Goal: Task Accomplishment & Management: Use online tool/utility

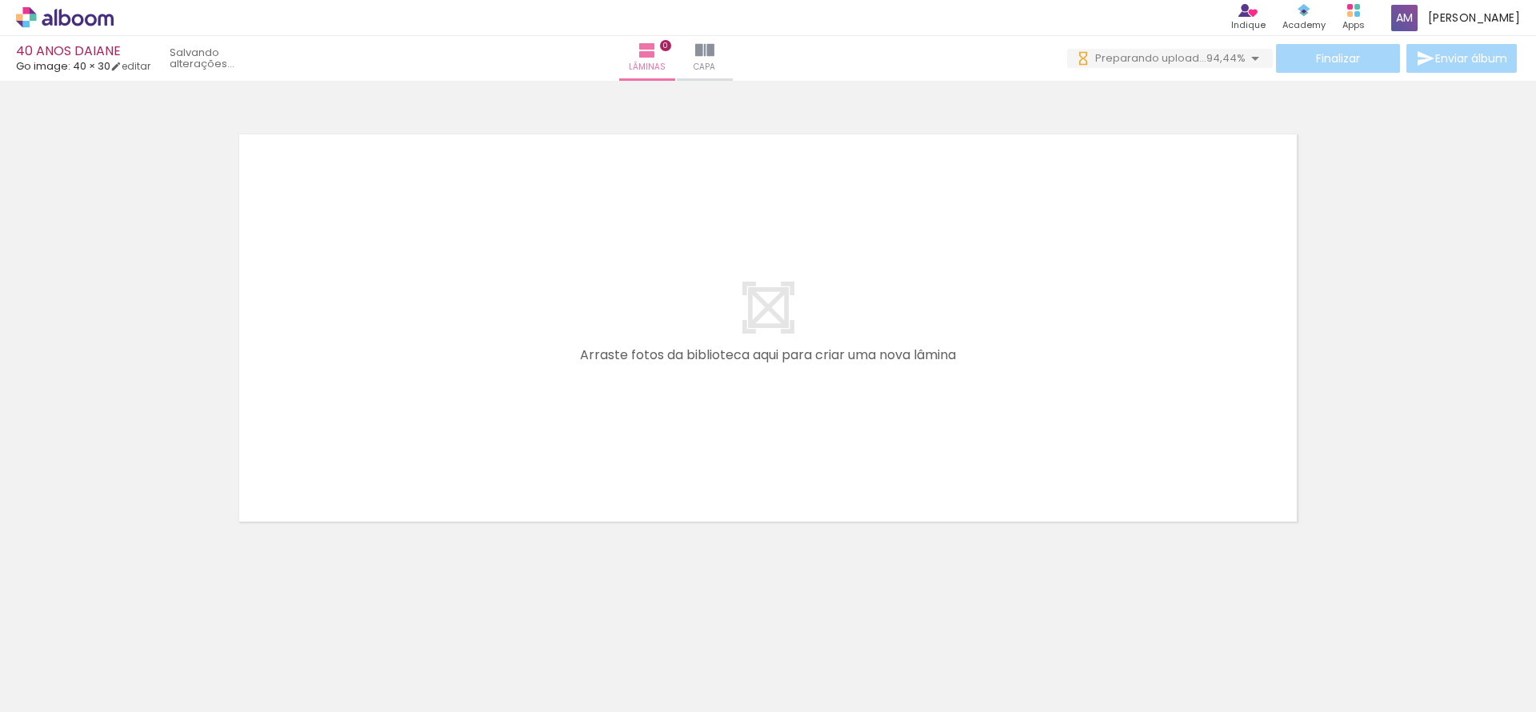
scroll to position [0, 3829]
click at [716, 51] on iron-icon at bounding box center [706, 50] width 19 height 19
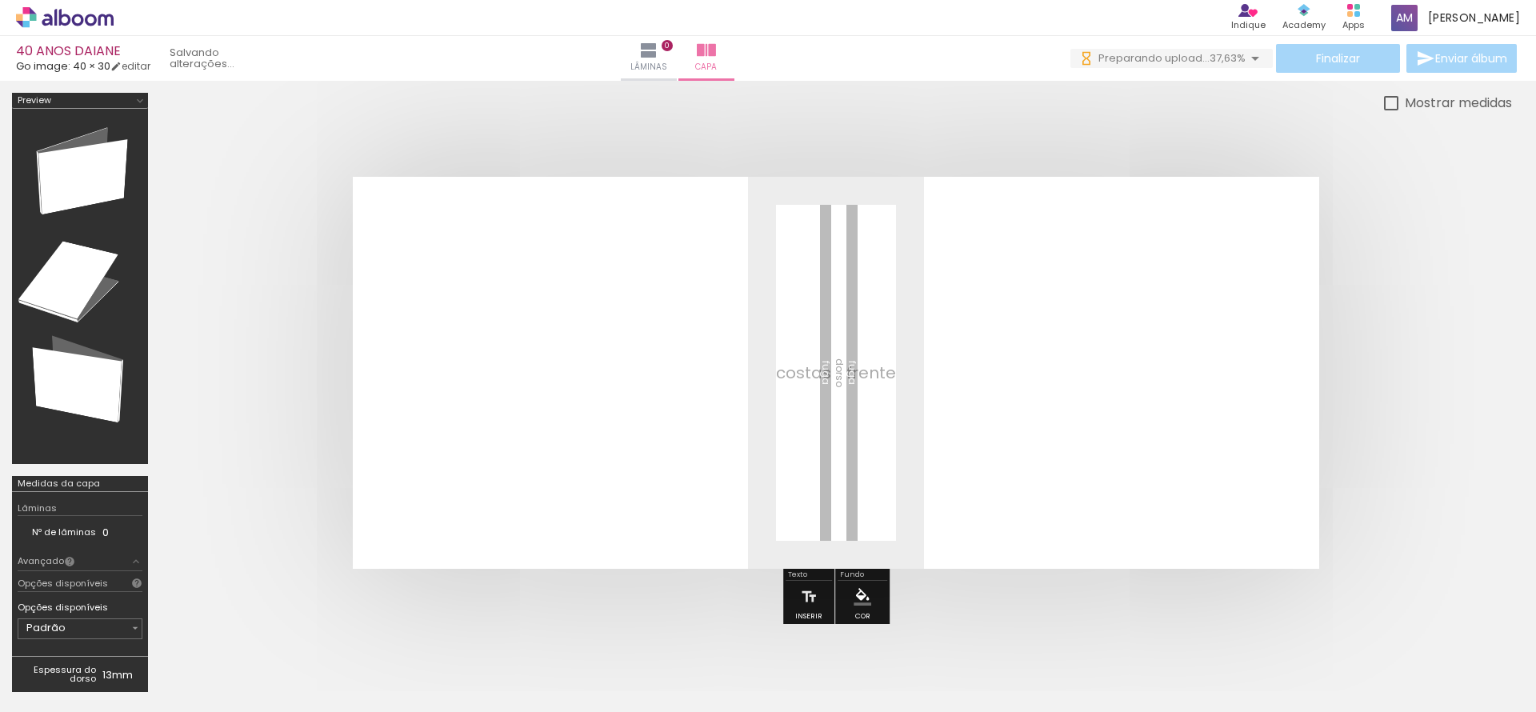
scroll to position [0, 70]
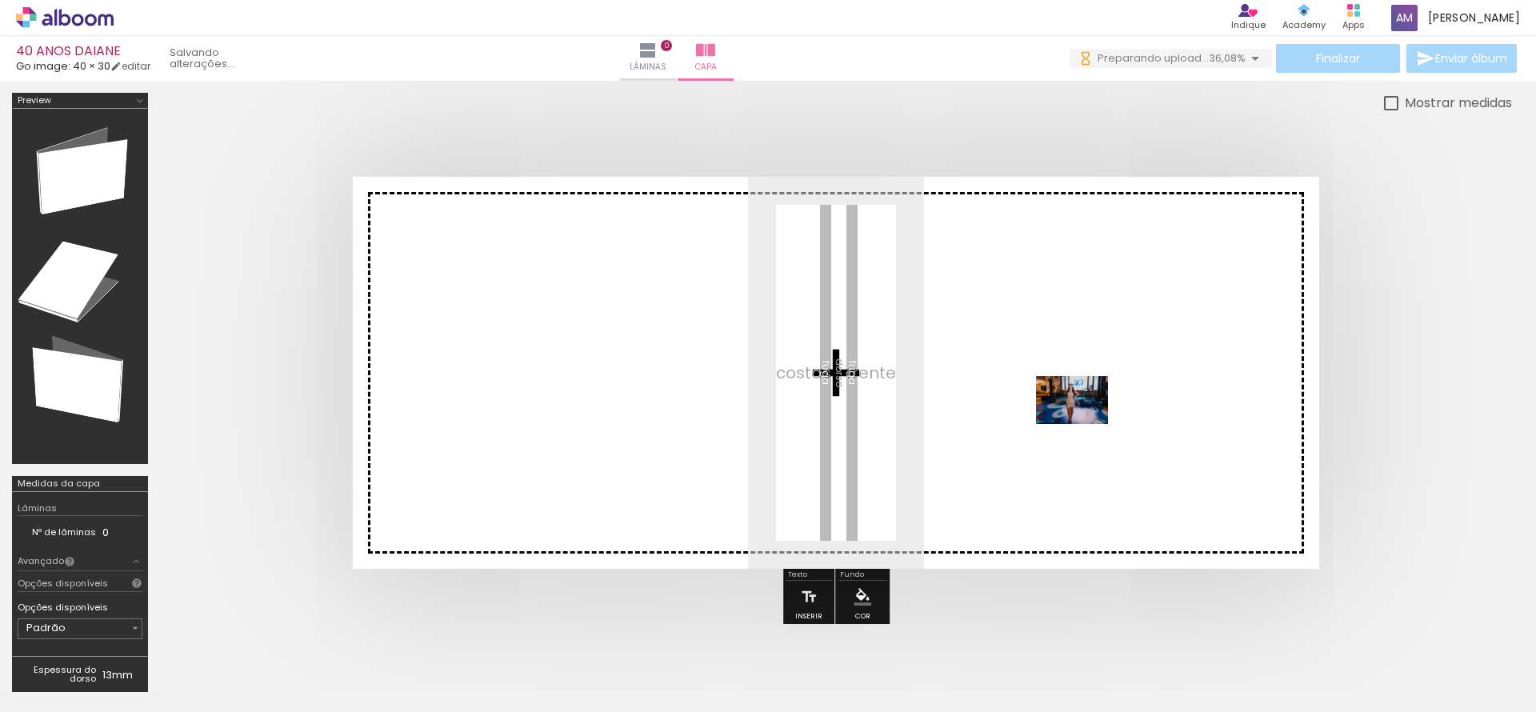
drag, startPoint x: 358, startPoint y: 661, endPoint x: 1084, endPoint y: 424, distance: 764.1
click at [1084, 424] on quentale-workspace at bounding box center [768, 356] width 1536 height 712
click at [1084, 424] on quentale-layouter at bounding box center [836, 373] width 966 height 392
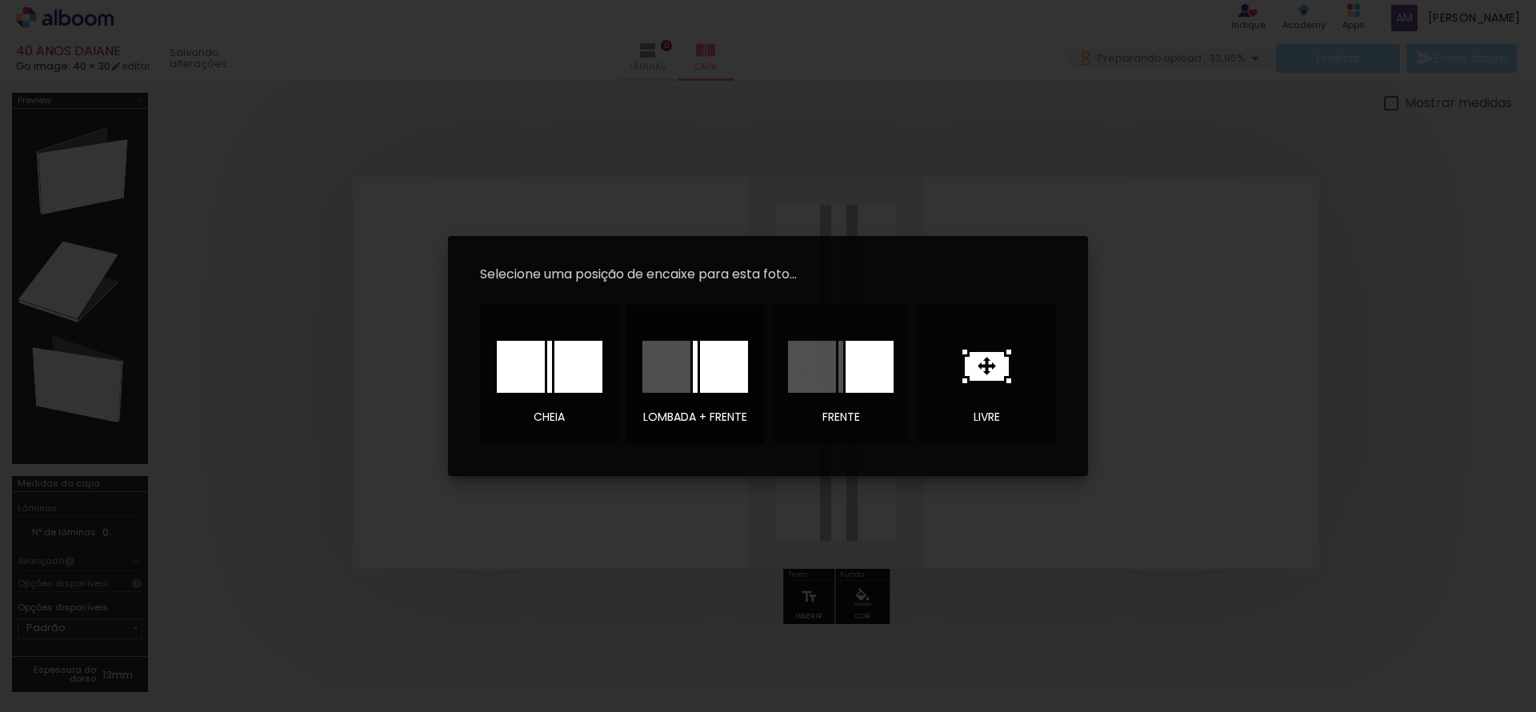
click at [702, 370] on div at bounding box center [724, 367] width 48 height 52
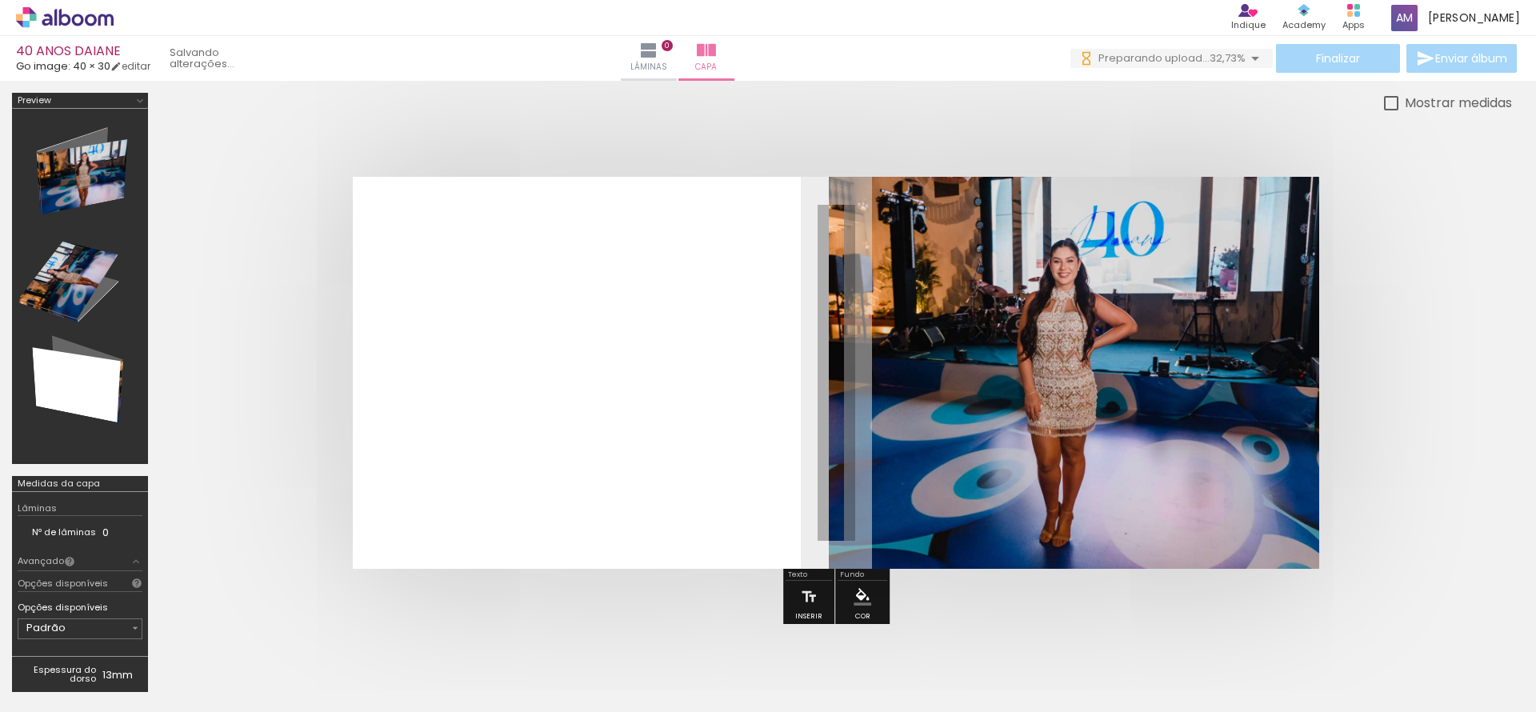
click at [1121, 438] on quentale-photo at bounding box center [1074, 373] width 490 height 392
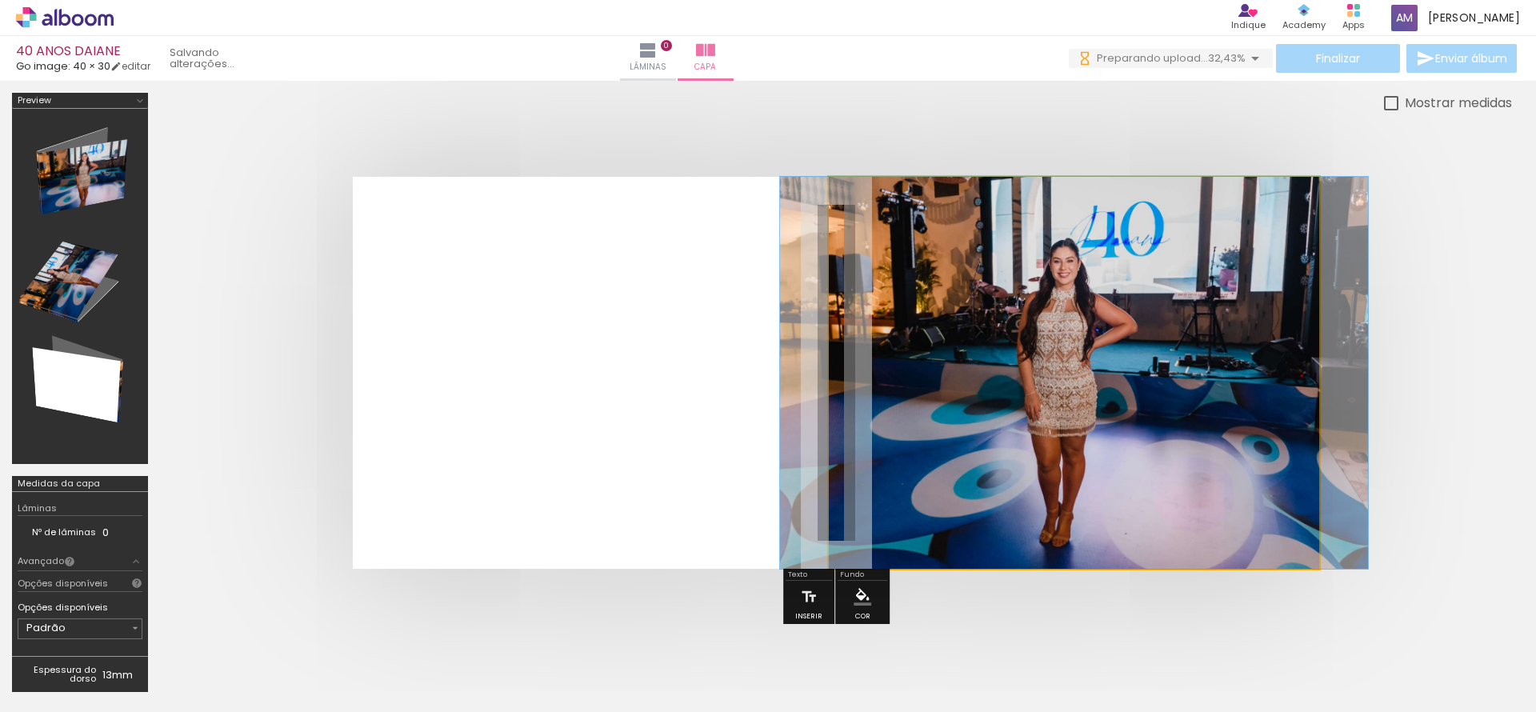
click at [1121, 438] on quentale-photo at bounding box center [1074, 373] width 490 height 392
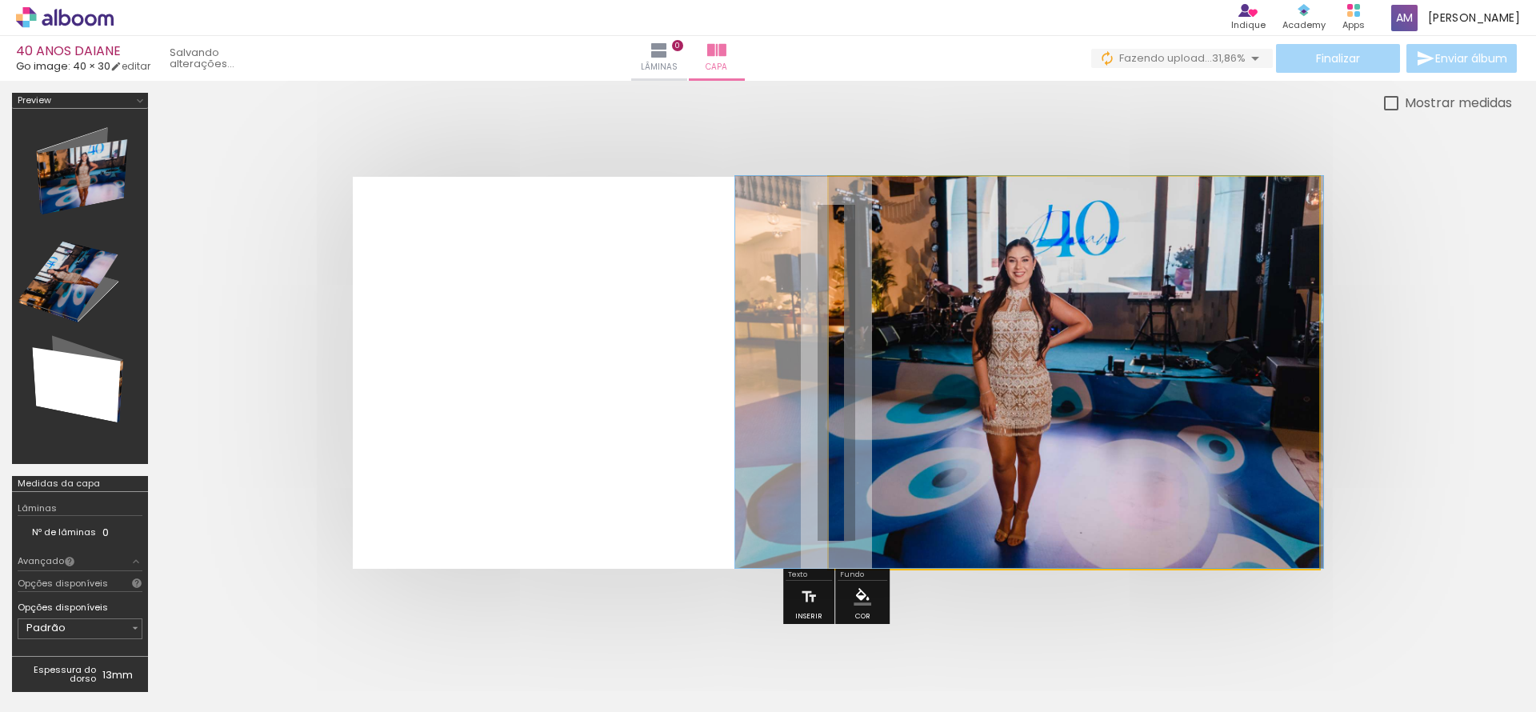
drag, startPoint x: 1088, startPoint y: 434, endPoint x: 1047, endPoint y: 430, distance: 41.1
click at [1047, 430] on quentale-photo at bounding box center [1074, 373] width 490 height 392
click at [1216, 295] on quentale-photo at bounding box center [1074, 373] width 490 height 392
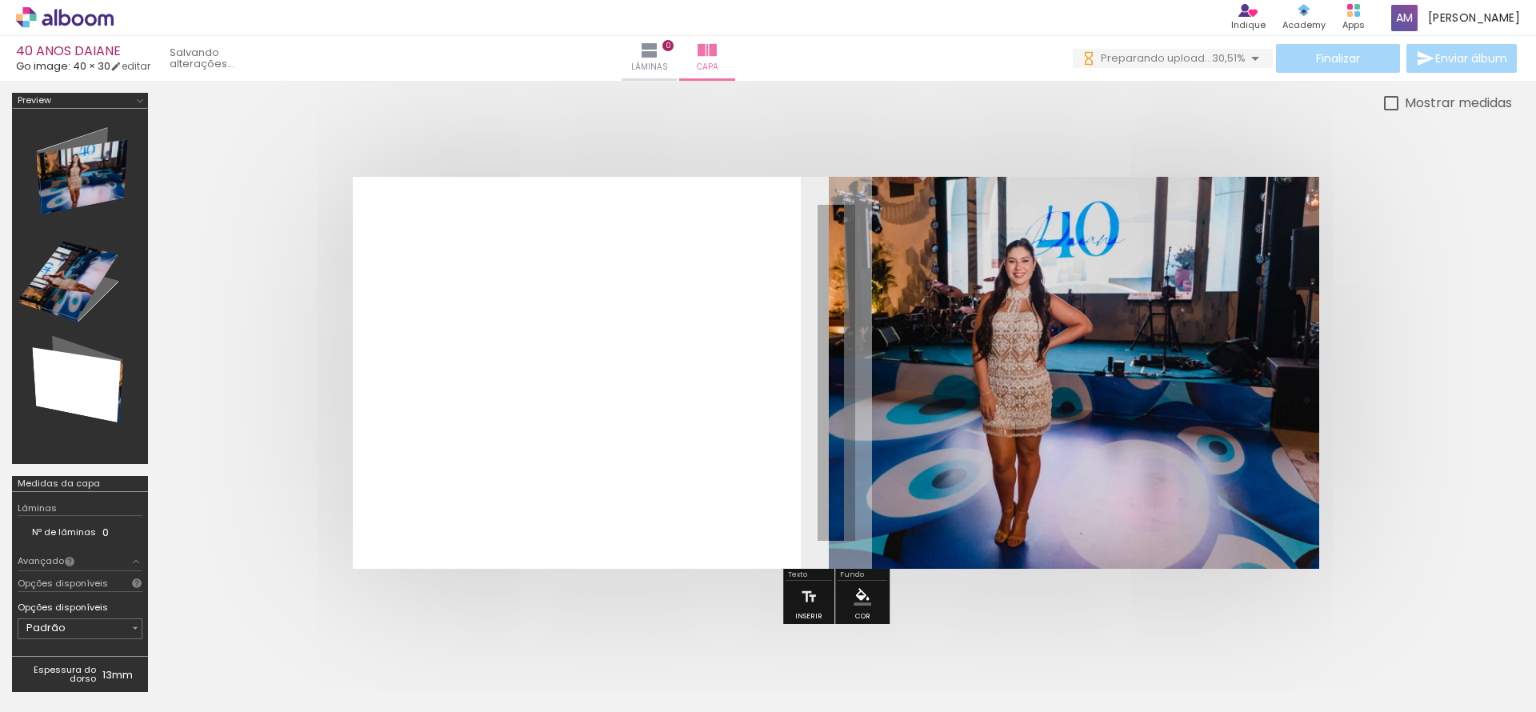
click at [1216, 295] on quentale-photo at bounding box center [1074, 373] width 490 height 392
click at [1179, 366] on quentale-photo at bounding box center [1074, 373] width 490 height 392
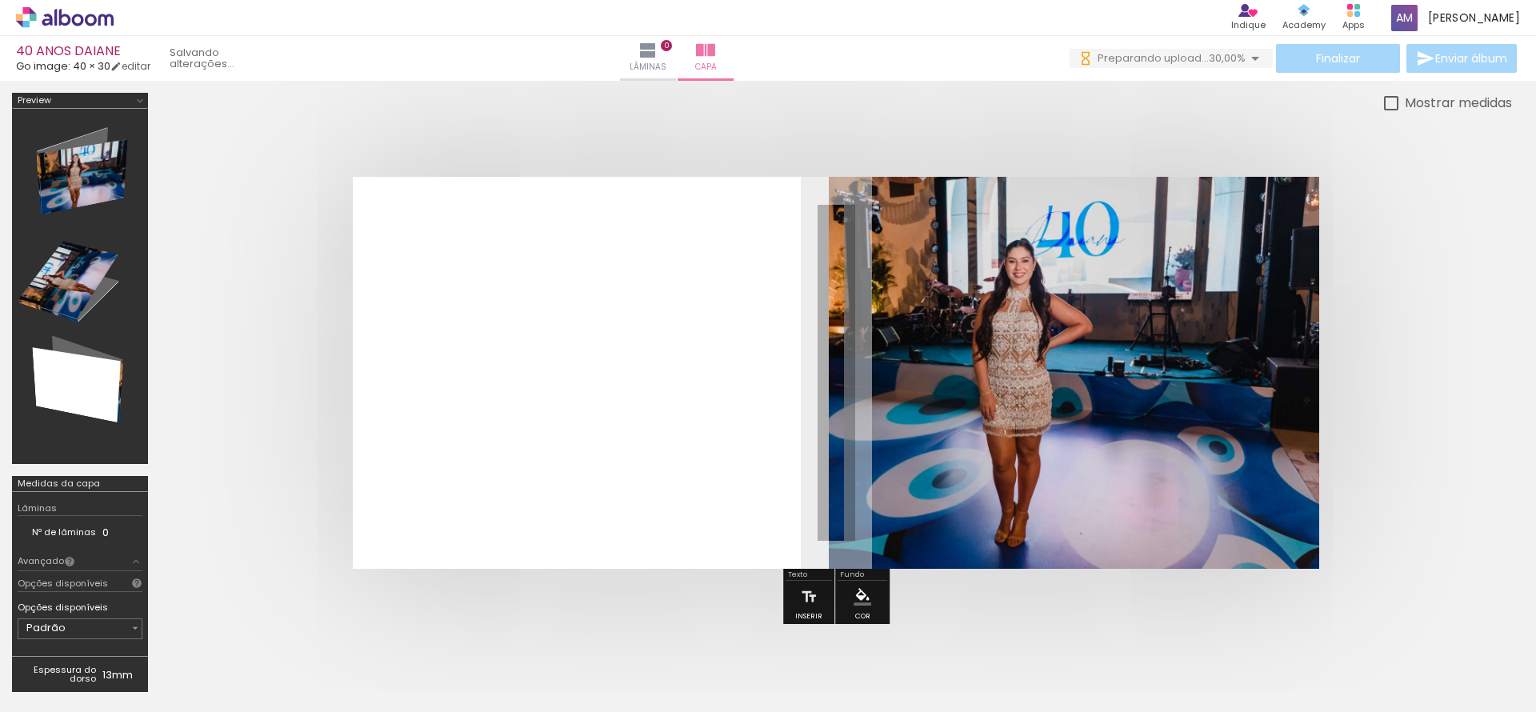
click at [1179, 366] on quentale-photo at bounding box center [1074, 373] width 490 height 392
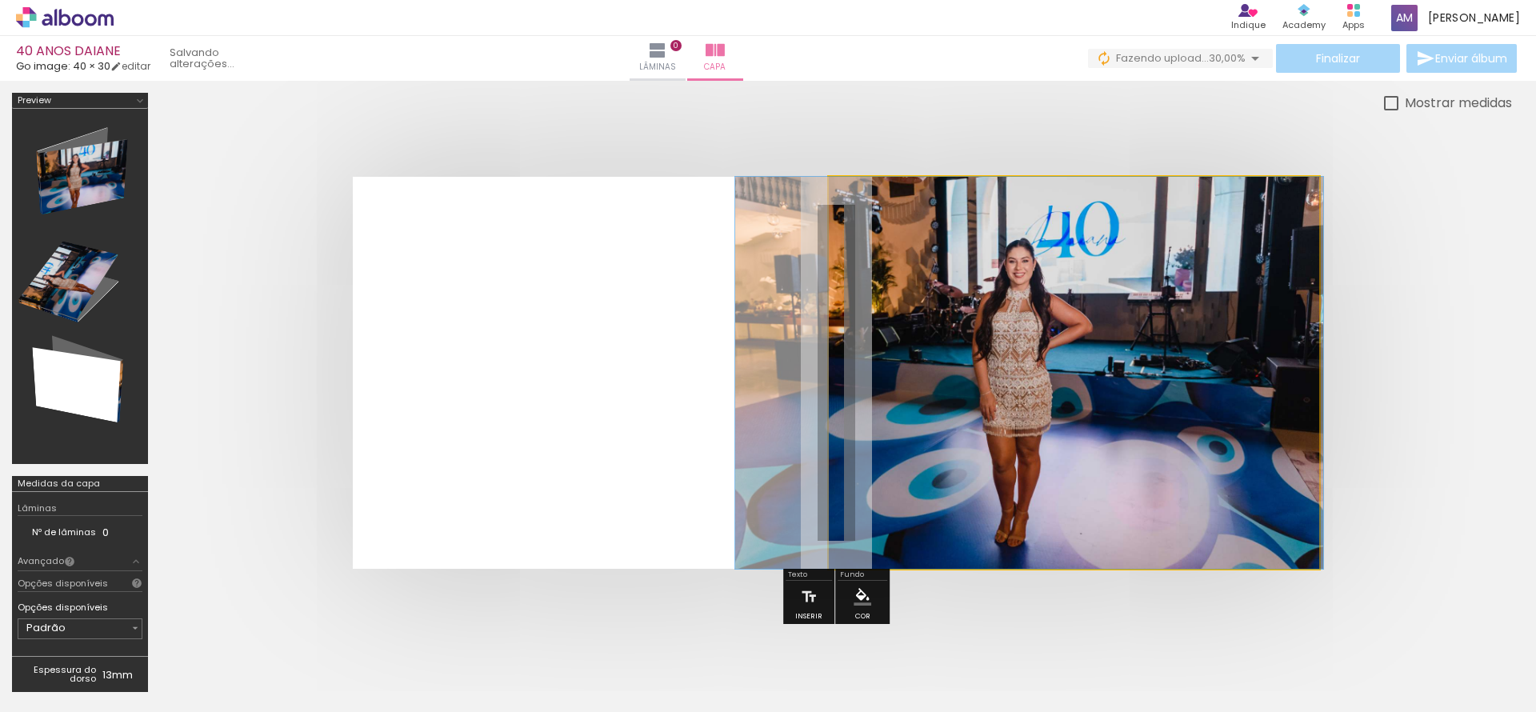
click at [1179, 366] on quentale-photo at bounding box center [1074, 373] width 490 height 392
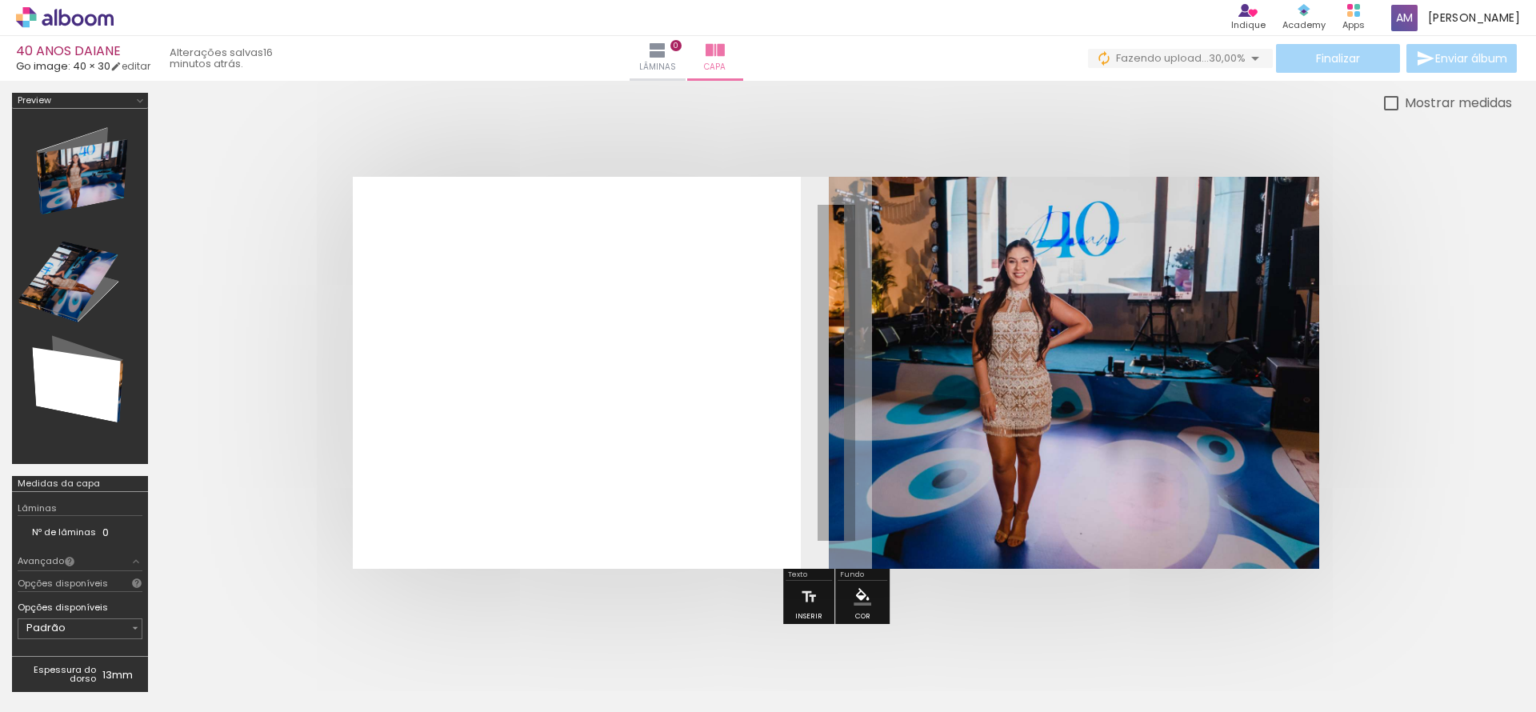
click at [1179, 366] on quentale-photo at bounding box center [1074, 373] width 490 height 392
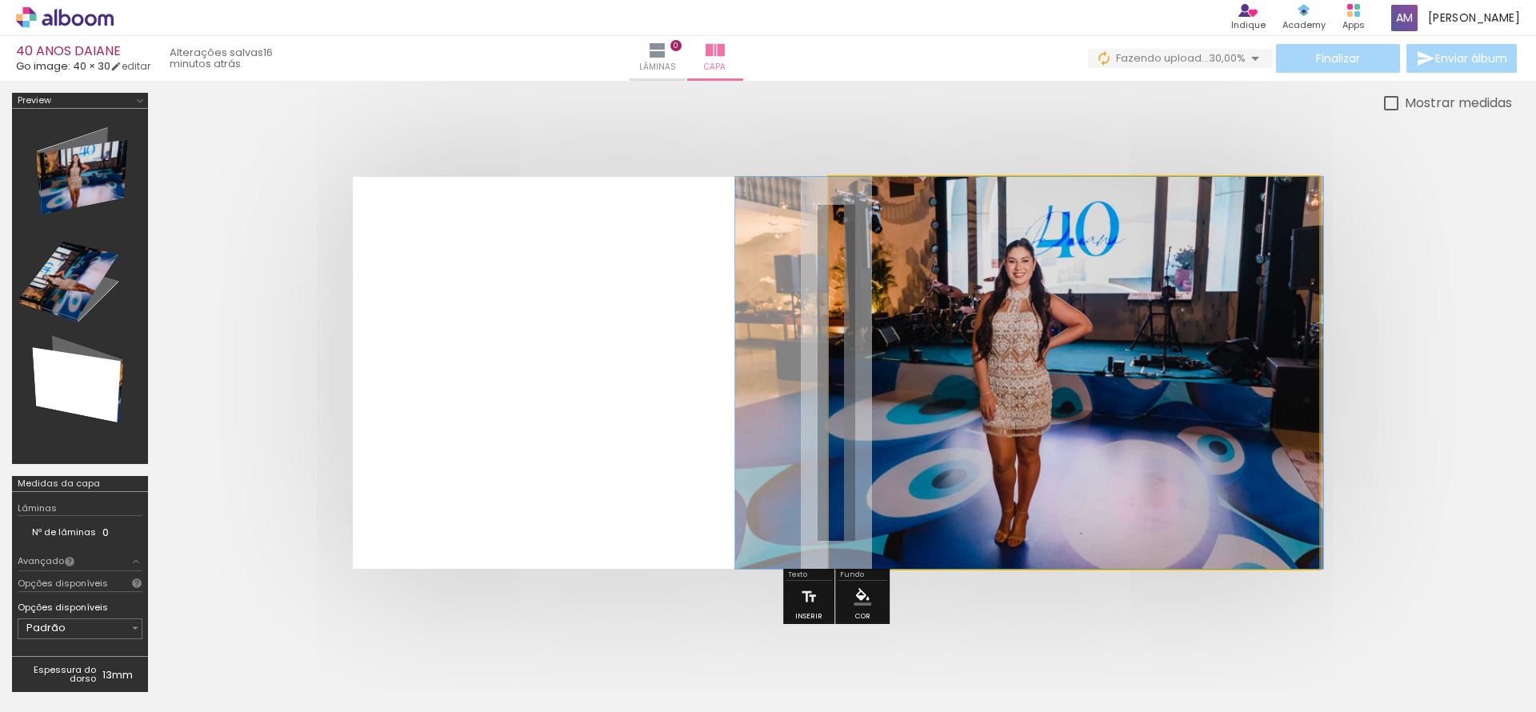
click at [1179, 366] on quentale-photo at bounding box center [1074, 373] width 490 height 392
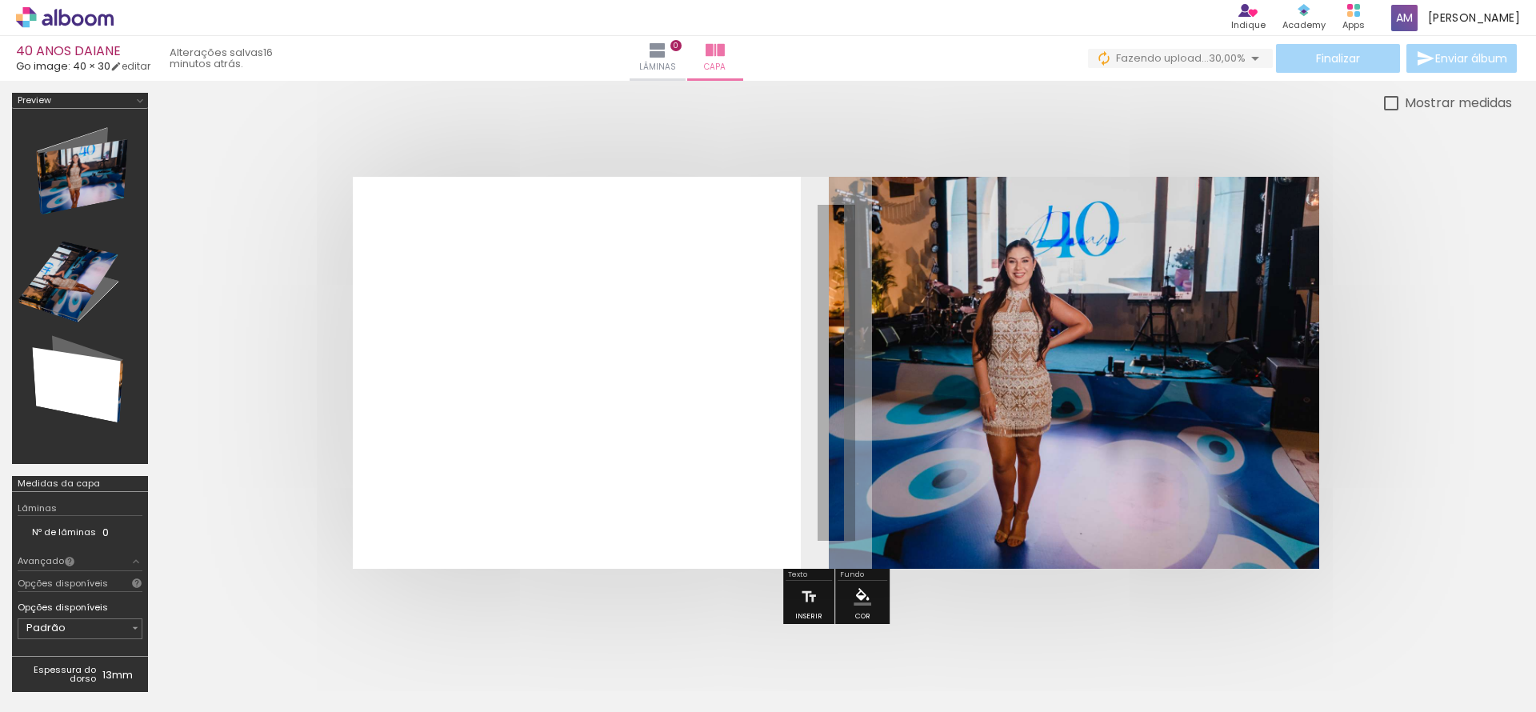
click at [1065, 219] on div at bounding box center [1065, 218] width 10 height 10
click at [1064, 219] on div at bounding box center [1065, 218] width 10 height 10
type paper-slider "100"
click at [1070, 218] on div at bounding box center [1065, 218] width 26 height 26
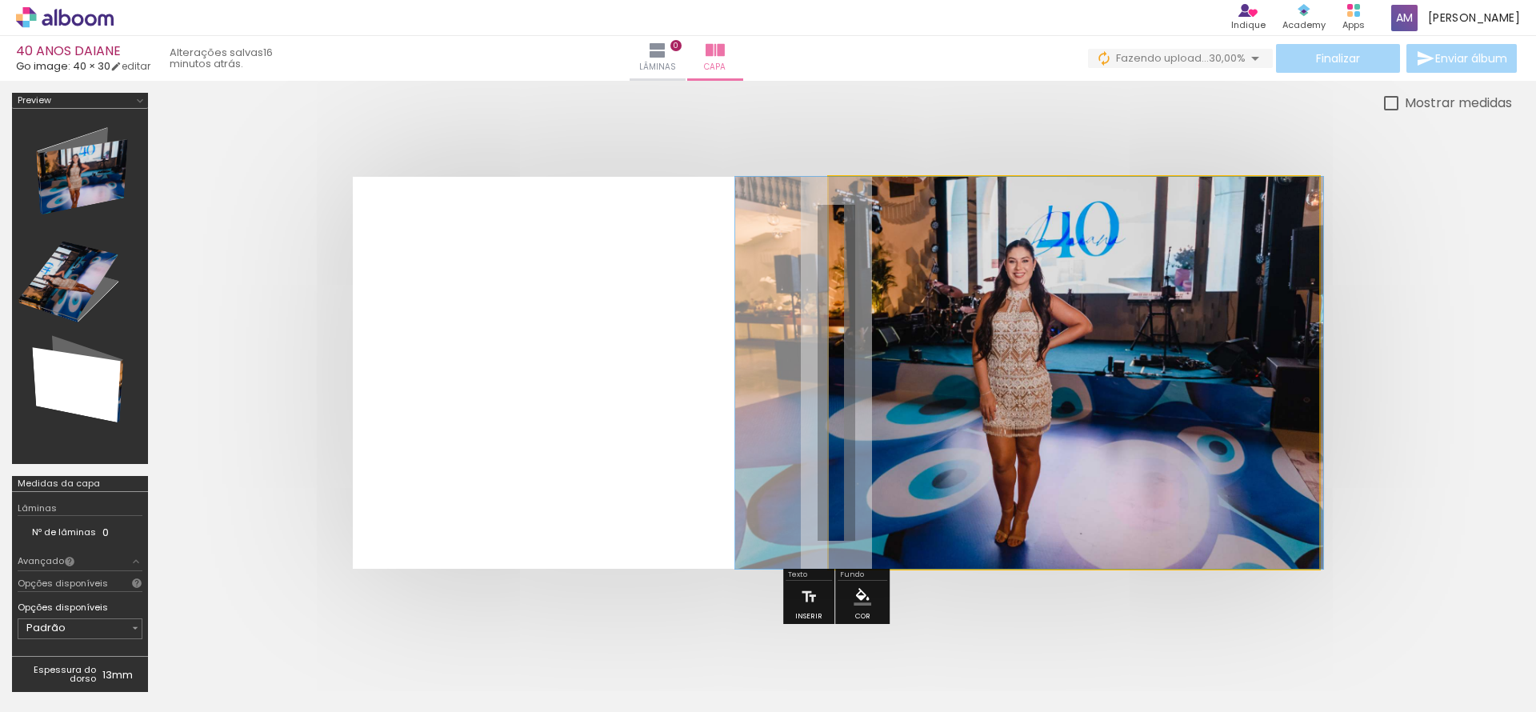
click at [894, 217] on div at bounding box center [890, 217] width 14 height 14
drag, startPoint x: 894, startPoint y: 217, endPoint x: 878, endPoint y: 222, distance: 16.7
type paper-slider "100"
click at [878, 222] on div at bounding box center [891, 218] width 26 height 26
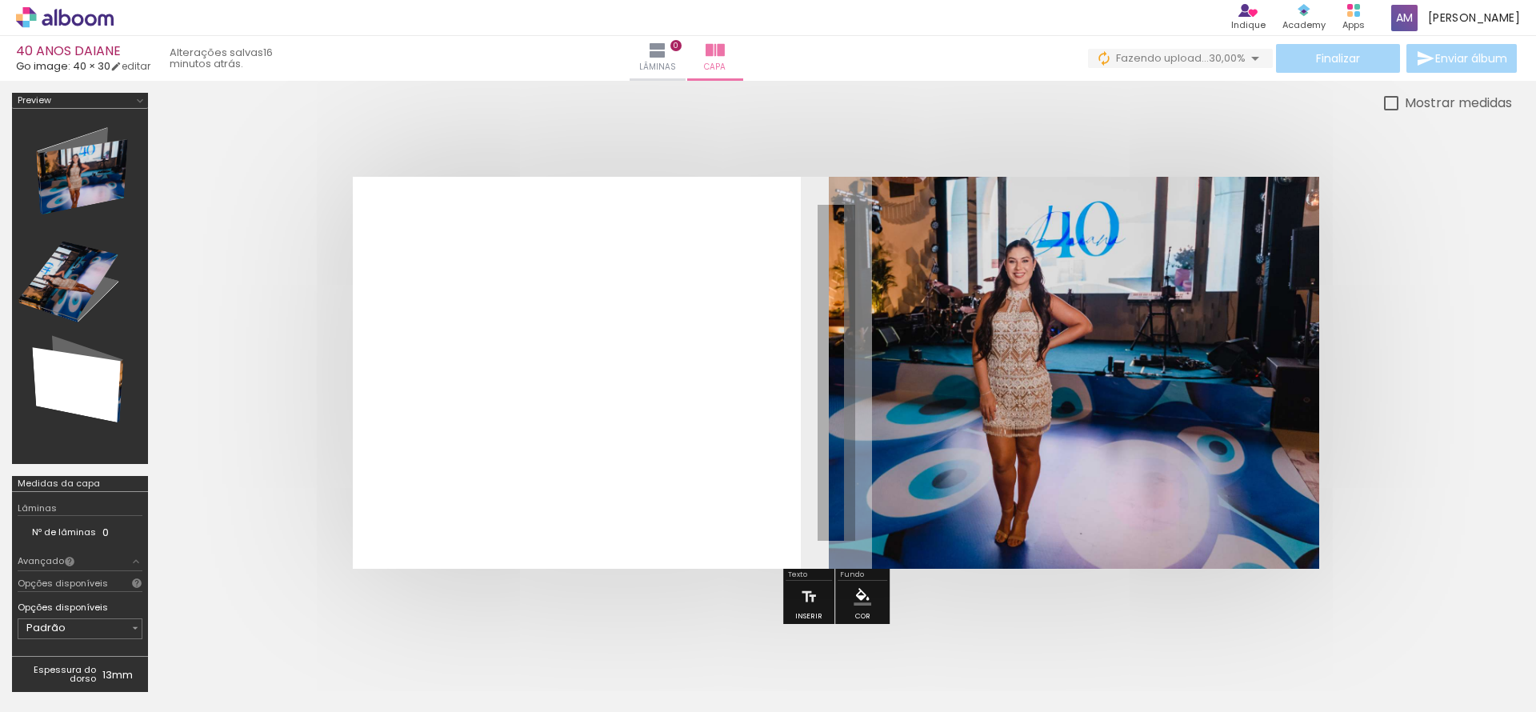
click at [1158, 337] on quentale-photo at bounding box center [1074, 373] width 490 height 392
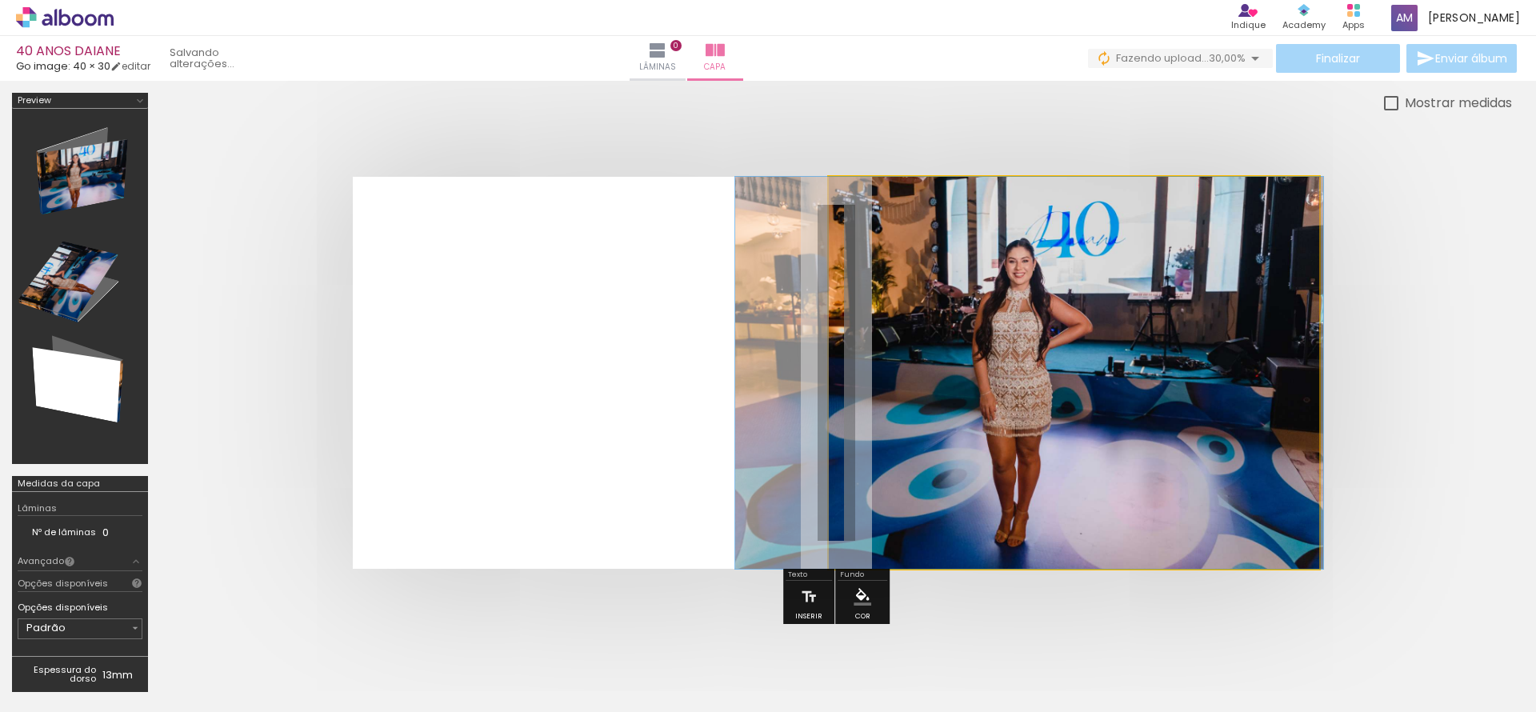
click at [1158, 337] on quentale-photo at bounding box center [1074, 373] width 490 height 392
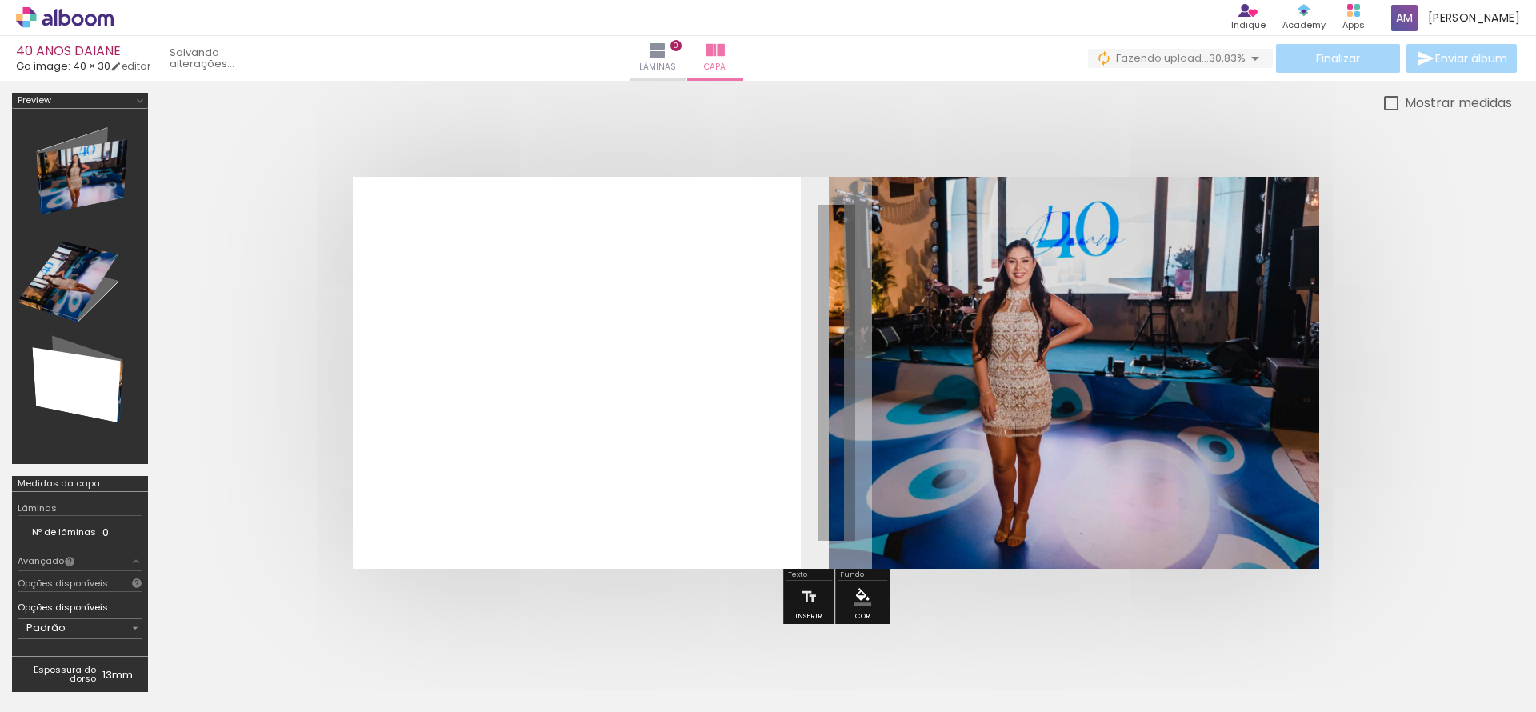
click at [1227, 301] on quentale-photo at bounding box center [1074, 373] width 490 height 392
click at [1138, 382] on quentale-photo at bounding box center [1074, 373] width 490 height 392
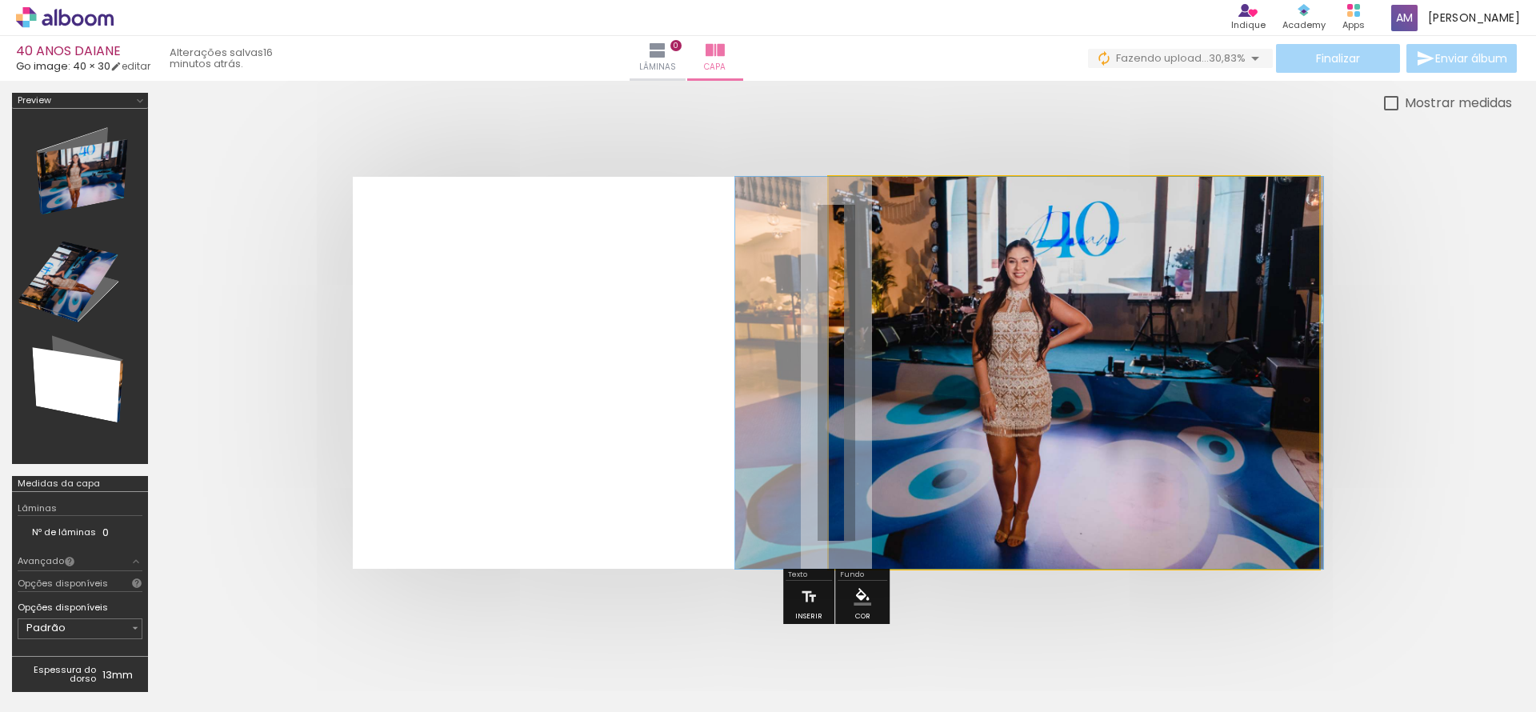
click at [1138, 382] on quentale-photo at bounding box center [1074, 373] width 490 height 392
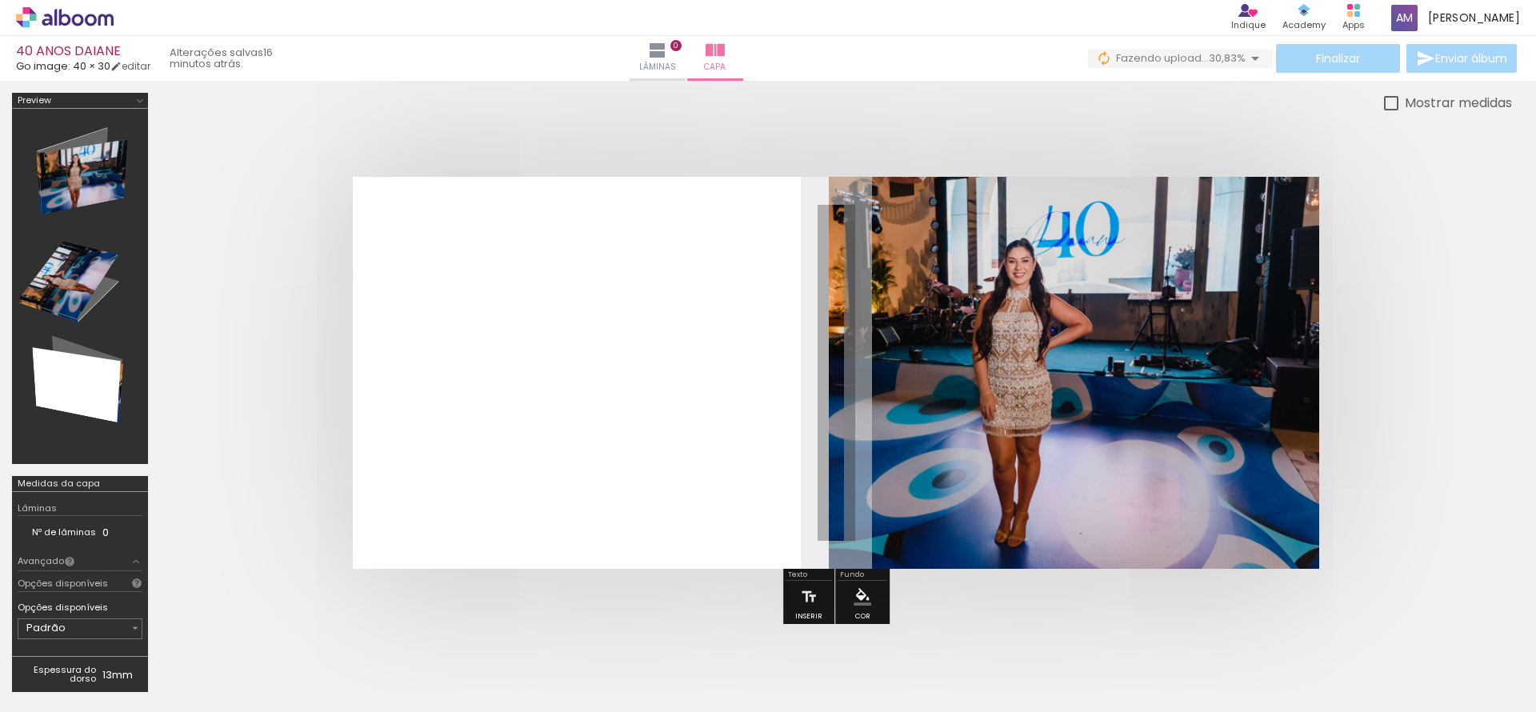
click at [1138, 382] on quentale-photo at bounding box center [1074, 373] width 490 height 392
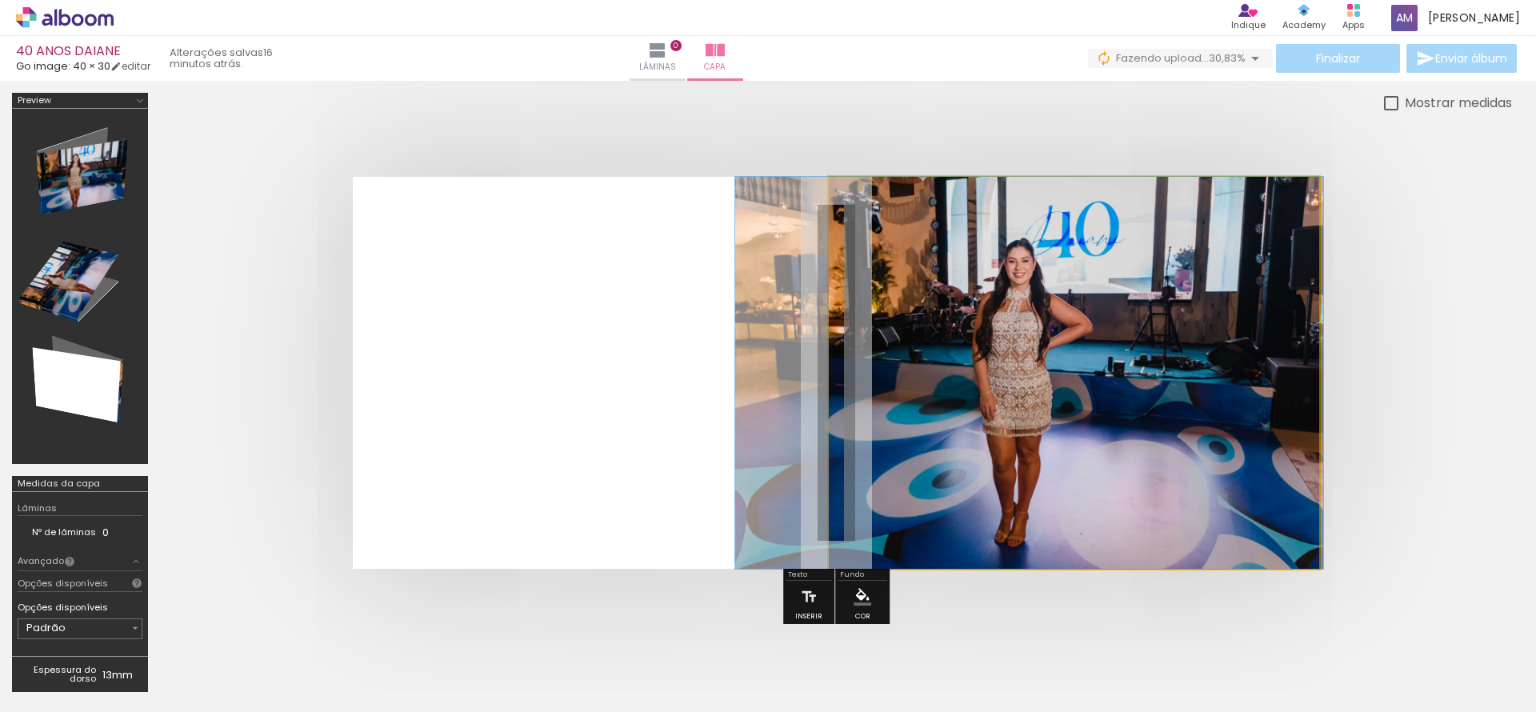
click at [1138, 382] on quentale-photo at bounding box center [1074, 373] width 490 height 392
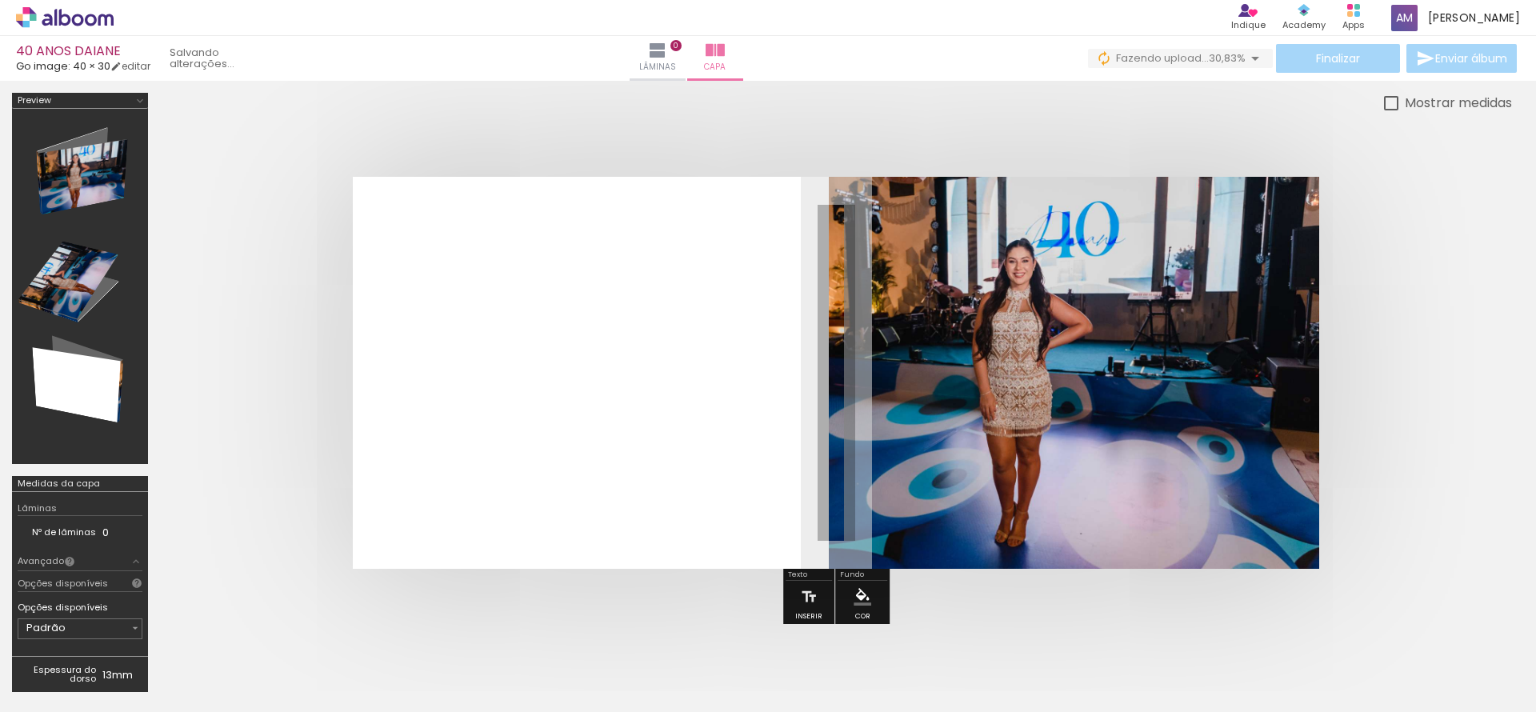
click at [1138, 382] on quentale-photo at bounding box center [1074, 373] width 490 height 392
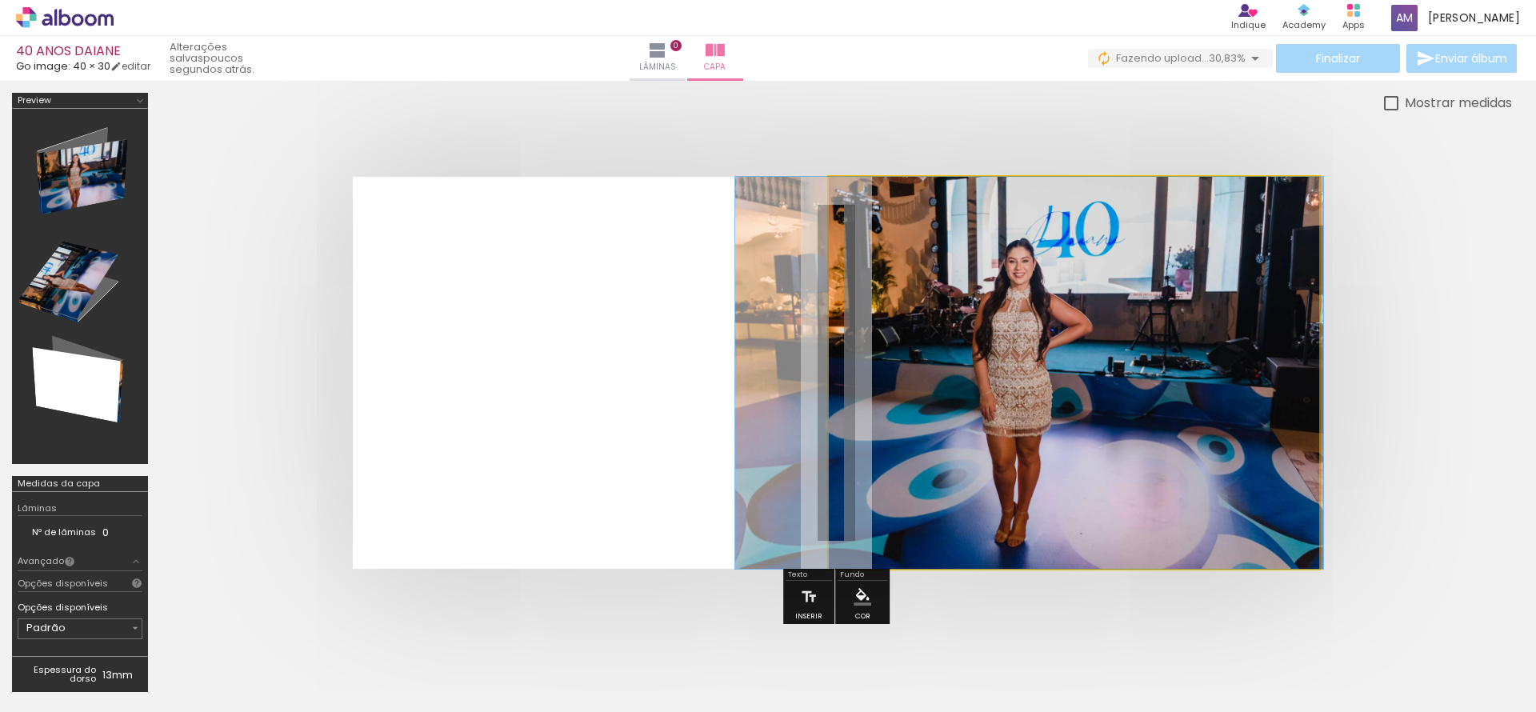
click at [1138, 382] on quentale-photo at bounding box center [1074, 373] width 490 height 392
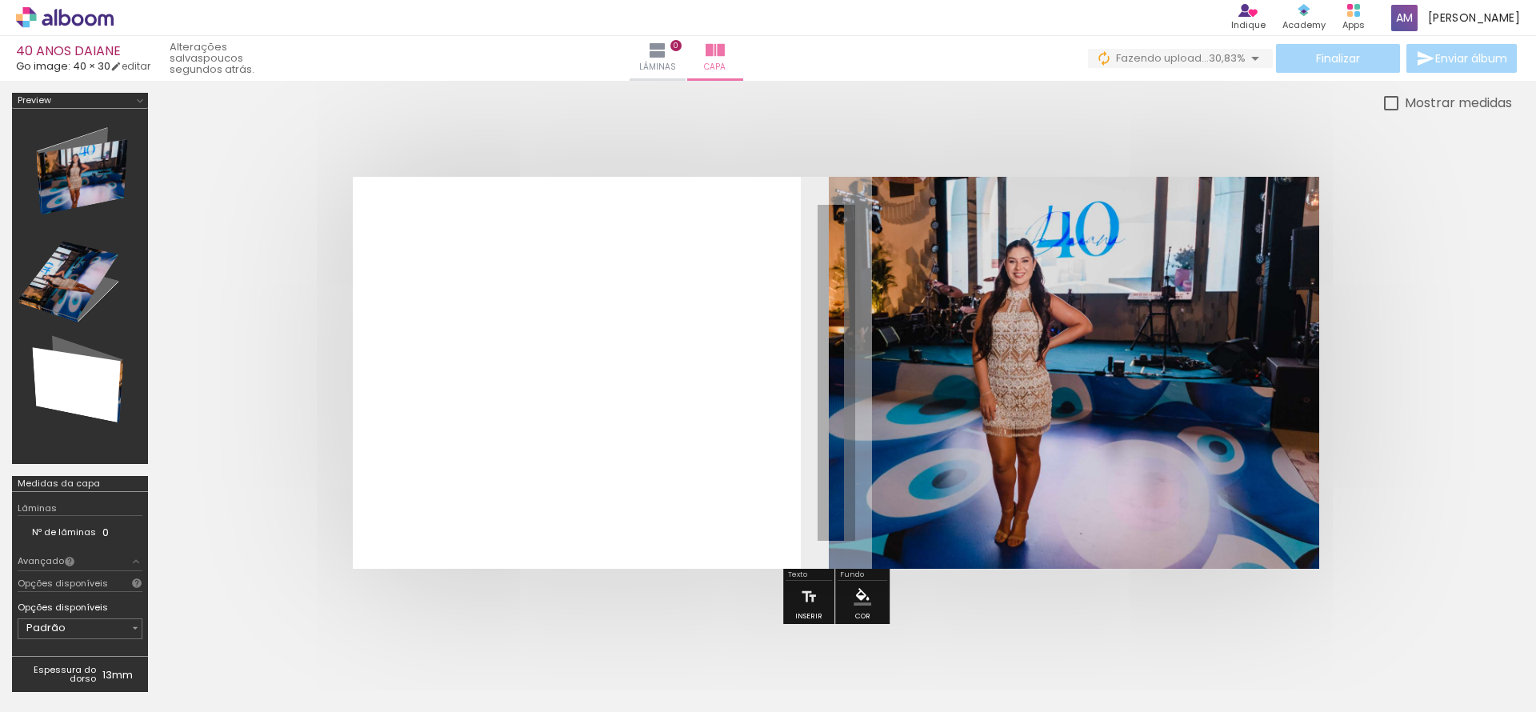
click at [1138, 382] on quentale-photo at bounding box center [1074, 373] width 490 height 392
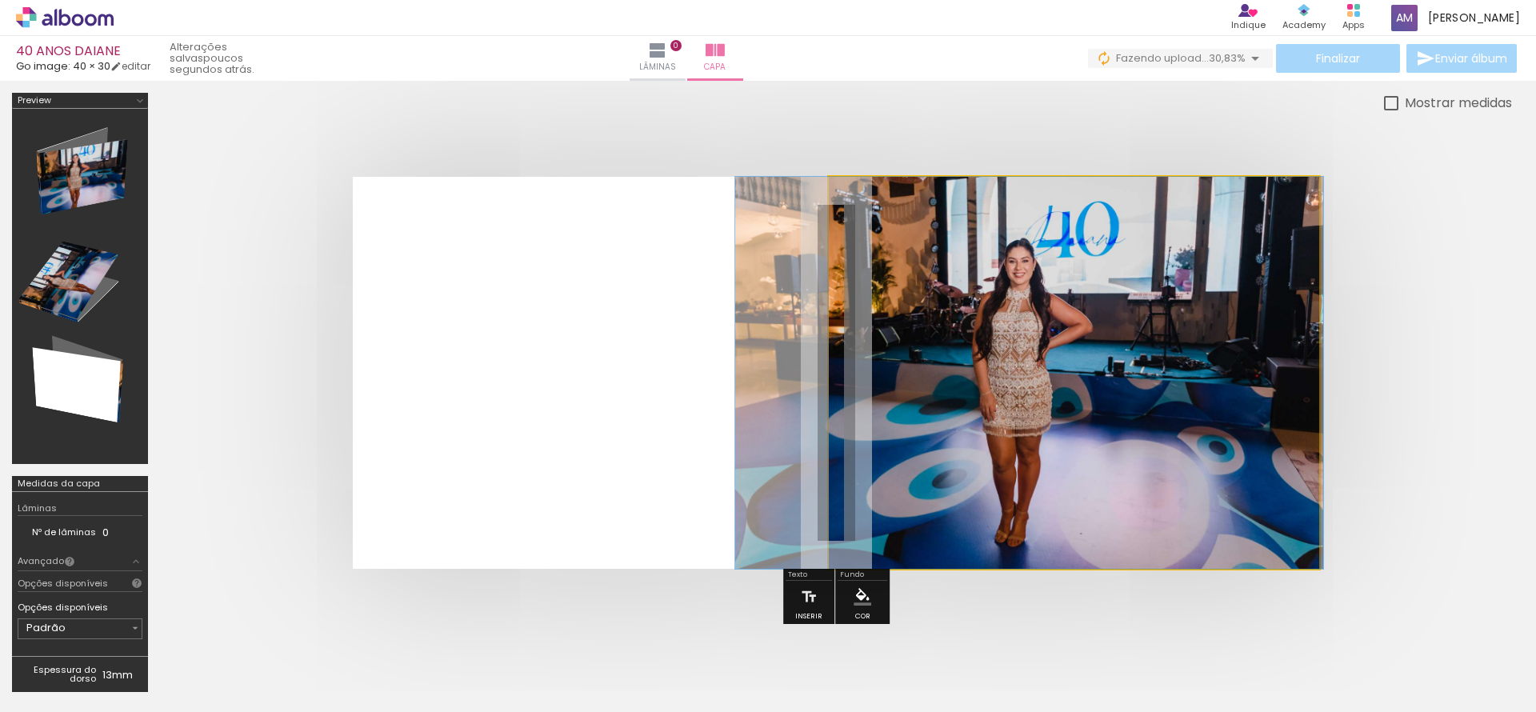
click at [1138, 382] on quentale-photo at bounding box center [1074, 373] width 490 height 392
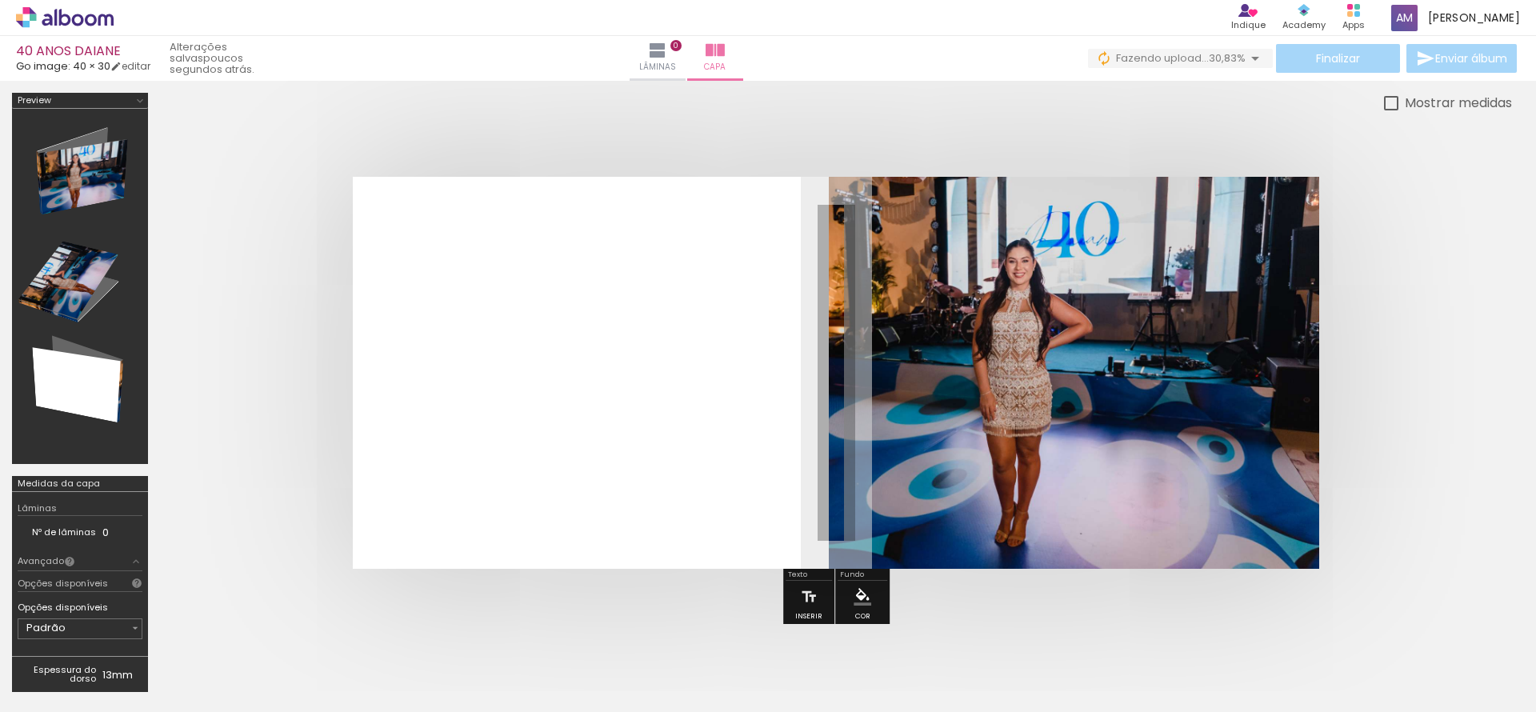
click at [1138, 382] on quentale-photo at bounding box center [1074, 373] width 490 height 392
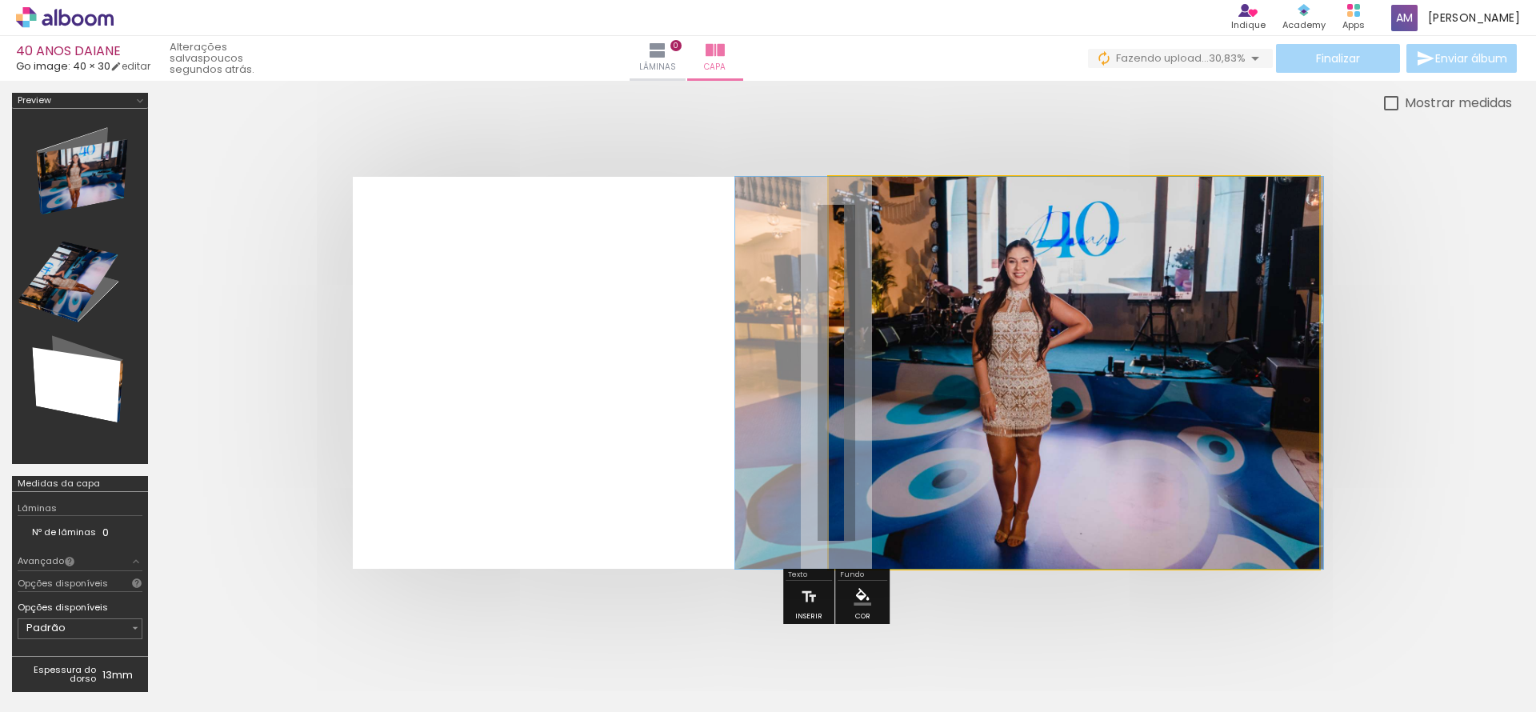
click at [1138, 382] on quentale-photo at bounding box center [1074, 373] width 490 height 392
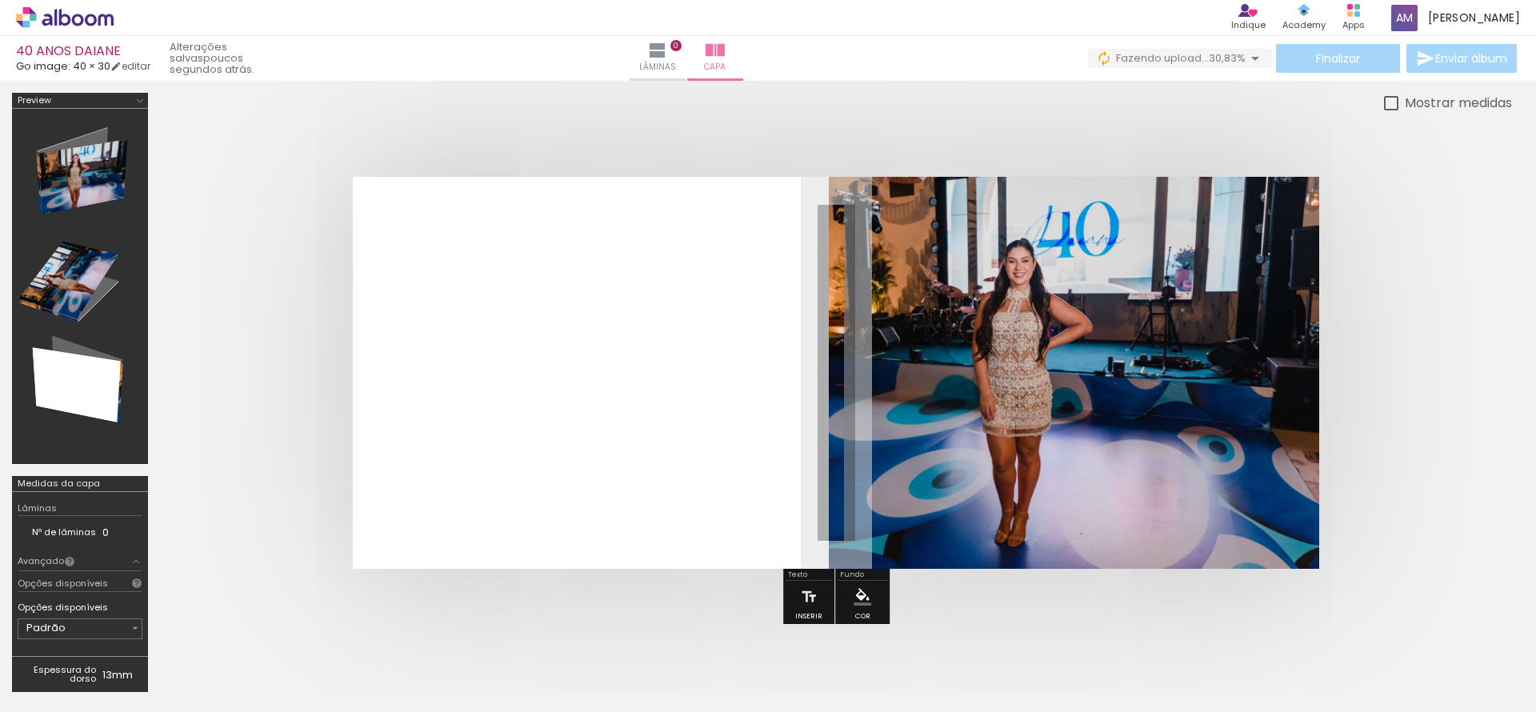
click at [1138, 382] on quentale-photo at bounding box center [1074, 373] width 490 height 392
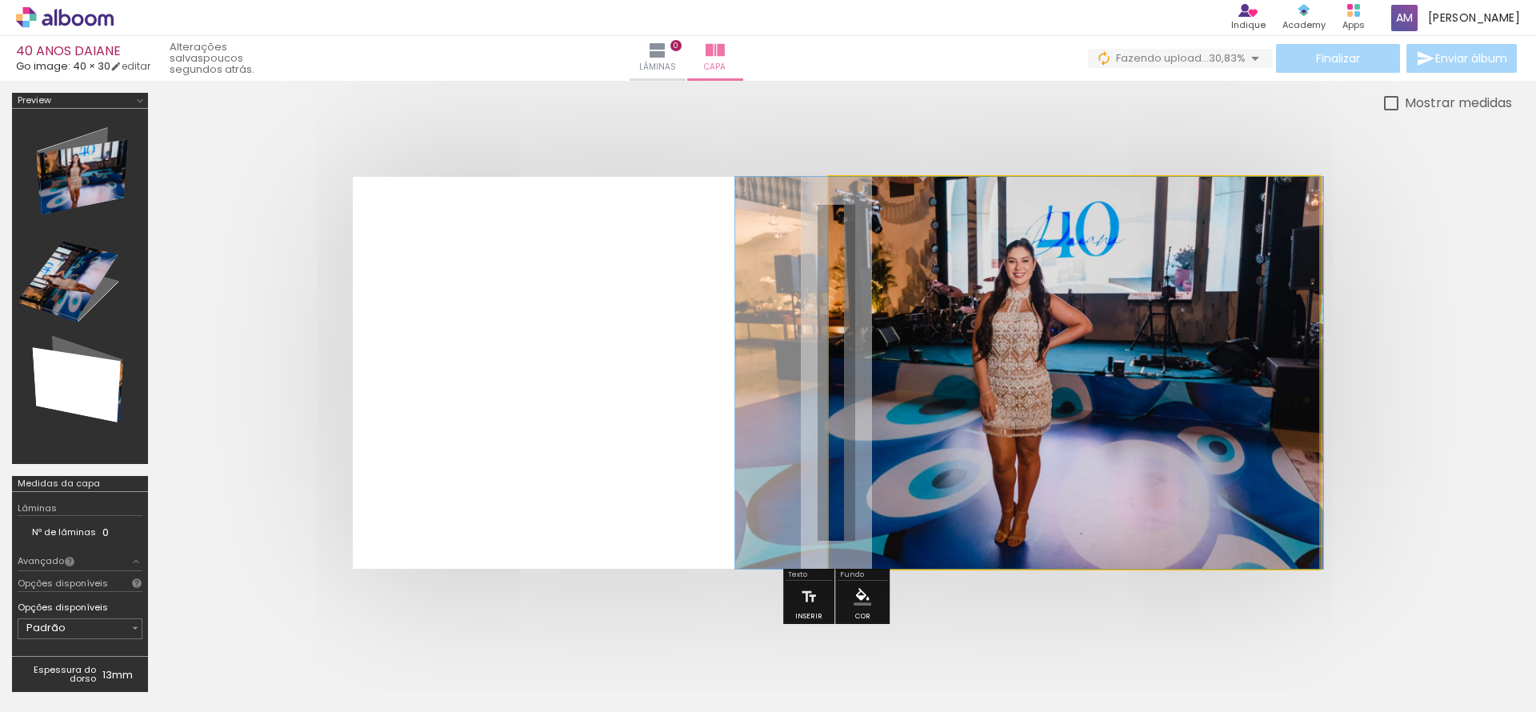
click at [1138, 382] on quentale-photo at bounding box center [1074, 373] width 490 height 392
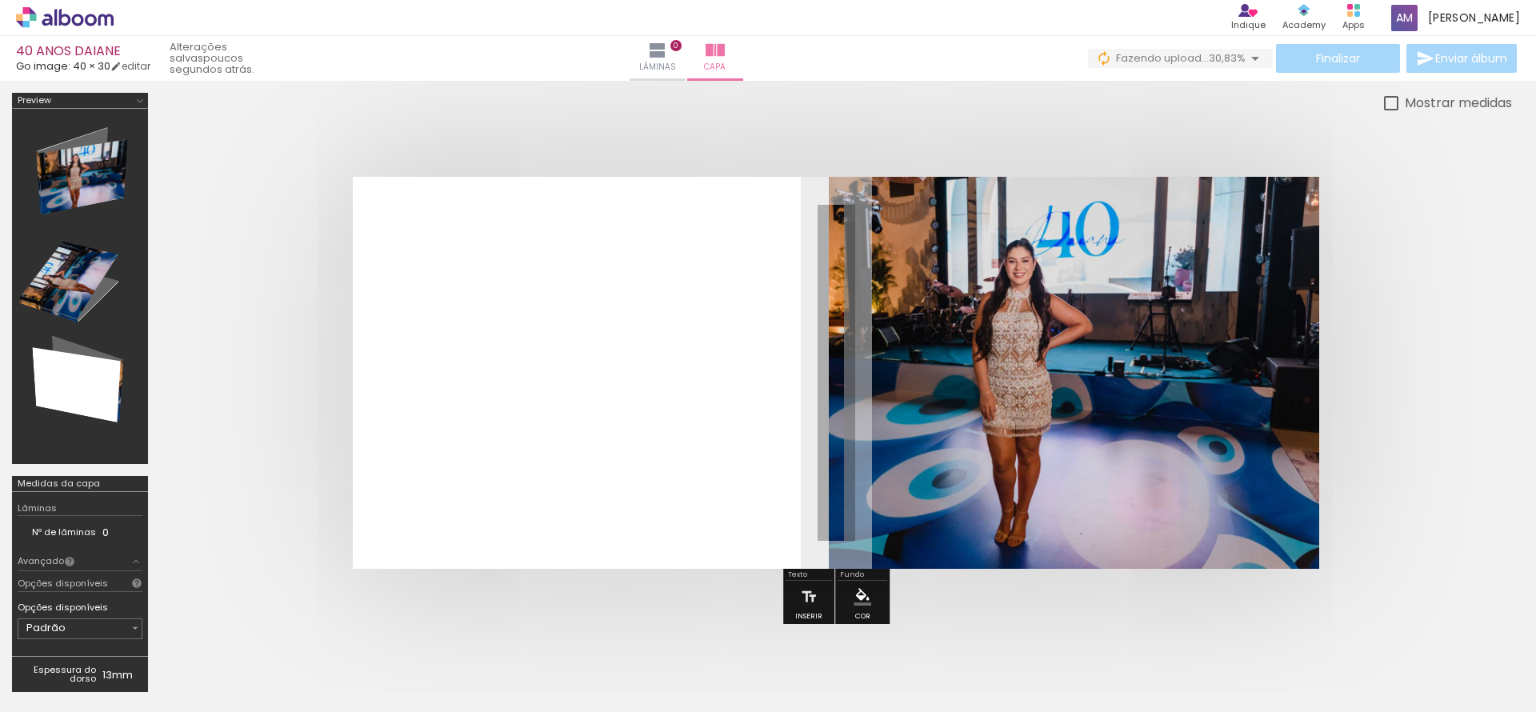
click at [1445, 383] on quentale-cover at bounding box center [836, 373] width 1224 height 392
click at [1263, 383] on quentale-photo at bounding box center [1074, 373] width 490 height 392
click at [1133, 222] on div at bounding box center [1127, 218] width 19 height 16
click at [941, 334] on quentale-photo at bounding box center [1074, 373] width 490 height 392
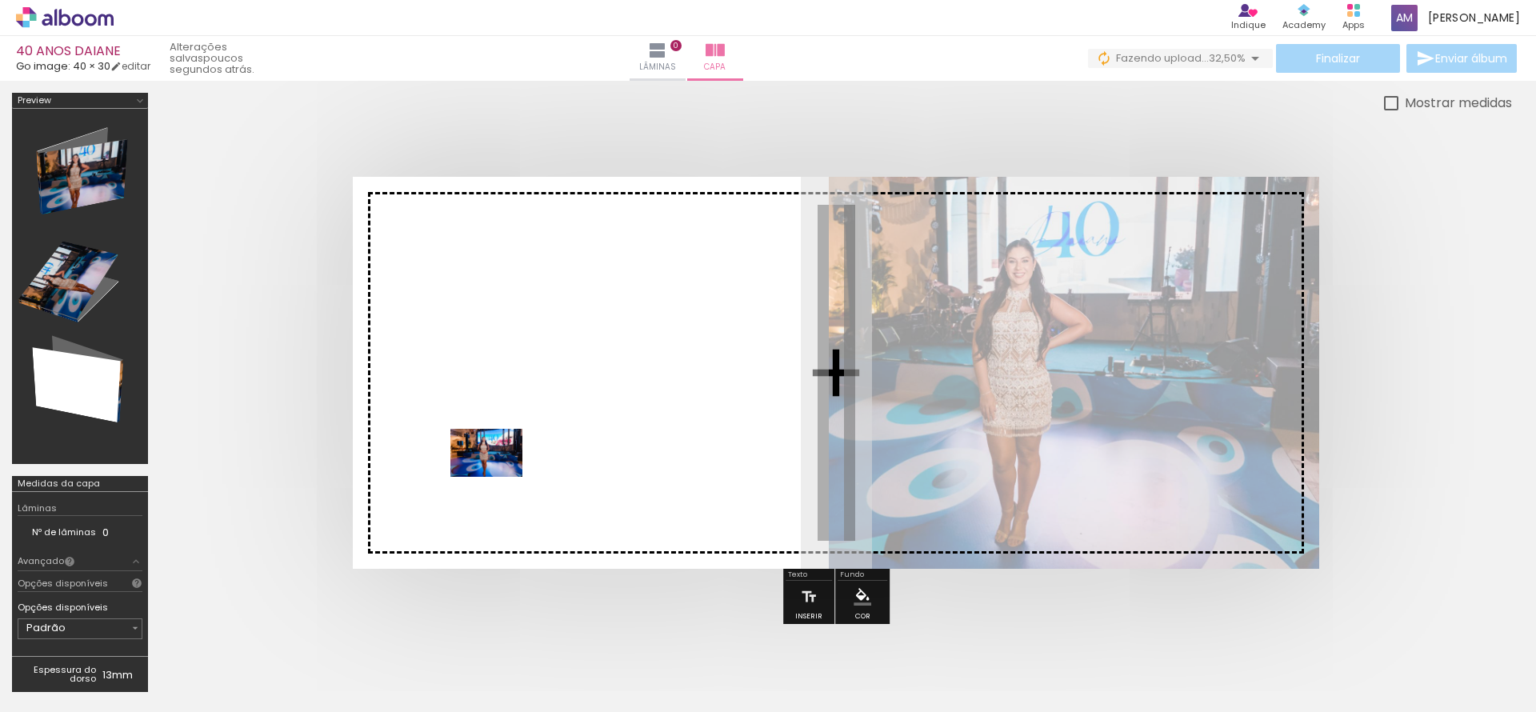
drag, startPoint x: 455, startPoint y: 668, endPoint x: 498, endPoint y: 477, distance: 196.0
click at [498, 477] on quentale-workspace at bounding box center [768, 356] width 1536 height 712
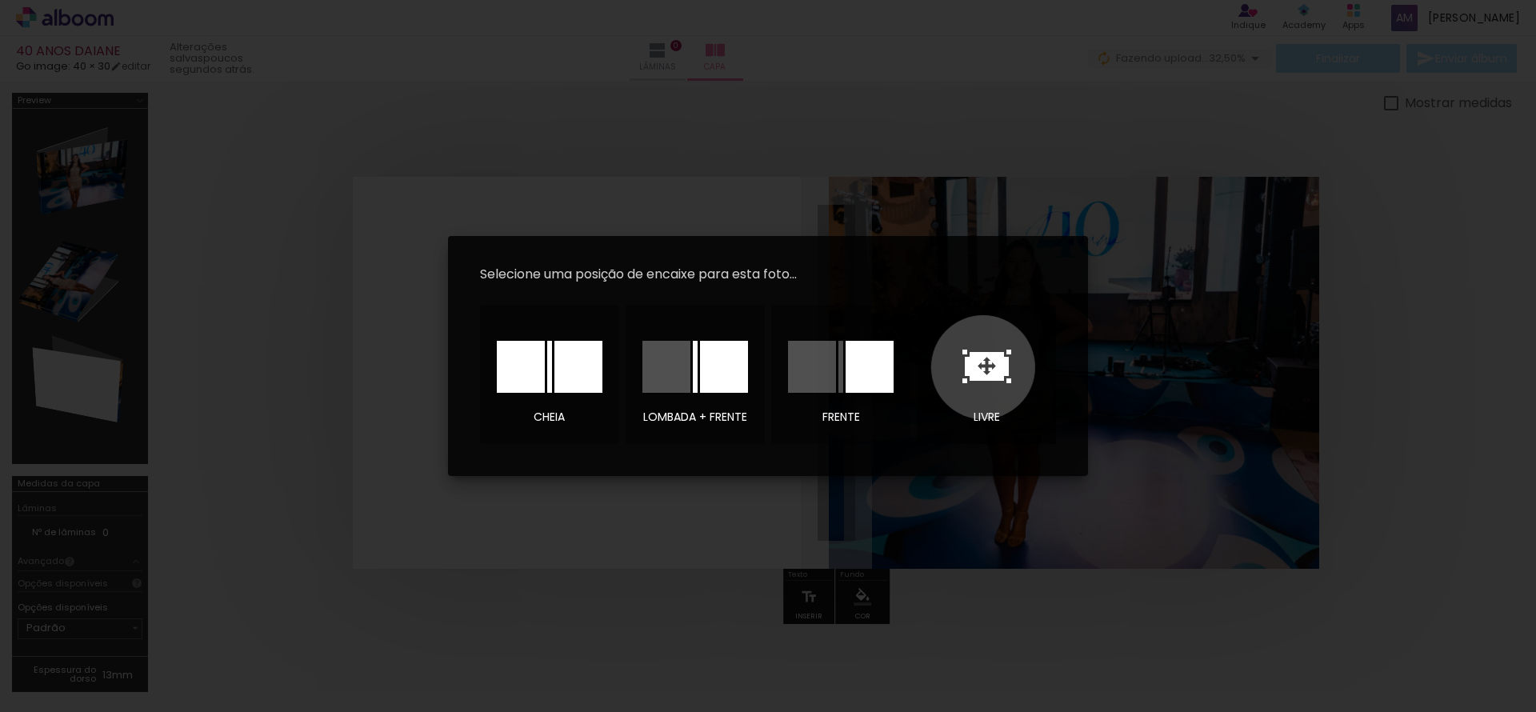
click at [983, 367] on icon at bounding box center [987, 366] width 44 height 29
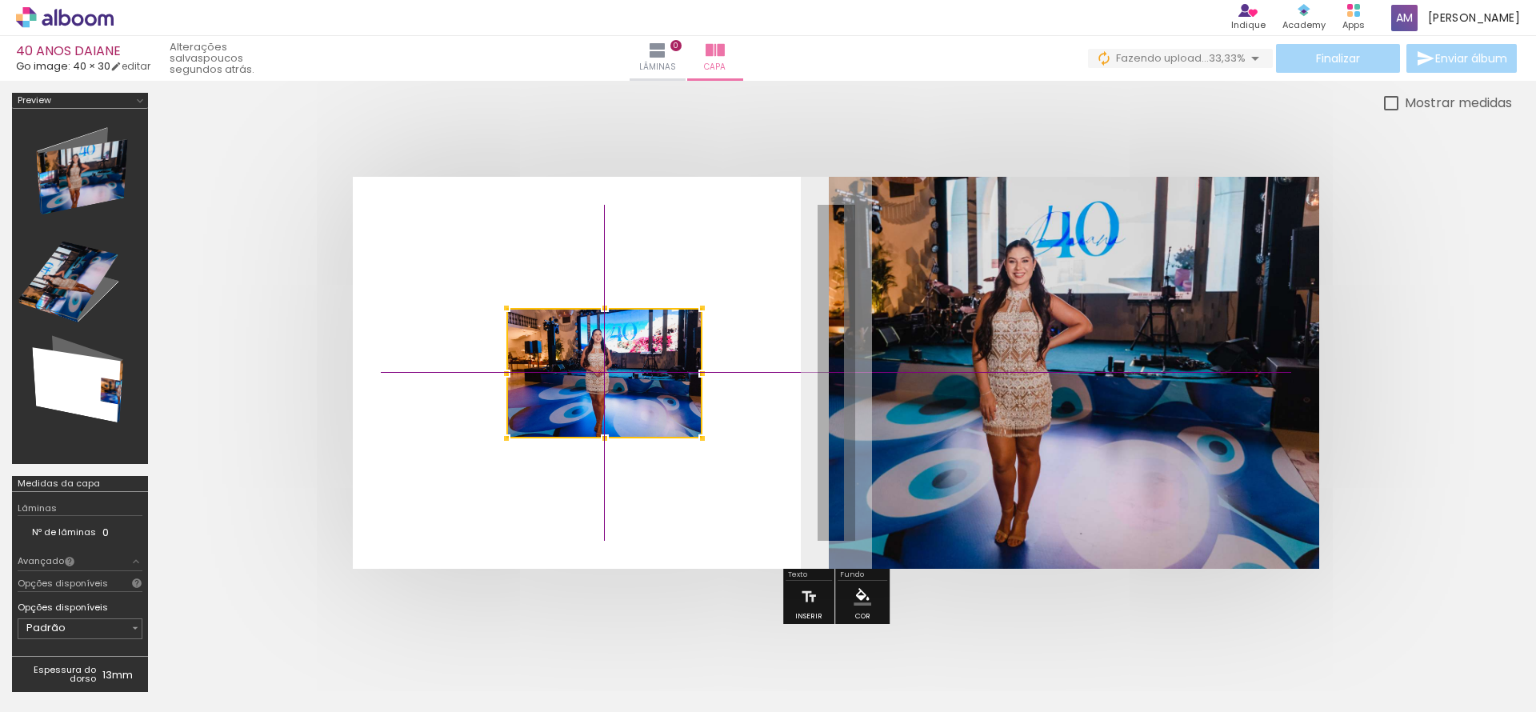
drag, startPoint x: 879, startPoint y: 372, endPoint x: 645, endPoint y: 368, distance: 234.5
click at [645, 368] on div at bounding box center [604, 373] width 196 height 130
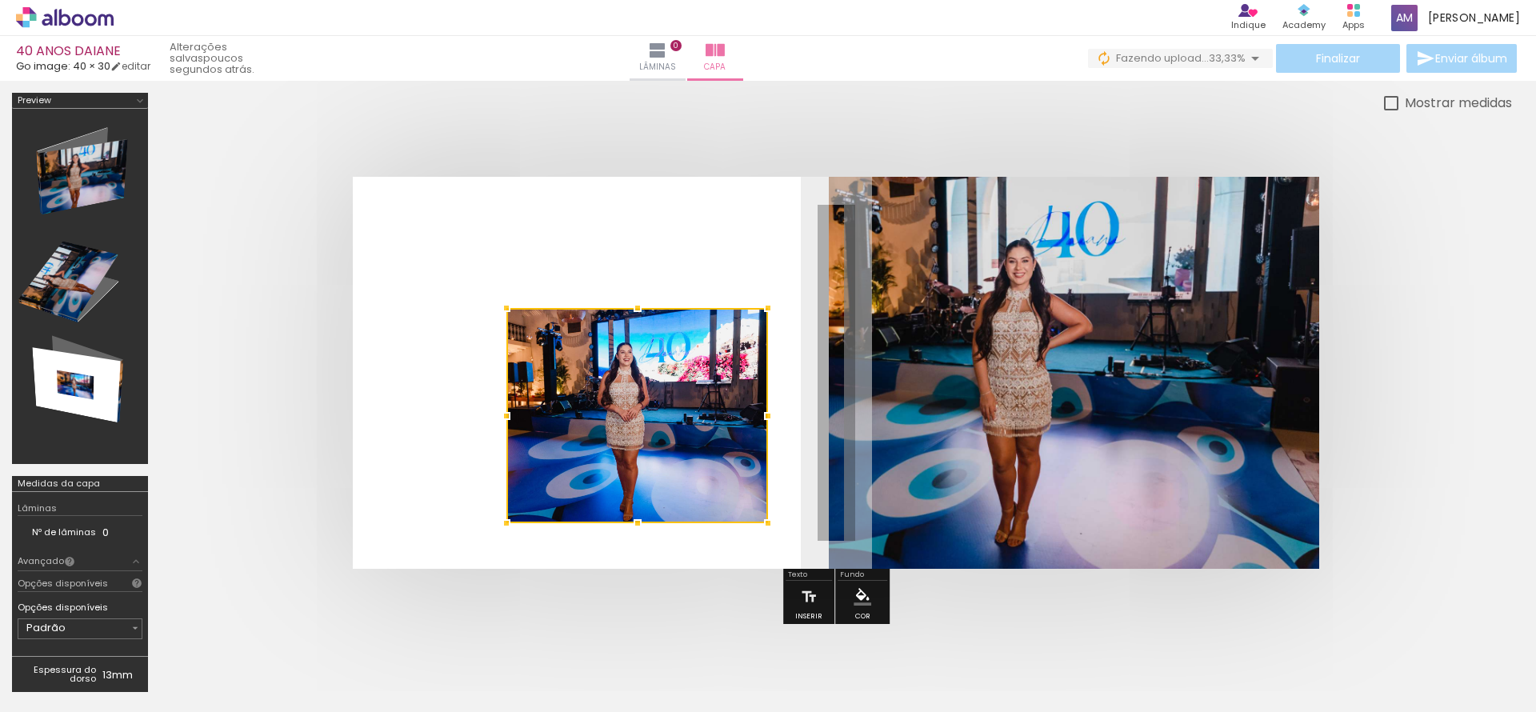
drag, startPoint x: 702, startPoint y: 438, endPoint x: 770, endPoint y: 526, distance: 111.7
click at [770, 526] on div at bounding box center [768, 523] width 32 height 32
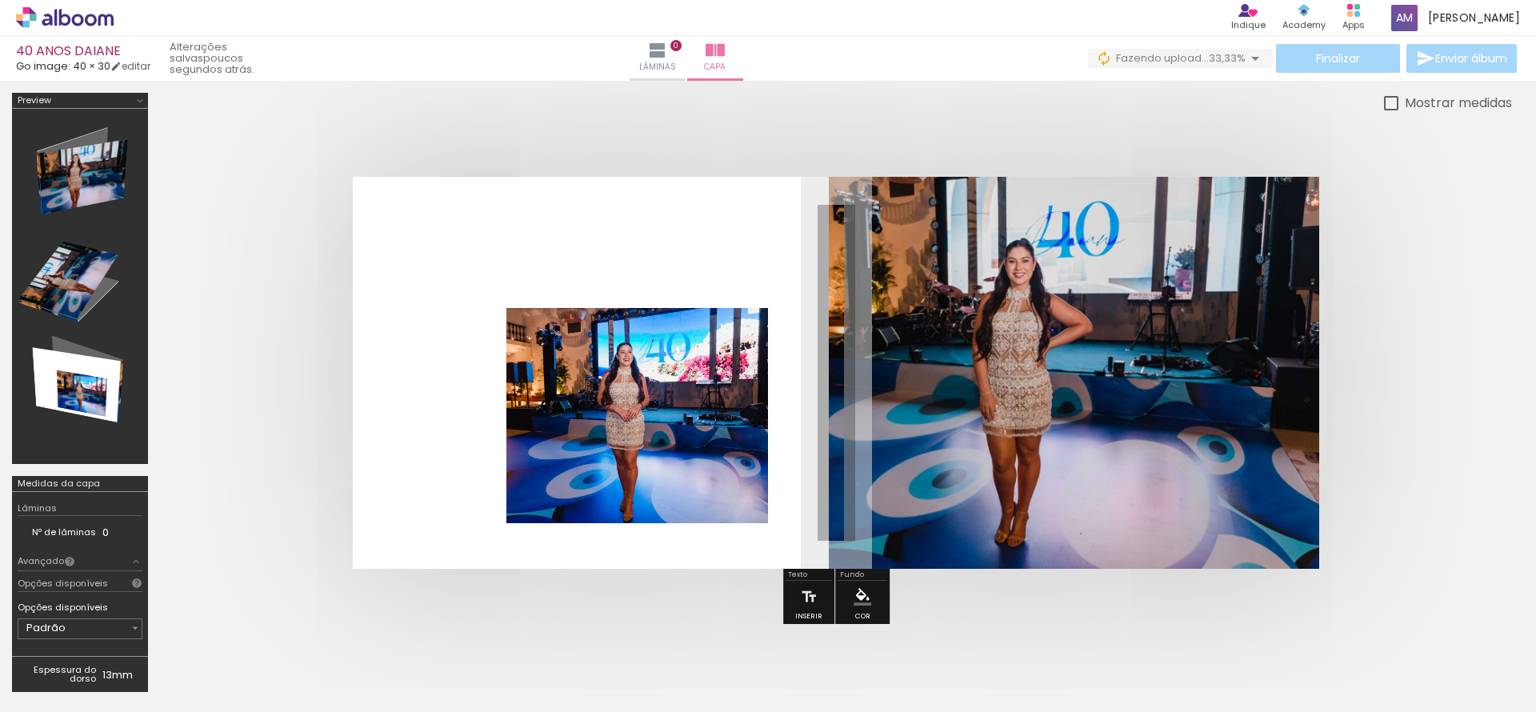
click at [958, 435] on quentale-photo at bounding box center [1074, 373] width 490 height 392
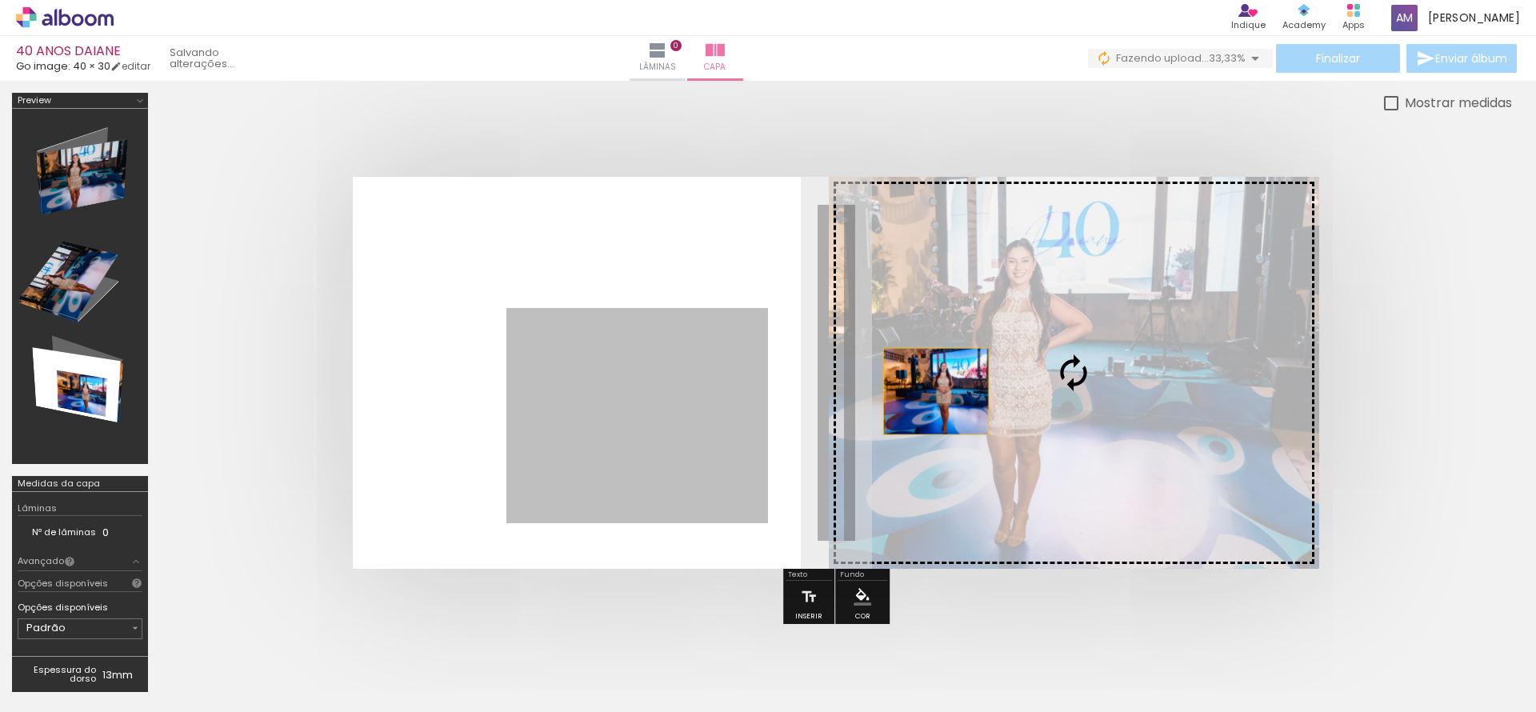
drag, startPoint x: 650, startPoint y: 401, endPoint x: 936, endPoint y: 391, distance: 286.6
click at [0, 0] on slot at bounding box center [0, 0] width 0 height 0
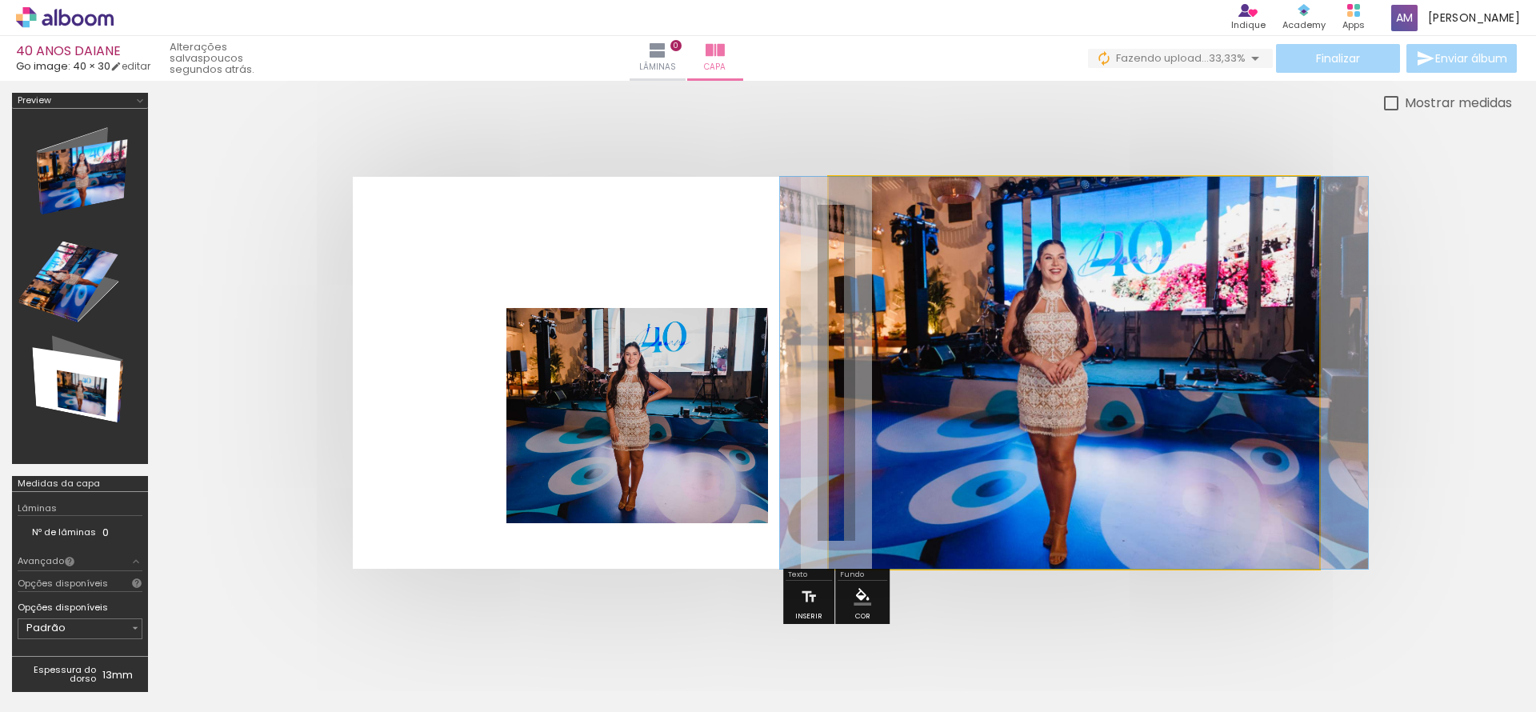
click at [933, 407] on quentale-photo at bounding box center [1074, 373] width 490 height 392
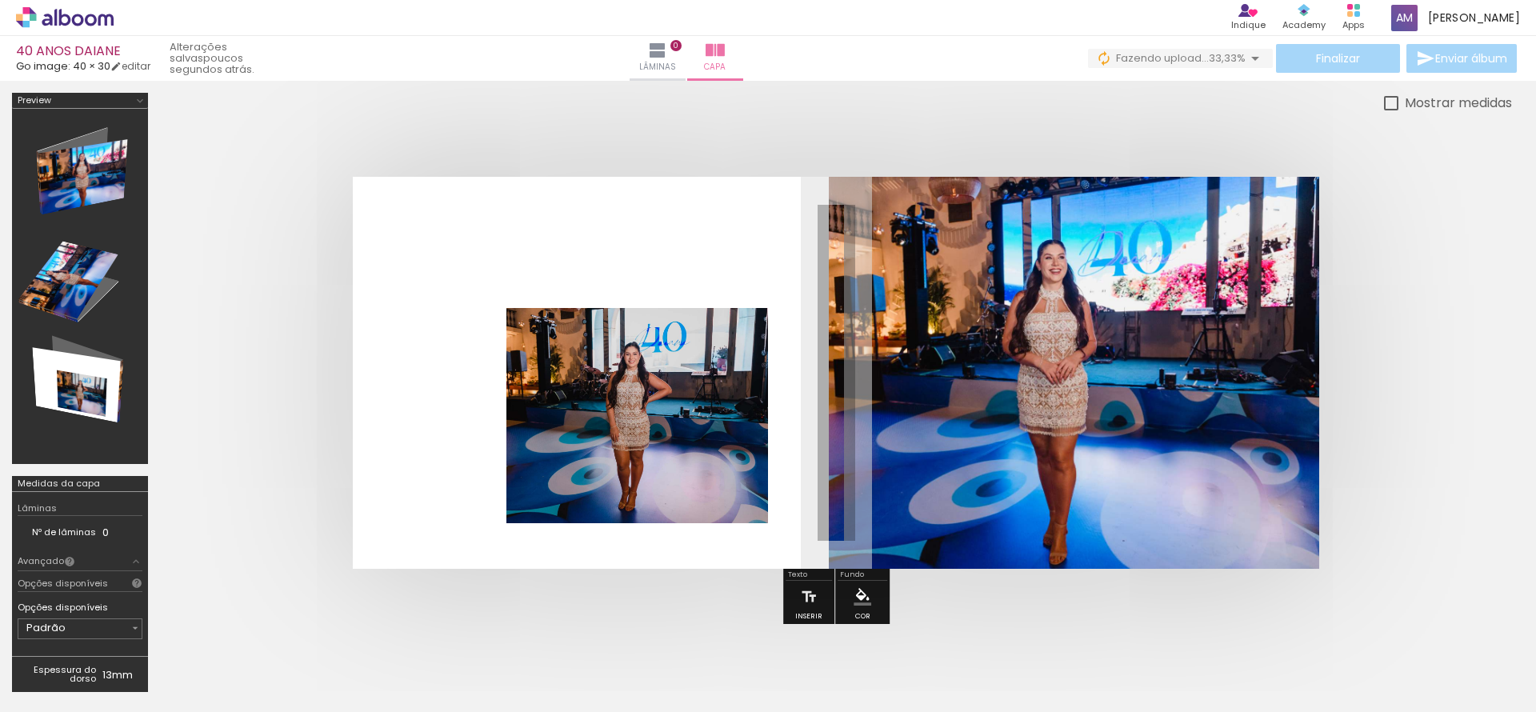
click at [933, 407] on quentale-photo at bounding box center [1074, 373] width 490 height 392
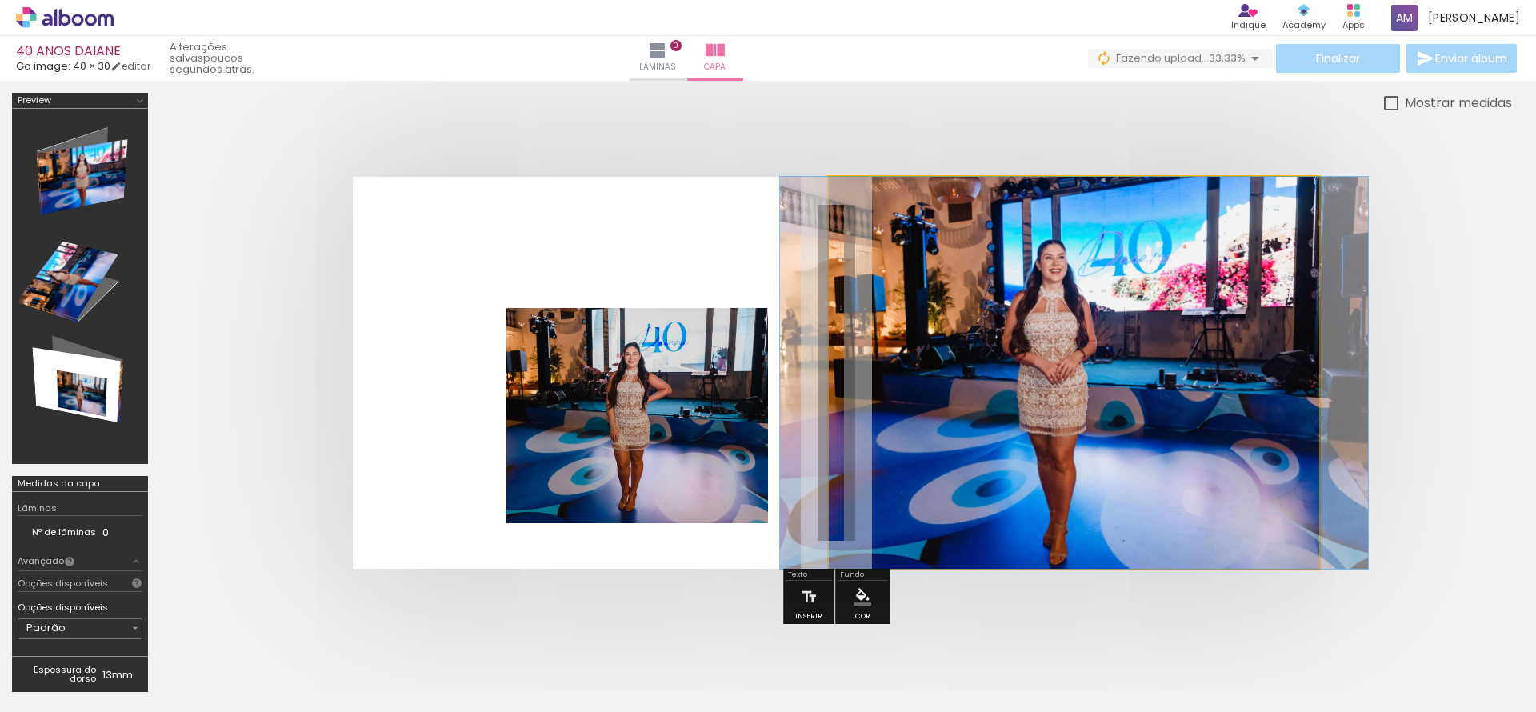
click at [933, 407] on quentale-photo at bounding box center [1074, 373] width 490 height 392
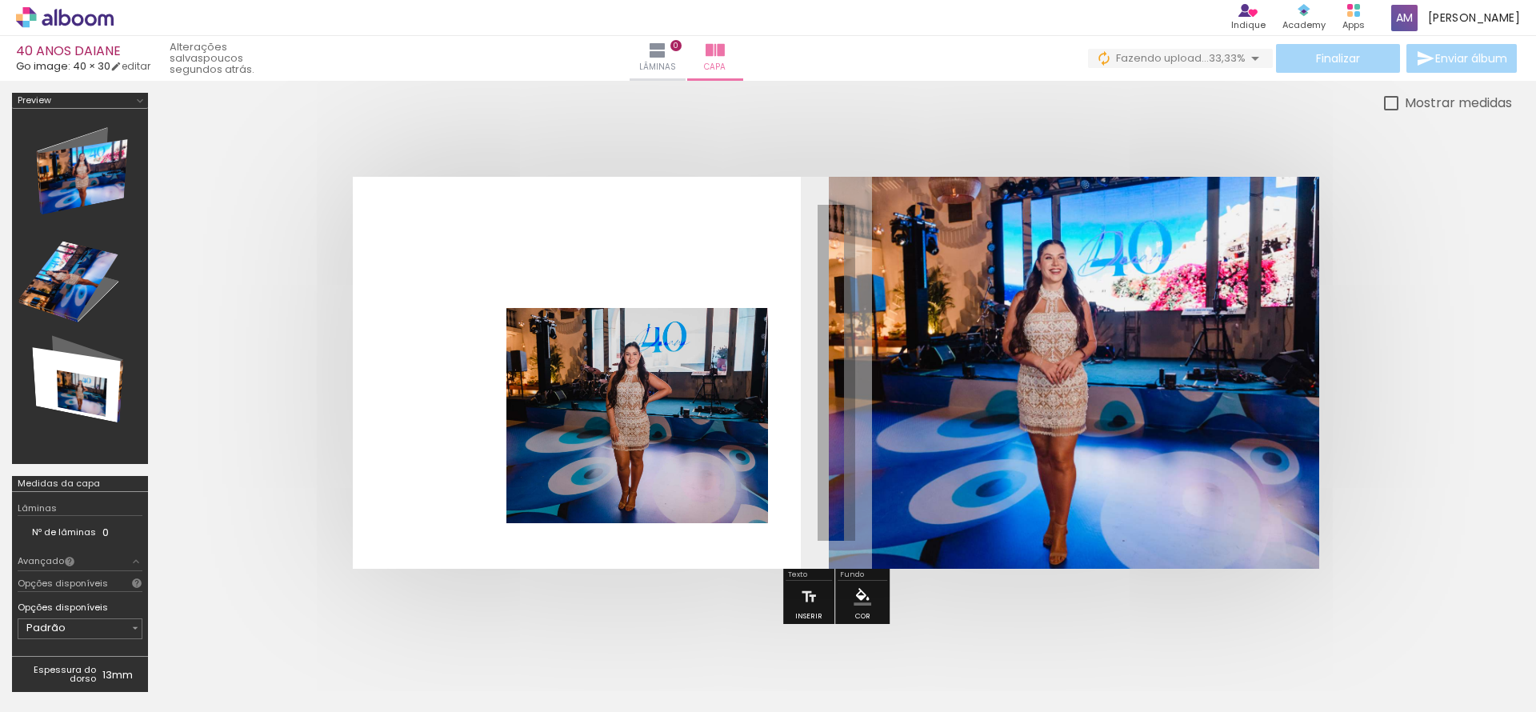
click at [933, 407] on quentale-photo at bounding box center [1074, 373] width 490 height 392
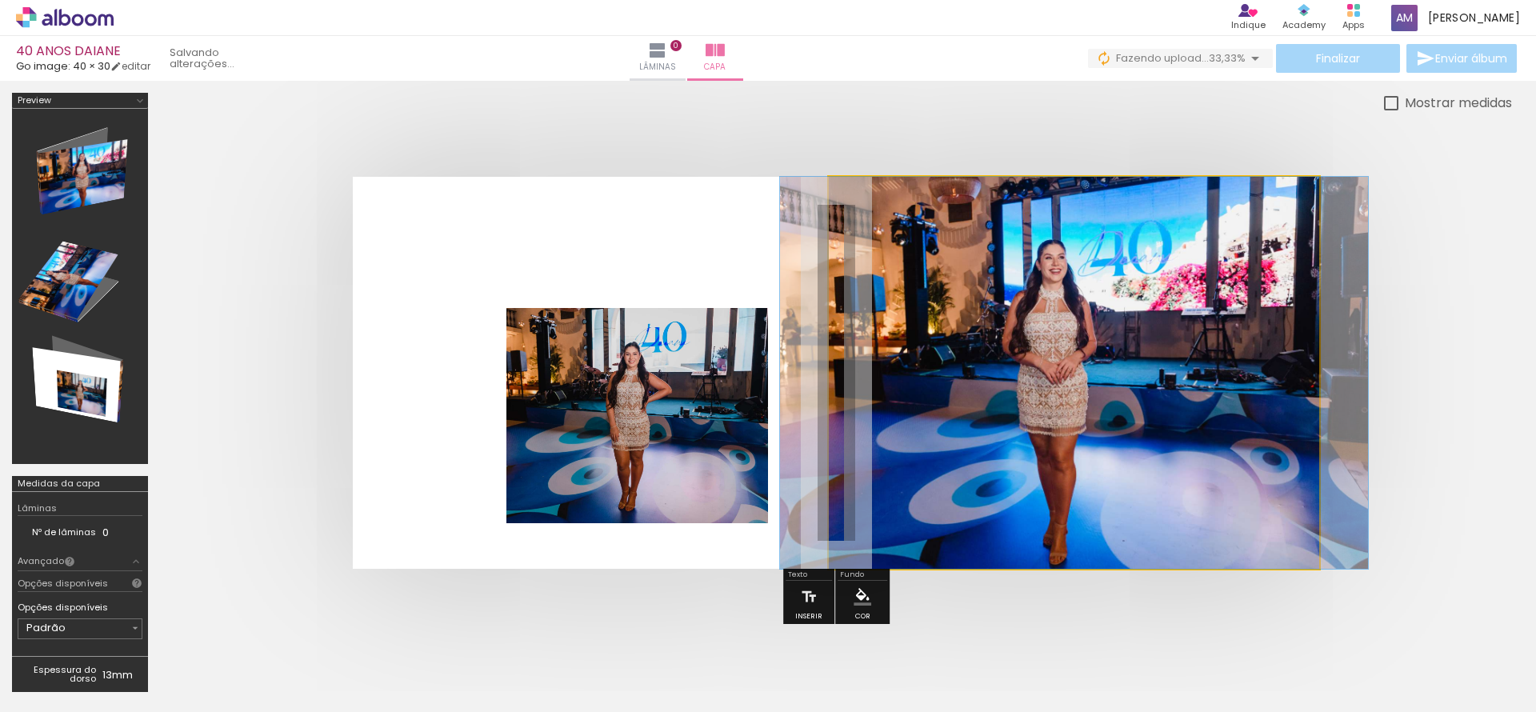
click at [933, 407] on quentale-photo at bounding box center [1074, 373] width 490 height 392
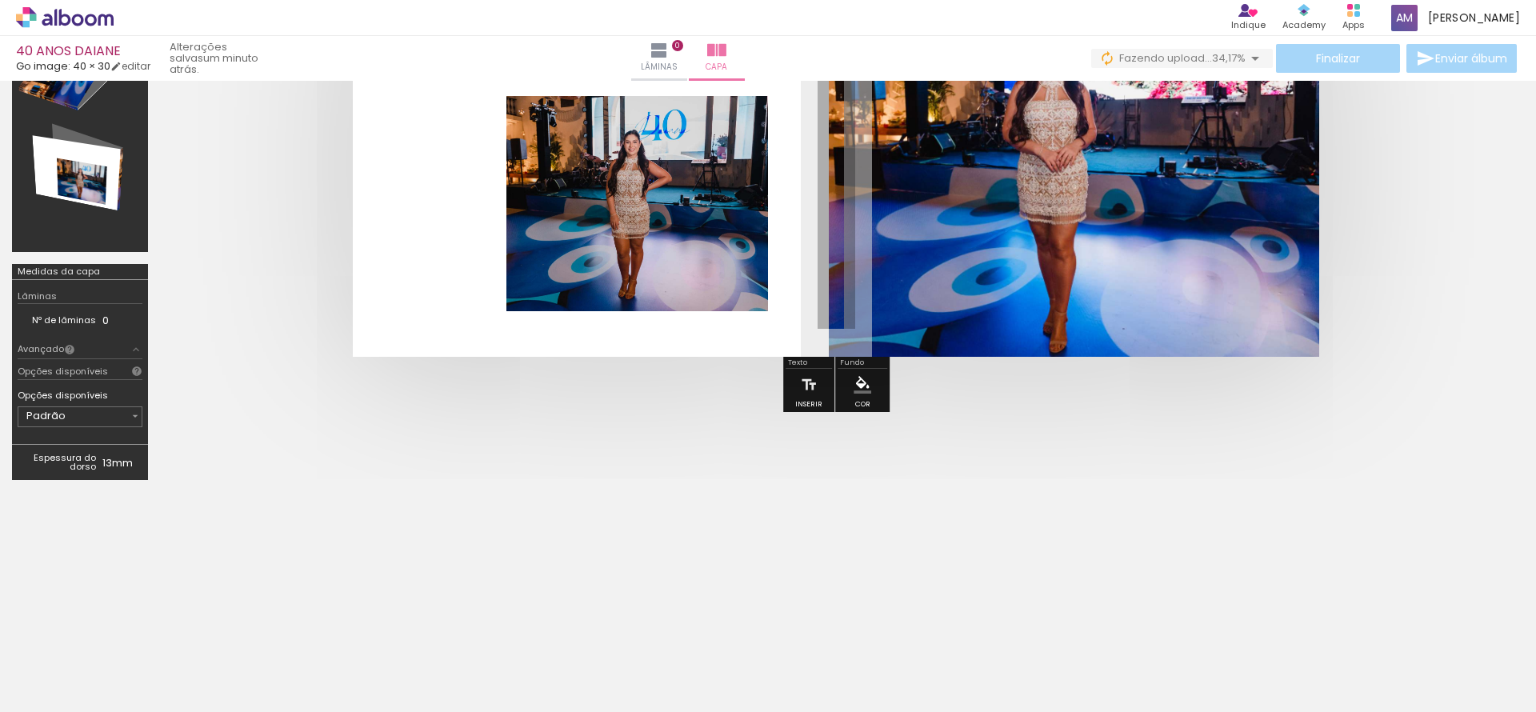
scroll to position [67, 0]
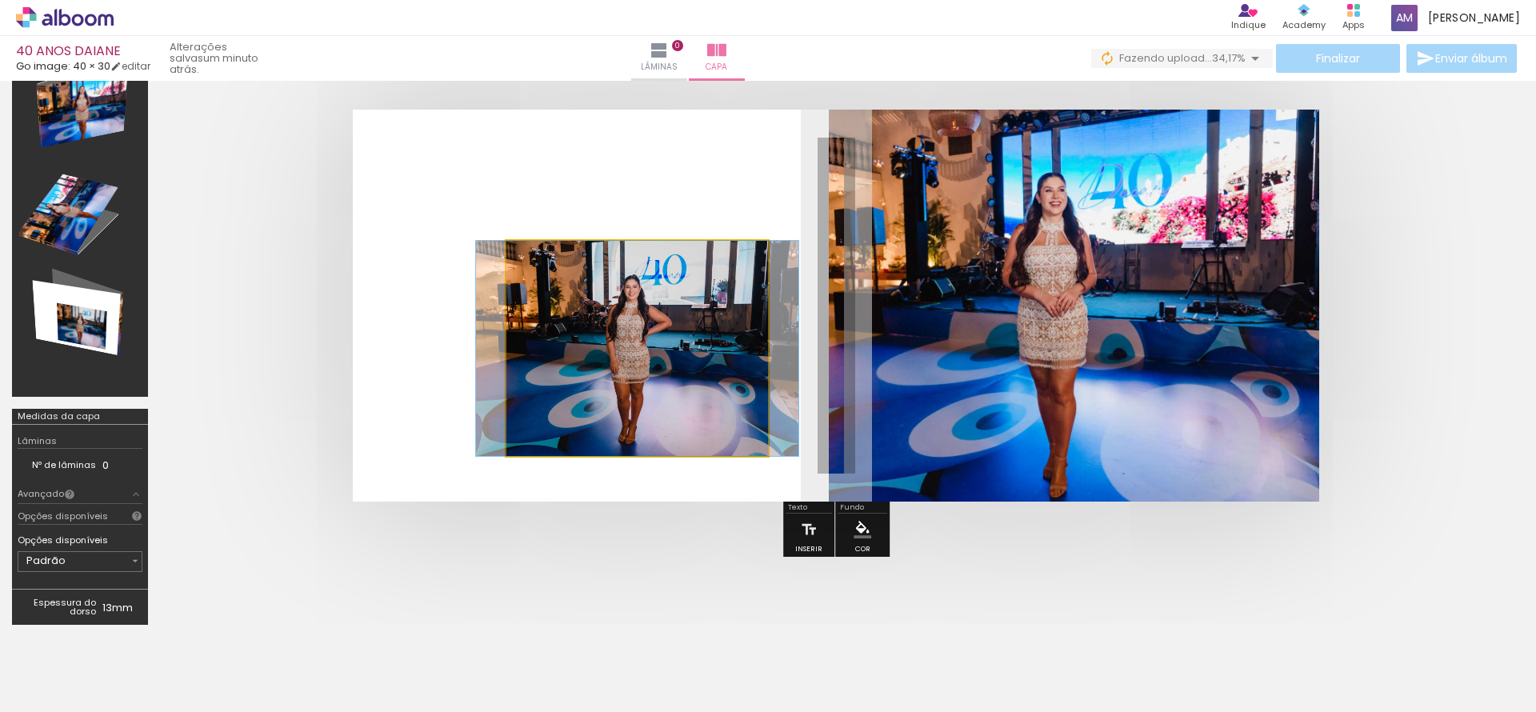
click at [614, 396] on quentale-photo at bounding box center [637, 348] width 262 height 215
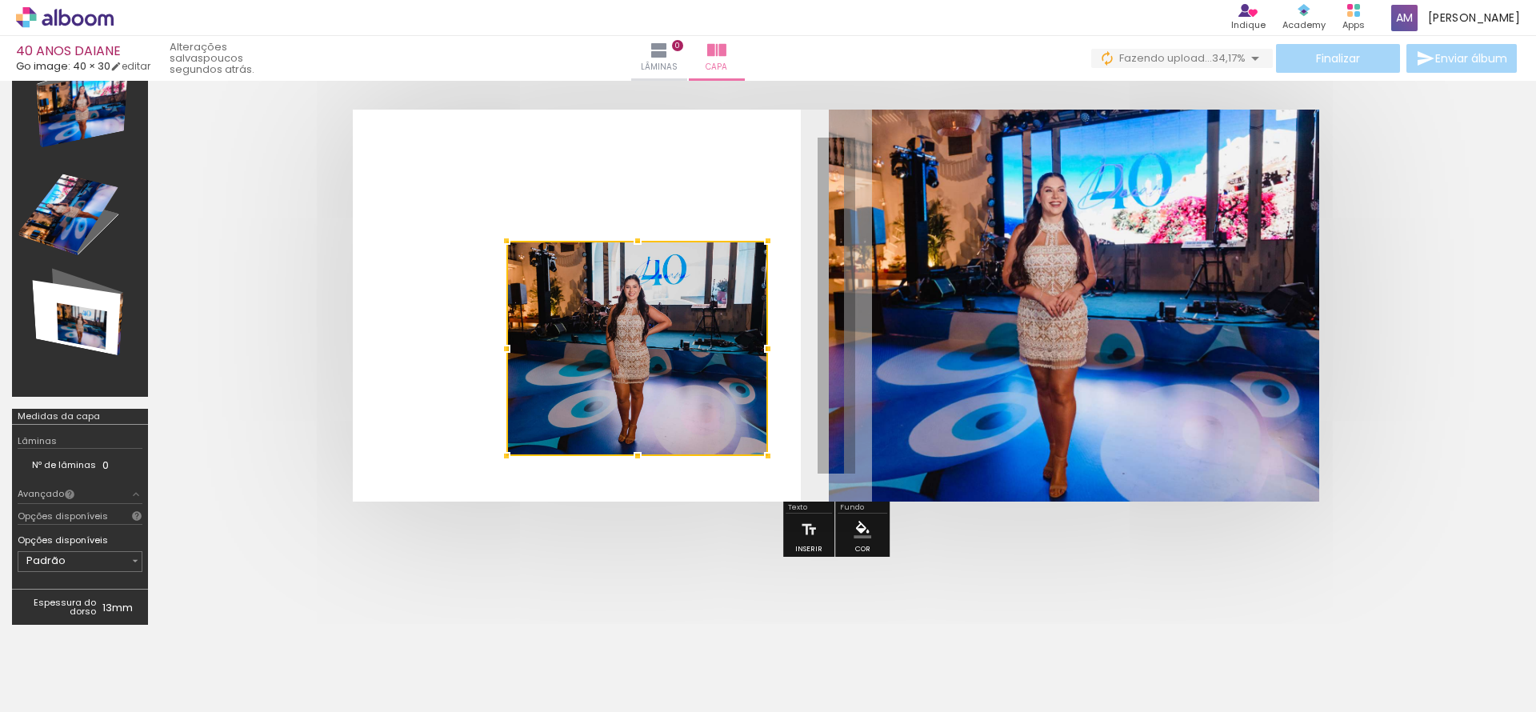
click at [970, 401] on quentale-photo at bounding box center [1074, 306] width 490 height 392
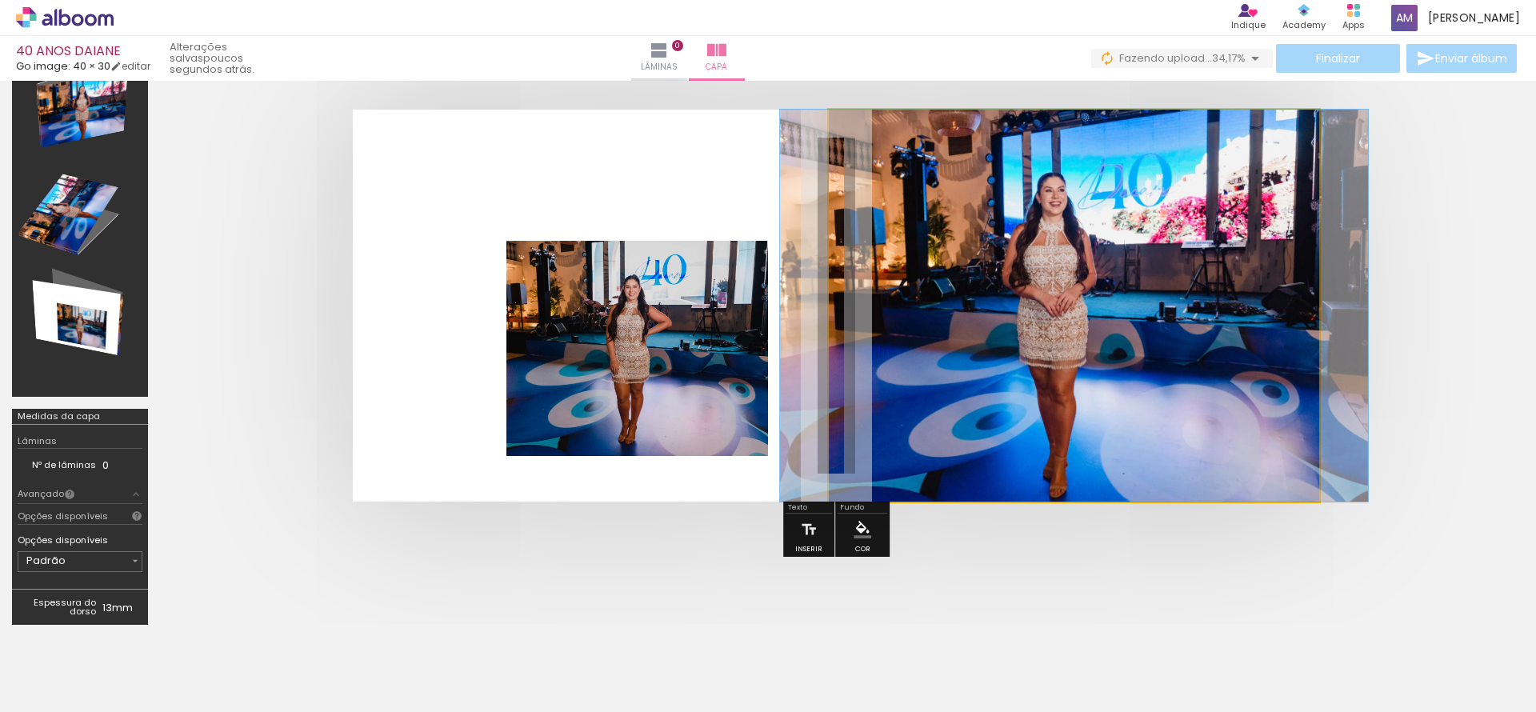
click at [970, 401] on quentale-photo at bounding box center [1074, 306] width 490 height 392
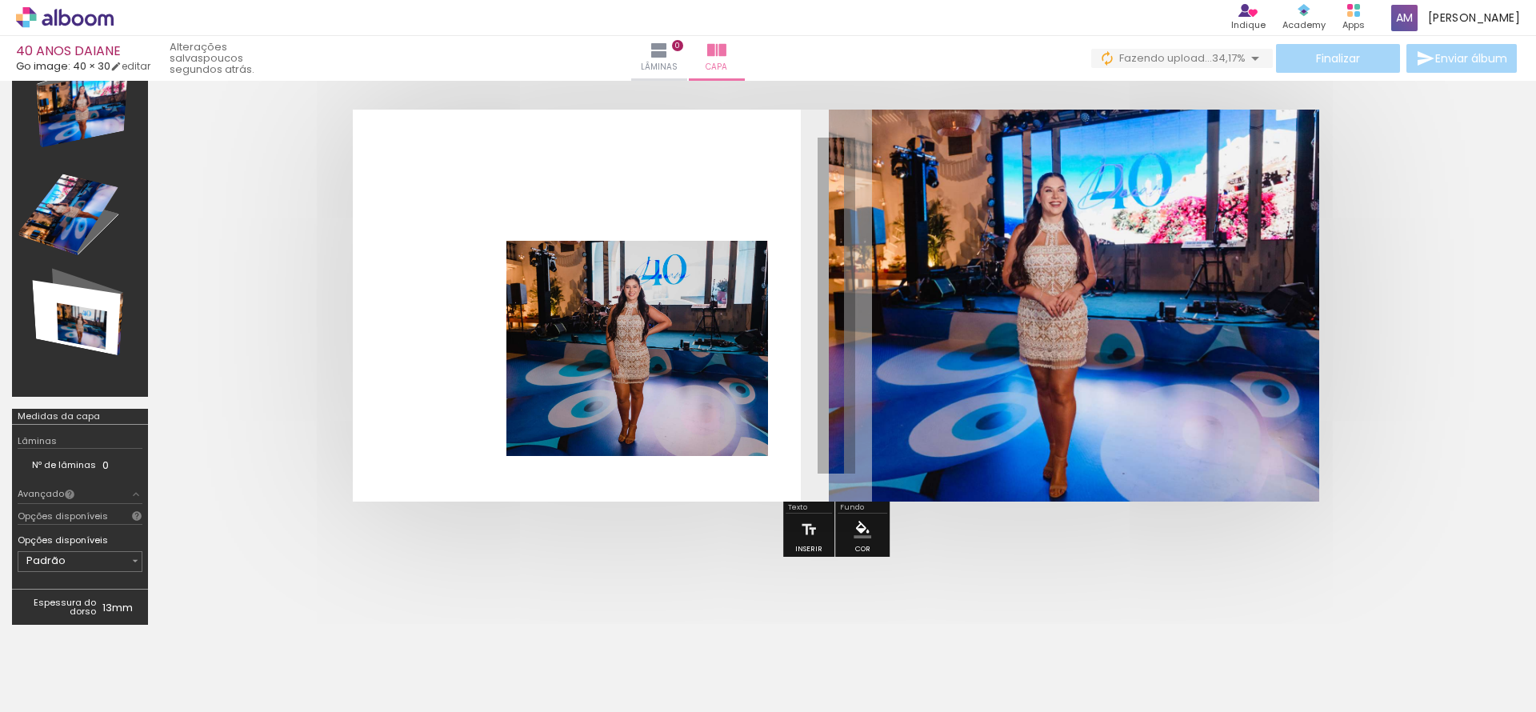
click at [1215, 324] on quentale-photo at bounding box center [1074, 306] width 490 height 392
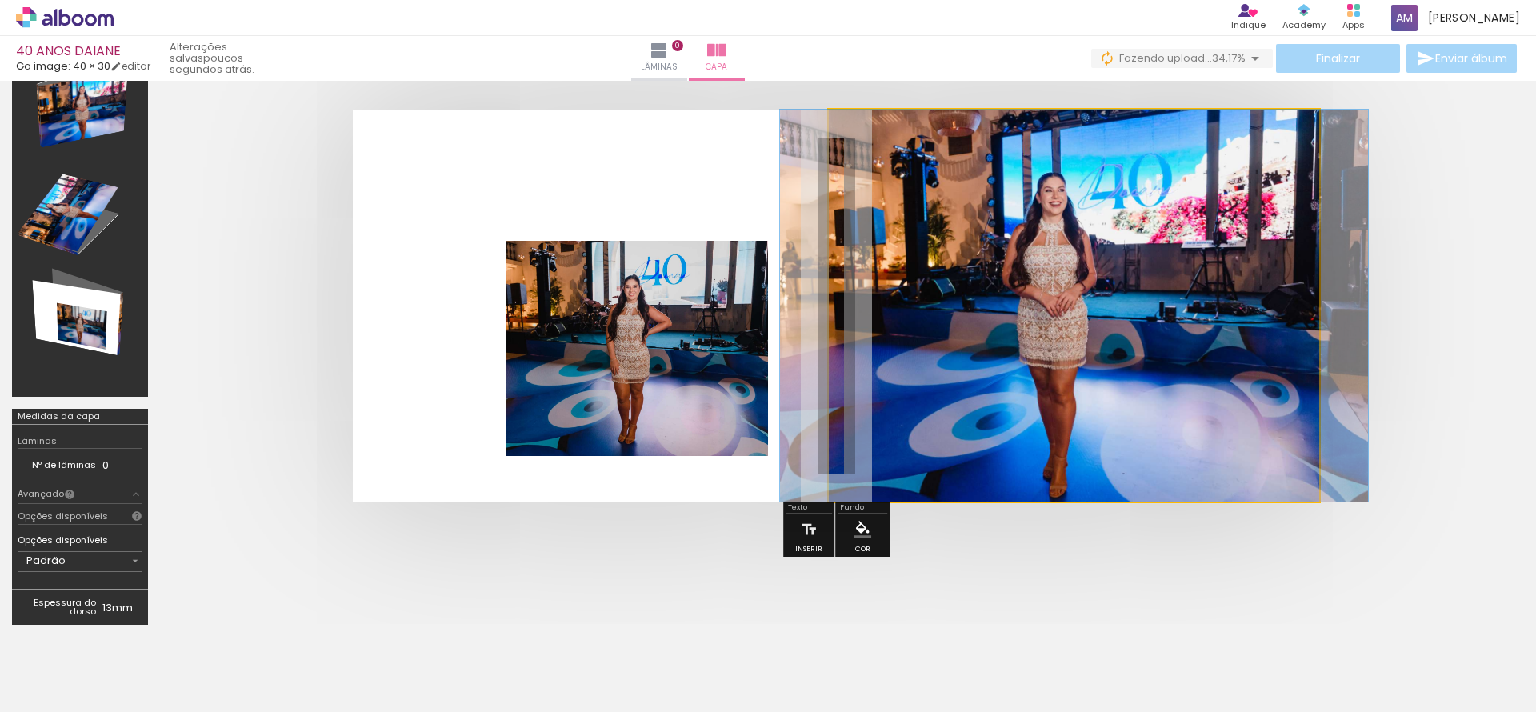
click at [1215, 324] on quentale-photo at bounding box center [1074, 306] width 490 height 392
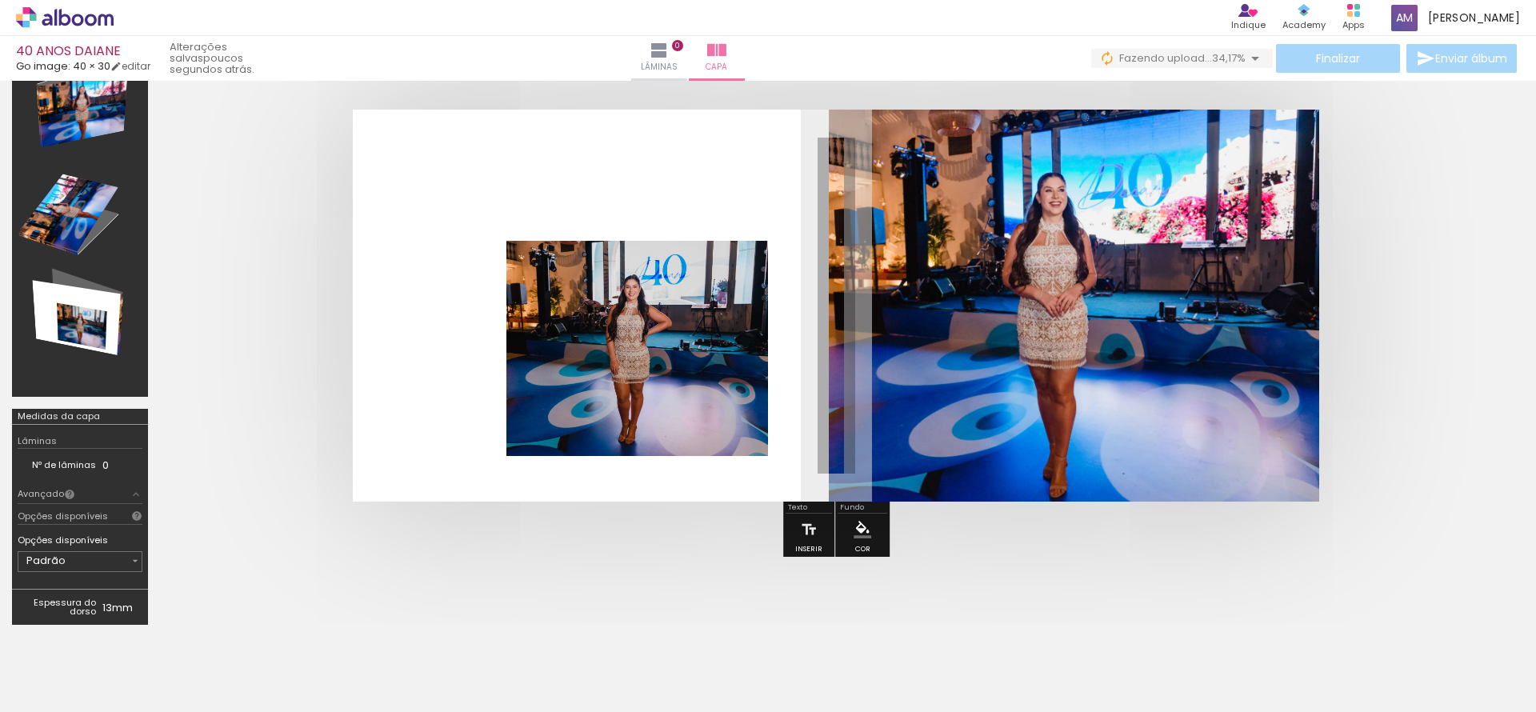
click at [1079, 261] on quentale-photo at bounding box center [1074, 306] width 490 height 392
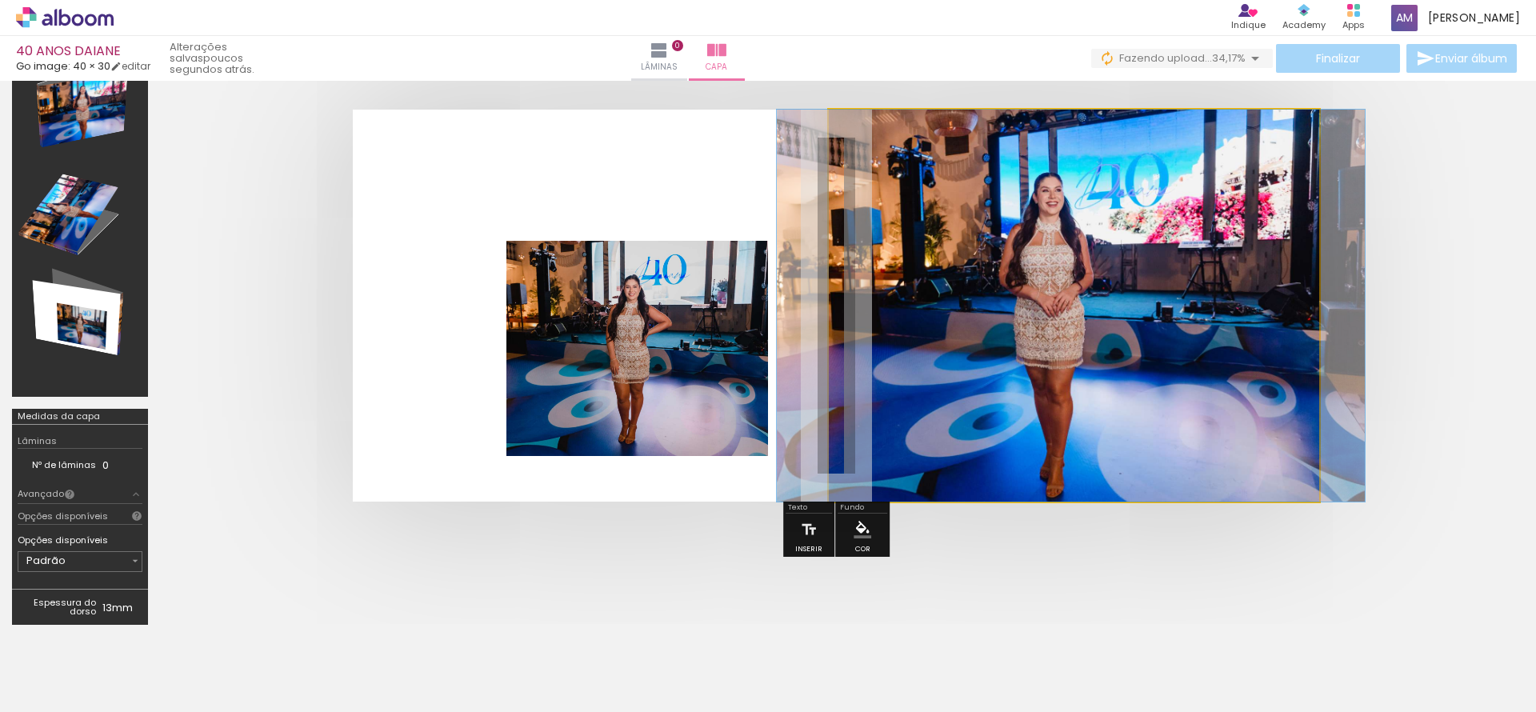
drag, startPoint x: 1079, startPoint y: 261, endPoint x: 1076, endPoint y: 298, distance: 36.9
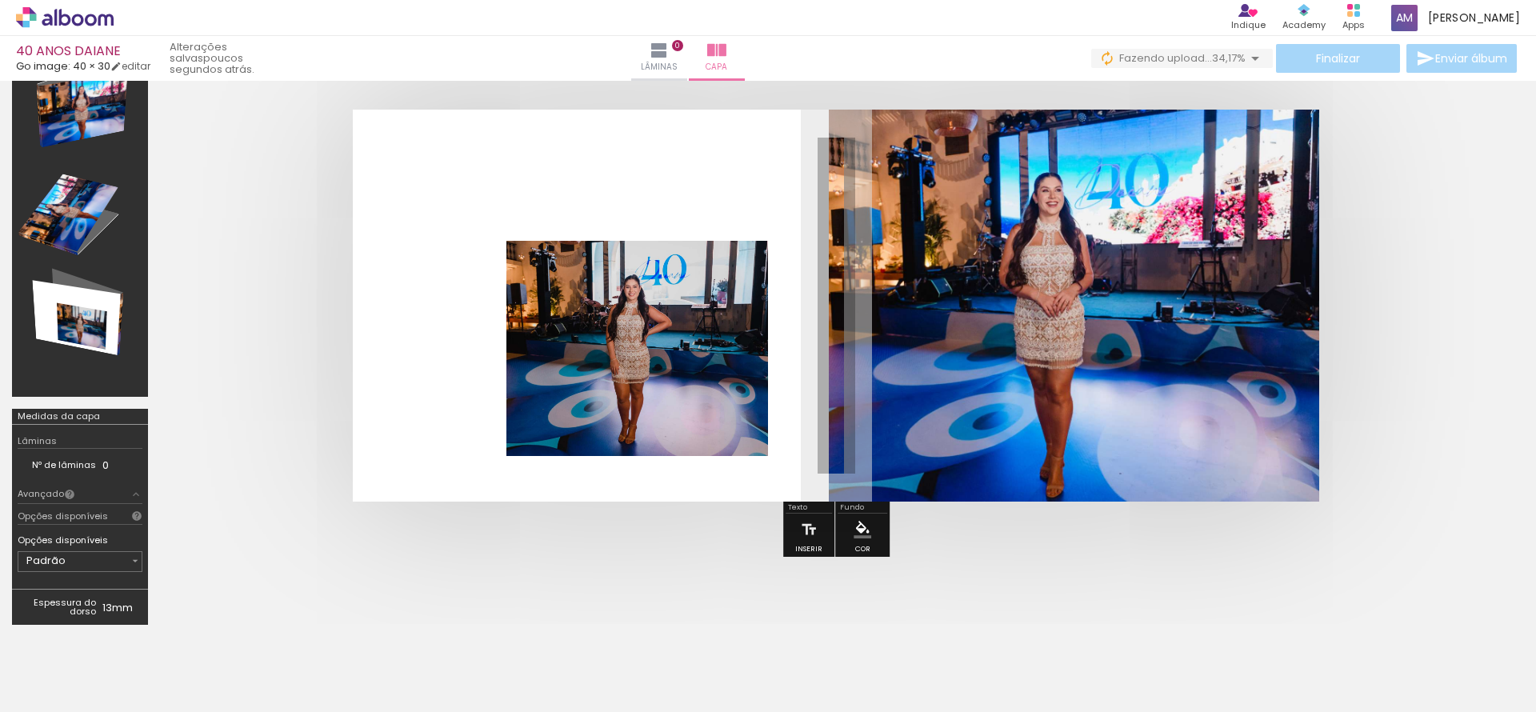
click at [1076, 298] on quentale-photo at bounding box center [1074, 306] width 490 height 392
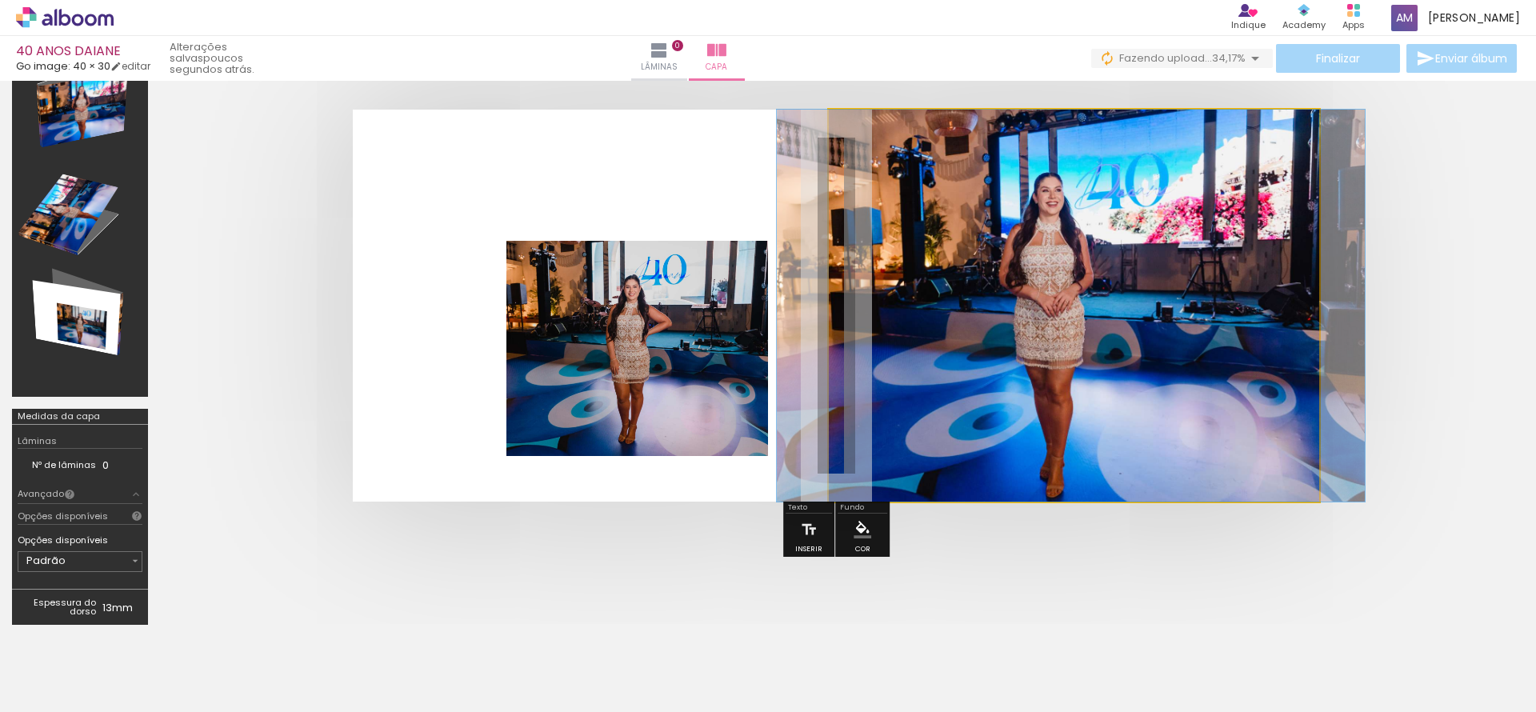
click at [1076, 298] on quentale-photo at bounding box center [1074, 306] width 490 height 392
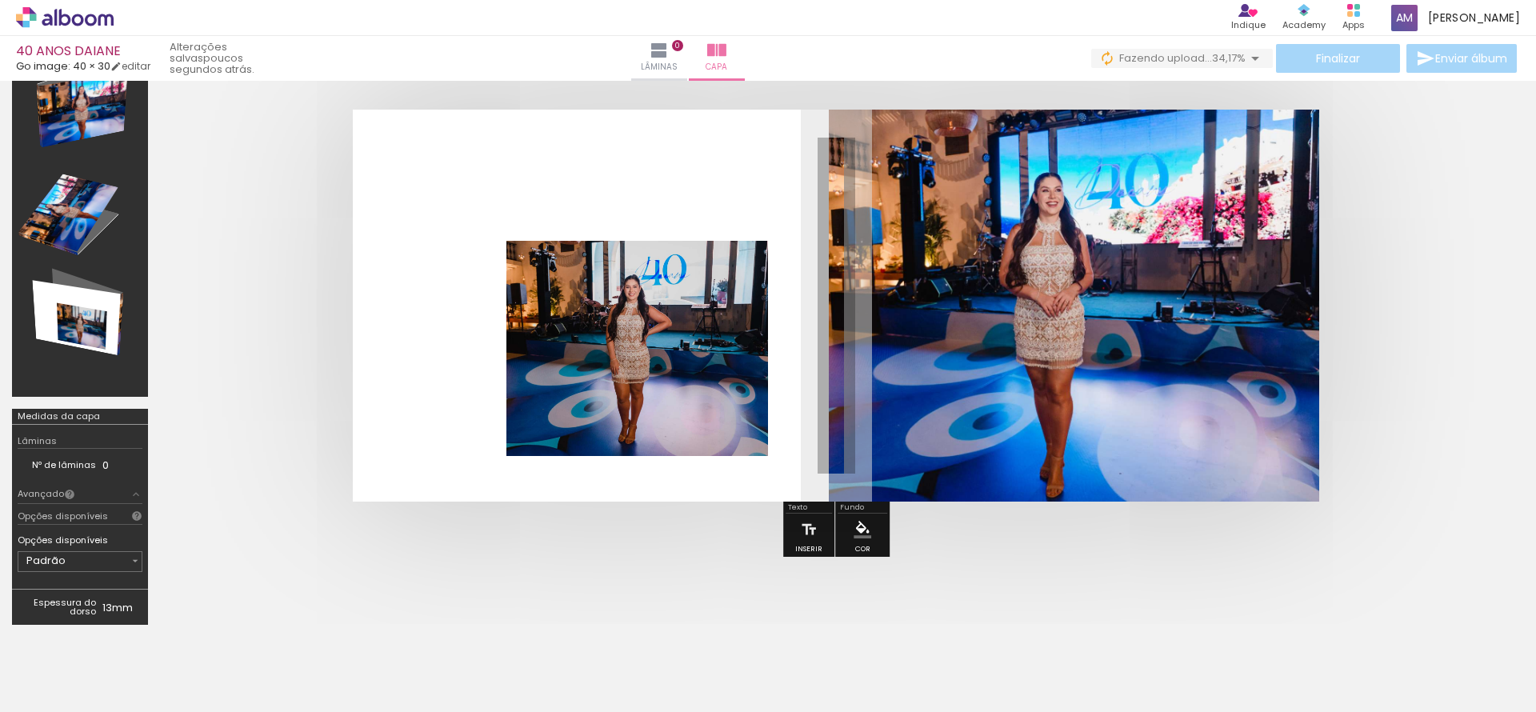
type paper-slider "121"
click at [907, 150] on div at bounding box center [924, 151] width 58 height 2
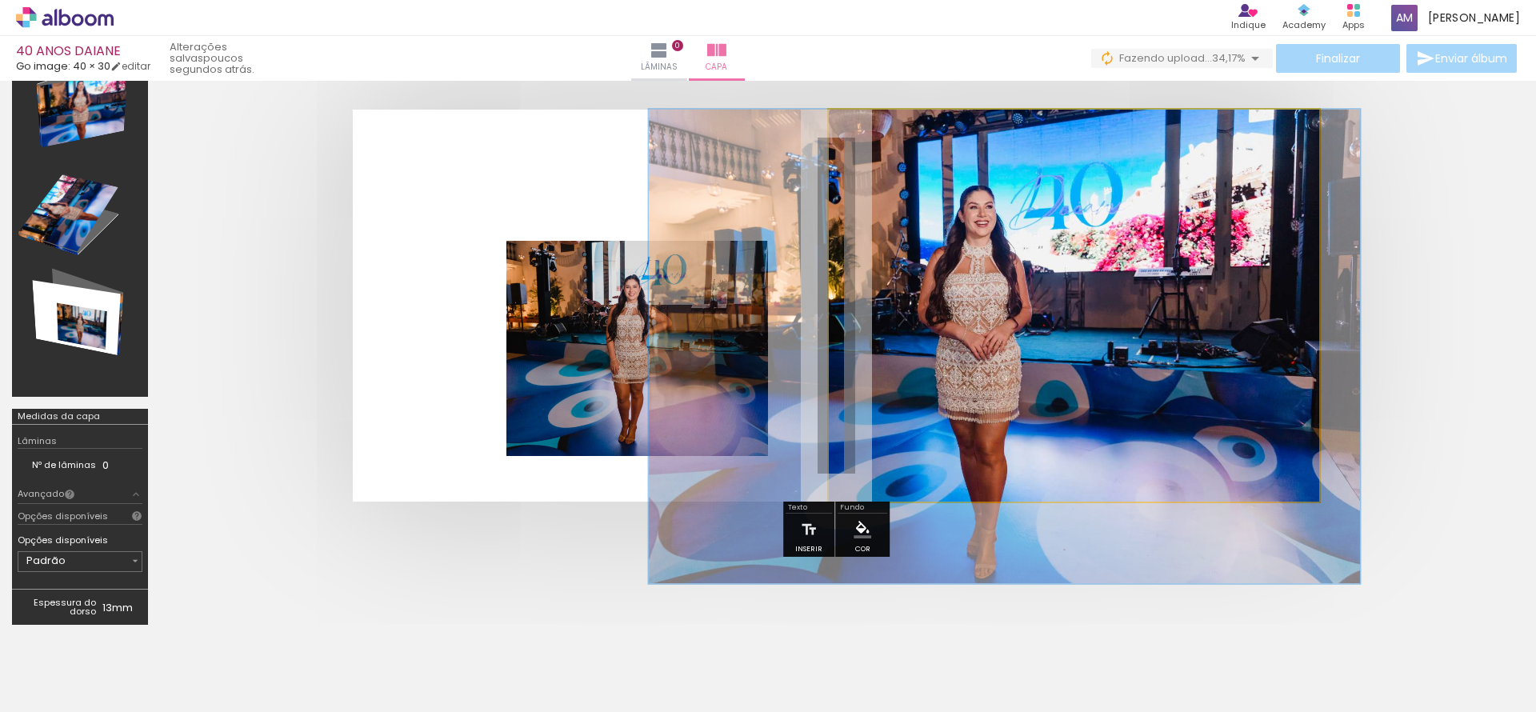
drag, startPoint x: 1100, startPoint y: 332, endPoint x: 1034, endPoint y: 374, distance: 78.8
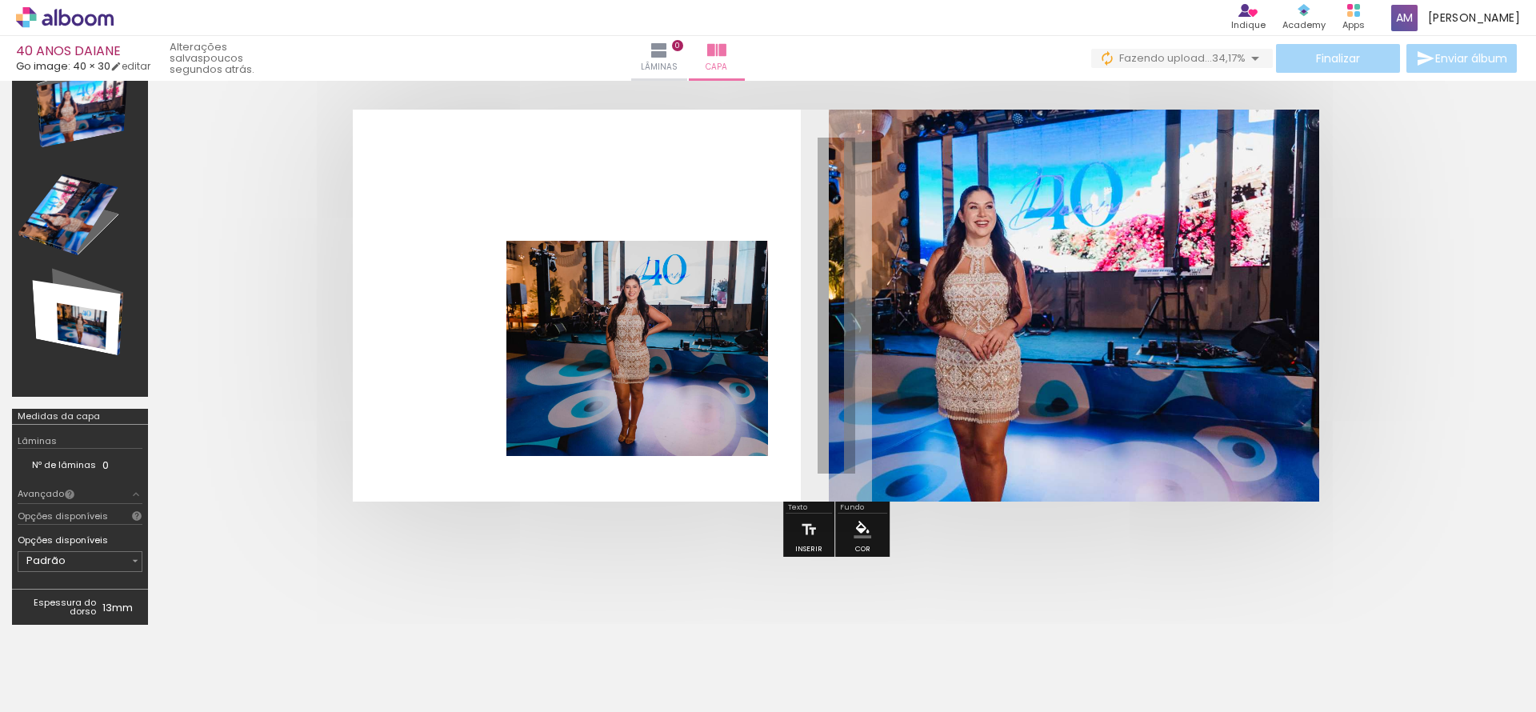
click at [1406, 337] on quentale-cover at bounding box center [836, 306] width 1224 height 392
click at [683, 365] on quentale-photo at bounding box center [637, 348] width 262 height 215
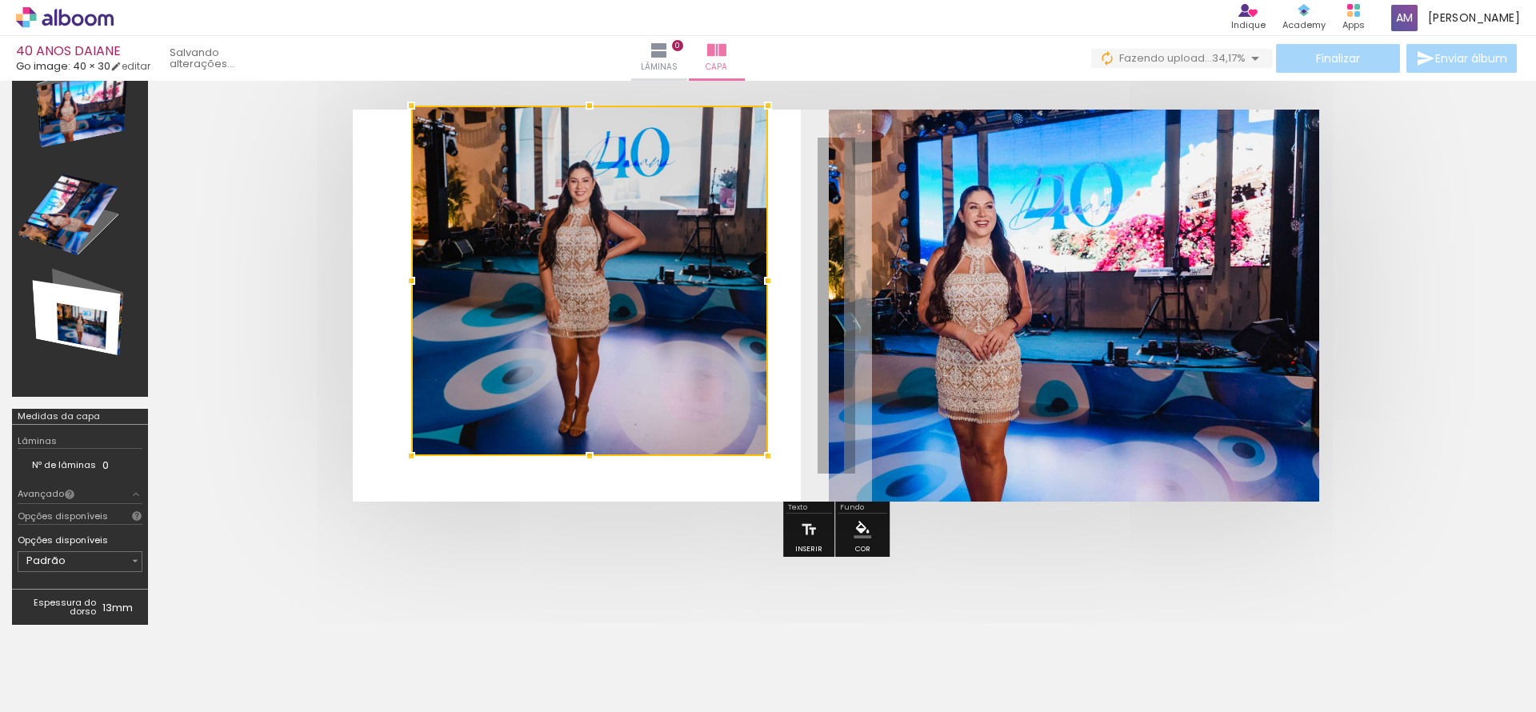
drag, startPoint x: 510, startPoint y: 244, endPoint x: 414, endPoint y: 134, distance: 145.8
click at [414, 134] on div at bounding box center [589, 281] width 357 height 350
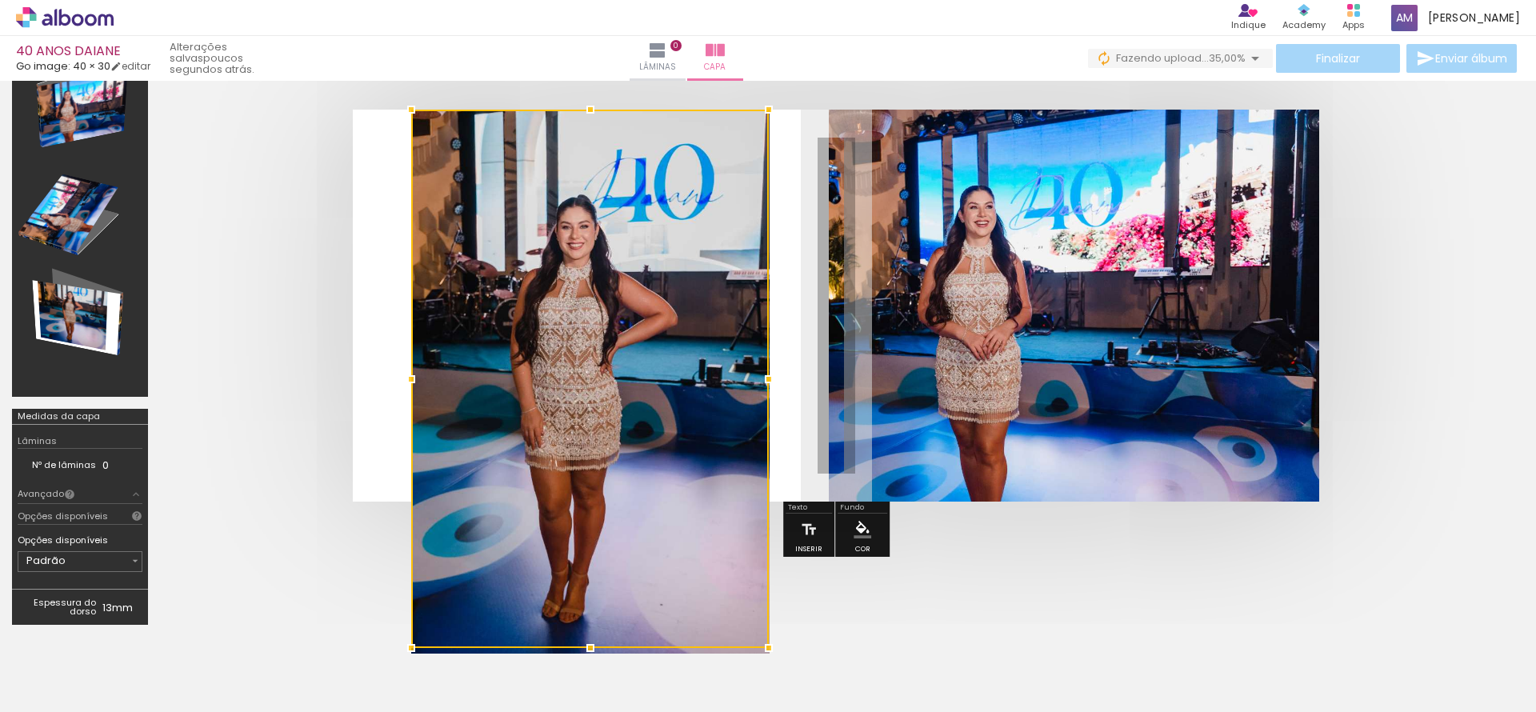
click at [768, 454] on div at bounding box center [590, 379] width 358 height 538
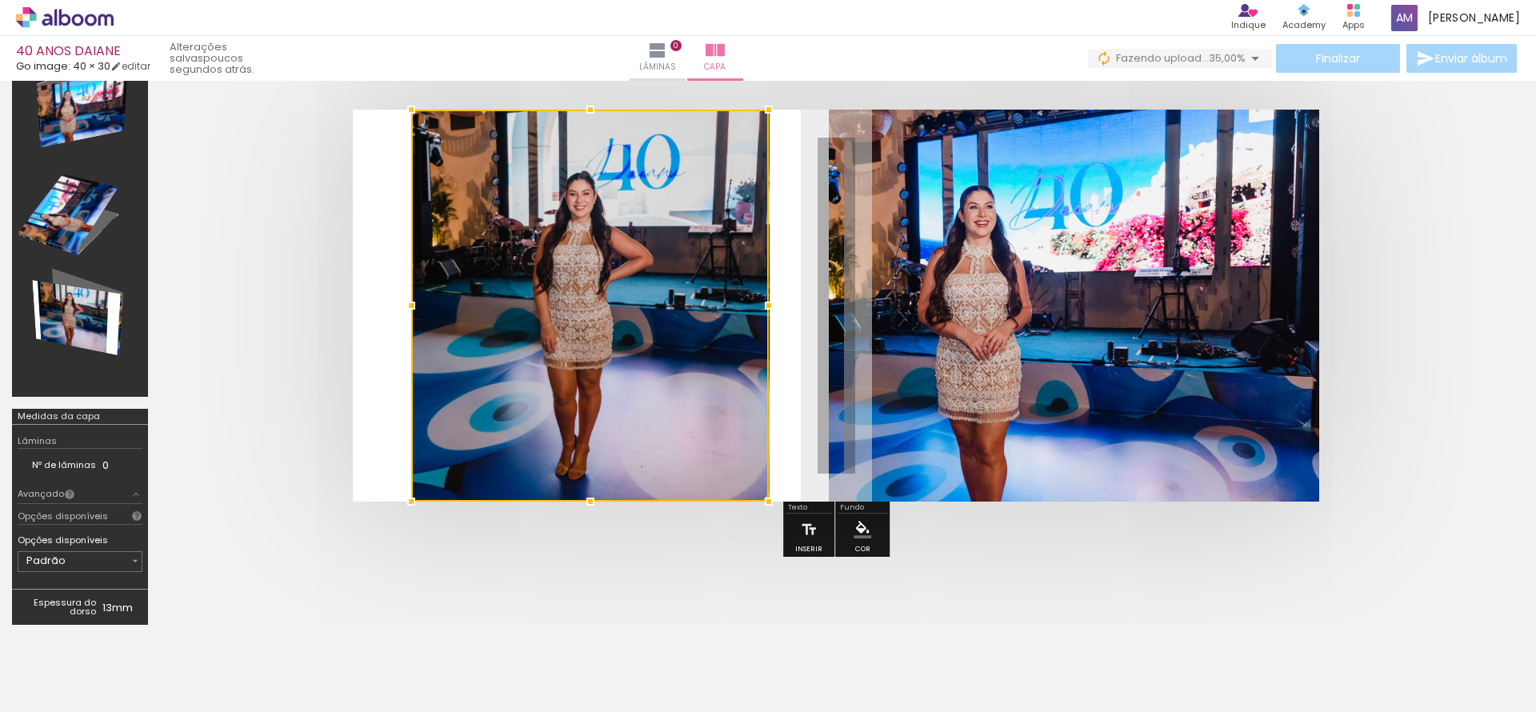
click at [767, 306] on div at bounding box center [769, 306] width 32 height 32
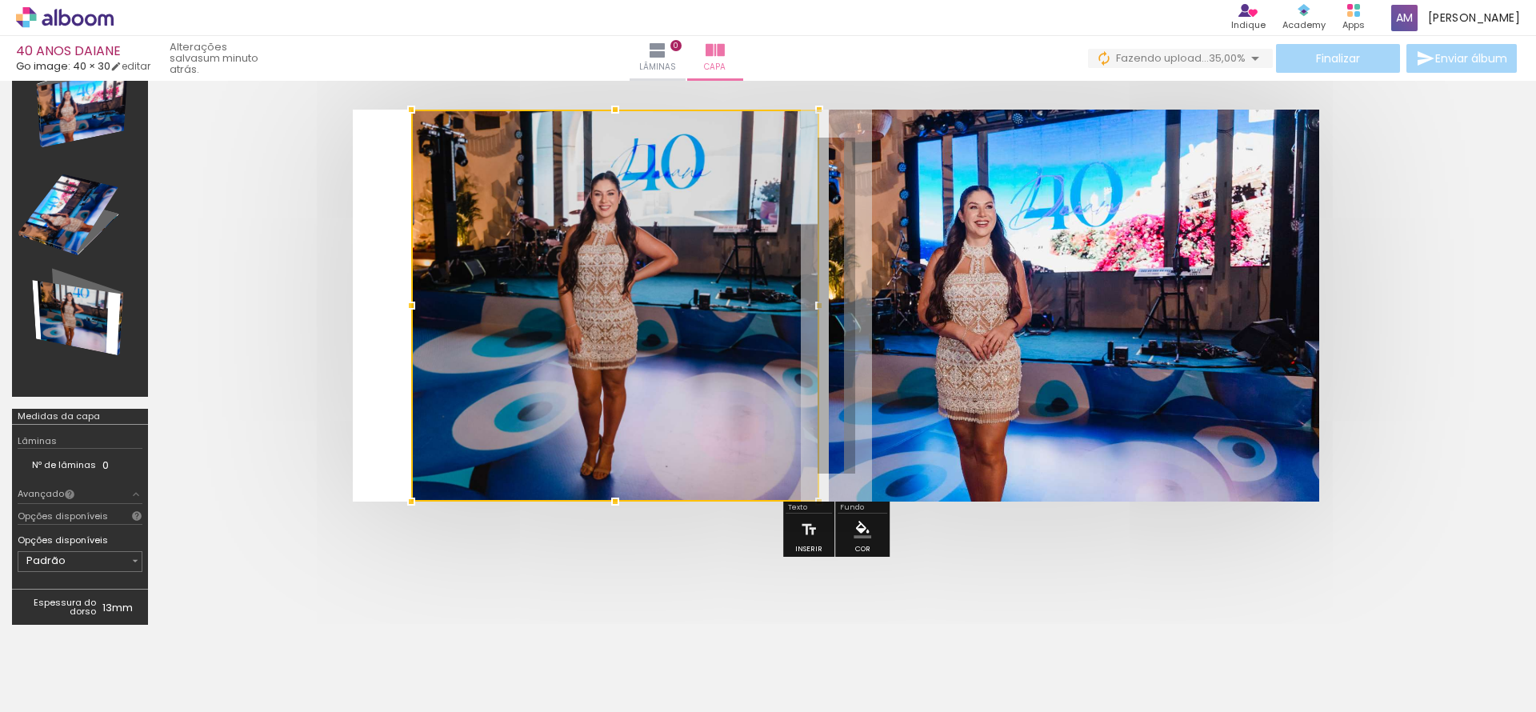
drag, startPoint x: 769, startPoint y: 306, endPoint x: 818, endPoint y: 311, distance: 49.9
click at [818, 311] on div at bounding box center [819, 306] width 32 height 32
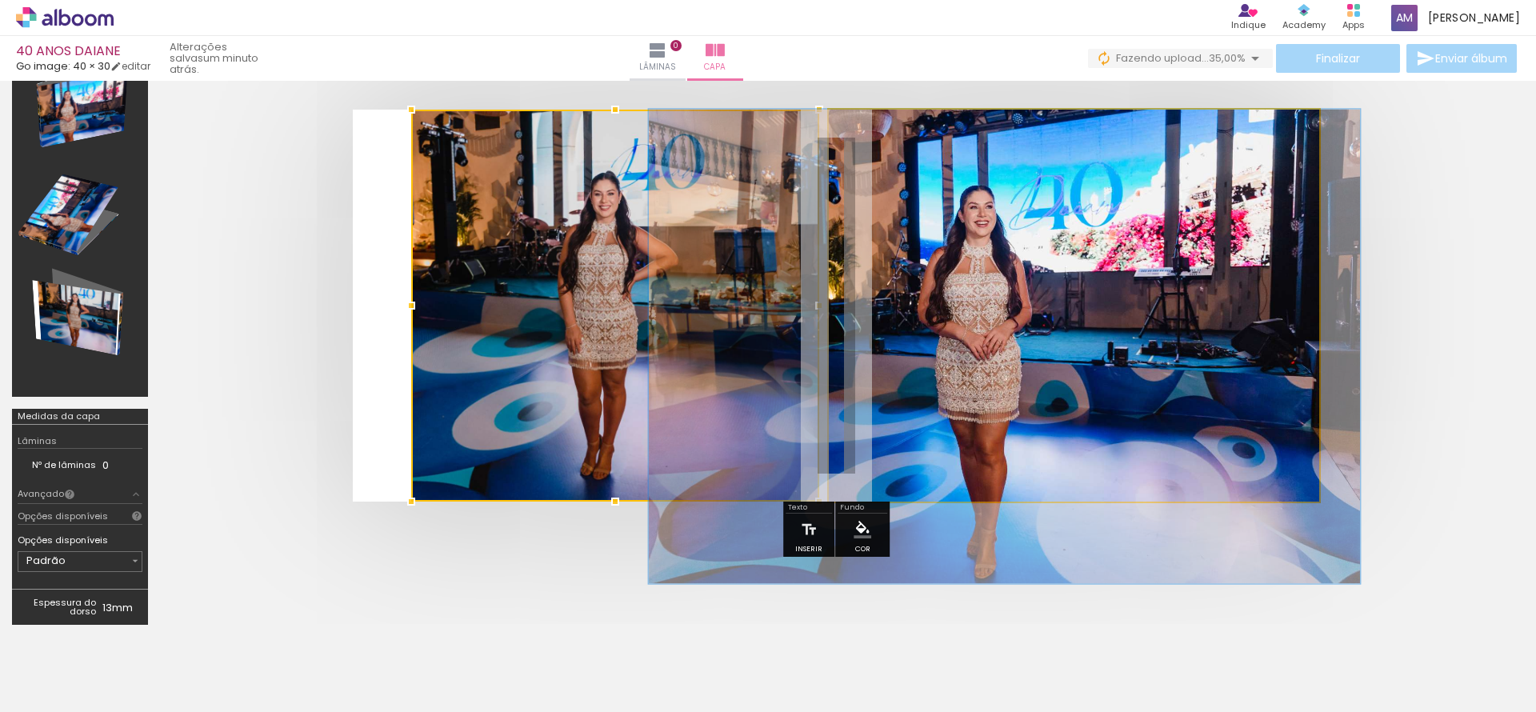
click at [862, 310] on quentale-photo at bounding box center [1074, 306] width 490 height 392
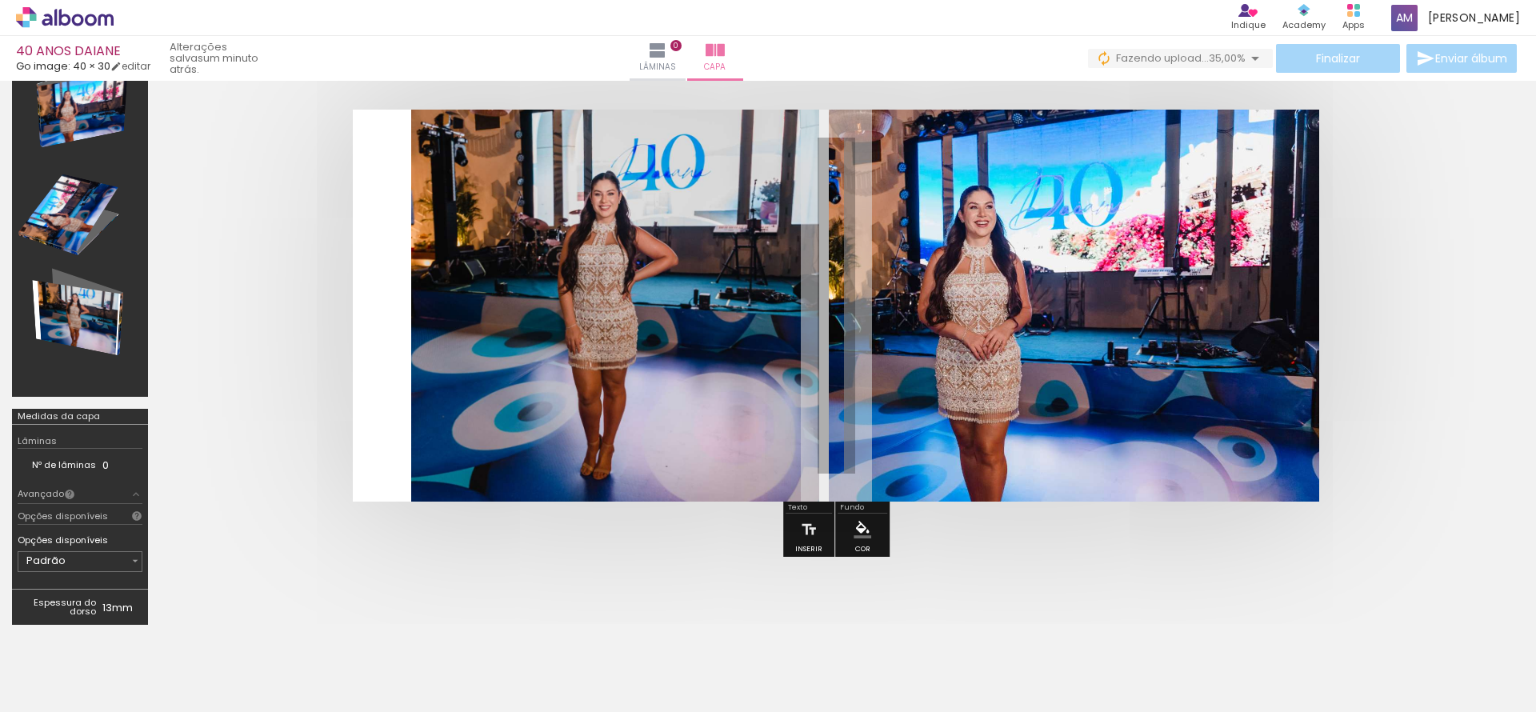
click at [798, 309] on quentale-photo at bounding box center [615, 306] width 408 height 392
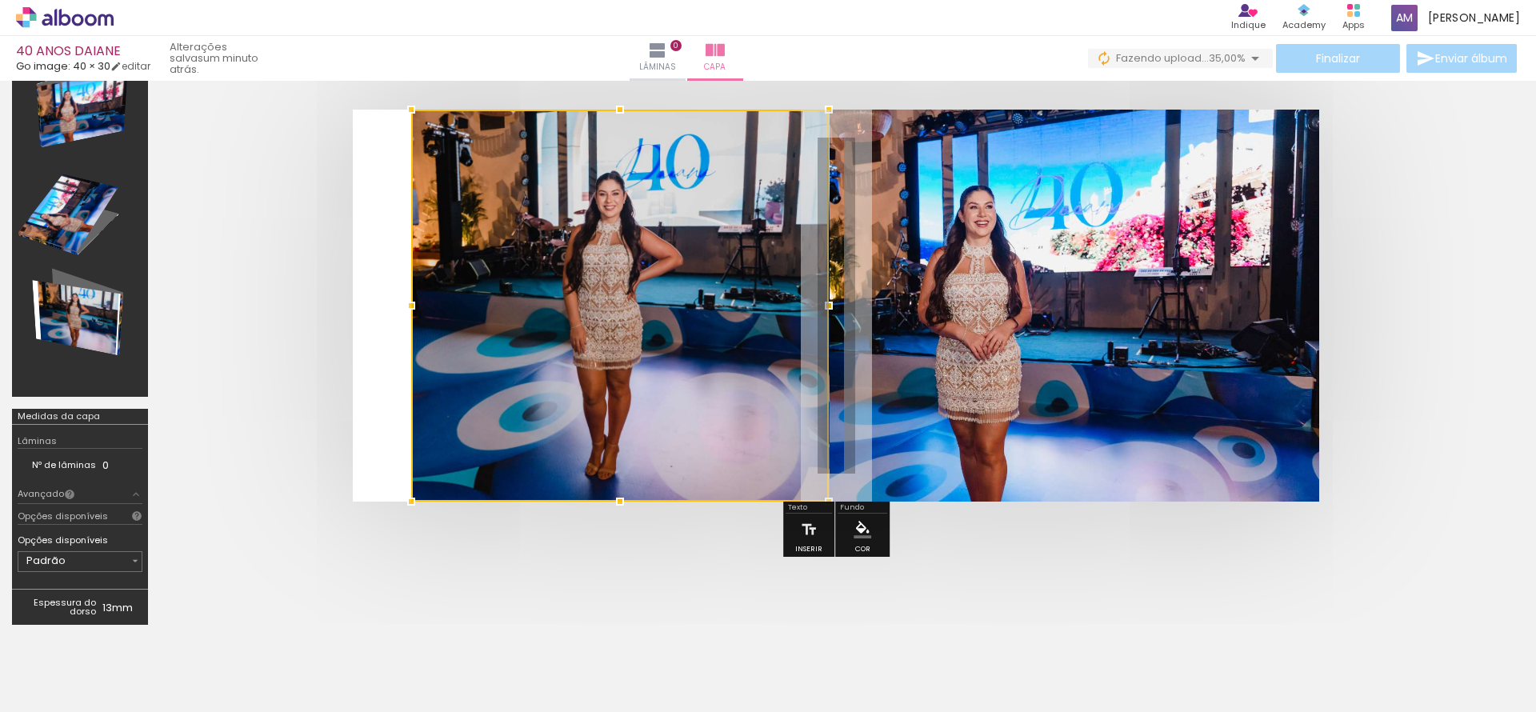
drag, startPoint x: 820, startPoint y: 303, endPoint x: 830, endPoint y: 303, distance: 10.4
click at [830, 303] on div at bounding box center [829, 306] width 32 height 32
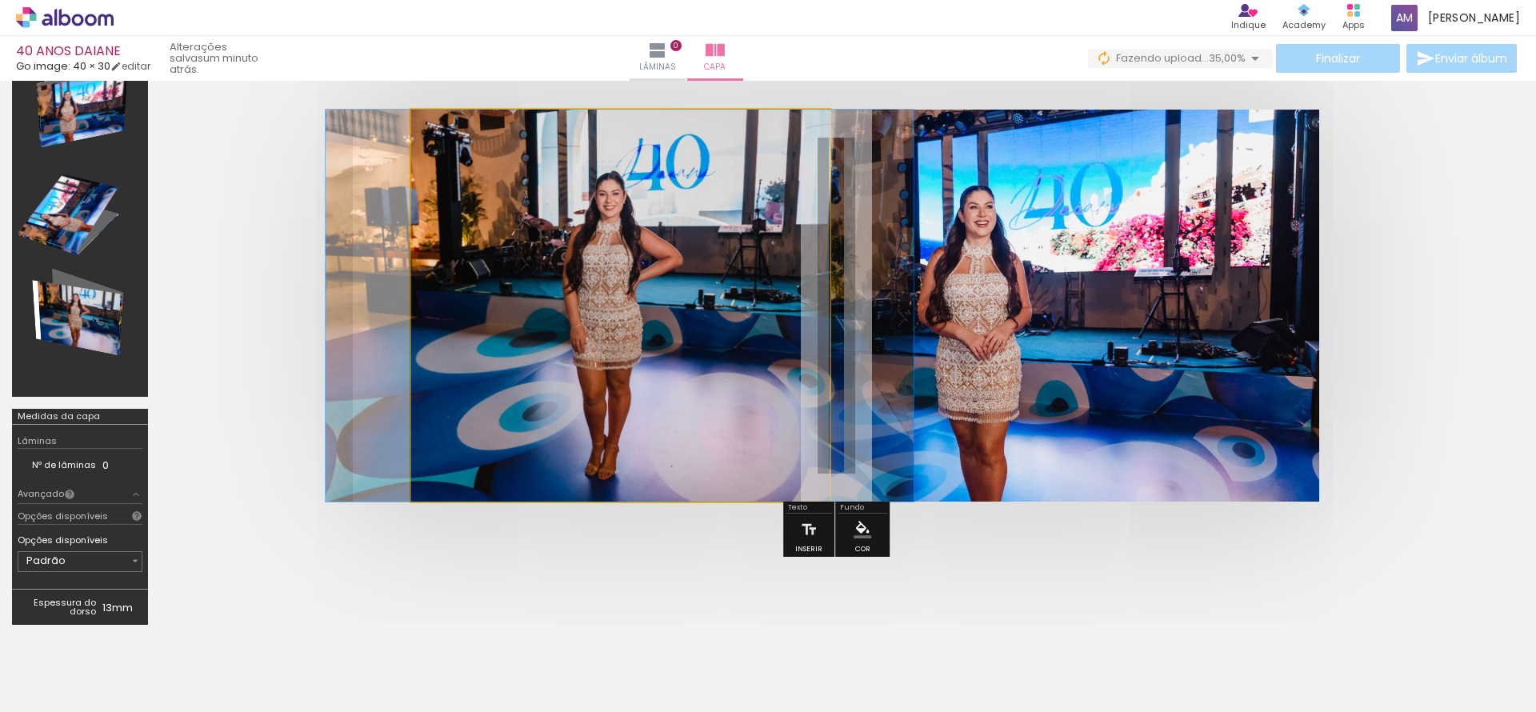
click at [420, 296] on quentale-photo at bounding box center [620, 306] width 418 height 392
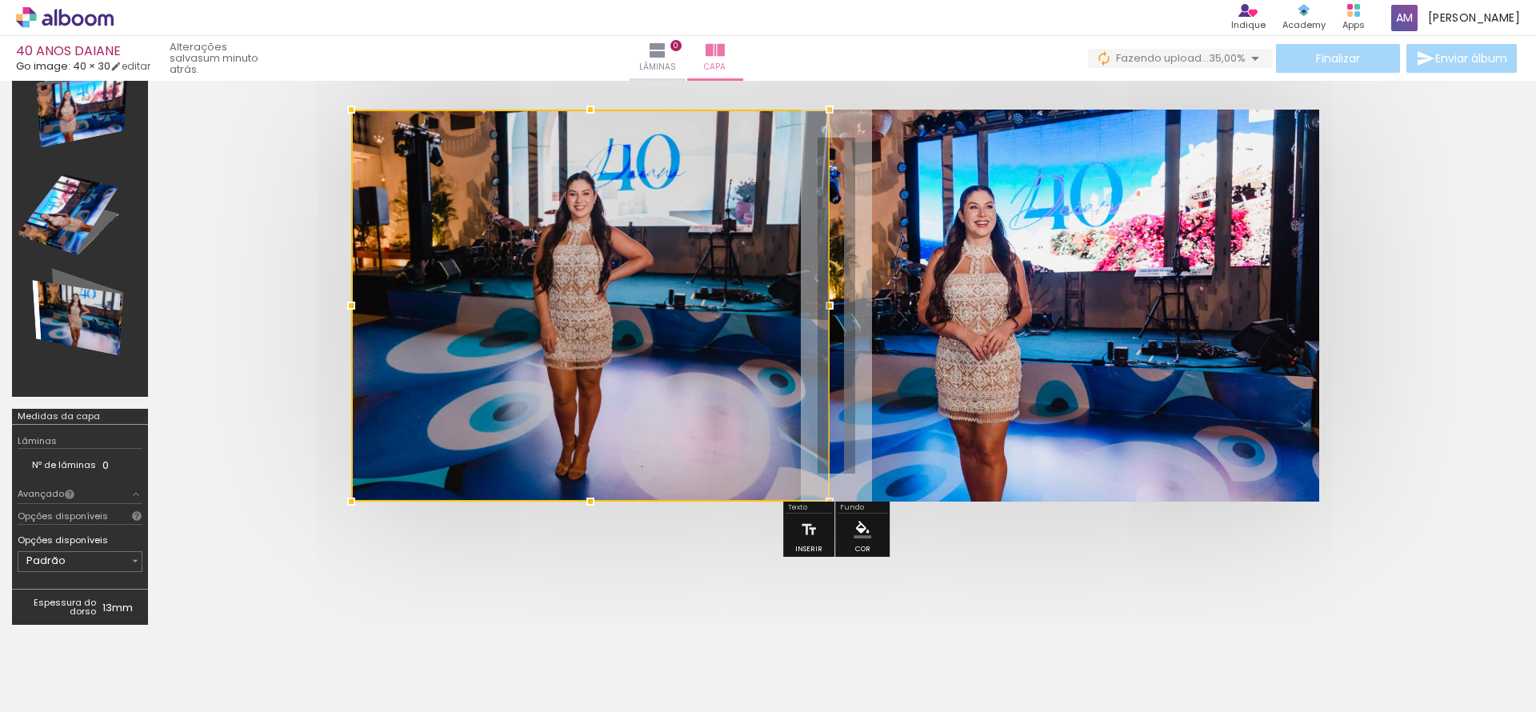
drag, startPoint x: 413, startPoint y: 304, endPoint x: 362, endPoint y: 303, distance: 50.4
click at [362, 303] on div at bounding box center [351, 306] width 32 height 32
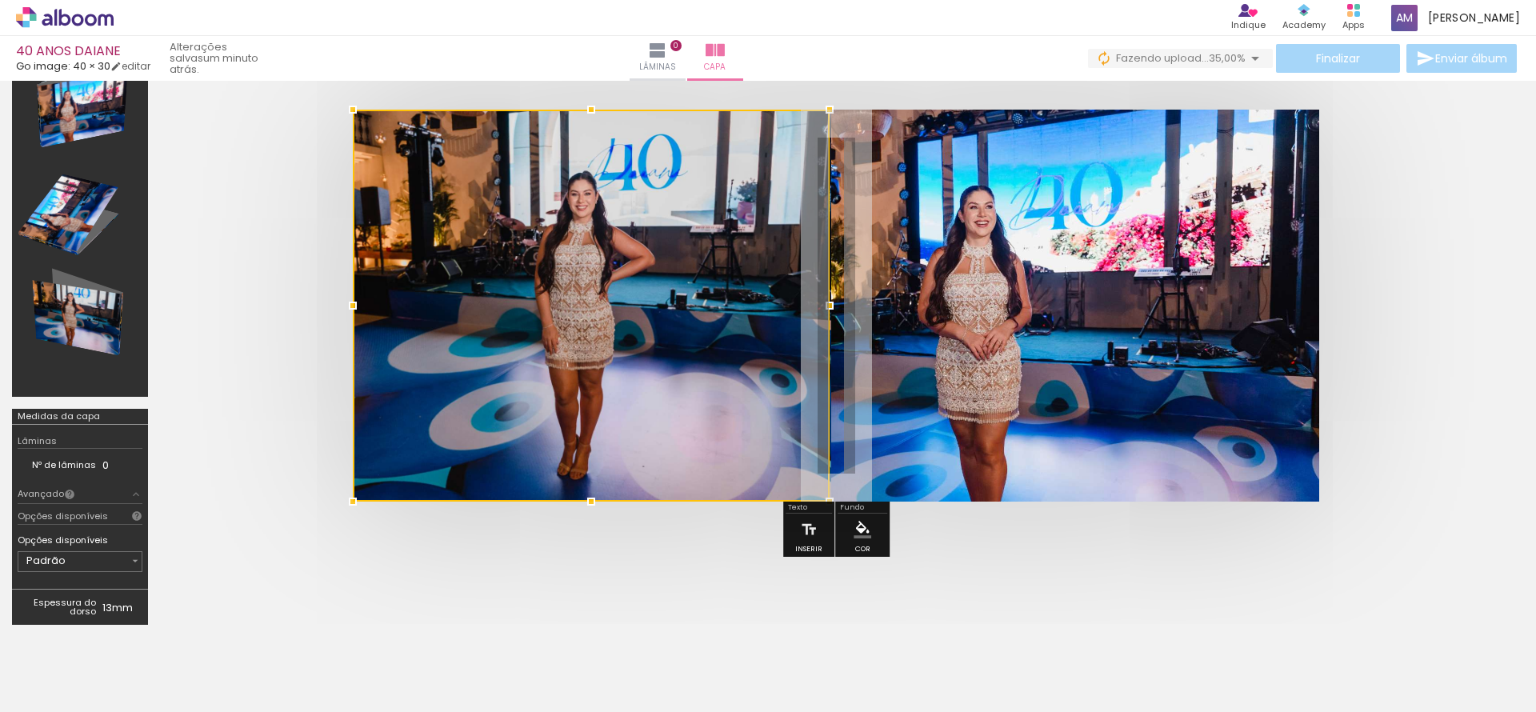
drag, startPoint x: 556, startPoint y: 345, endPoint x: 559, endPoint y: 310, distance: 34.6
click at [559, 310] on div at bounding box center [591, 306] width 477 height 392
drag, startPoint x: 579, startPoint y: 348, endPoint x: 548, endPoint y: 331, distance: 35.4
click at [548, 331] on div at bounding box center [591, 306] width 477 height 392
click at [590, 500] on div at bounding box center [591, 502] width 32 height 32
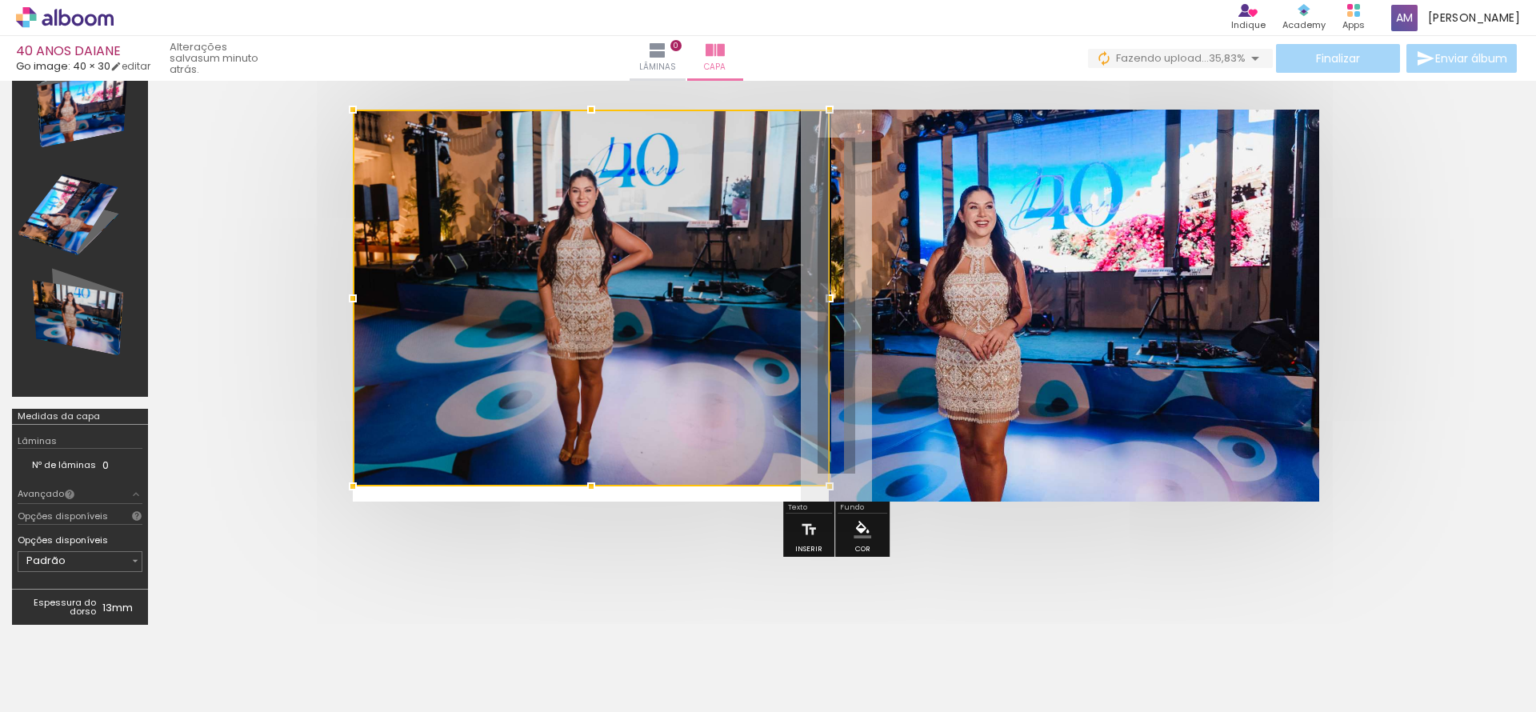
click at [590, 498] on div at bounding box center [591, 486] width 32 height 32
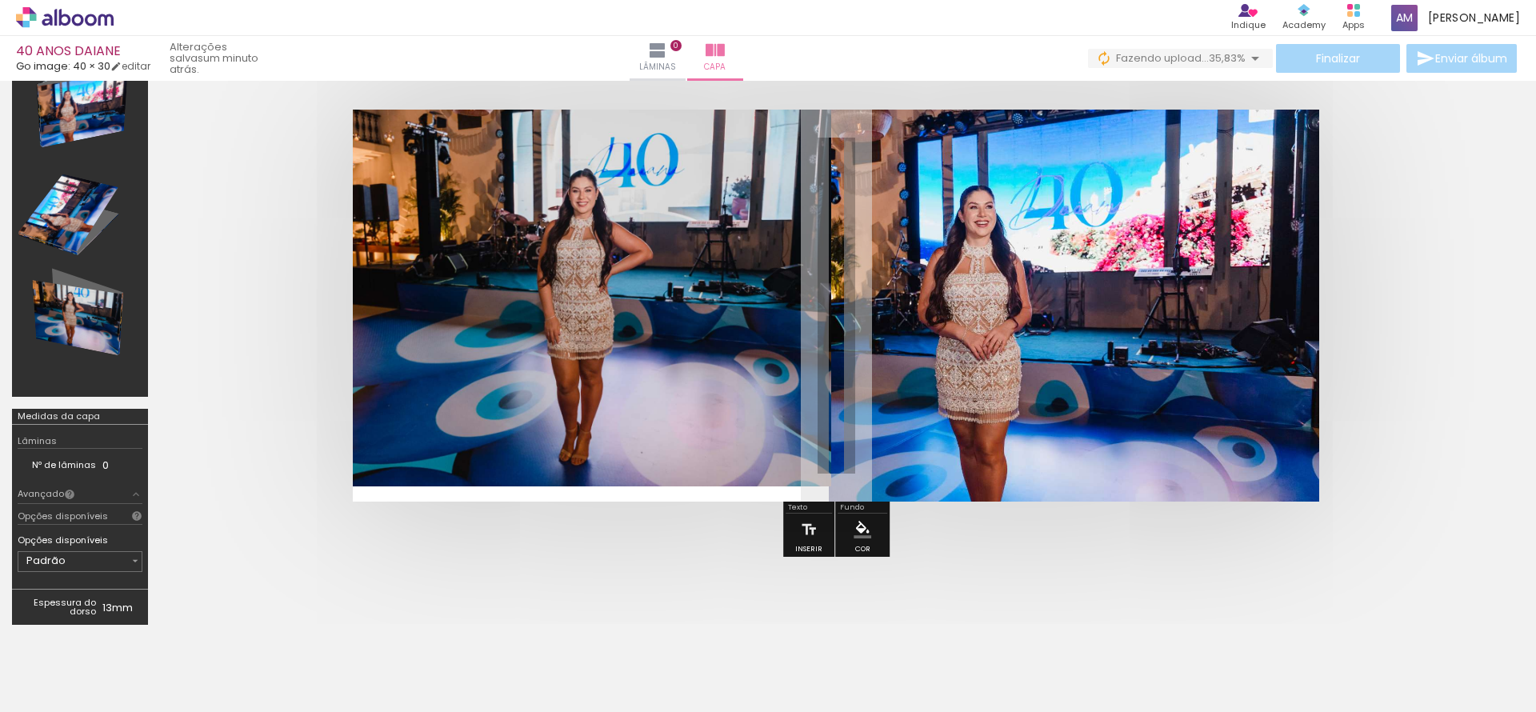
click at [602, 206] on quentale-photo at bounding box center [592, 298] width 478 height 377
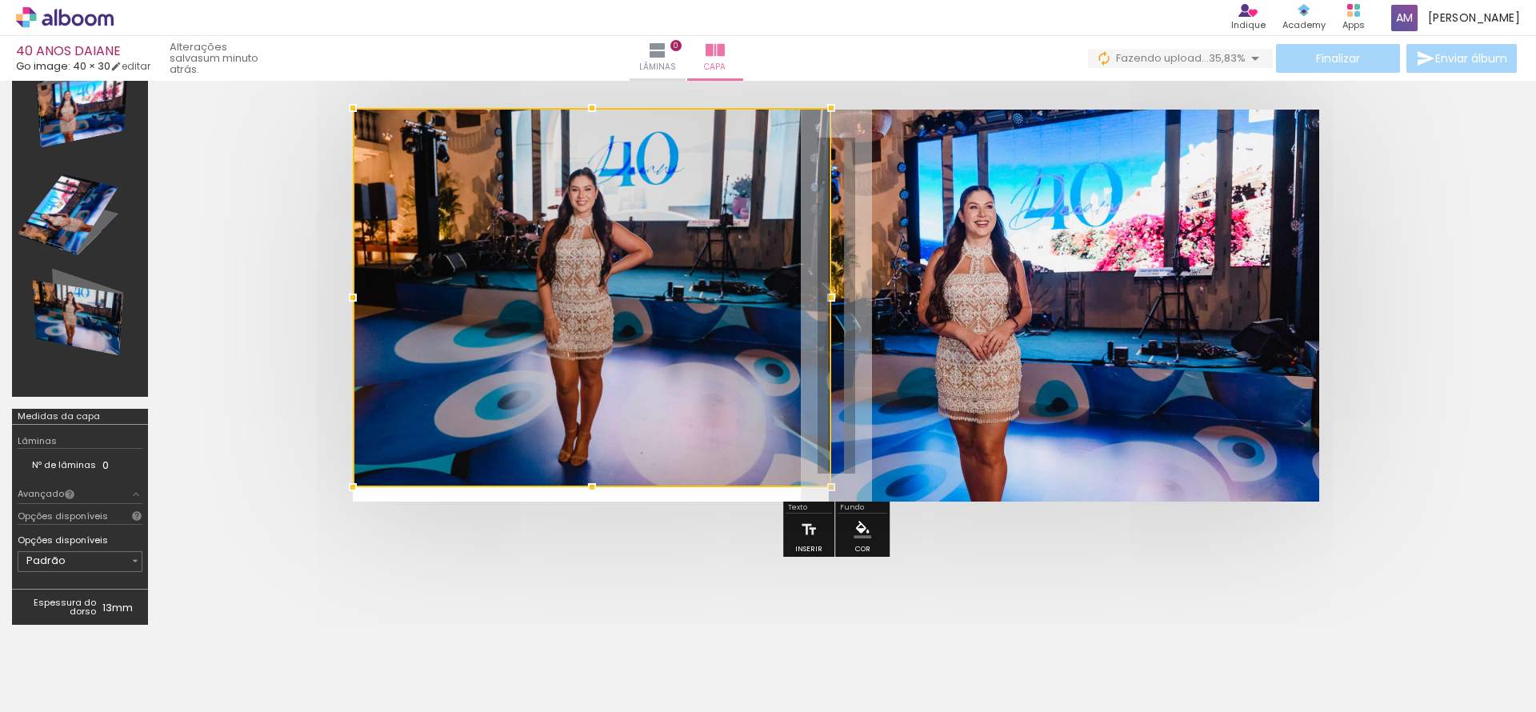
drag, startPoint x: 590, startPoint y: 107, endPoint x: 587, endPoint y: 121, distance: 13.8
click at [587, 121] on div at bounding box center [592, 108] width 32 height 32
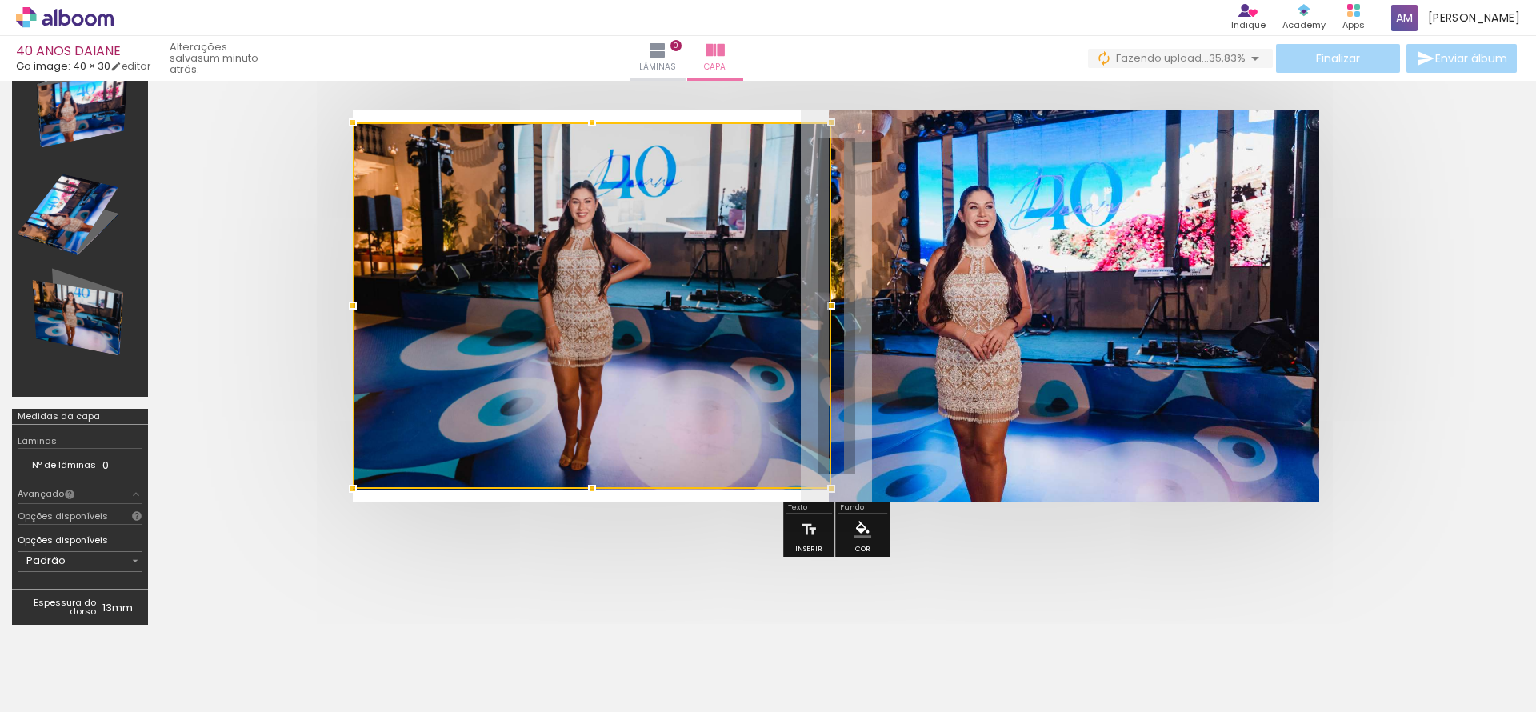
click at [590, 110] on div at bounding box center [592, 122] width 32 height 32
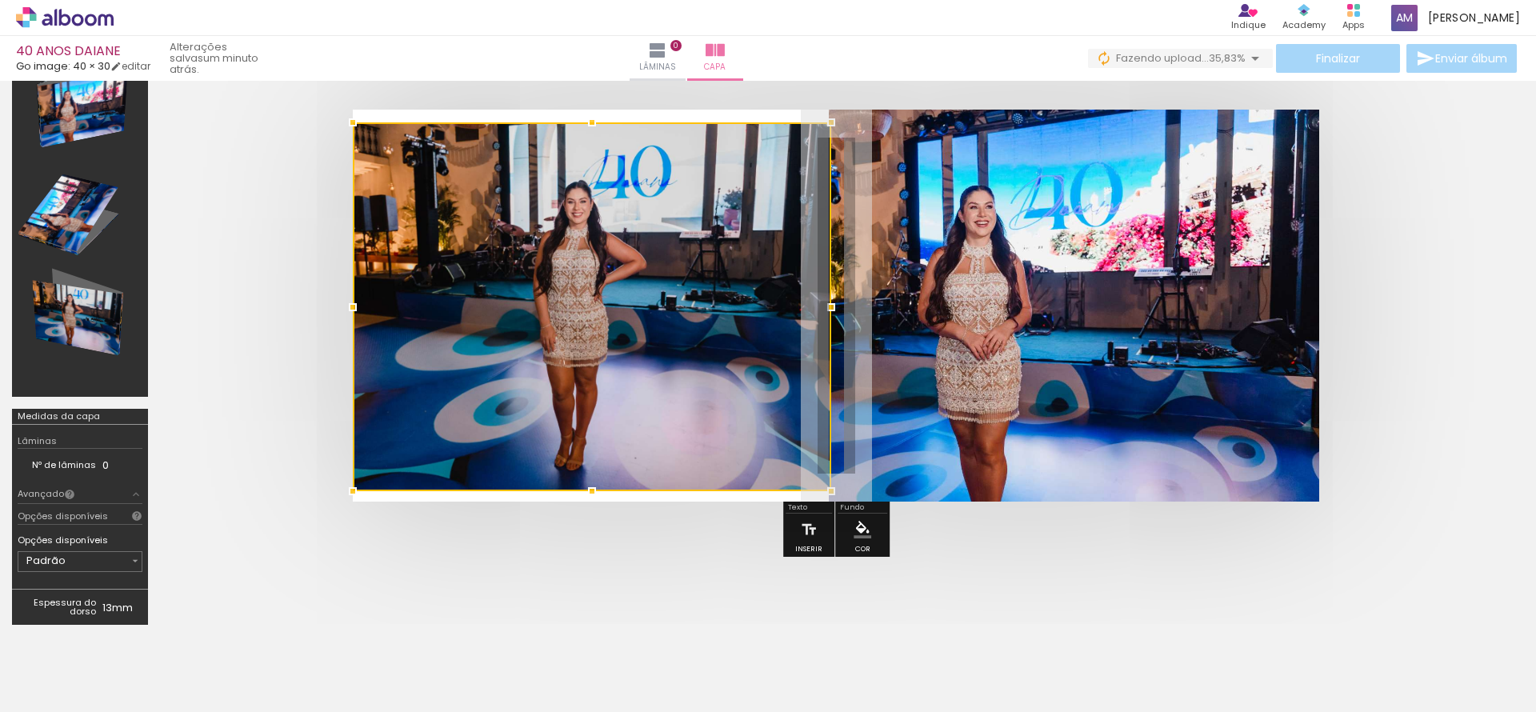
click at [1418, 254] on quentale-cover at bounding box center [836, 306] width 1224 height 392
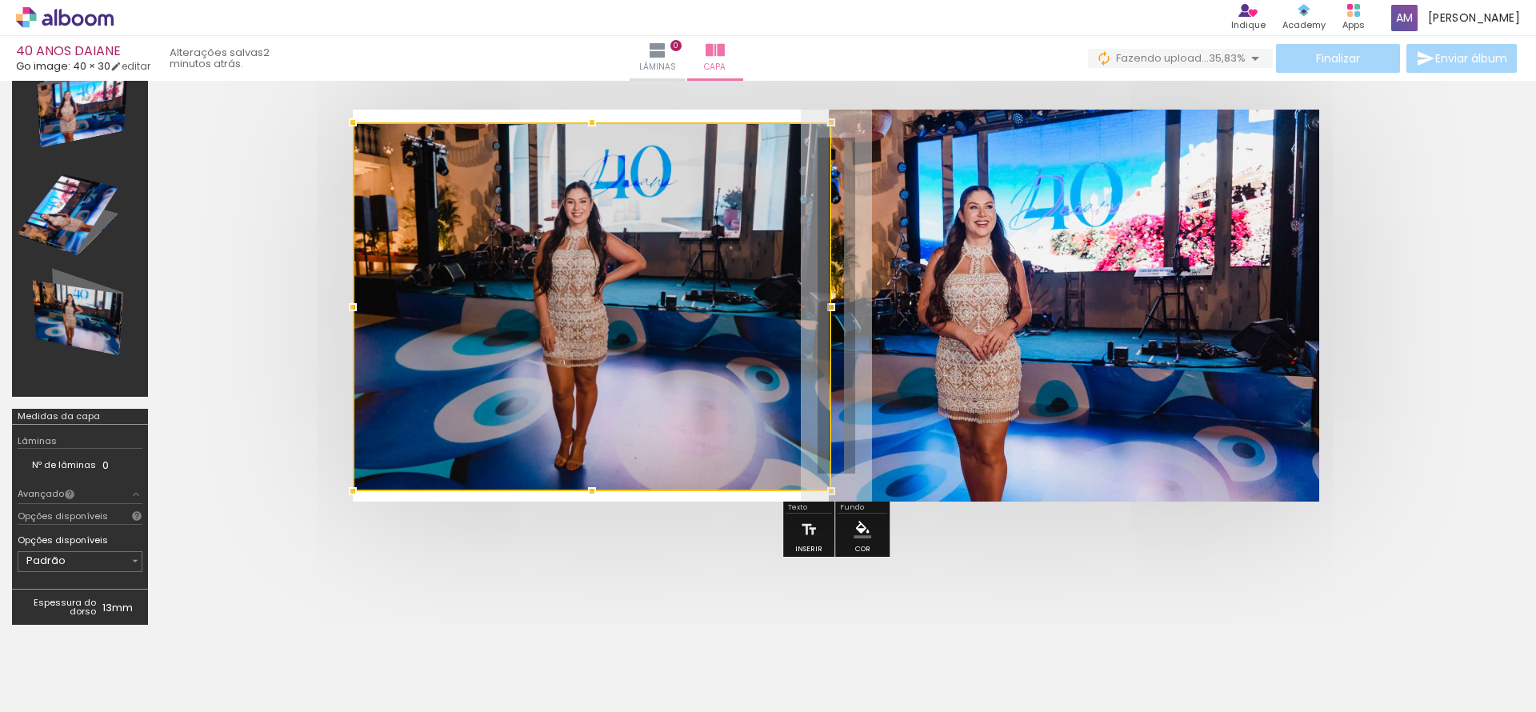
click at [1451, 443] on div at bounding box center [836, 306] width 1352 height 520
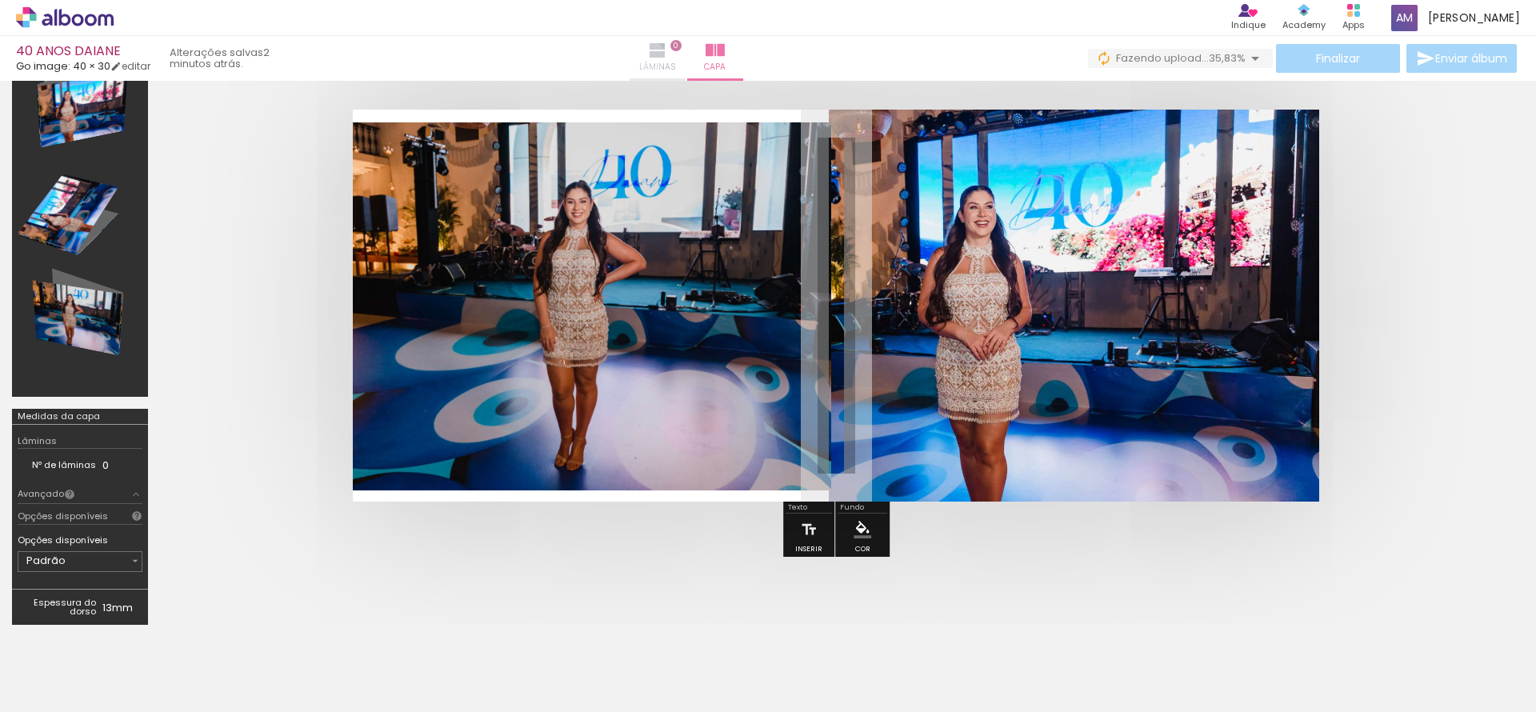
click at [667, 56] on iron-icon at bounding box center [657, 50] width 19 height 19
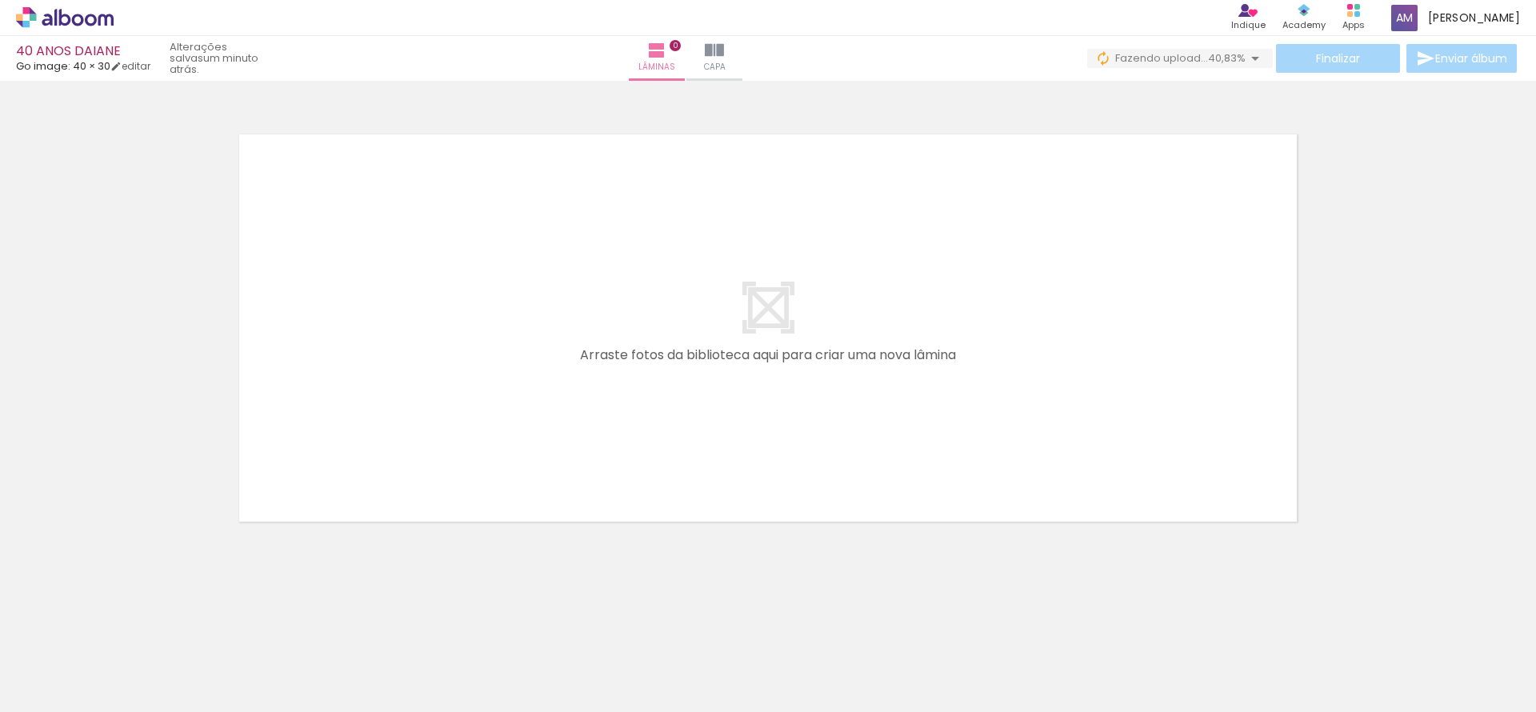
scroll to position [0, 4744]
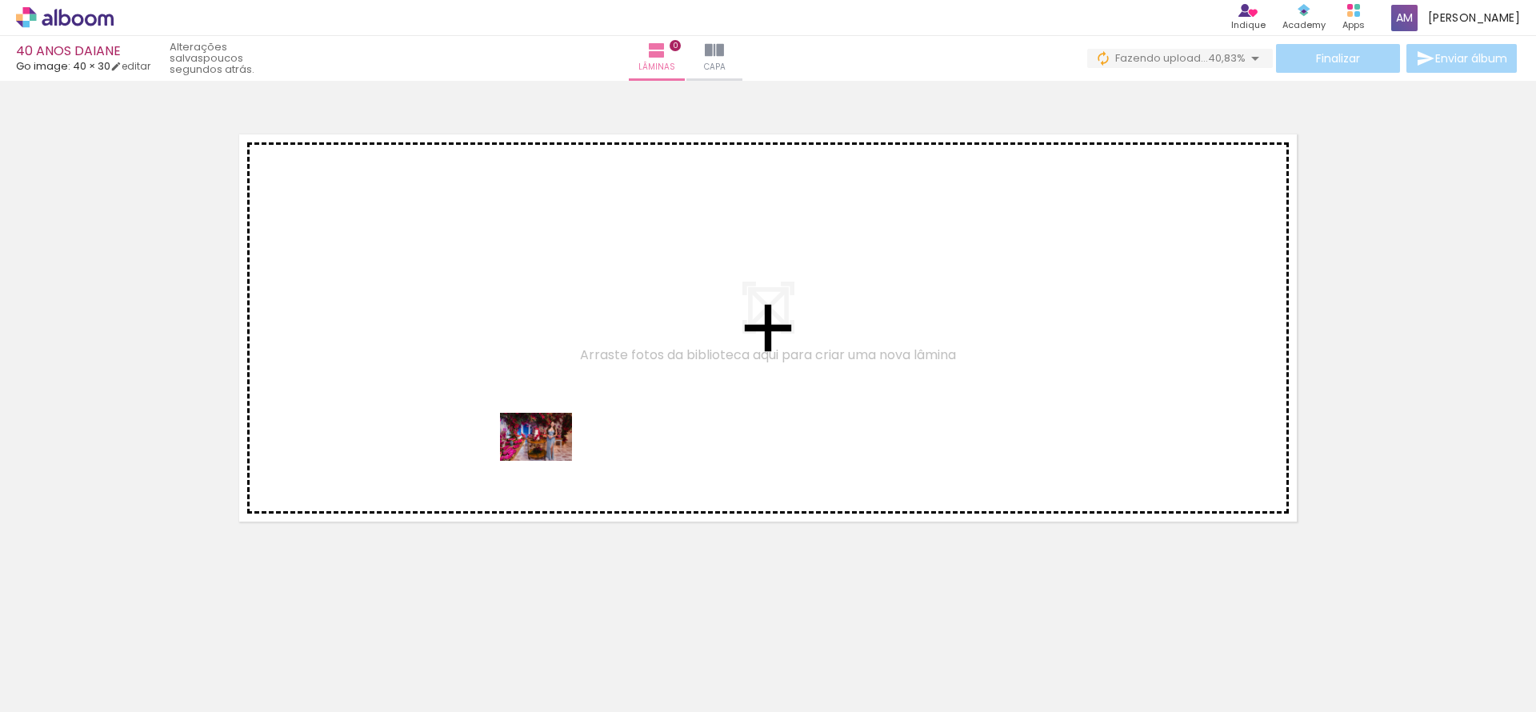
drag, startPoint x: 617, startPoint y: 666, endPoint x: 728, endPoint y: 590, distance: 134.7
click at [548, 460] on quentale-workspace at bounding box center [768, 356] width 1536 height 712
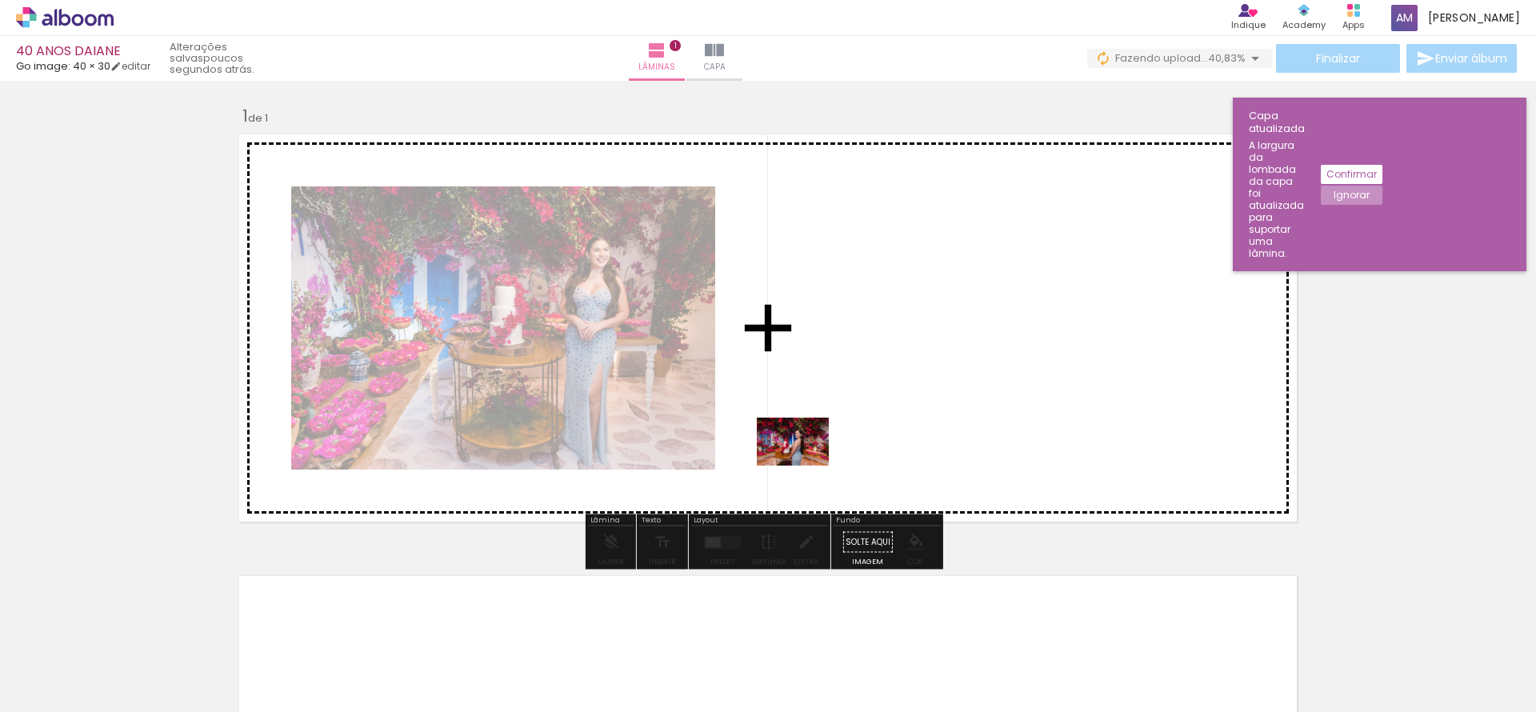
drag, startPoint x: 703, startPoint y: 673, endPoint x: 805, endPoint y: 466, distance: 230.8
click at [805, 466] on quentale-workspace at bounding box center [768, 356] width 1536 height 712
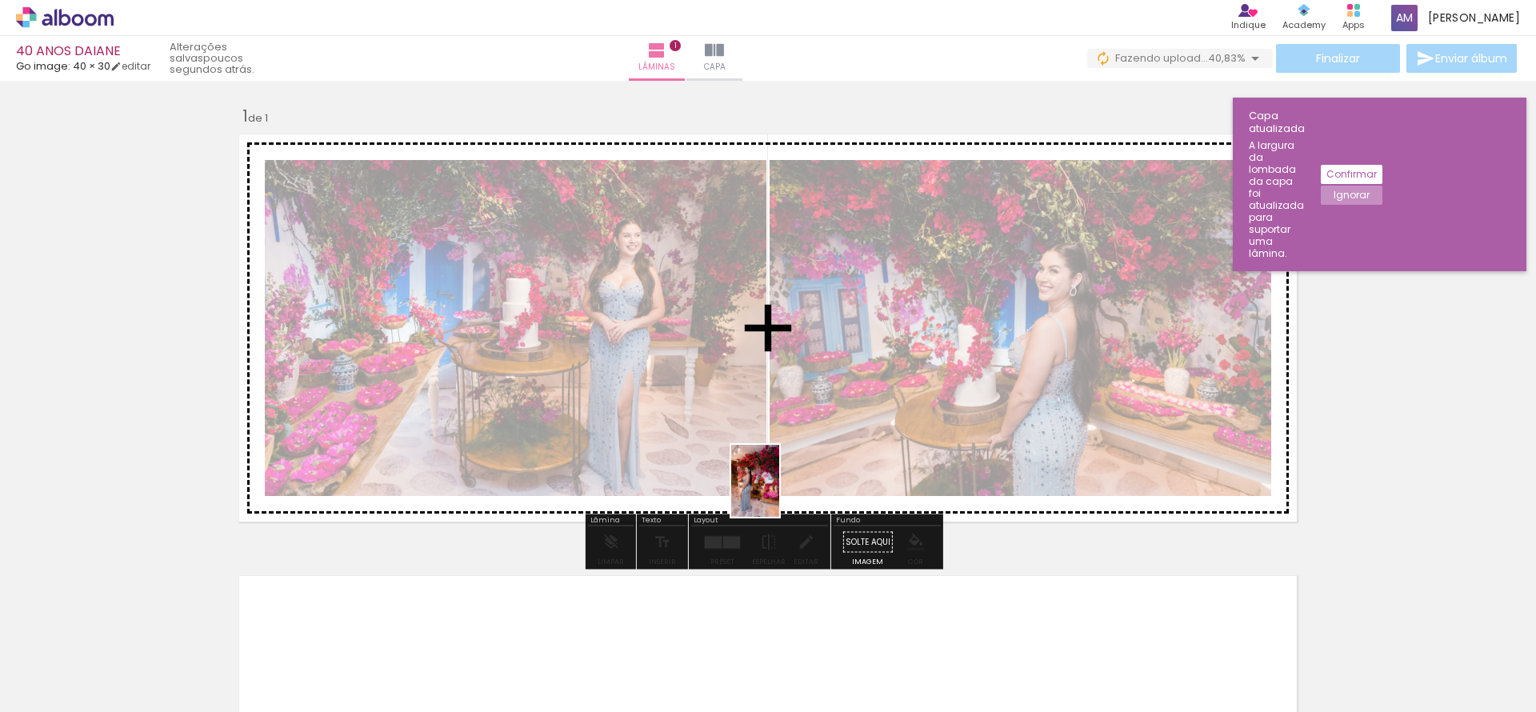
drag, startPoint x: 791, startPoint y: 675, endPoint x: 779, endPoint y: 493, distance: 182.8
click at [779, 493] on quentale-workspace at bounding box center [768, 356] width 1536 height 712
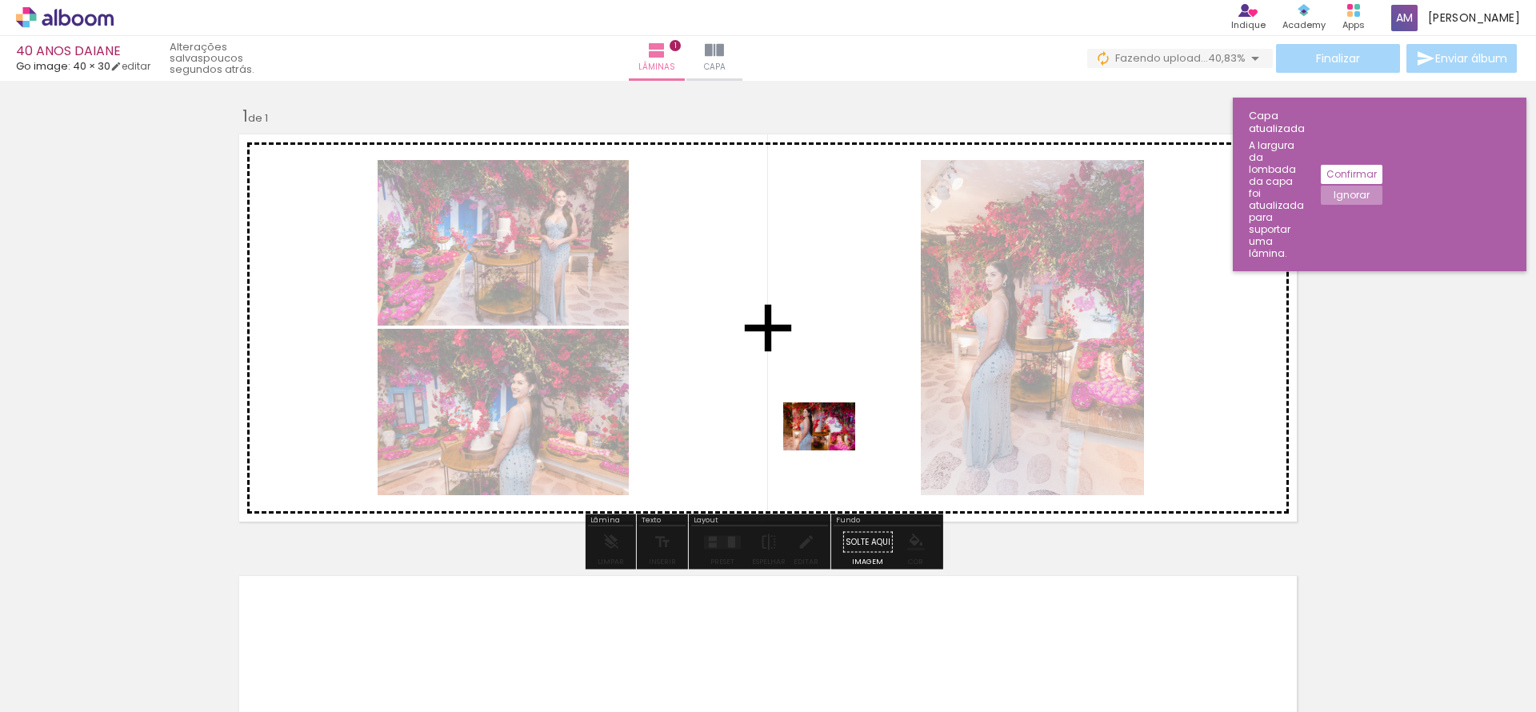
drag, startPoint x: 879, startPoint y: 669, endPoint x: 831, endPoint y: 450, distance: 223.6
click at [831, 450] on quentale-workspace at bounding box center [768, 356] width 1536 height 712
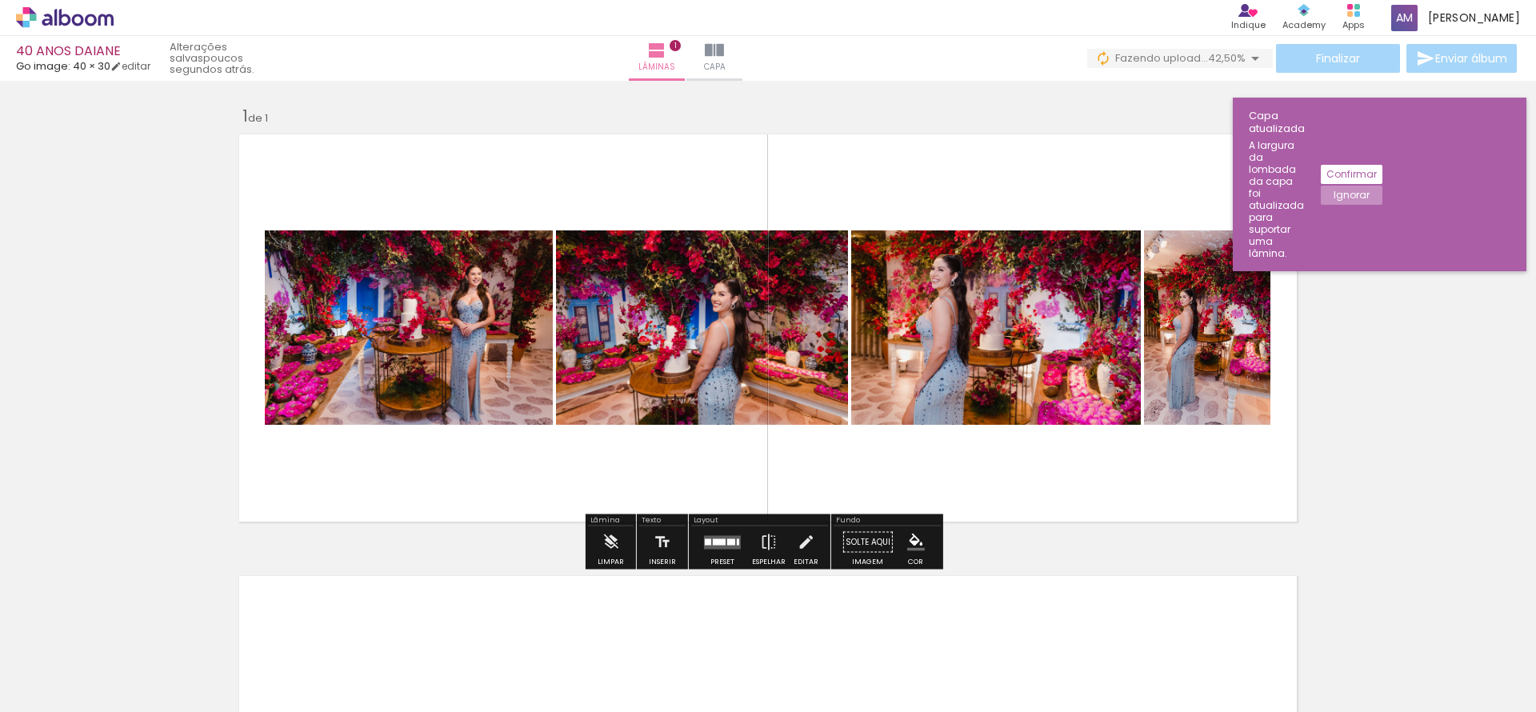
click at [726, 546] on quentale-layouter at bounding box center [722, 542] width 37 height 14
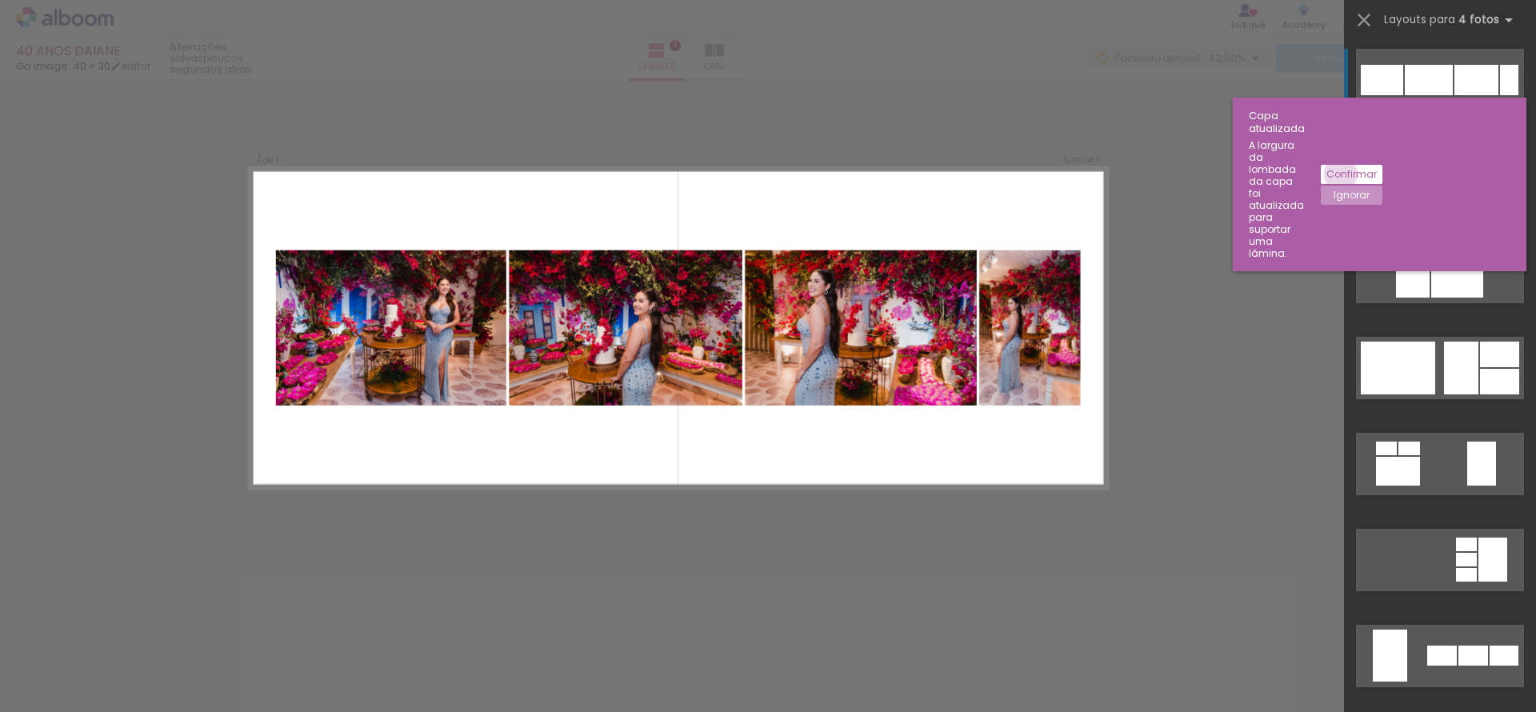
click at [0, 0] on slot "Confirmar" at bounding box center [0, 0] width 0 height 0
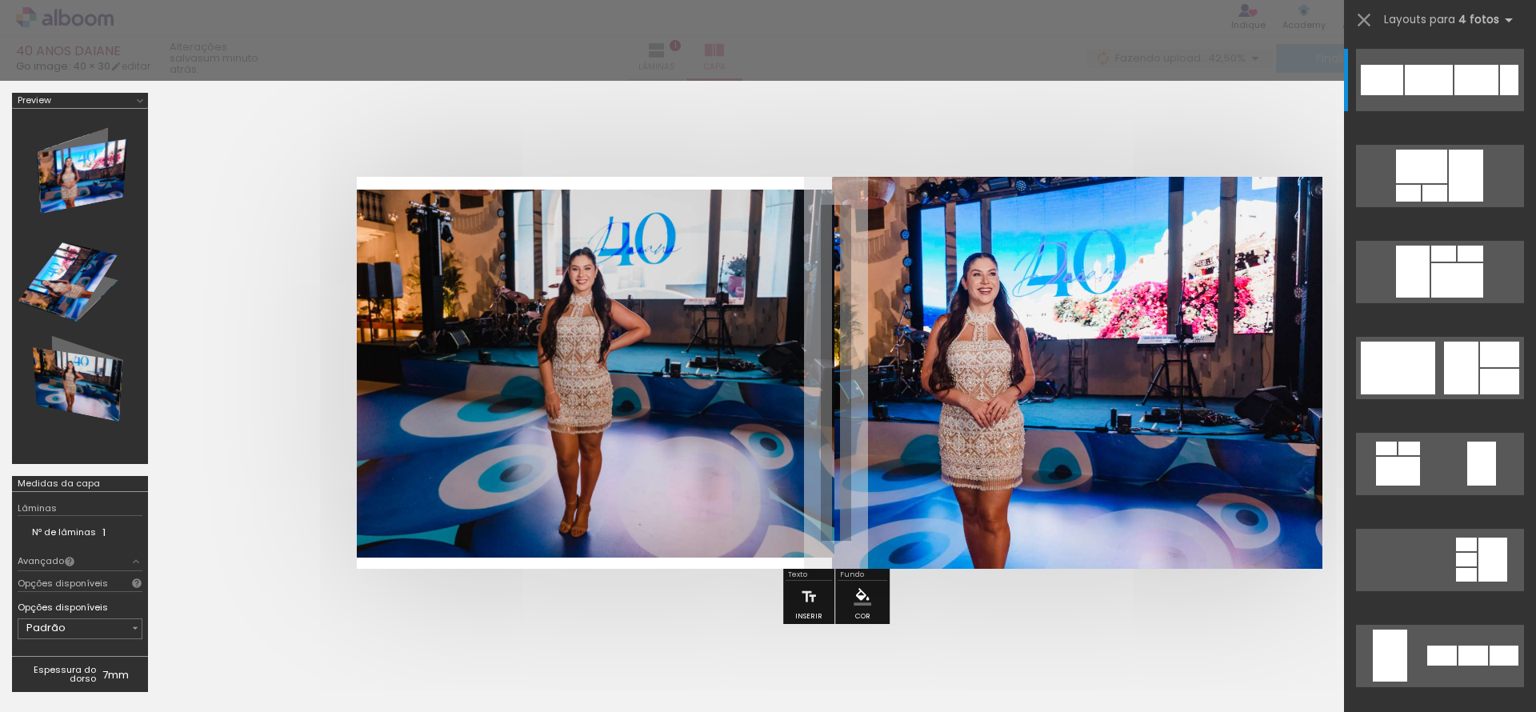
click at [538, 582] on div at bounding box center [836, 373] width 1352 height 520
click at [723, 52] on div at bounding box center [768, 40] width 1536 height 81
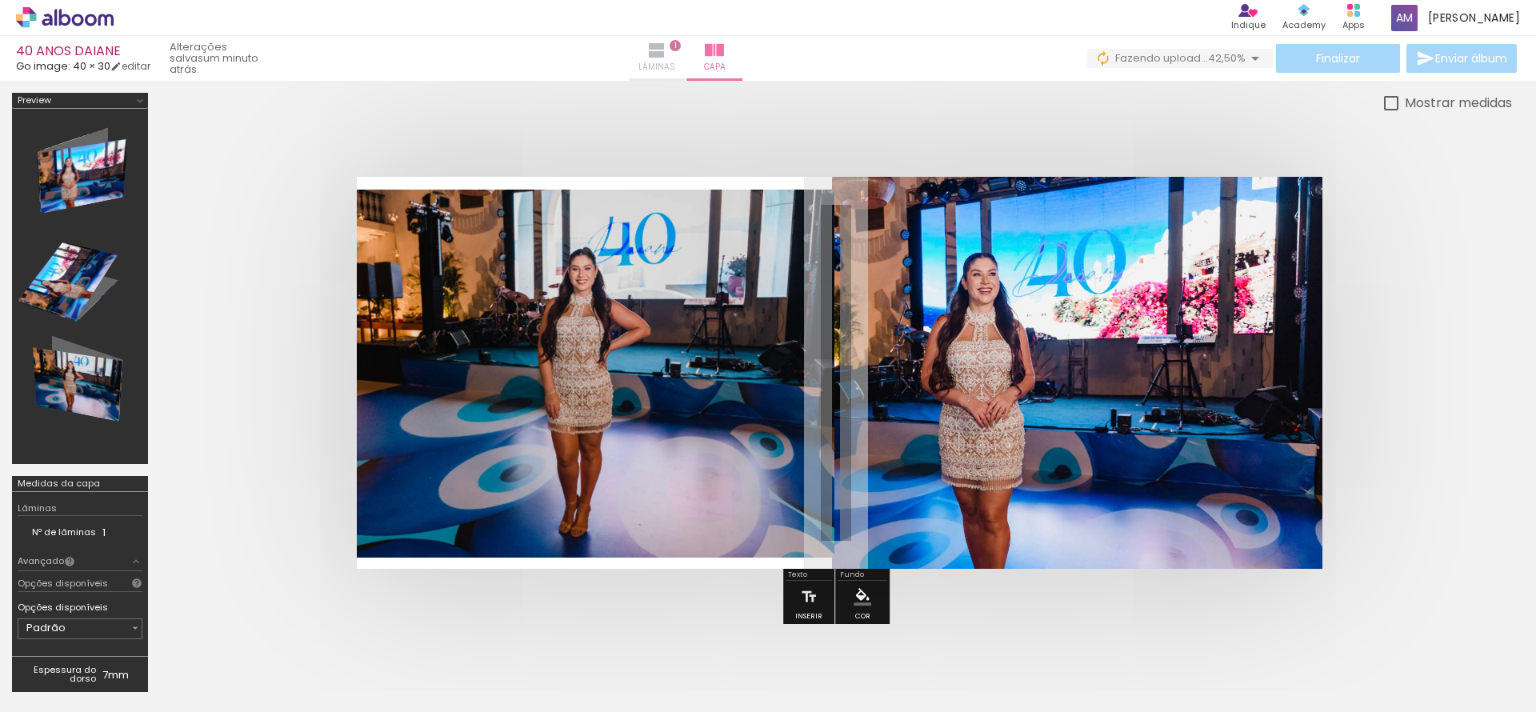
click at [666, 51] on iron-icon at bounding box center [656, 50] width 19 height 19
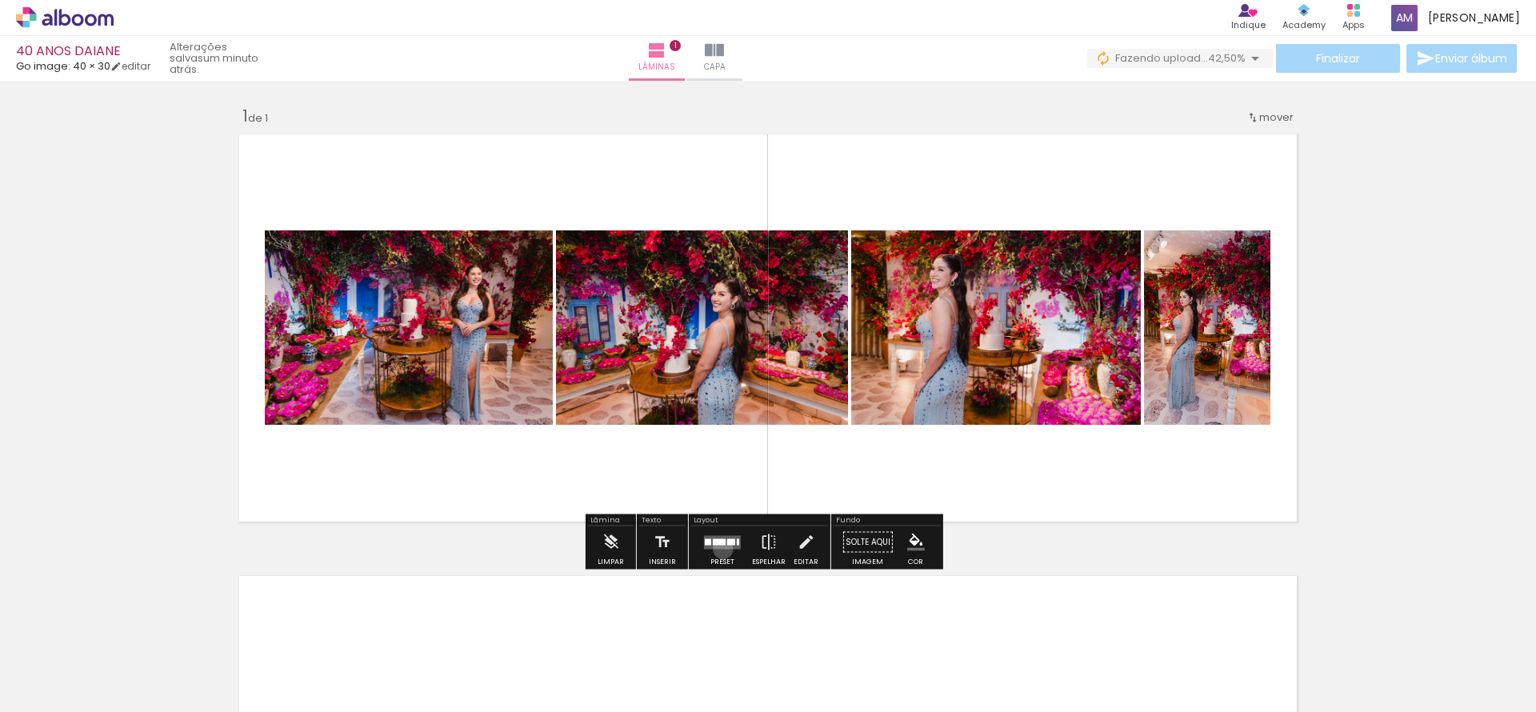
click at [719, 549] on div at bounding box center [722, 542] width 43 height 32
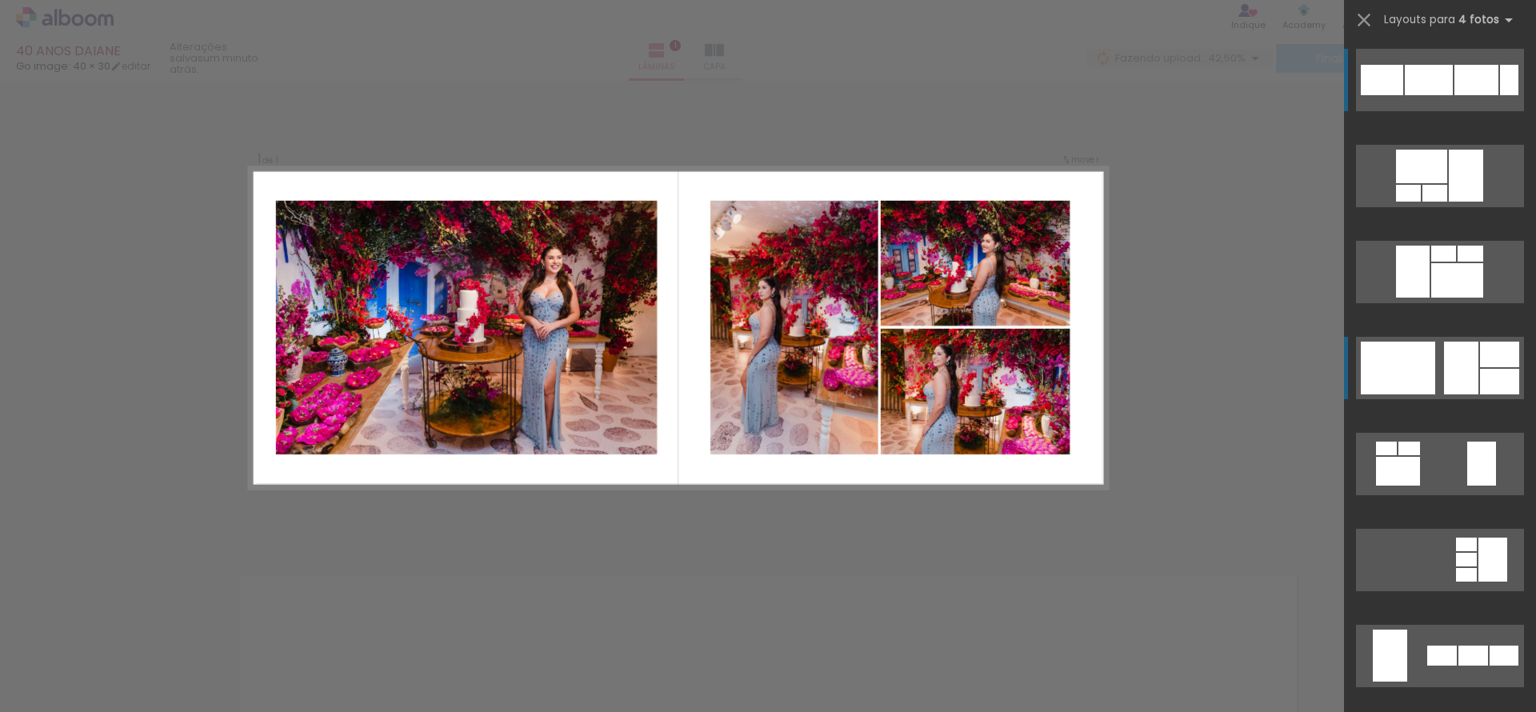
click at [1403, 95] on div at bounding box center [1382, 80] width 42 height 30
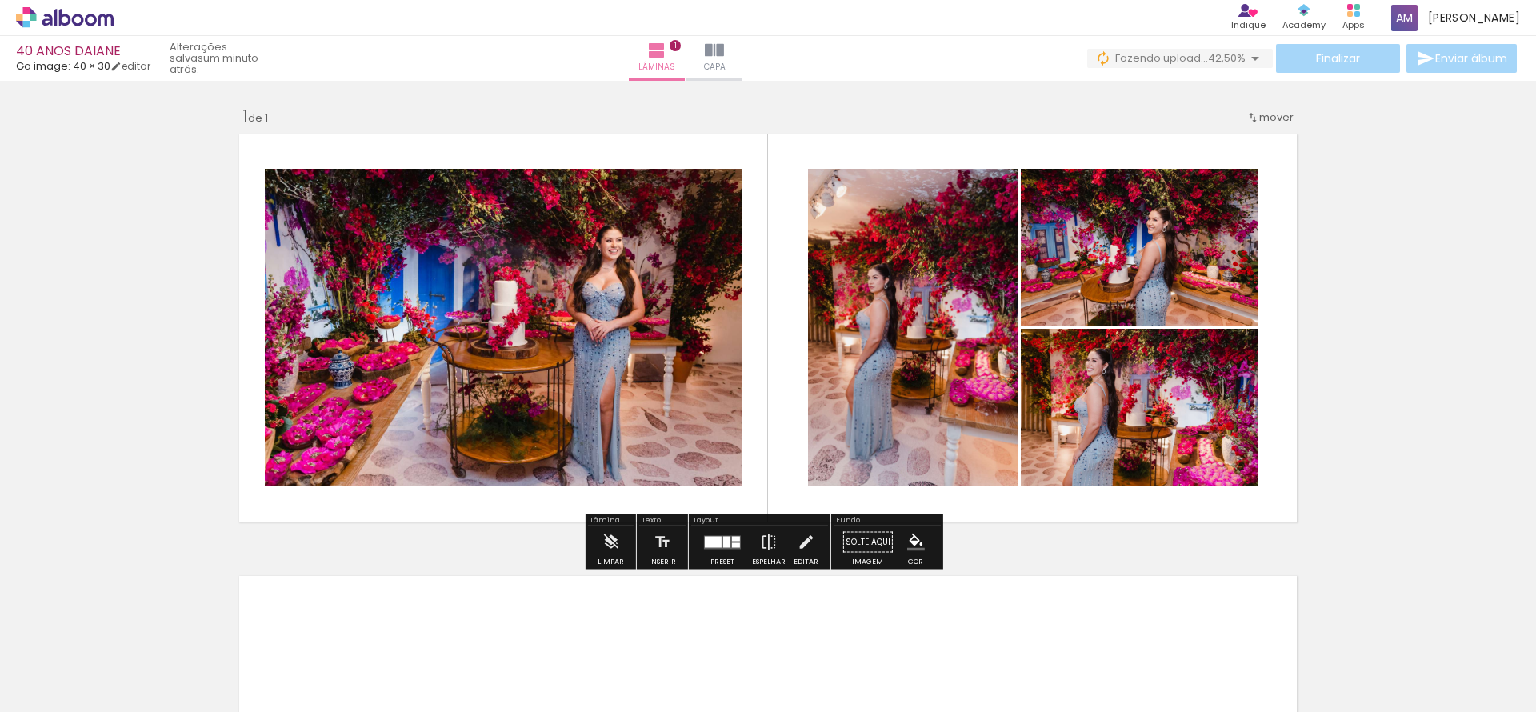
click at [506, 313] on quentale-photo at bounding box center [503, 328] width 477 height 318
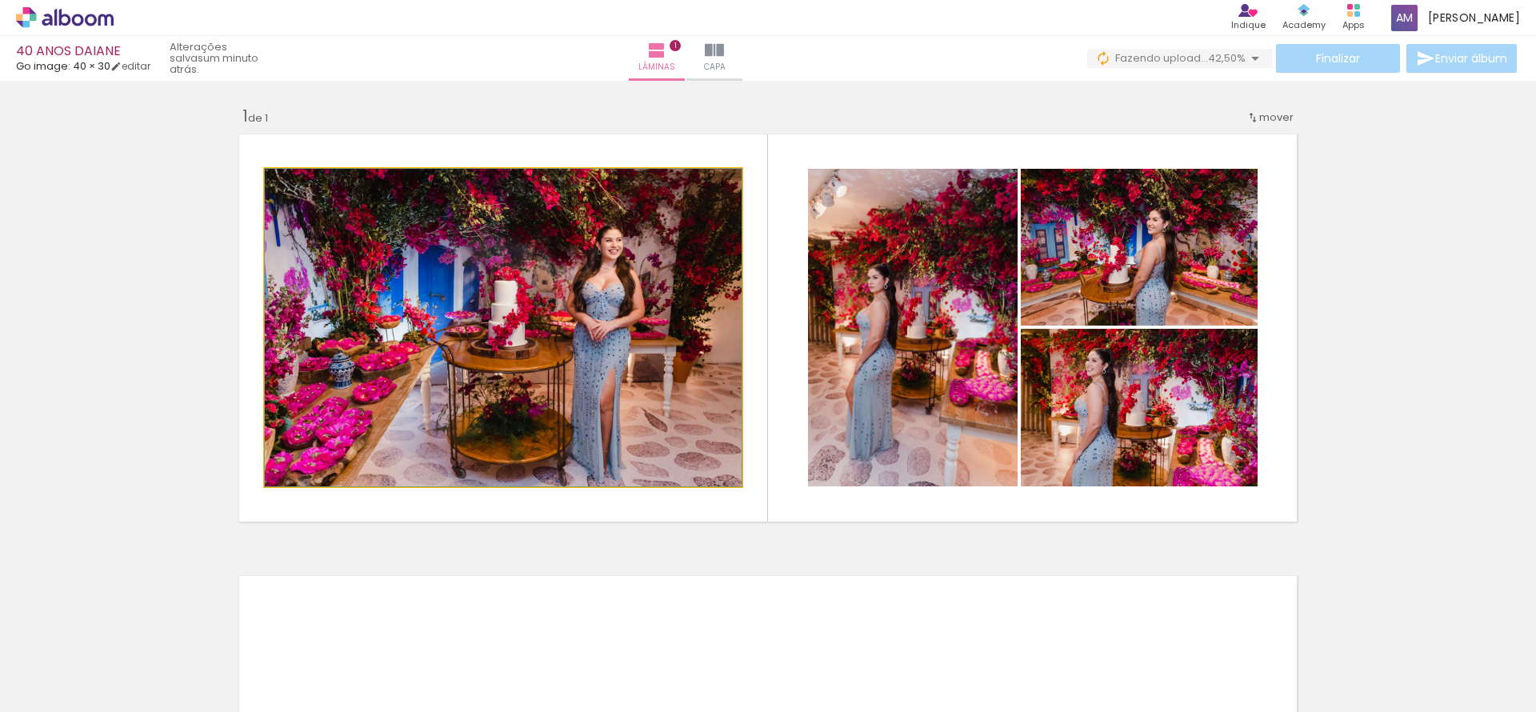
click at [506, 313] on quentale-photo at bounding box center [503, 328] width 477 height 318
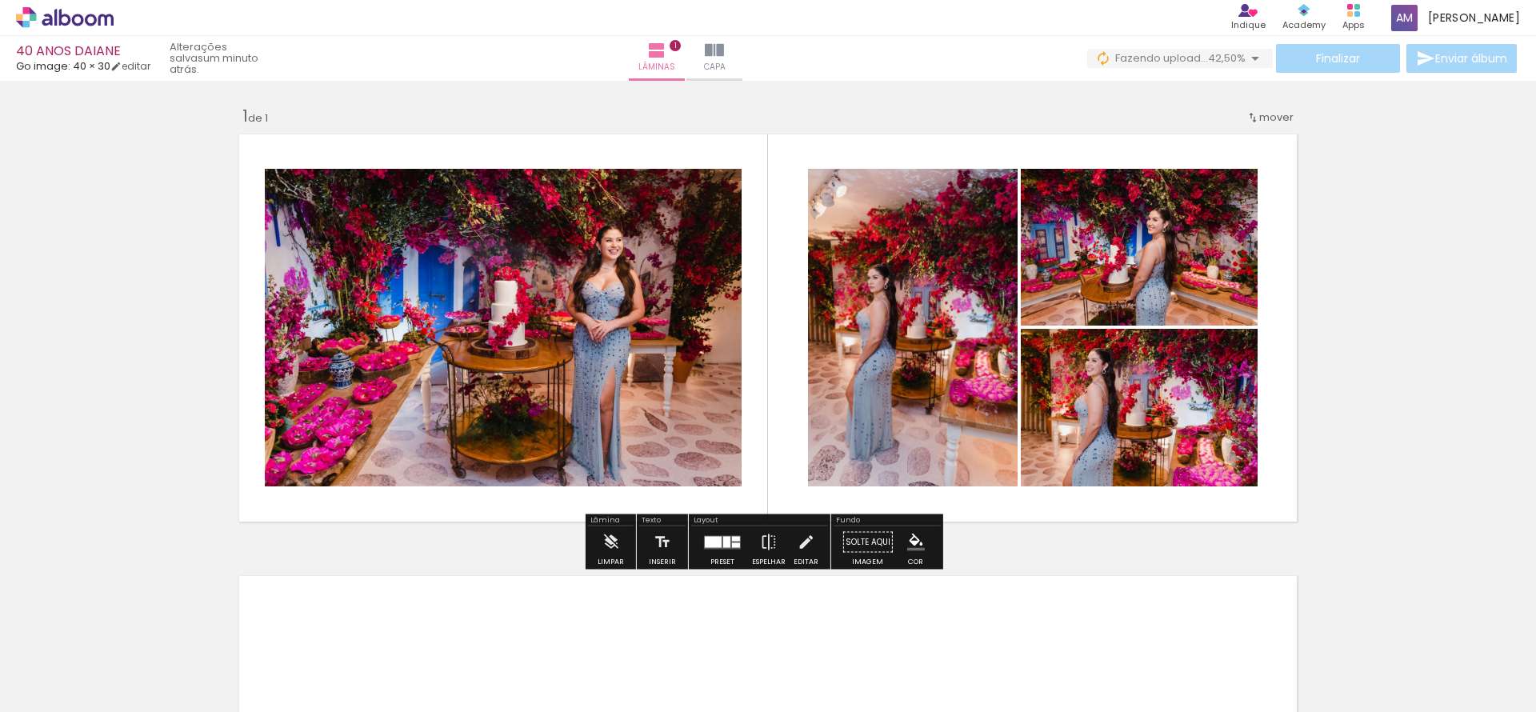
click at [506, 313] on quentale-photo at bounding box center [503, 328] width 477 height 318
click at [502, 366] on quentale-photo at bounding box center [503, 328] width 477 height 318
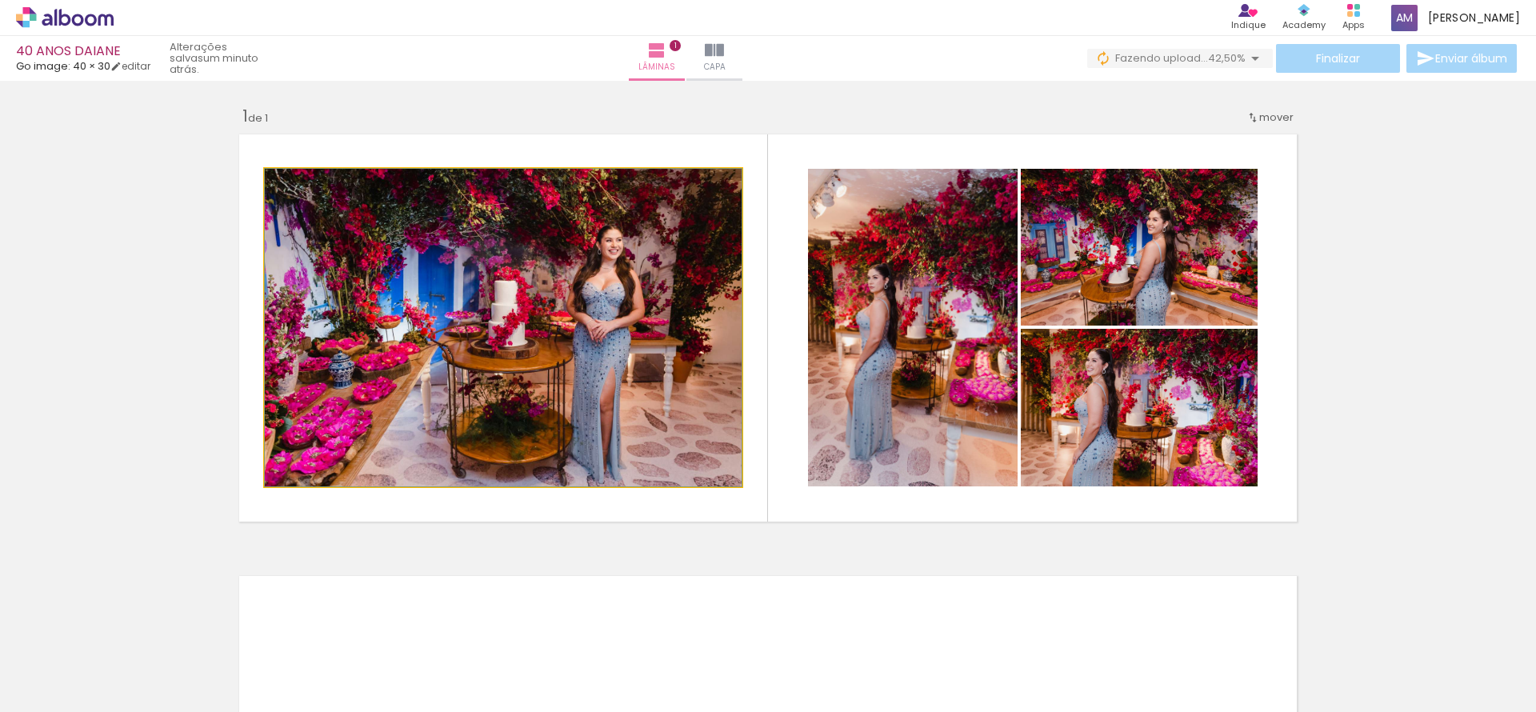
click at [502, 366] on quentale-photo at bounding box center [503, 328] width 477 height 318
click at [539, 213] on quentale-photo at bounding box center [503, 328] width 477 height 318
click at [517, 328] on quentale-photo at bounding box center [503, 328] width 477 height 318
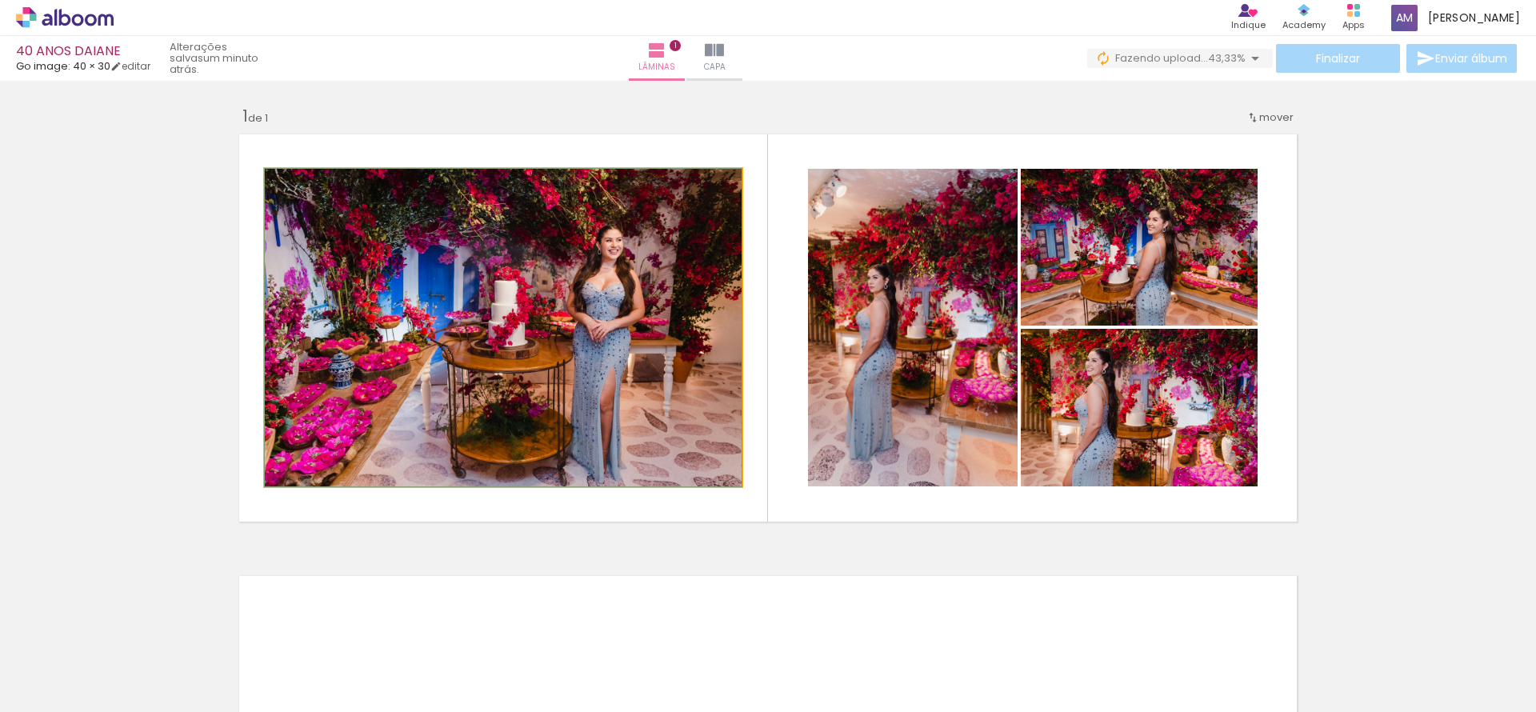
click at [517, 328] on quentale-photo at bounding box center [503, 328] width 477 height 318
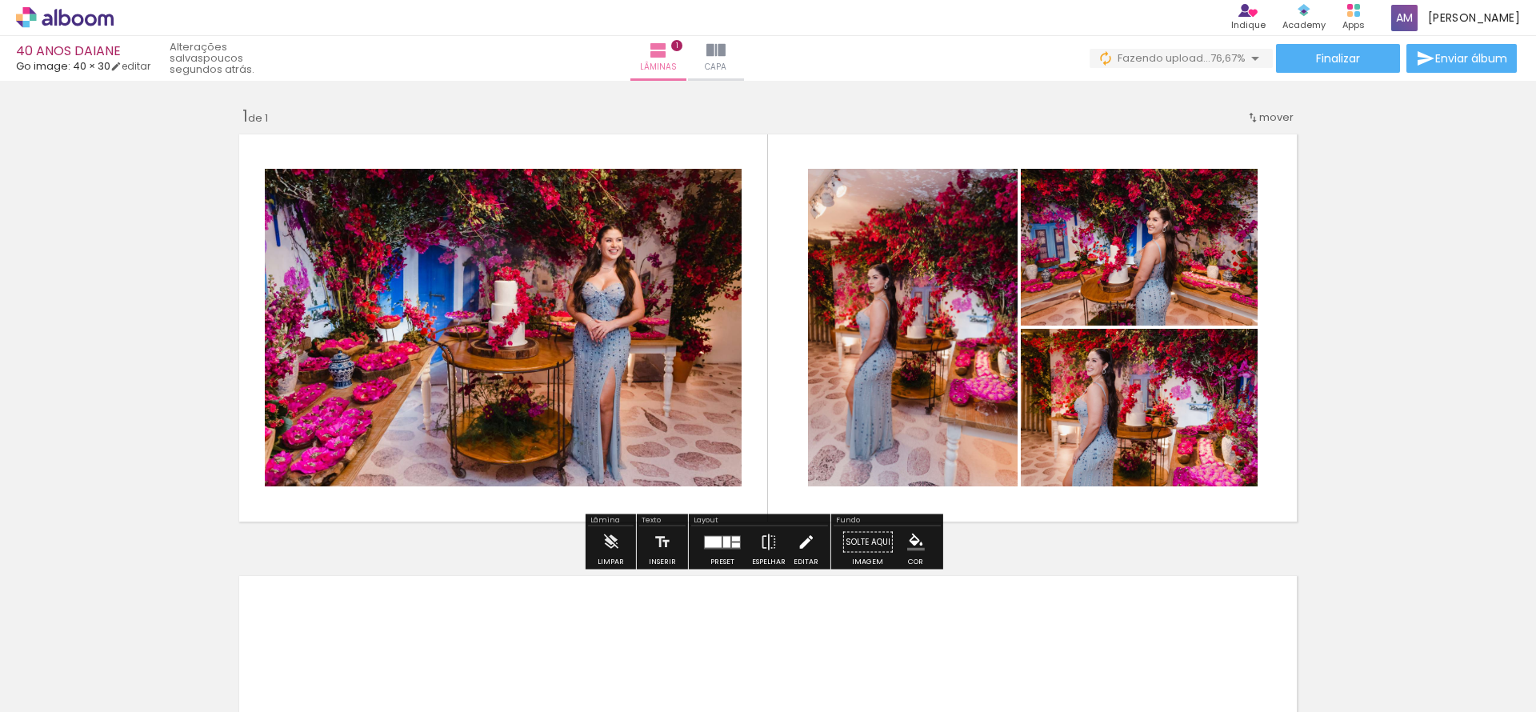
click at [797, 542] on iron-icon at bounding box center [806, 542] width 18 height 32
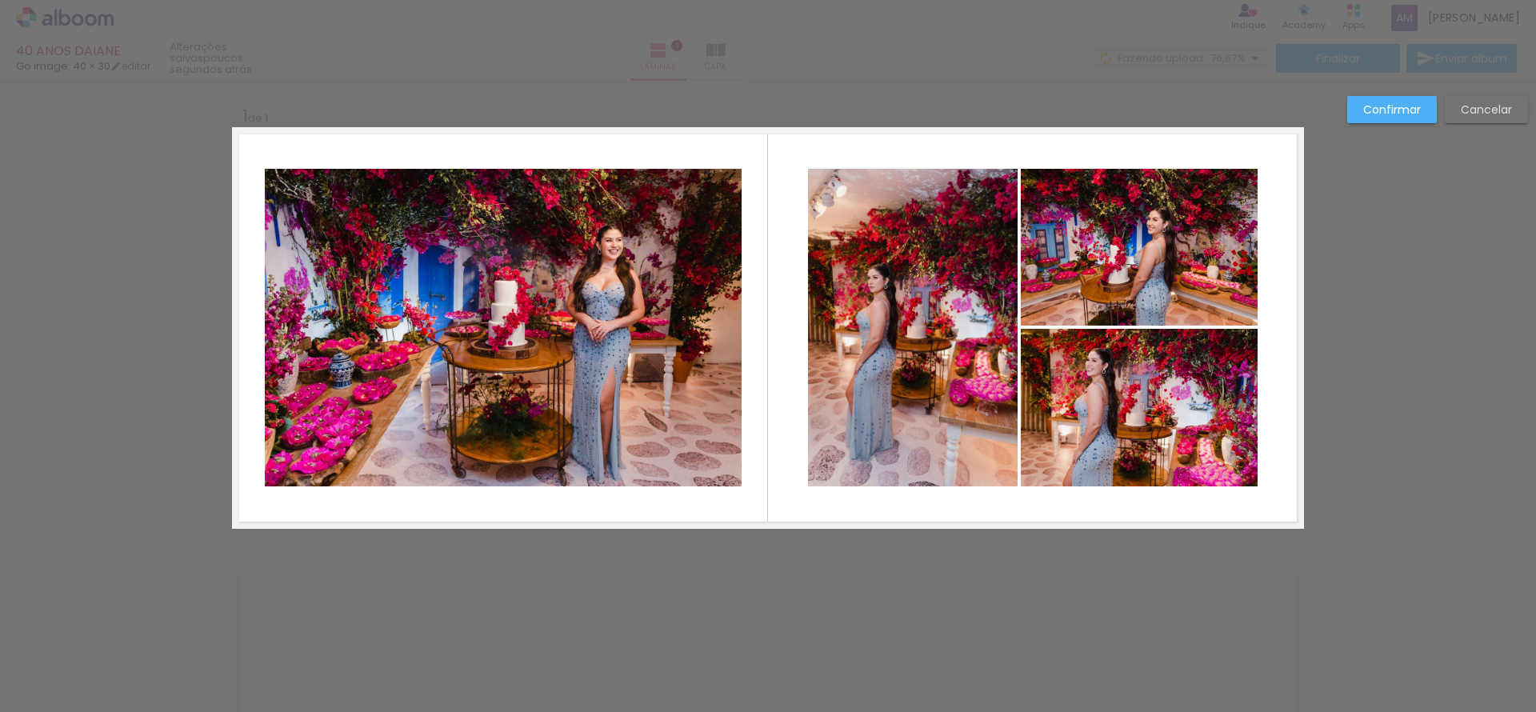
click at [572, 355] on quentale-photo at bounding box center [503, 328] width 477 height 318
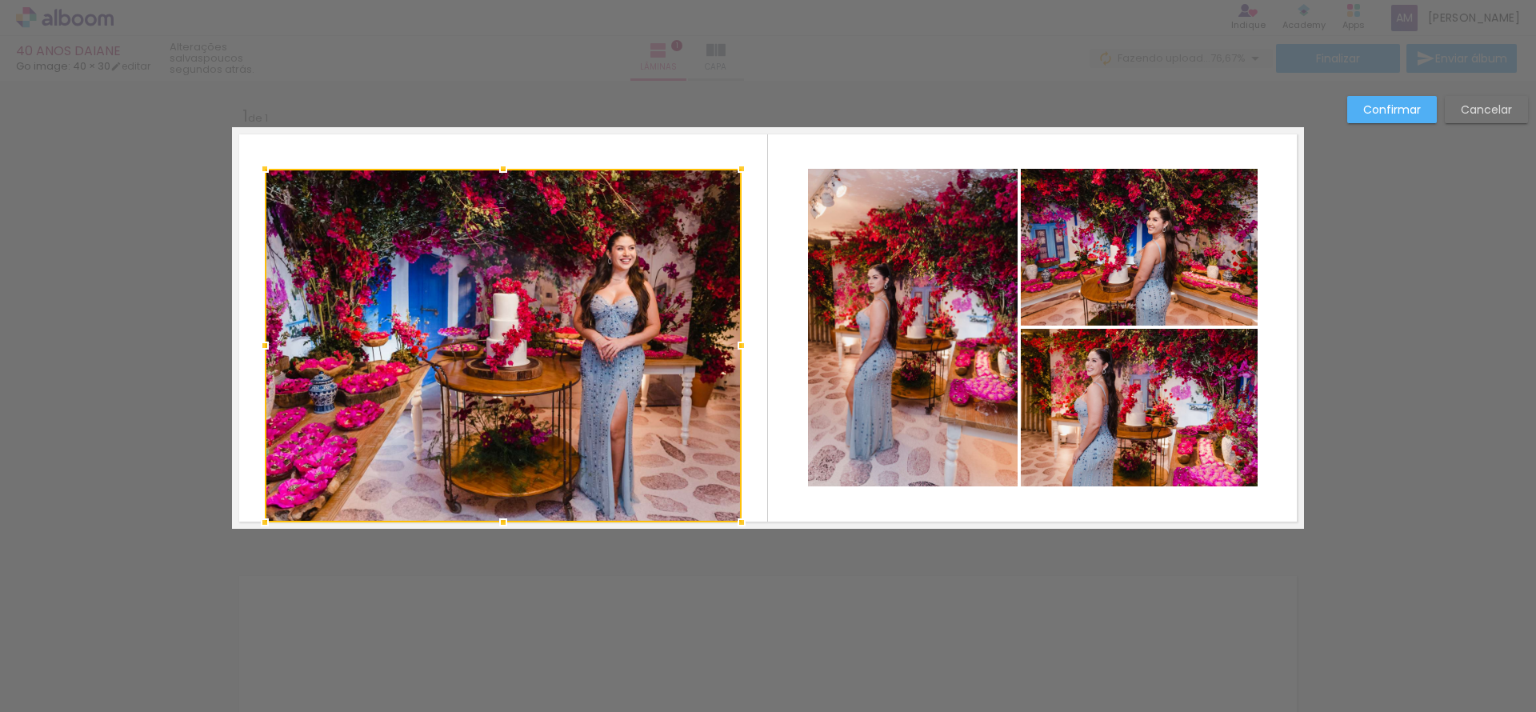
drag, startPoint x: 494, startPoint y: 485, endPoint x: 489, endPoint y: 519, distance: 34.7
click at [489, 519] on div at bounding box center [503, 522] width 32 height 32
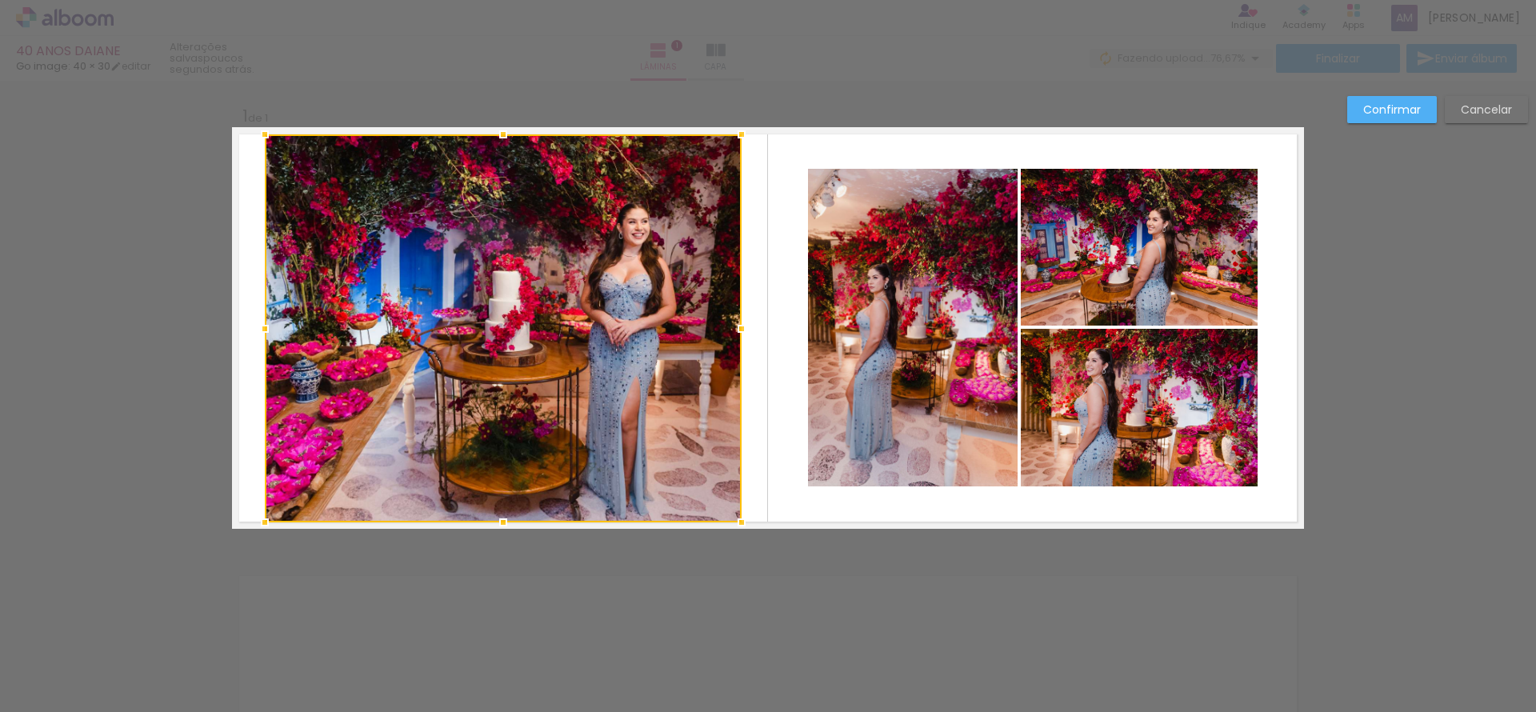
drag, startPoint x: 499, startPoint y: 170, endPoint x: 496, endPoint y: 135, distance: 34.6
click at [496, 135] on div at bounding box center [503, 134] width 32 height 32
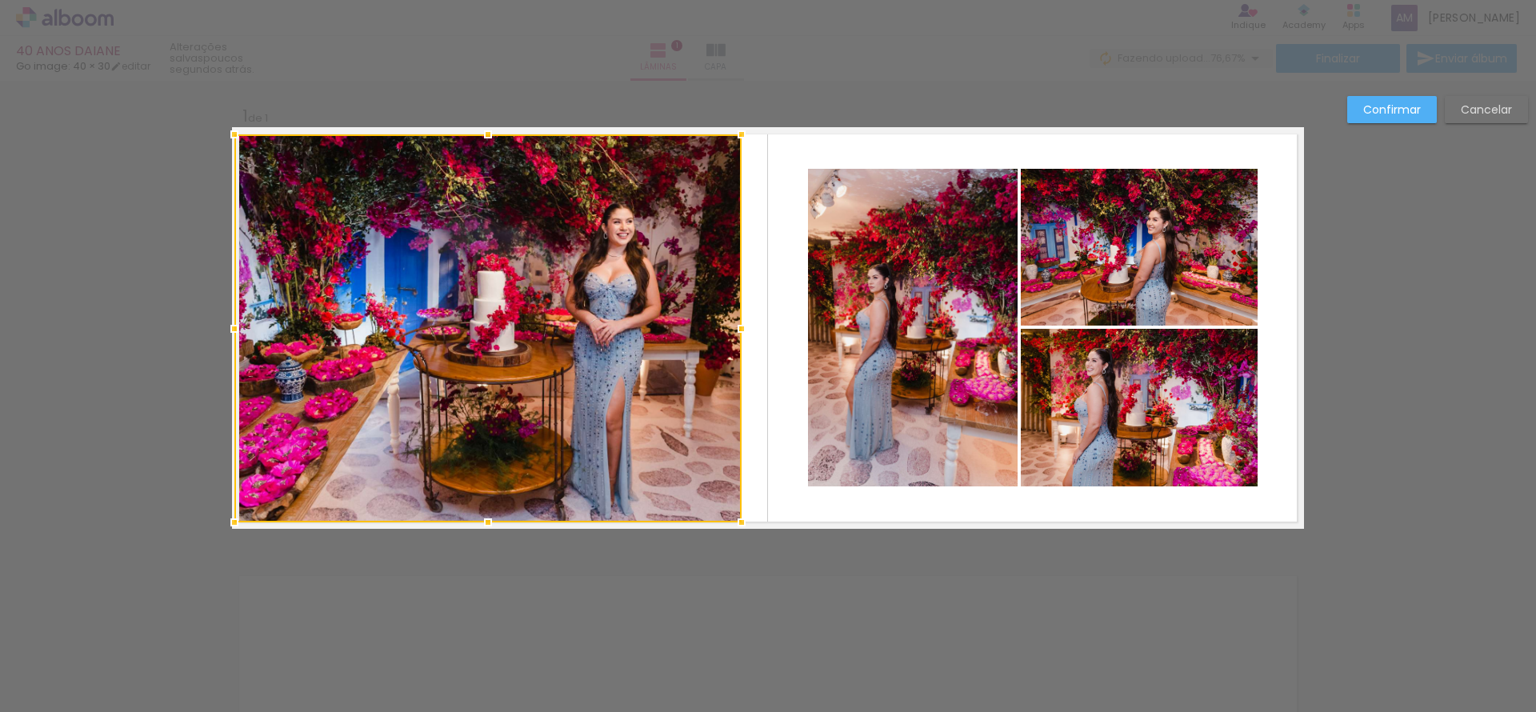
drag, startPoint x: 256, startPoint y: 327, endPoint x: 231, endPoint y: 333, distance: 25.4
click at [231, 333] on div at bounding box center [234, 329] width 32 height 32
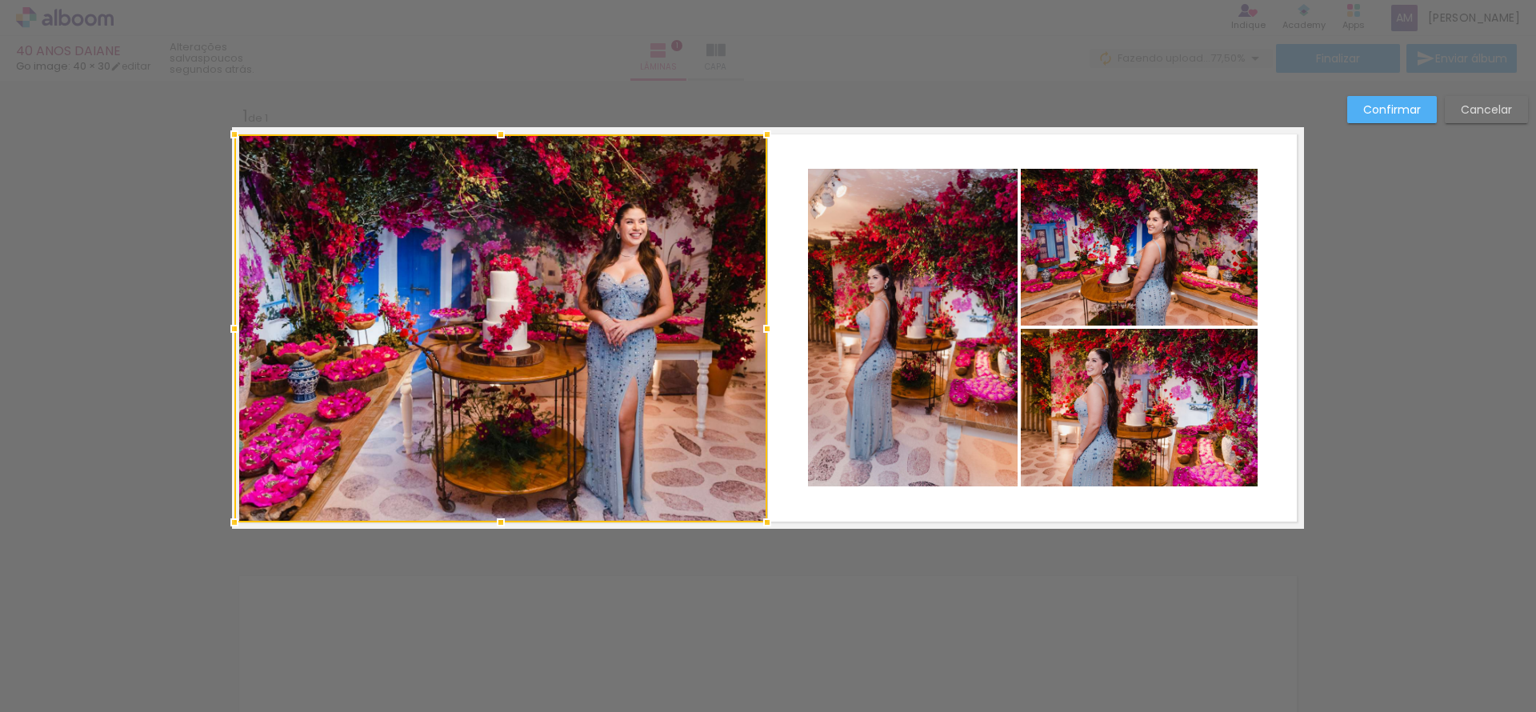
drag, startPoint x: 749, startPoint y: 332, endPoint x: 757, endPoint y: 330, distance: 8.4
click at [757, 330] on div at bounding box center [767, 329] width 32 height 32
click at [878, 512] on quentale-layouter at bounding box center [768, 328] width 1072 height 402
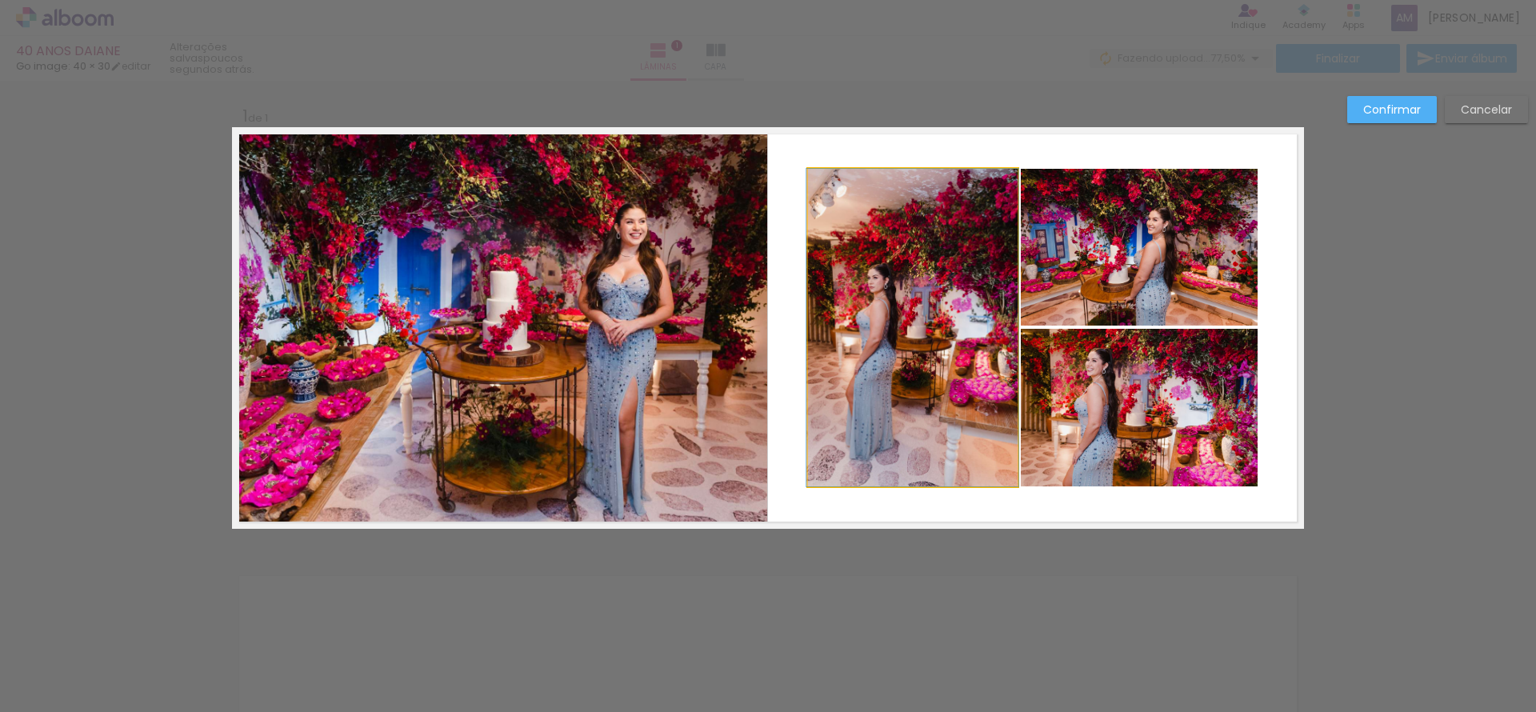
click at [901, 397] on quentale-photo at bounding box center [913, 328] width 210 height 318
click at [910, 385] on div at bounding box center [913, 328] width 210 height 318
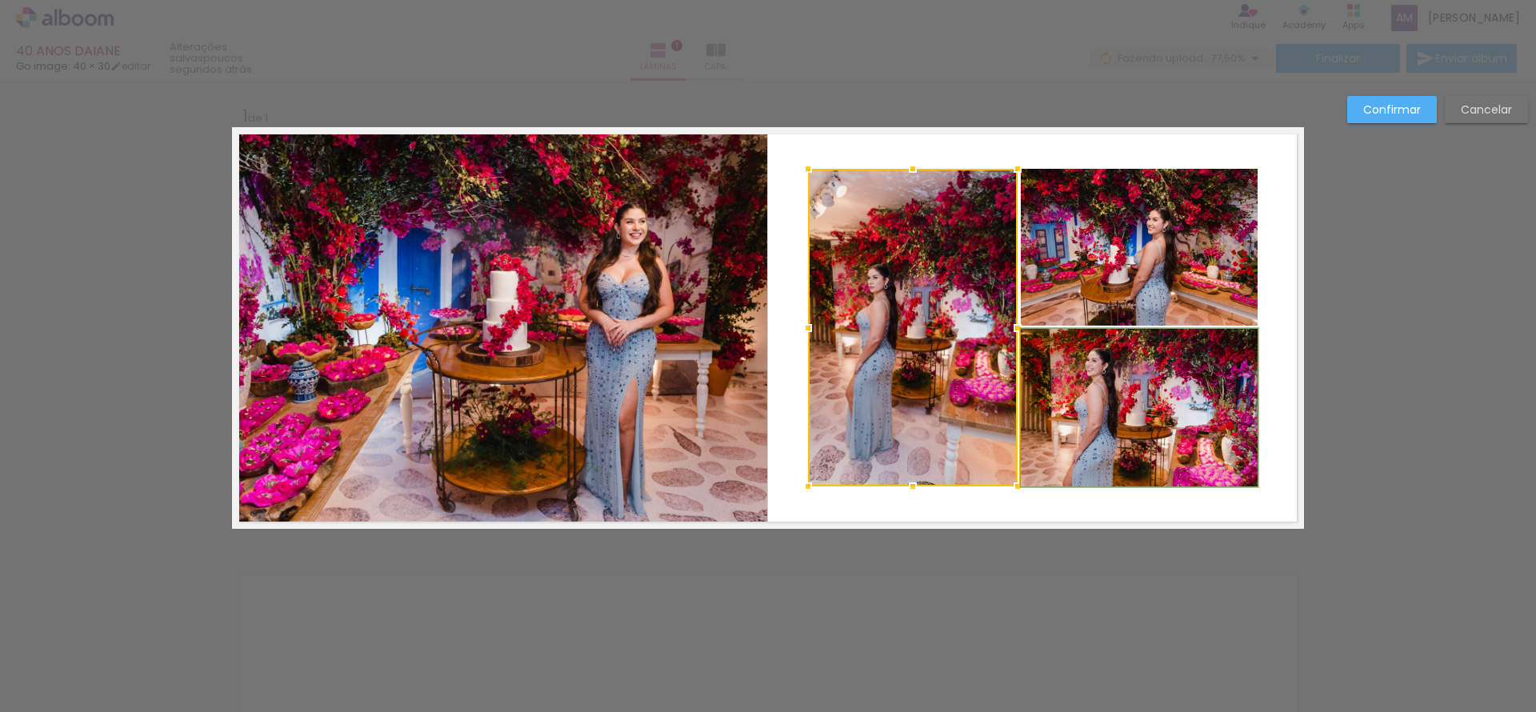
click at [1114, 418] on quentale-photo at bounding box center [1139, 408] width 237 height 158
click at [1018, 418] on div at bounding box center [913, 328] width 210 height 318
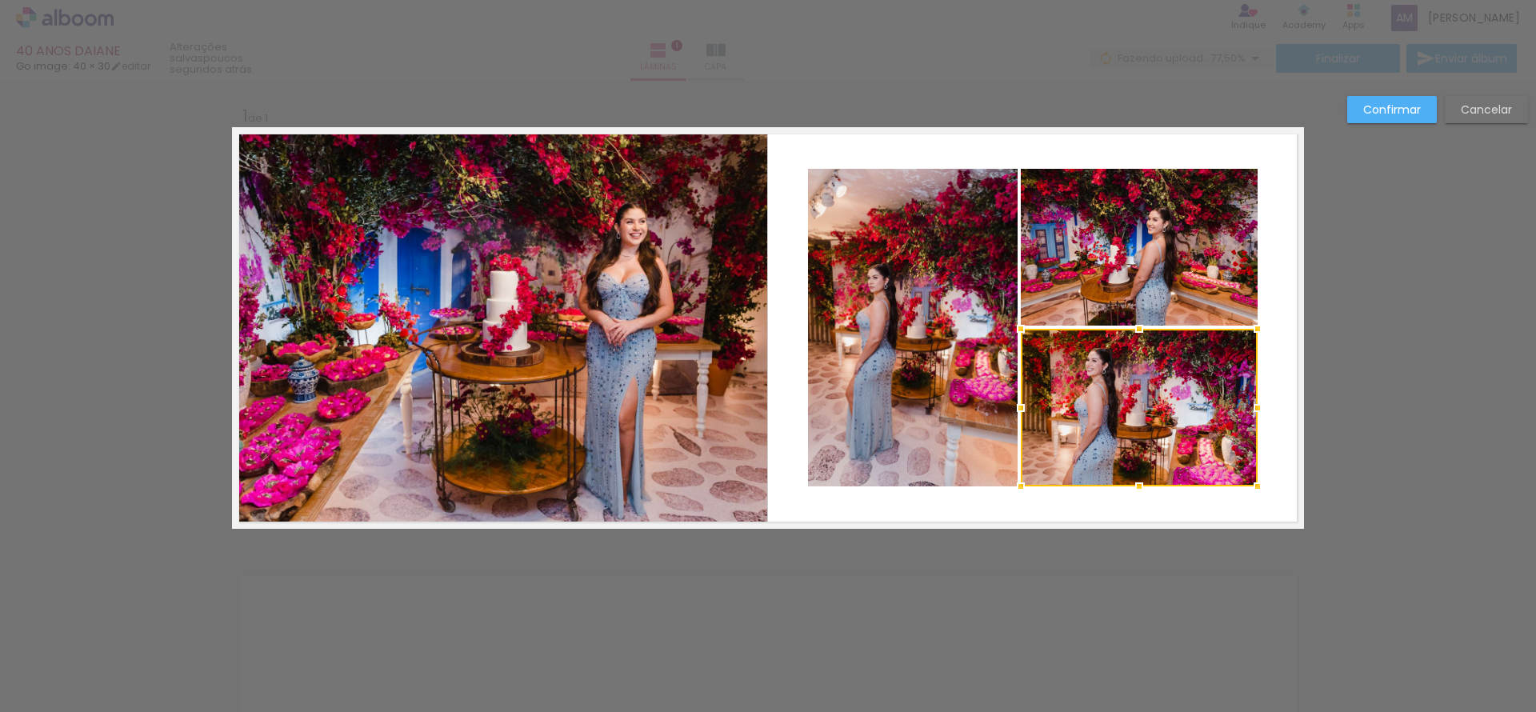
click at [1130, 258] on quentale-photo at bounding box center [1139, 247] width 237 height 157
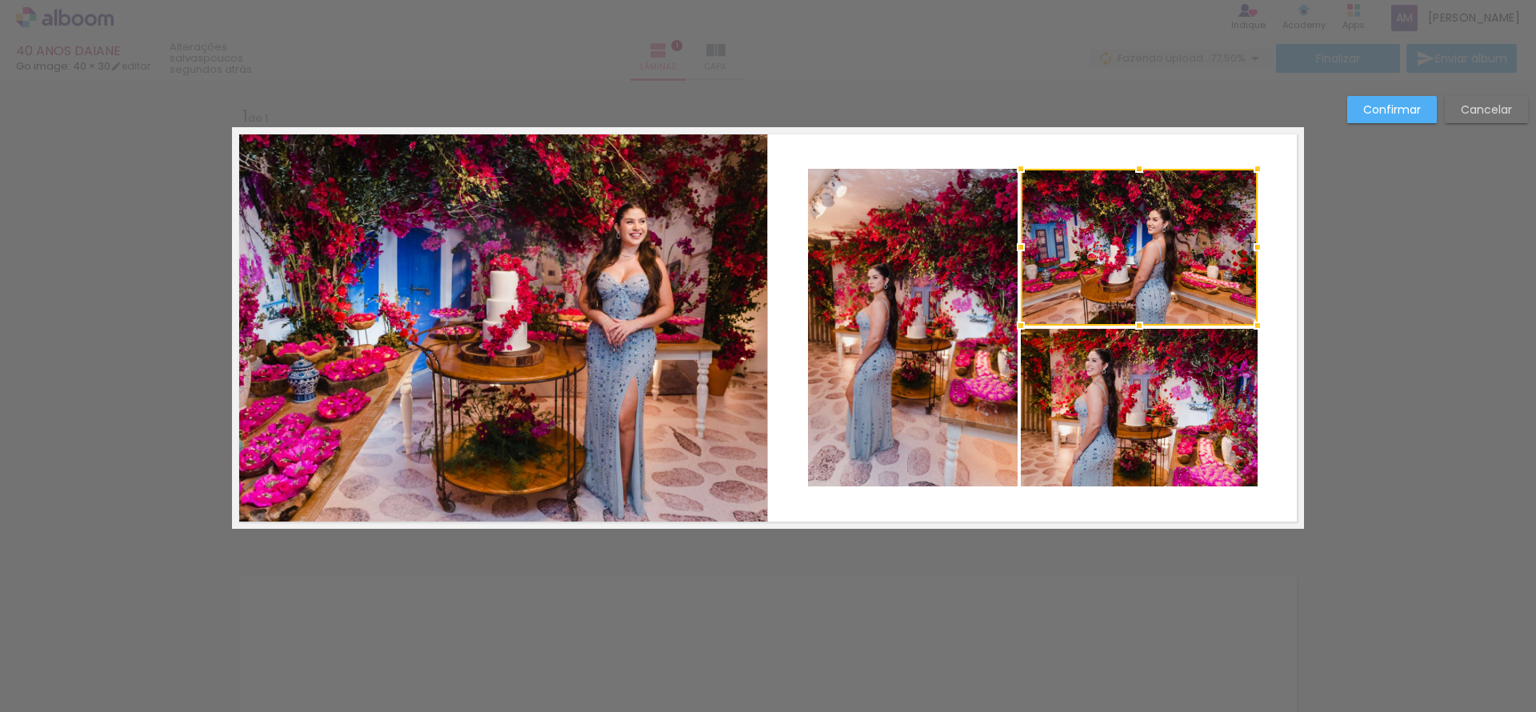
click at [1130, 258] on div at bounding box center [1139, 247] width 237 height 157
click at [1396, 347] on div "Confirmar Cancelar" at bounding box center [768, 542] width 1536 height 922
click at [1270, 363] on quentale-layouter at bounding box center [768, 328] width 1072 height 402
click at [0, 0] on slot "Confirmar" at bounding box center [0, 0] width 0 height 0
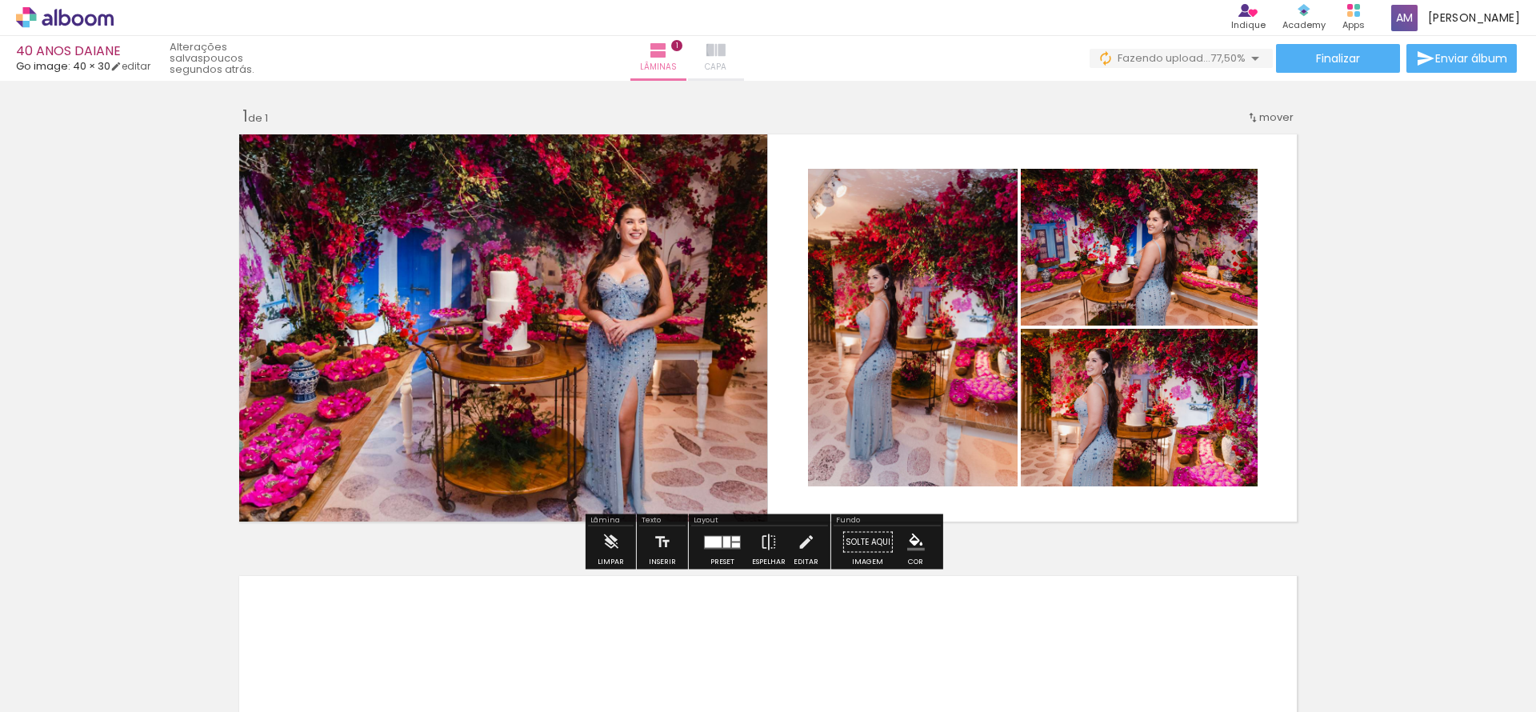
click at [726, 49] on iron-icon at bounding box center [715, 50] width 19 height 19
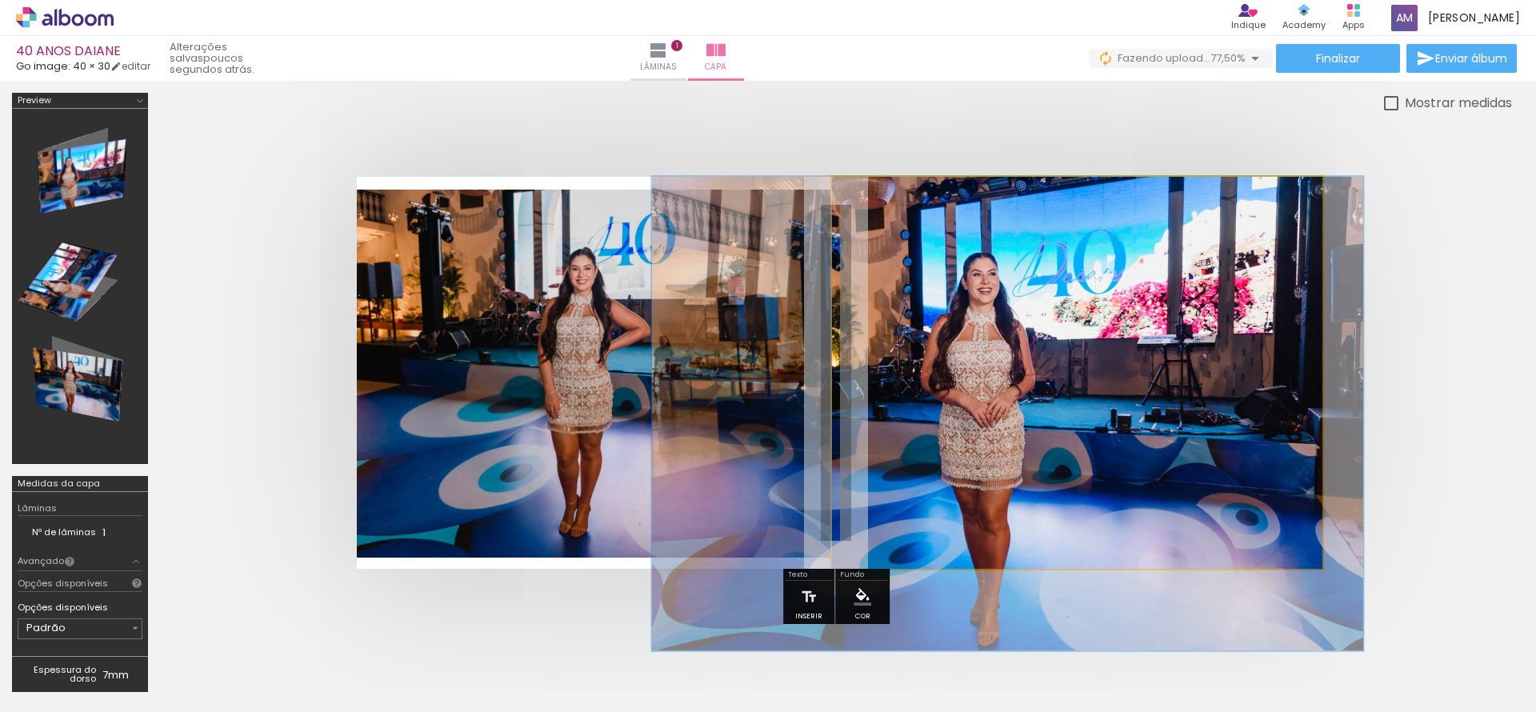
click at [935, 293] on quentale-photo at bounding box center [1077, 373] width 490 height 392
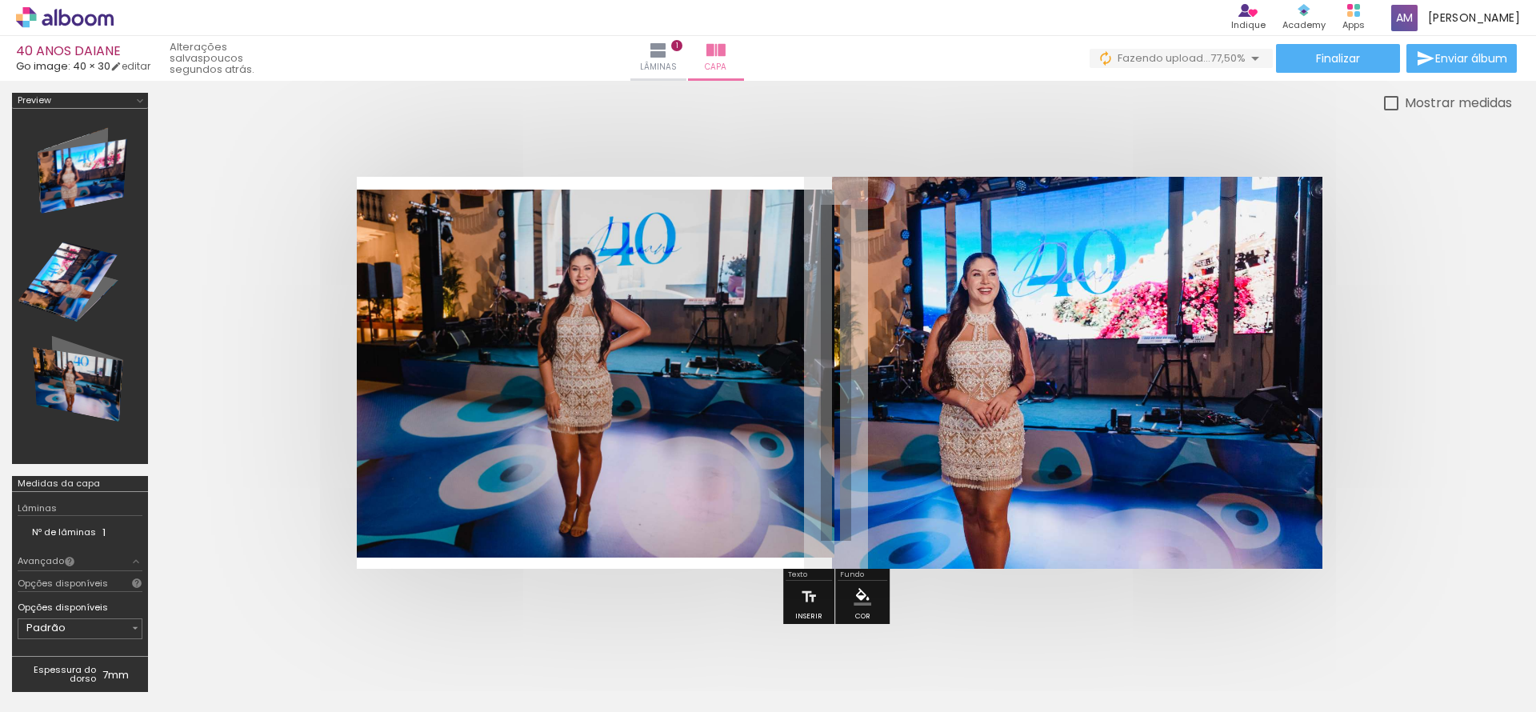
click at [935, 293] on quentale-photo at bounding box center [1077, 373] width 490 height 392
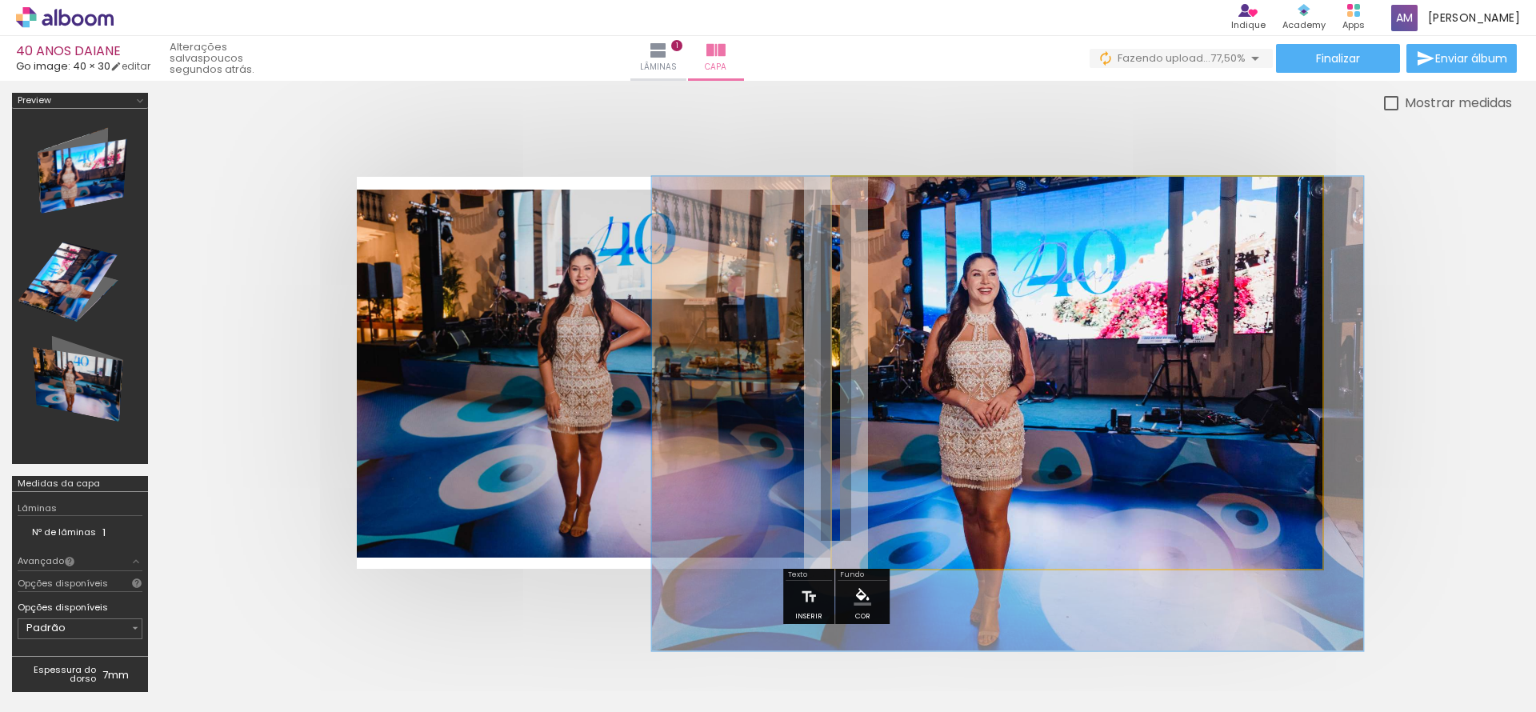
click at [935, 293] on quentale-photo at bounding box center [1077, 373] width 490 height 392
click at [1202, 351] on quentale-photo at bounding box center [1077, 373] width 490 height 392
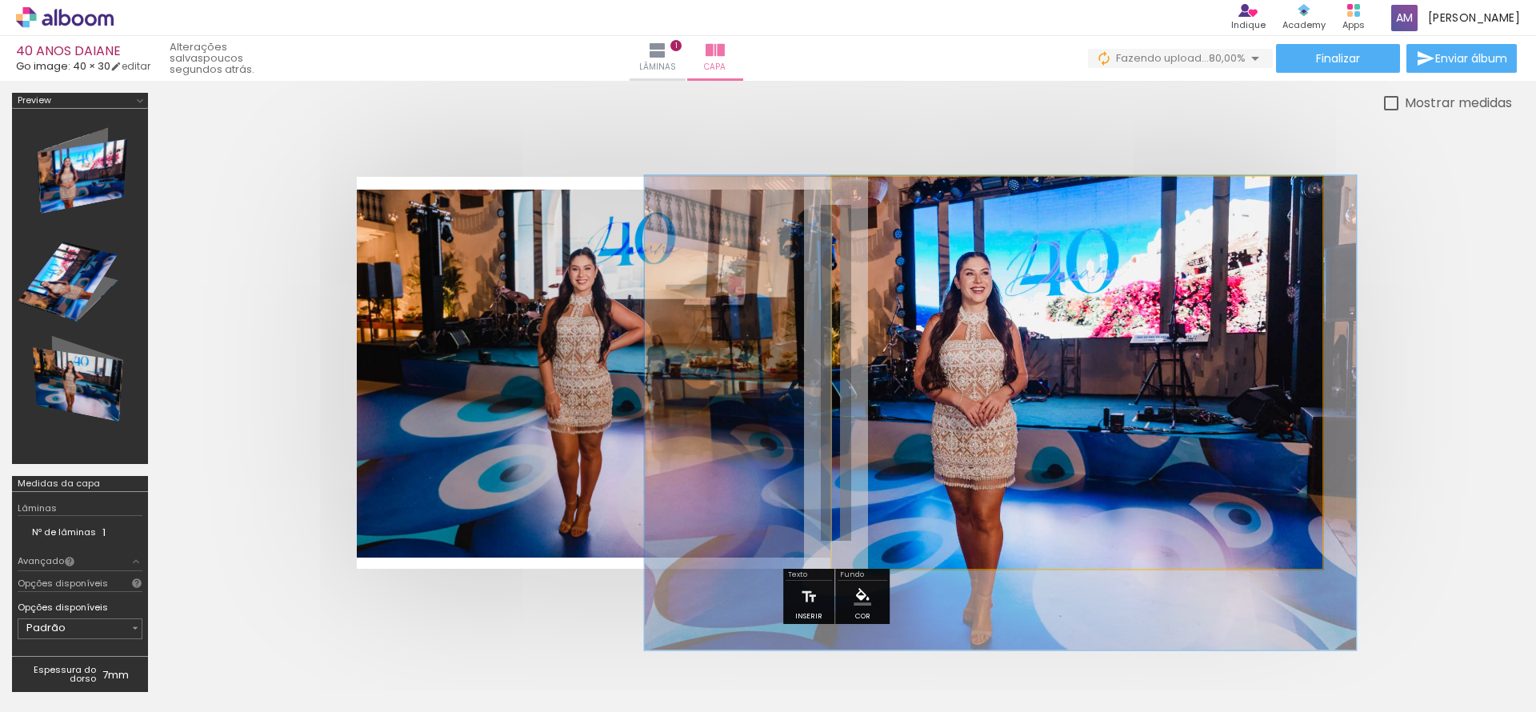
click at [1231, 224] on quentale-photo at bounding box center [1077, 373] width 490 height 392
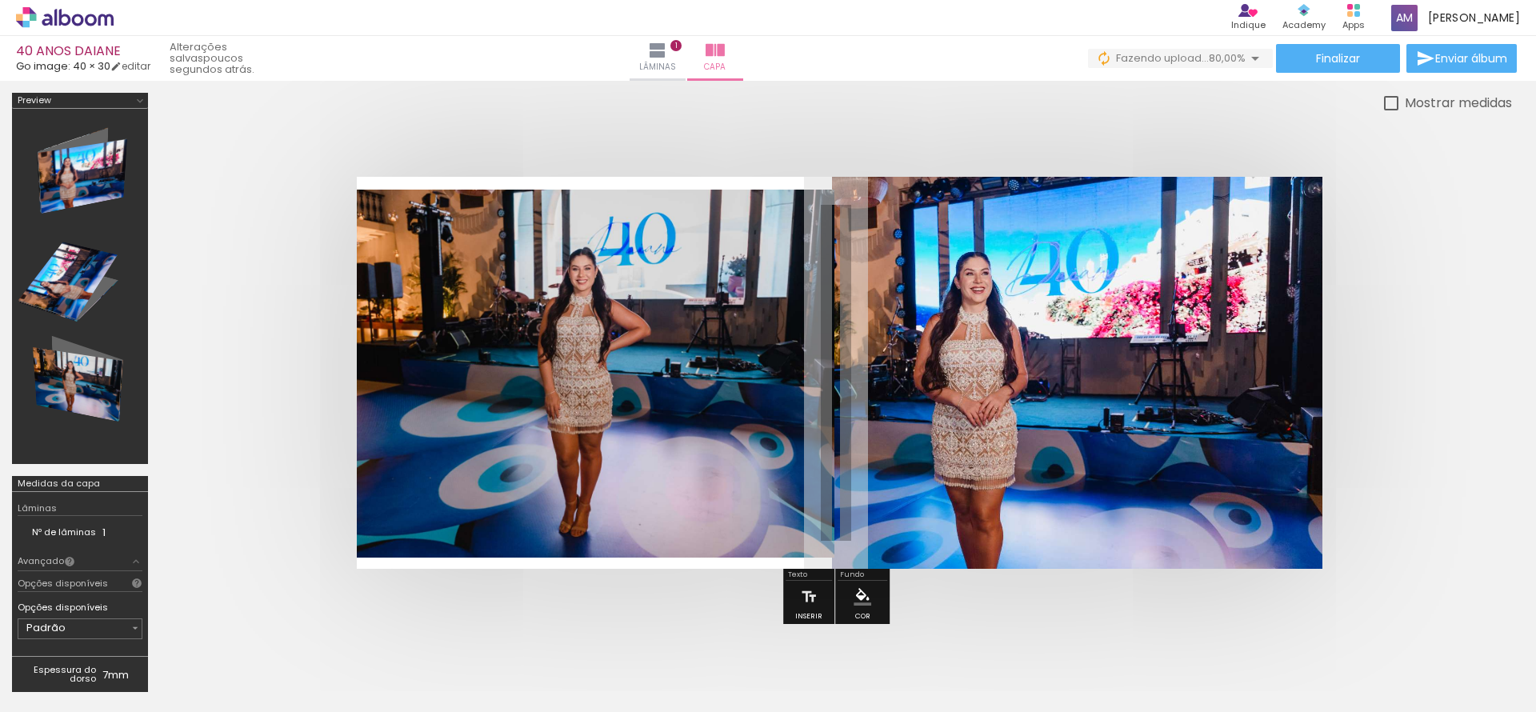
click at [1415, 233] on quentale-cover at bounding box center [836, 373] width 1224 height 392
click at [667, 41] on iron-icon at bounding box center [657, 50] width 19 height 19
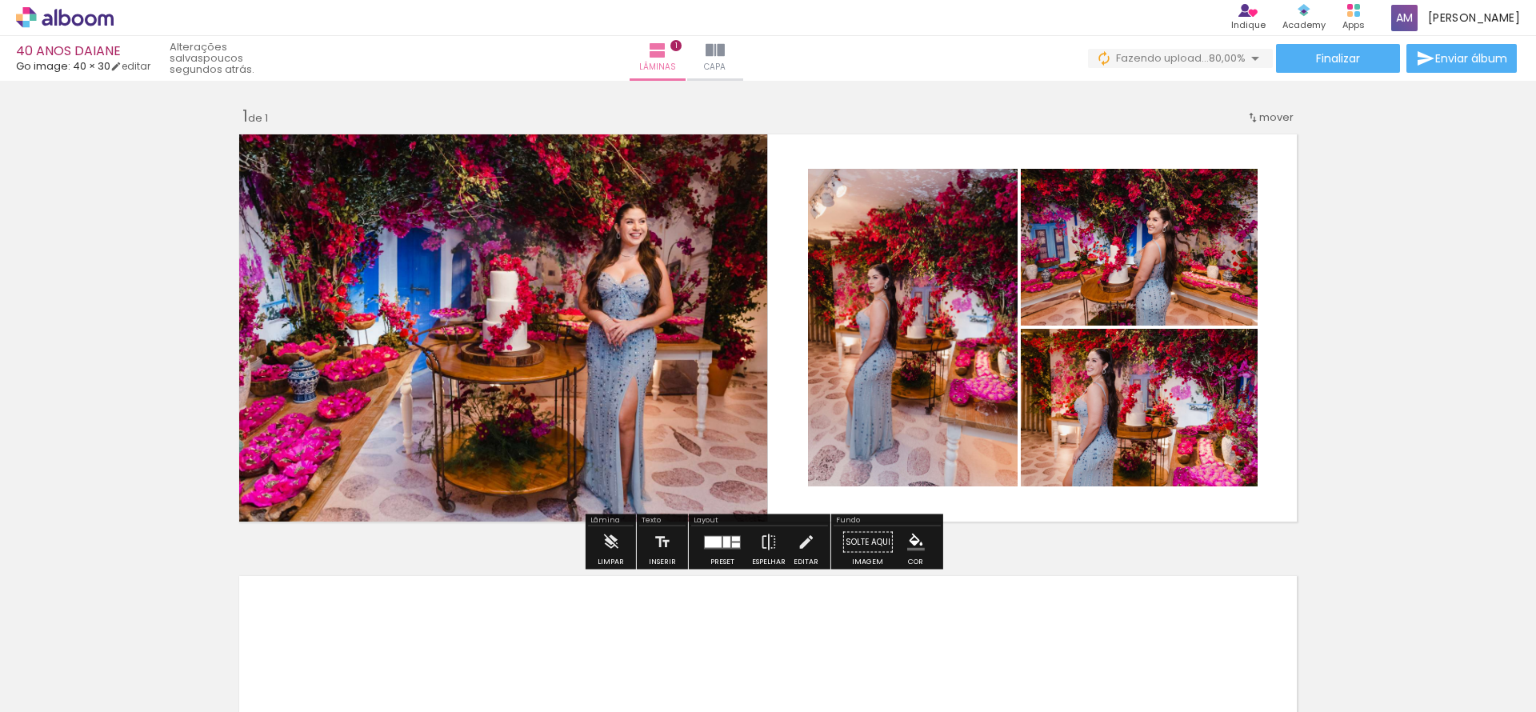
click at [1342, 384] on div "Inserir lâmina 1 de 1" at bounding box center [768, 528] width 1536 height 884
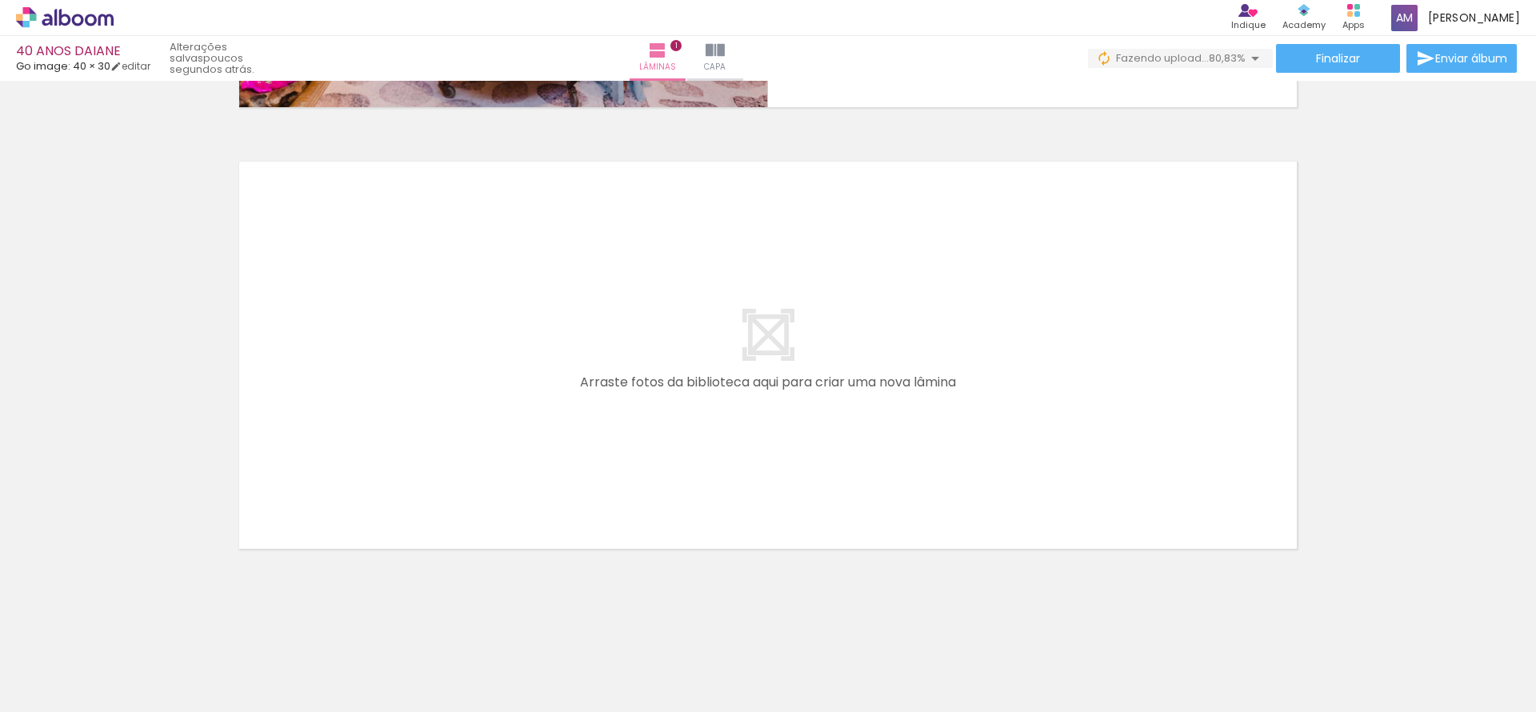
scroll to position [0, 489]
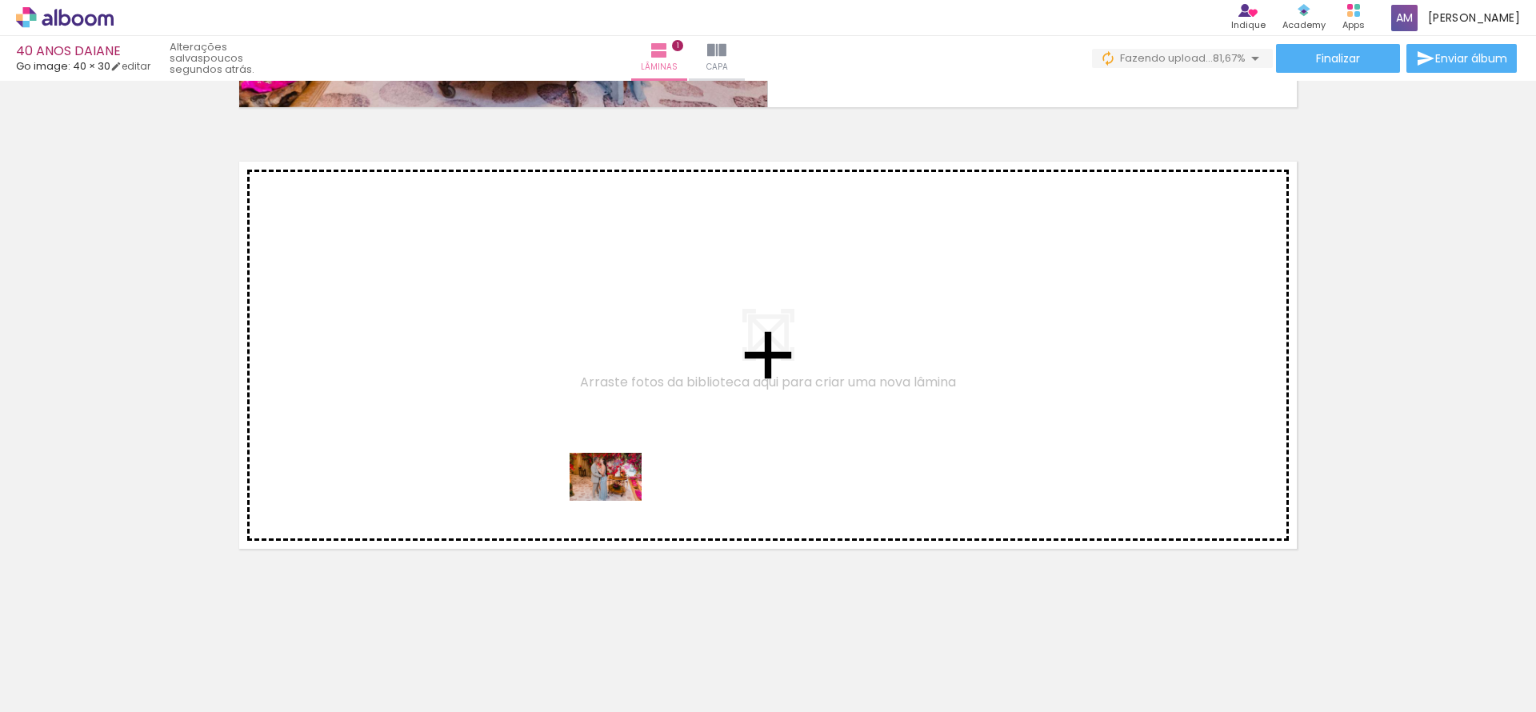
drag, startPoint x: 638, startPoint y: 665, endPoint x: 615, endPoint y: 486, distance: 179.8
click at [615, 486] on quentale-workspace at bounding box center [768, 356] width 1536 height 712
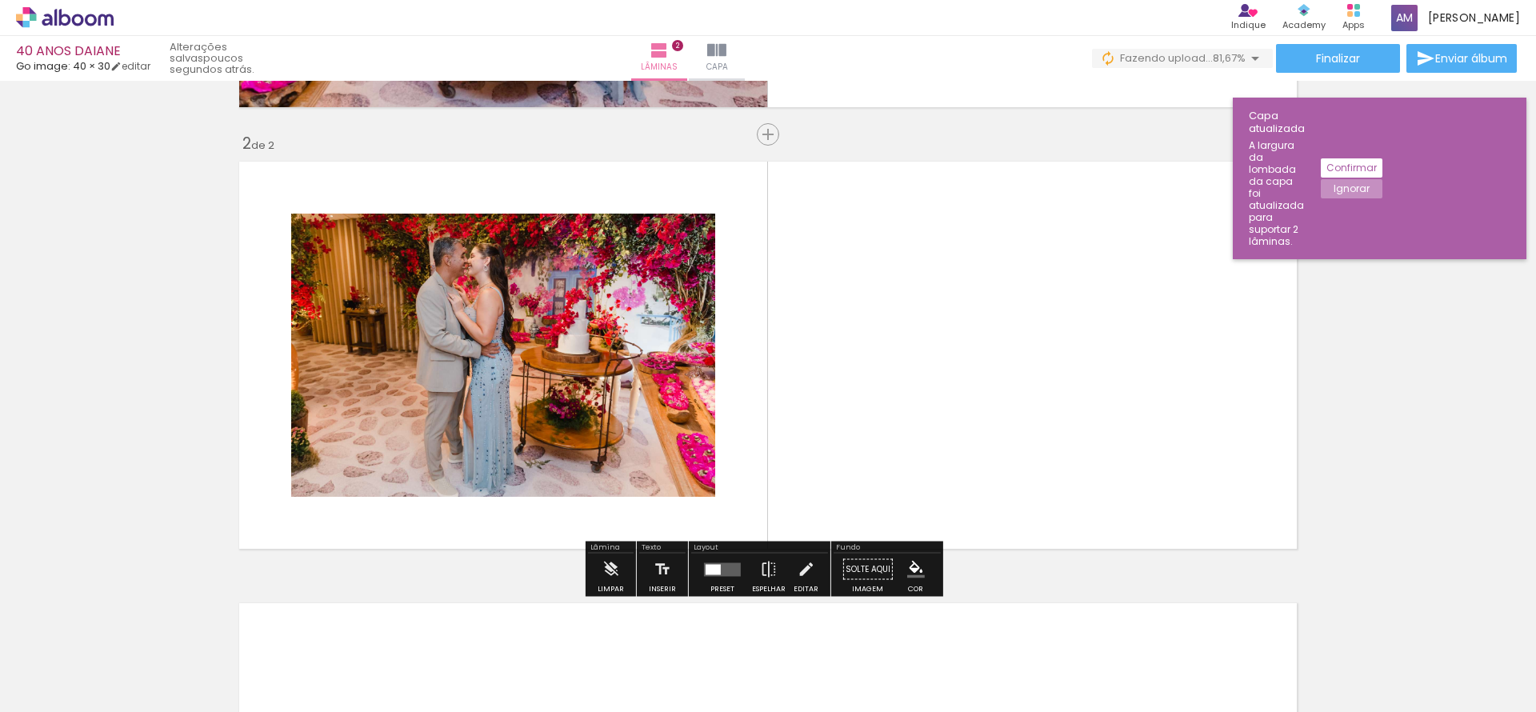
scroll to position [423, 0]
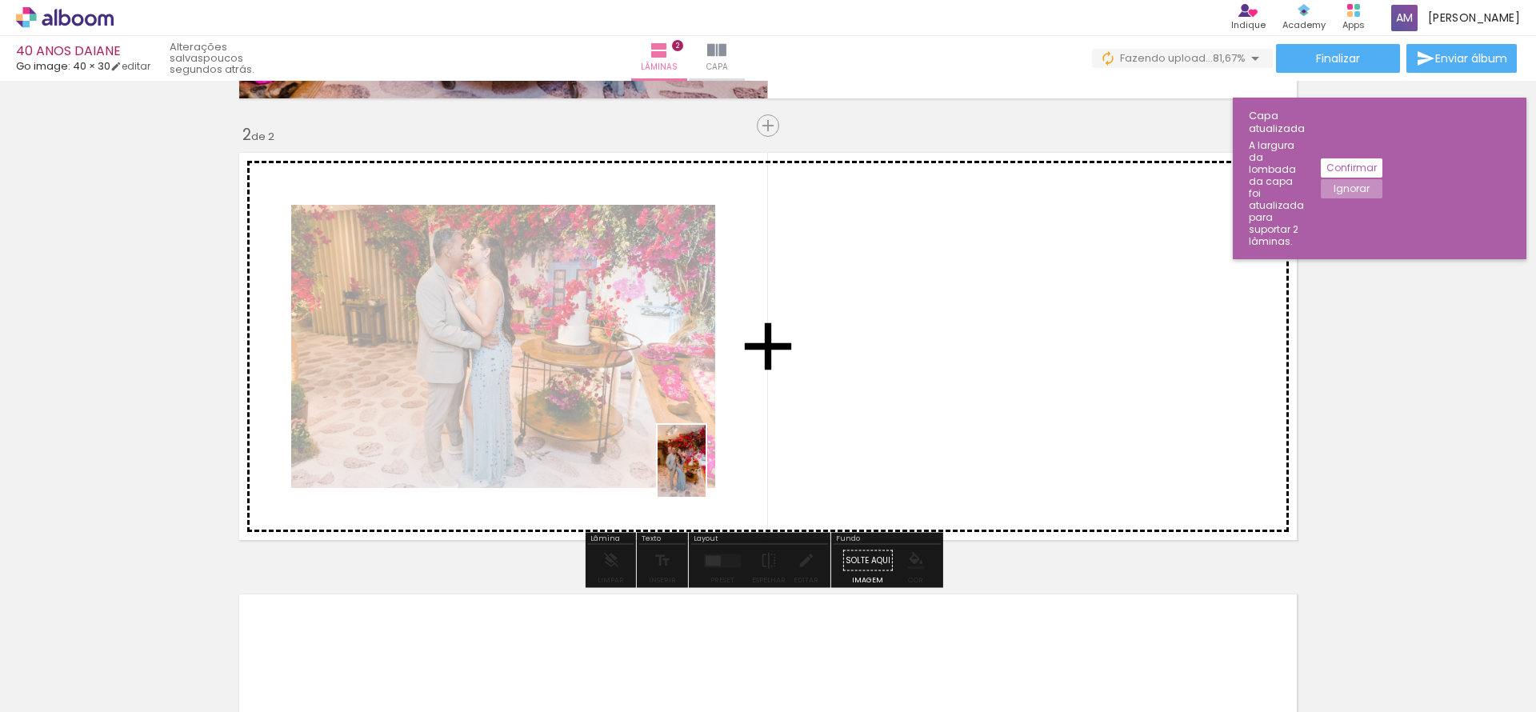
drag, startPoint x: 563, startPoint y: 663, endPoint x: 706, endPoint y: 473, distance: 237.8
click at [706, 473] on quentale-workspace at bounding box center [768, 356] width 1536 height 712
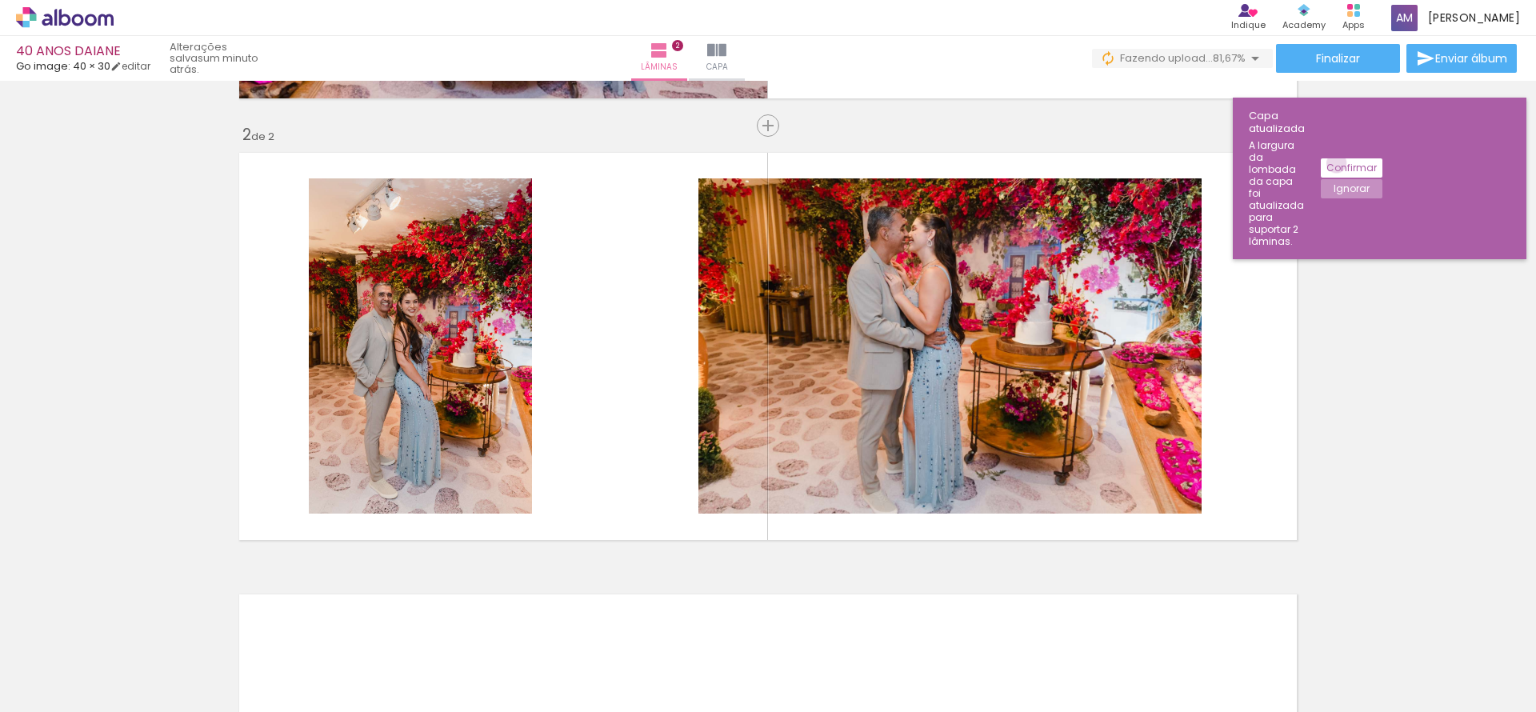
click at [0, 0] on slot "Confirmar" at bounding box center [0, 0] width 0 height 0
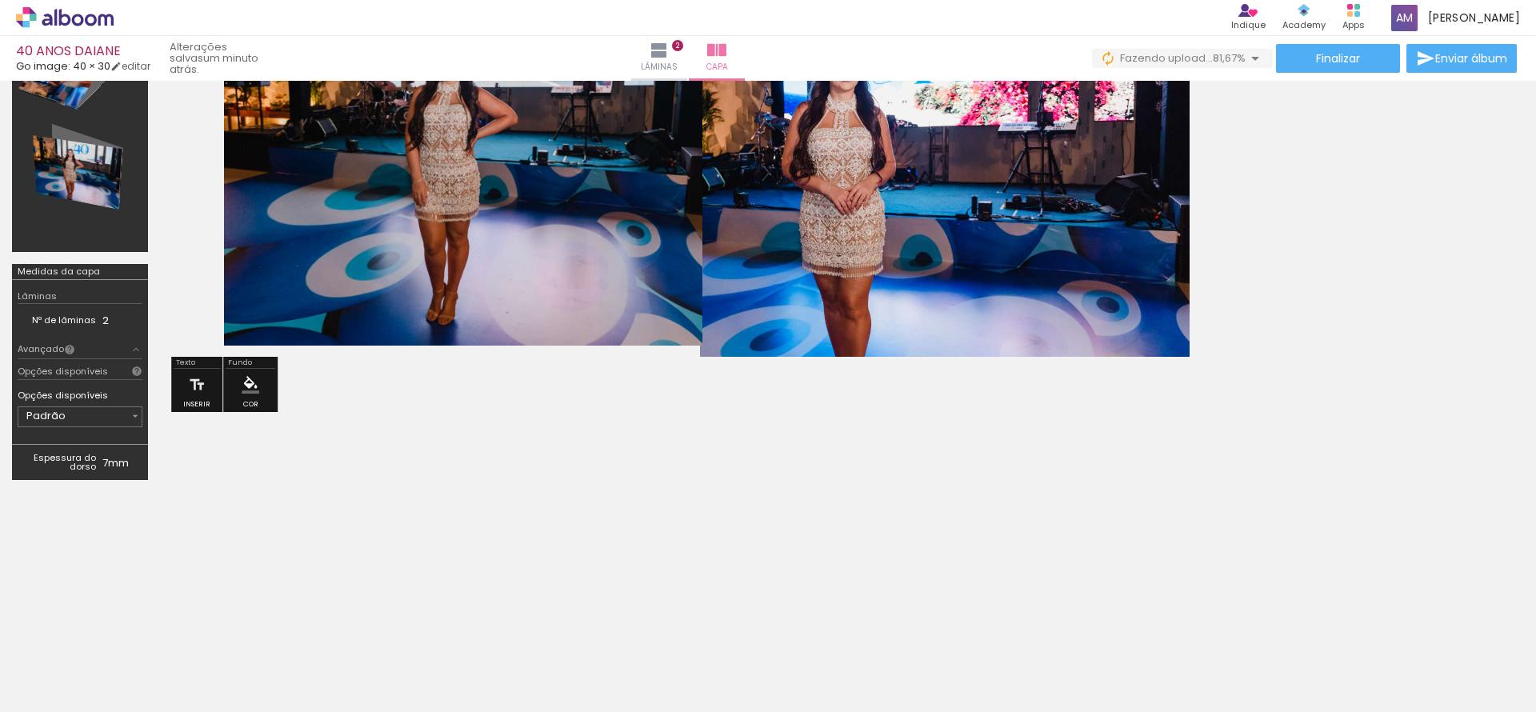
scroll to position [212, 0]
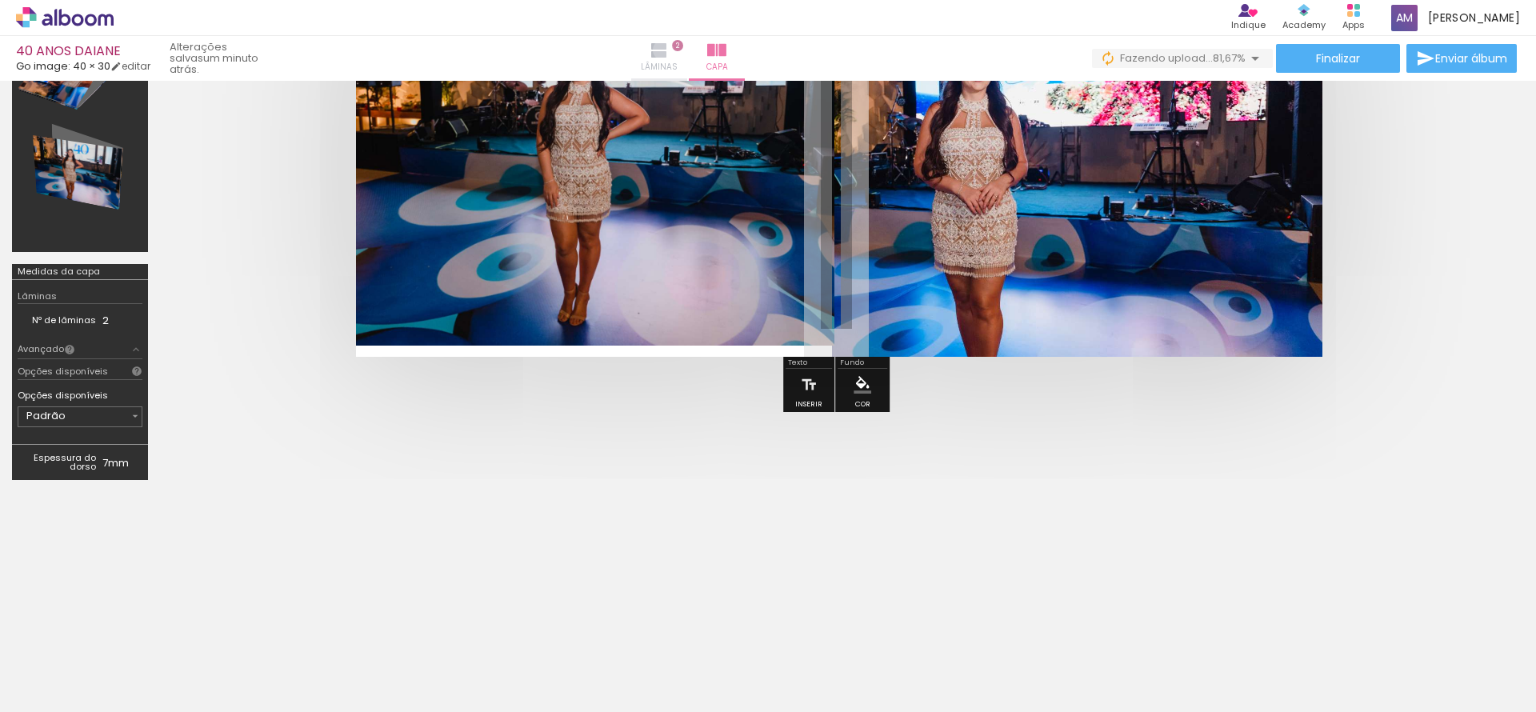
click at [669, 50] on iron-icon at bounding box center [659, 50] width 19 height 19
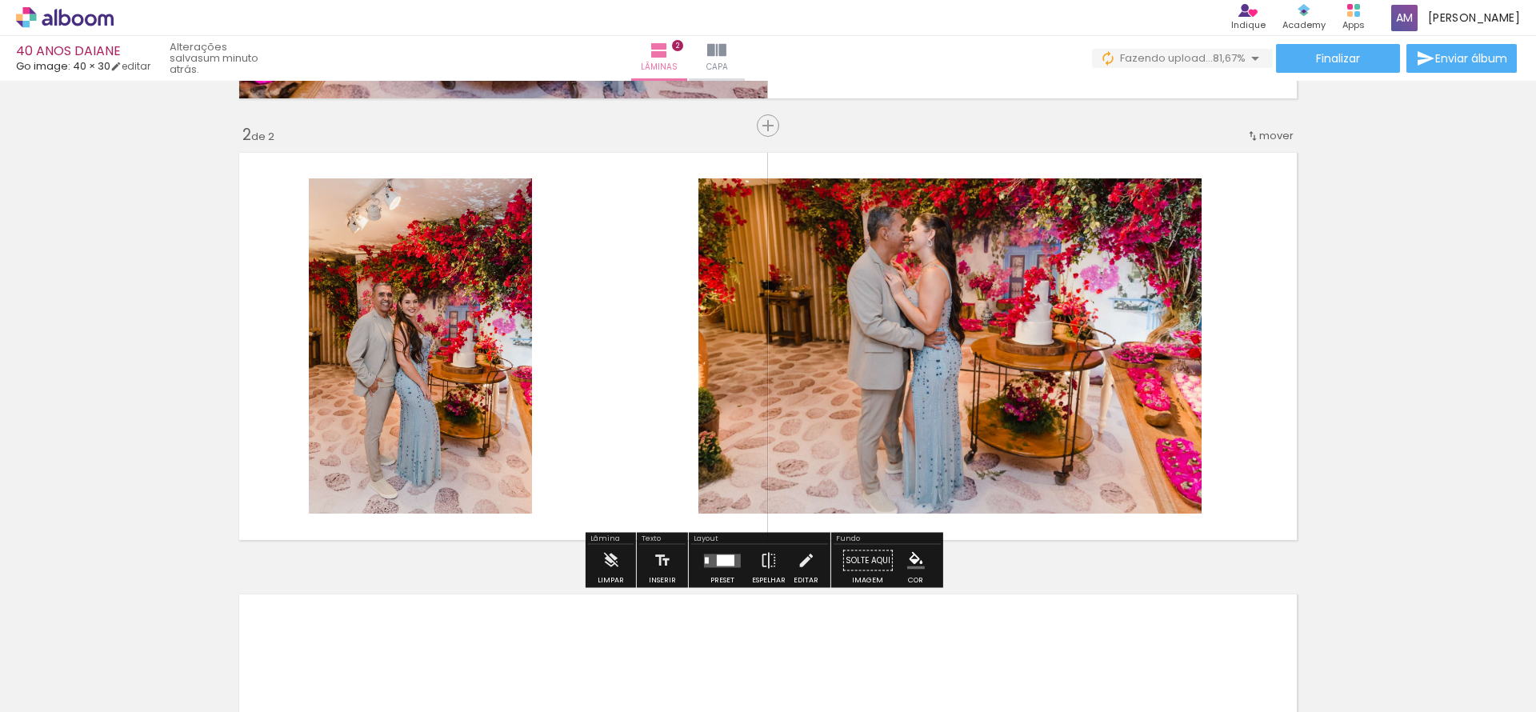
click at [725, 566] on quentale-layouter at bounding box center [722, 561] width 37 height 14
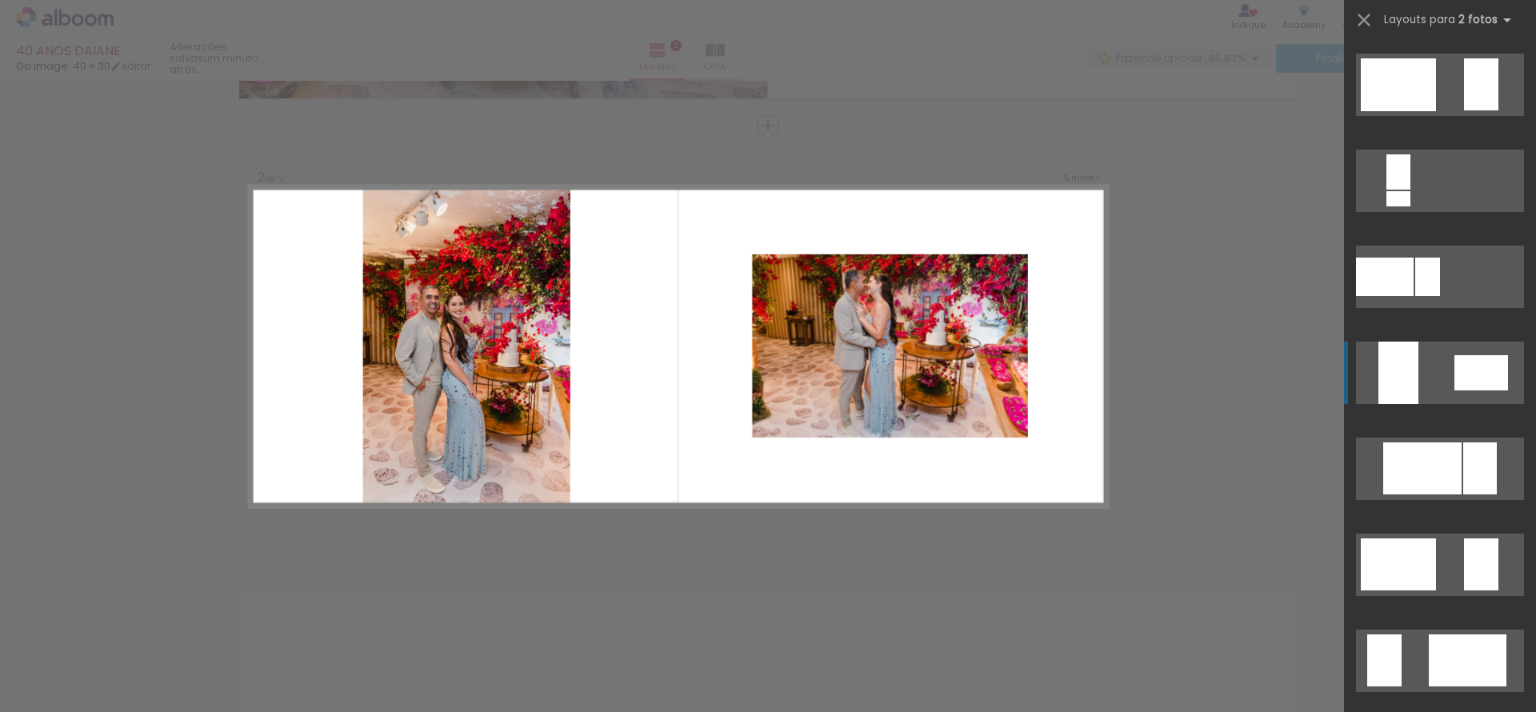
scroll to position [548, 0]
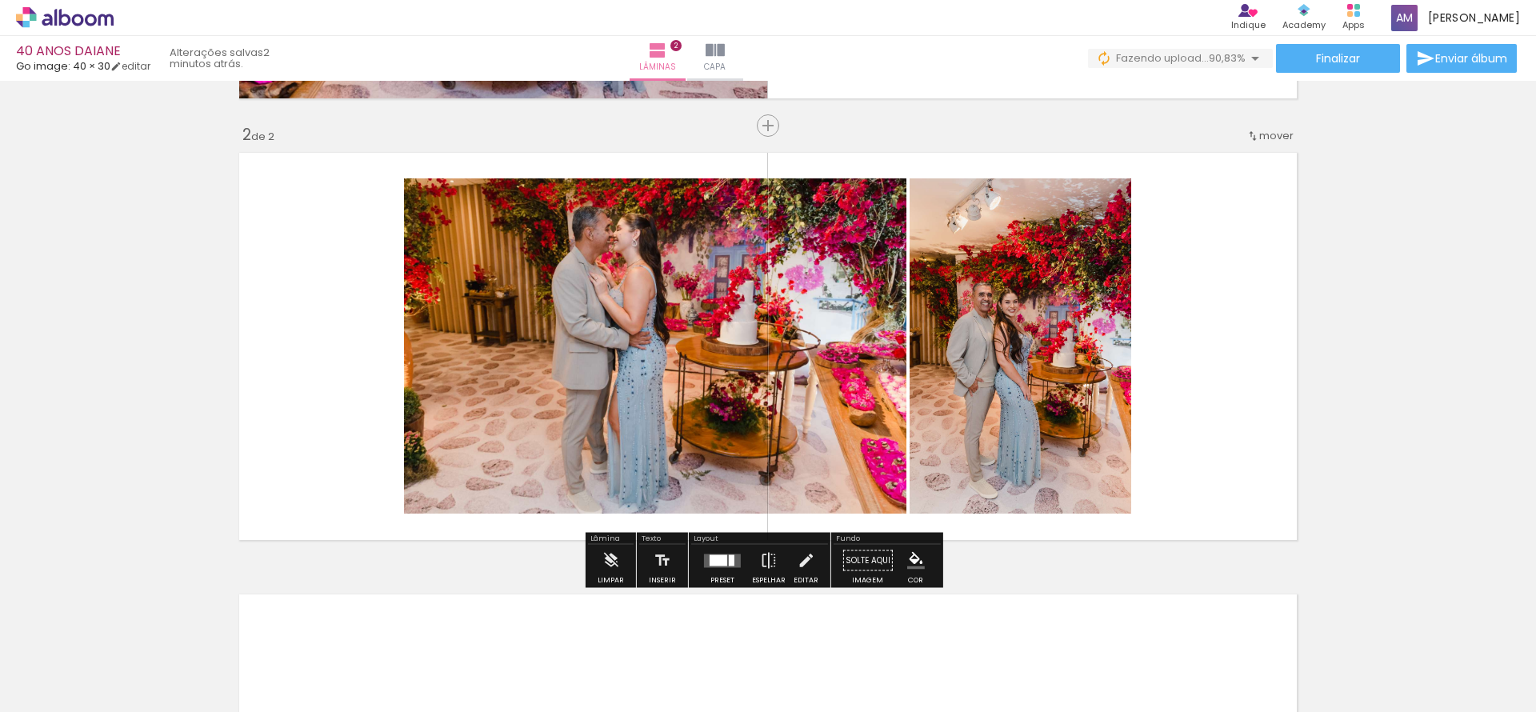
click at [1058, 426] on quentale-photo at bounding box center [1021, 345] width 222 height 335
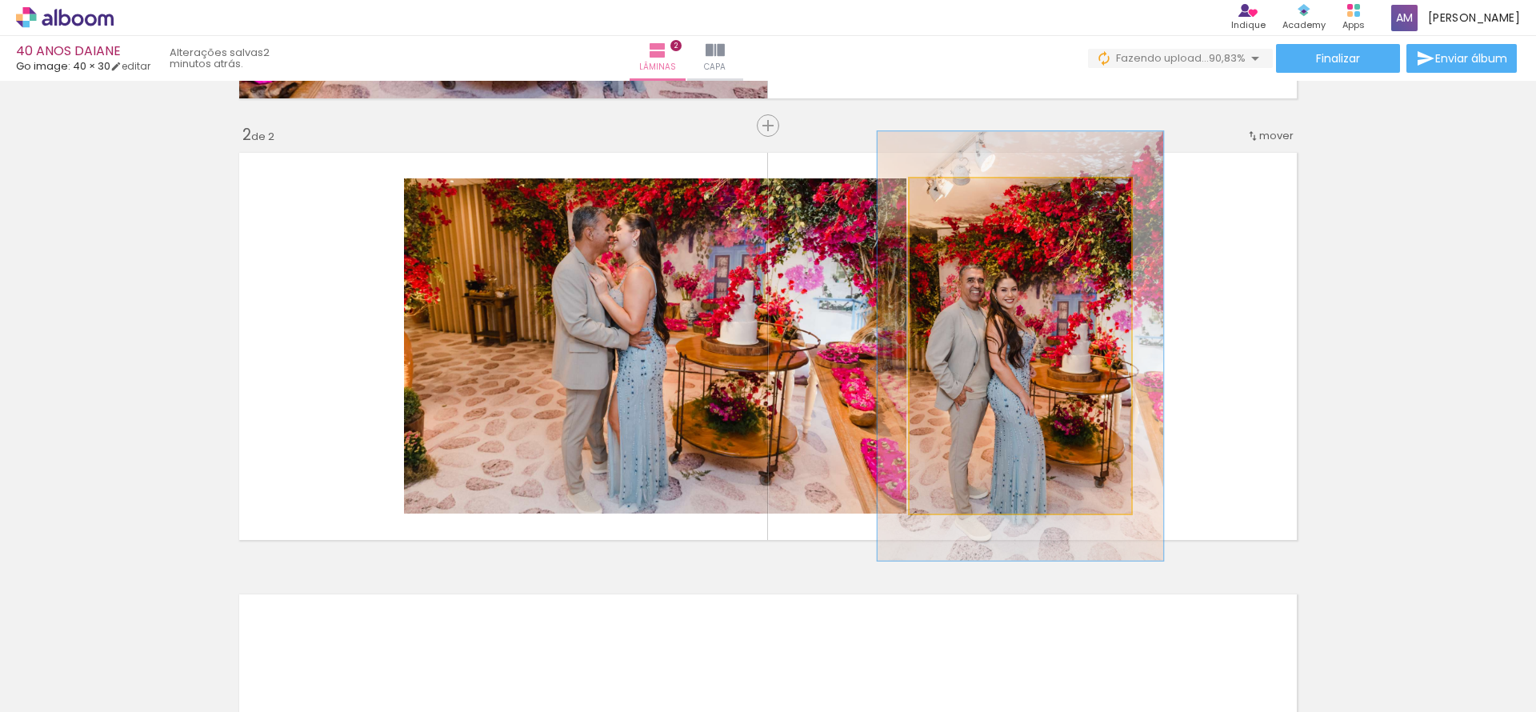
drag, startPoint x: 942, startPoint y: 194, endPoint x: 957, endPoint y: 193, distance: 15.2
type paper-slider "128"
click at [957, 193] on div at bounding box center [962, 195] width 14 height 14
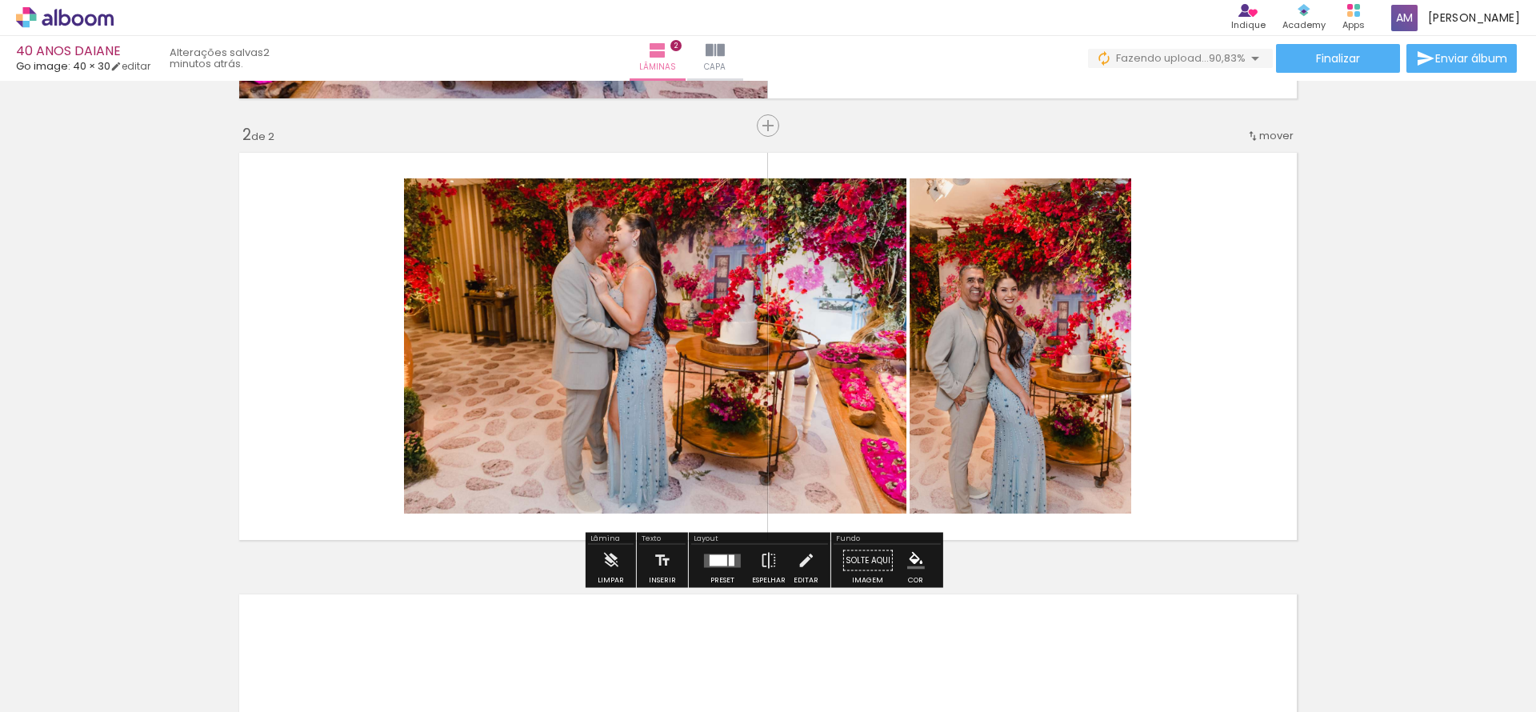
click at [990, 309] on quentale-photo at bounding box center [1021, 345] width 222 height 335
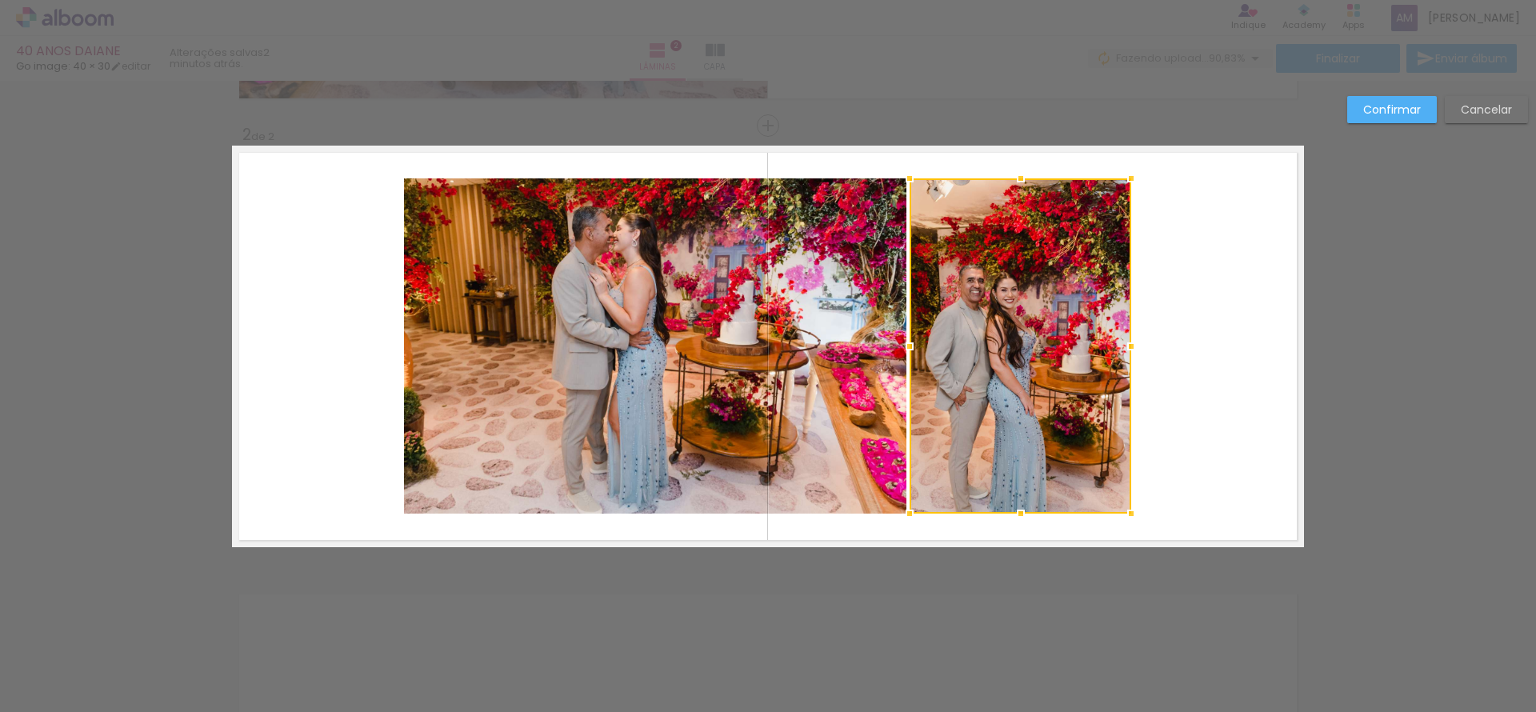
click at [990, 309] on div at bounding box center [1021, 345] width 222 height 335
click at [988, 319] on div at bounding box center [1021, 345] width 222 height 335
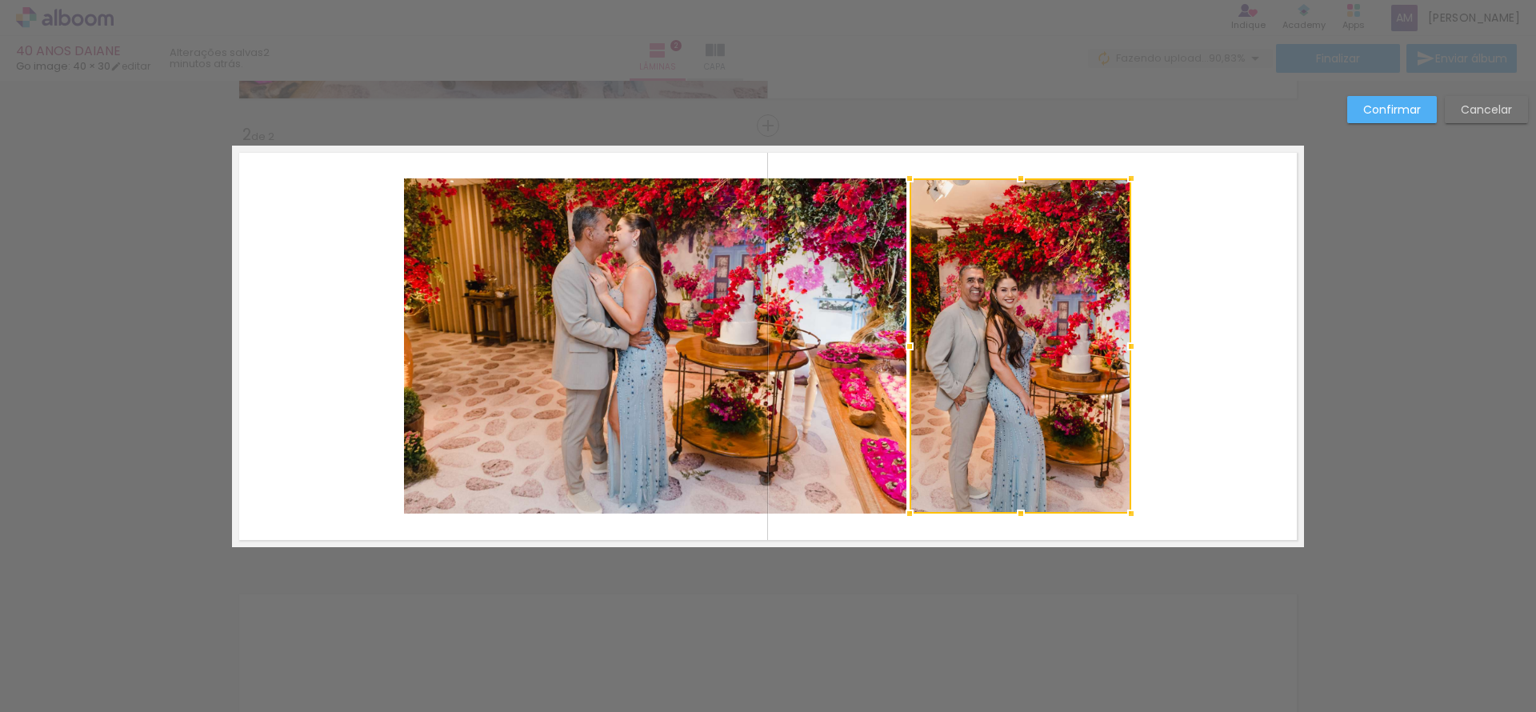
click at [1186, 386] on quentale-layouter at bounding box center [768, 347] width 1072 height 402
click at [1053, 371] on quentale-photo at bounding box center [1021, 345] width 222 height 335
click at [1053, 369] on div at bounding box center [1020, 345] width 222 height 335
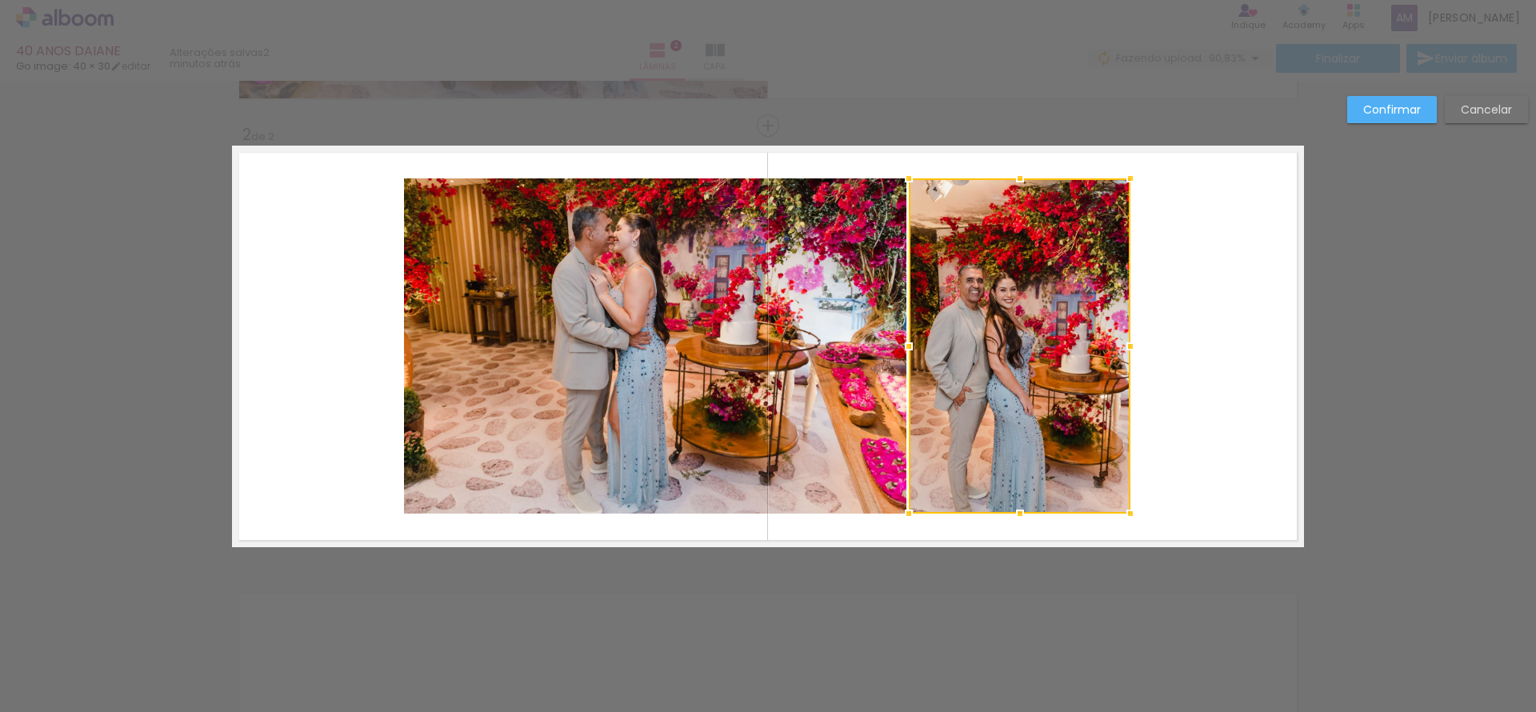
click at [1348, 428] on div "Confirmar Cancelar" at bounding box center [768, 339] width 1536 height 1363
click at [1174, 404] on quentale-layouter at bounding box center [768, 347] width 1072 height 402
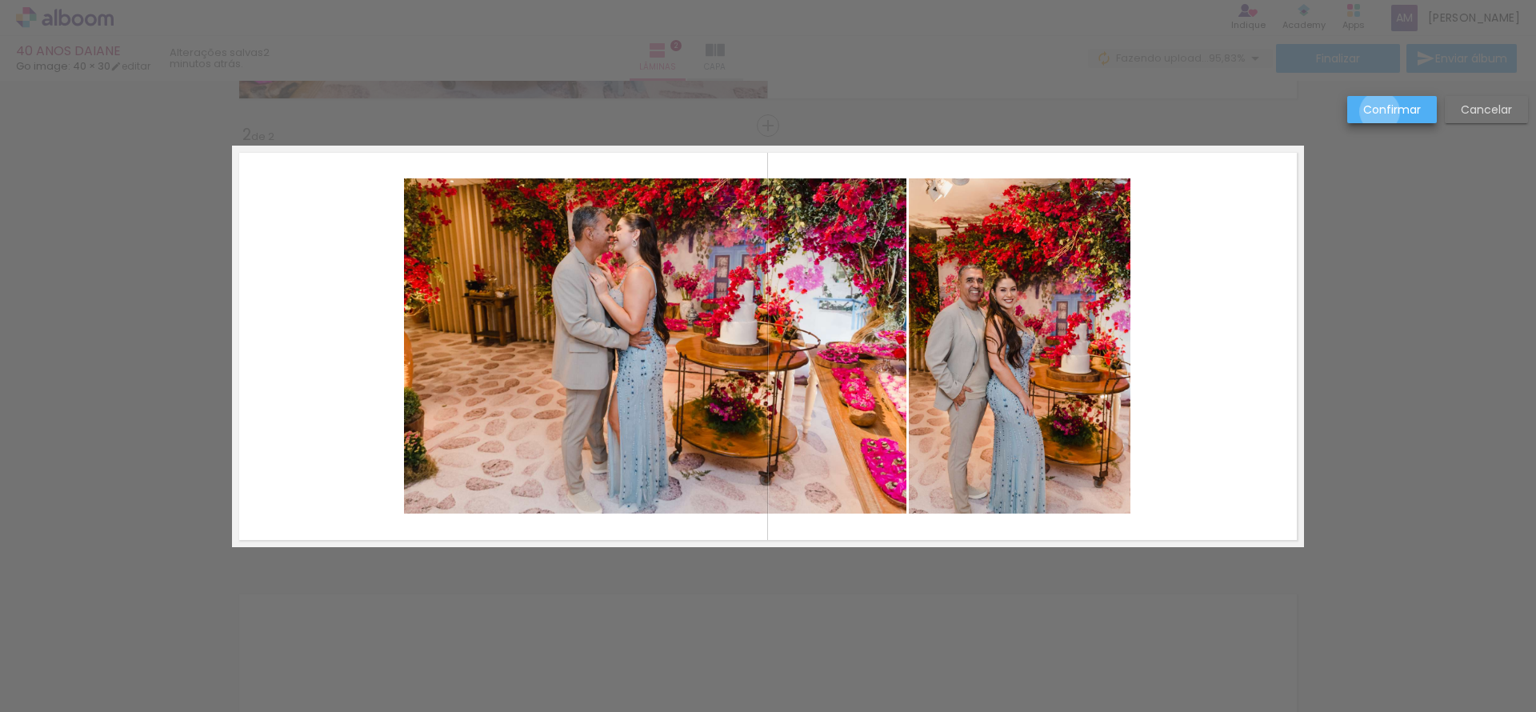
click at [0, 0] on slot "Confirmar" at bounding box center [0, 0] width 0 height 0
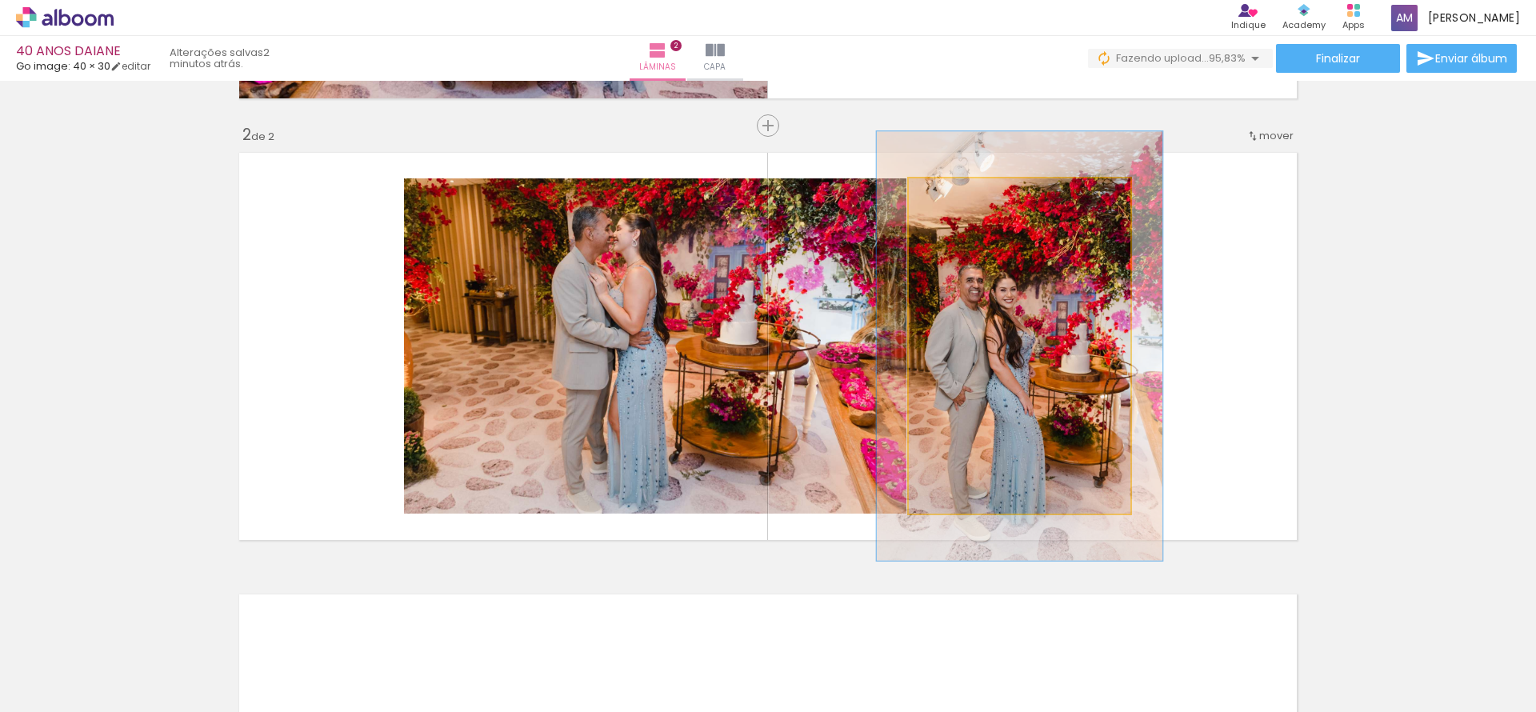
click at [1034, 319] on quentale-photo at bounding box center [1020, 345] width 222 height 335
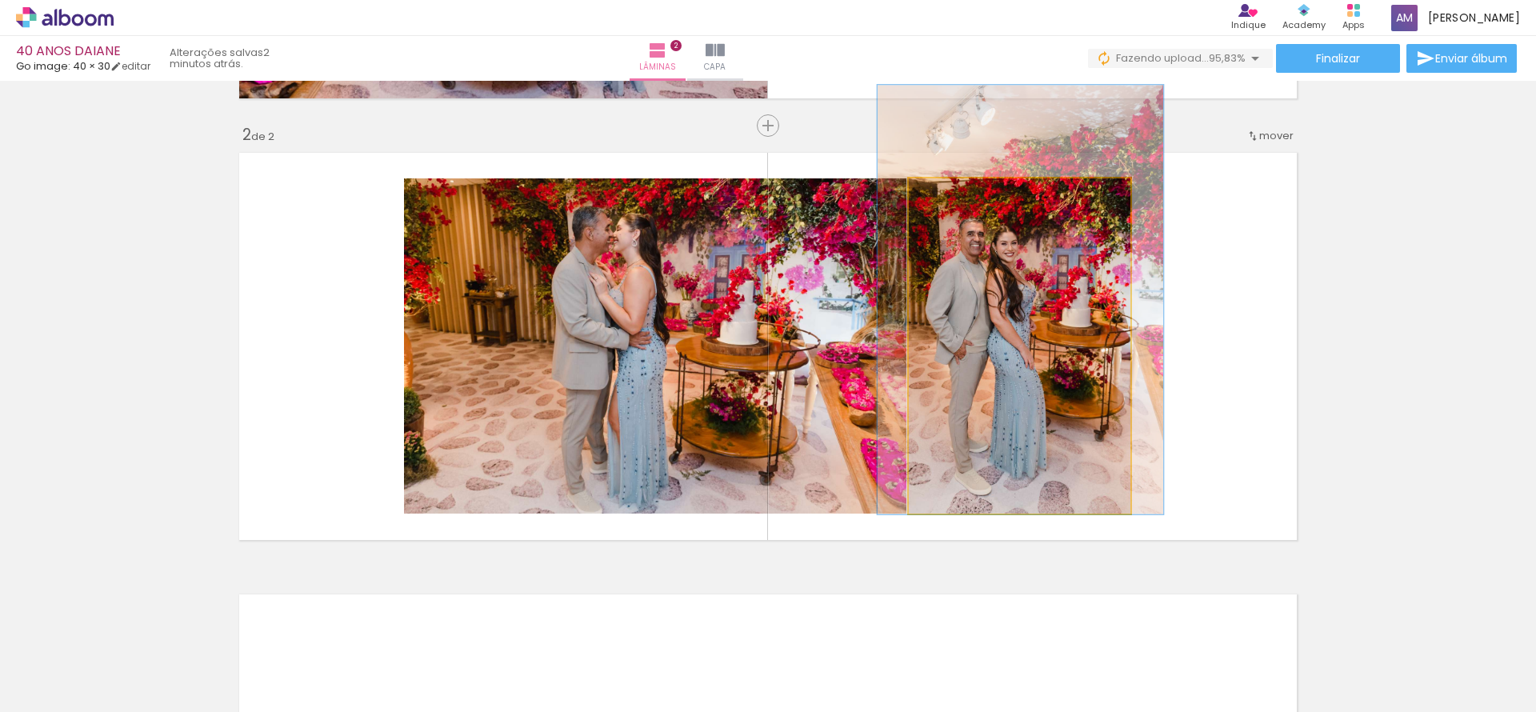
drag, startPoint x: 1034, startPoint y: 319, endPoint x: 1034, endPoint y: 273, distance: 46.4
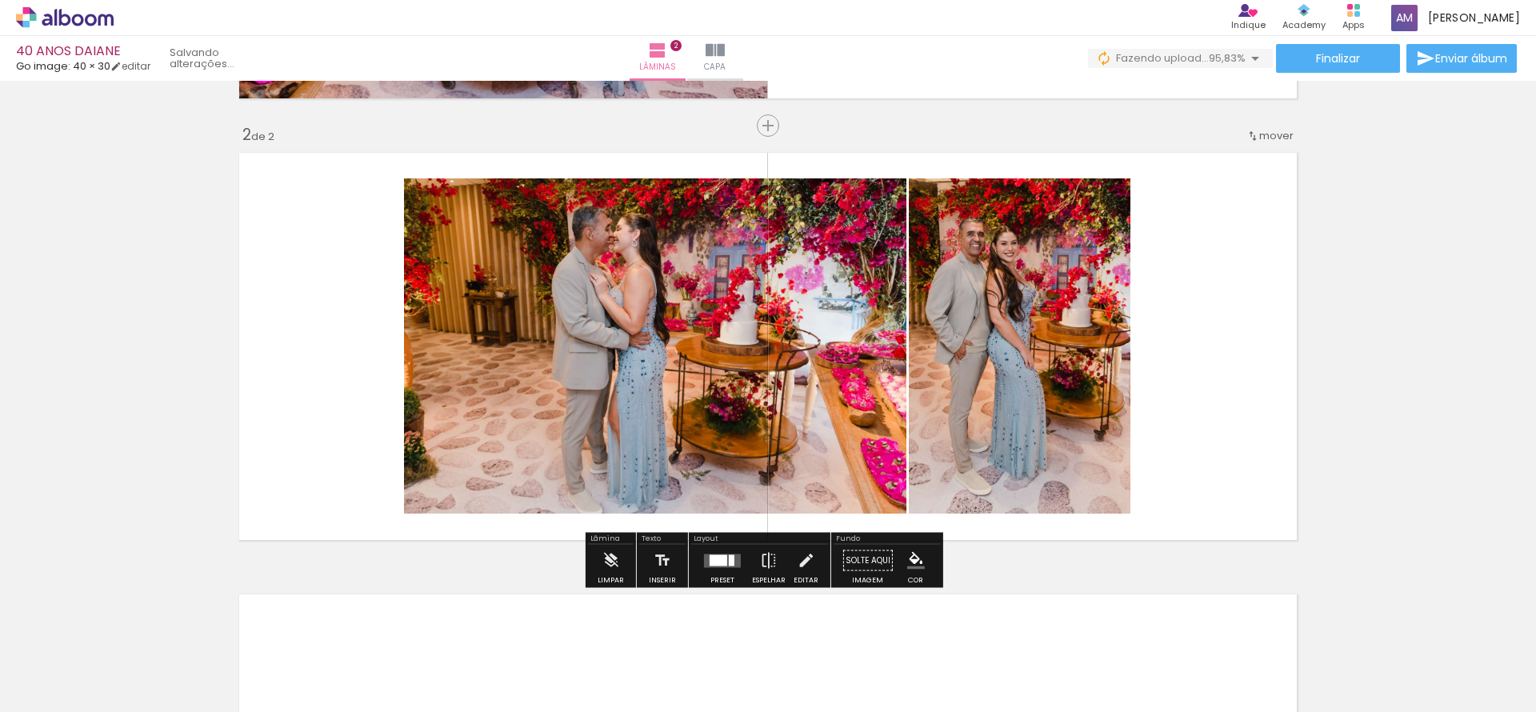
click at [1250, 307] on quentale-layouter at bounding box center [768, 347] width 1072 height 402
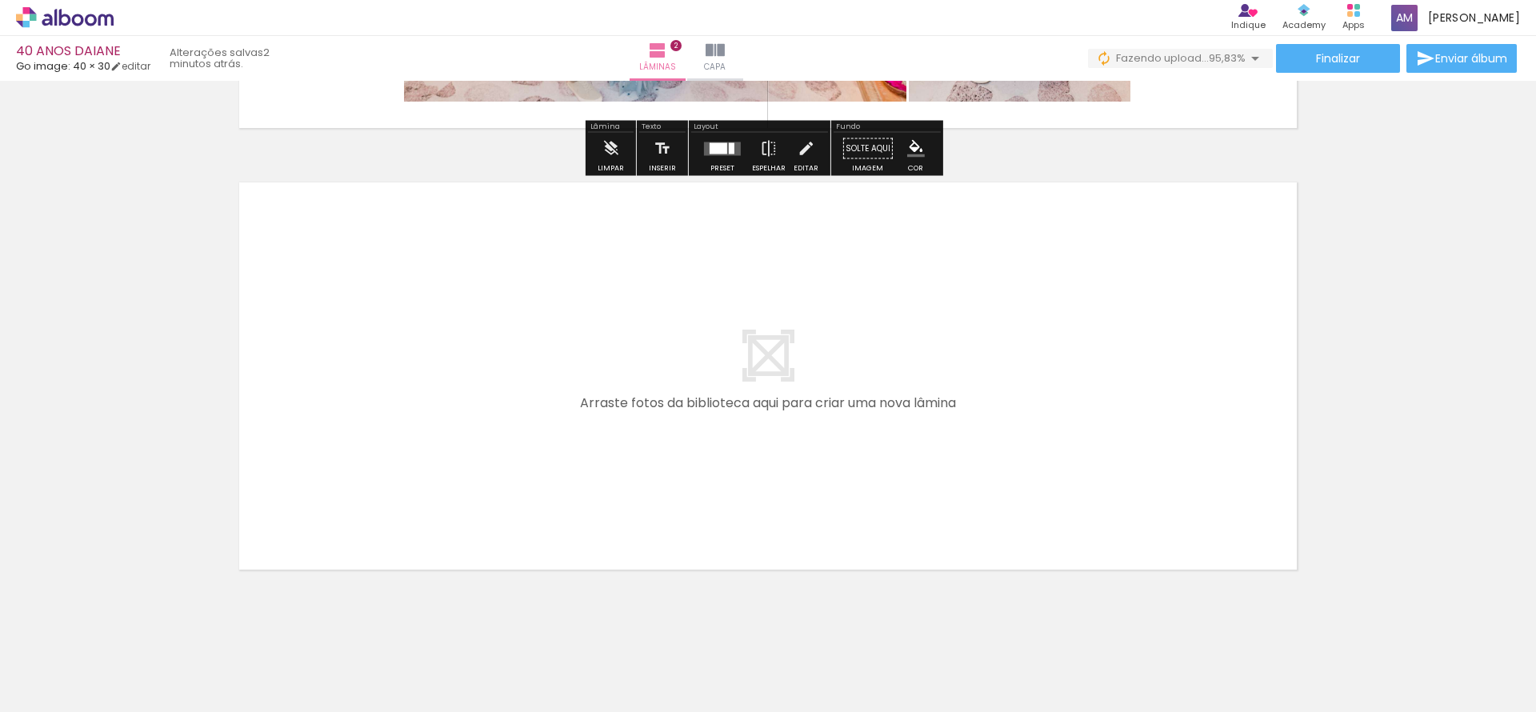
scroll to position [856, 0]
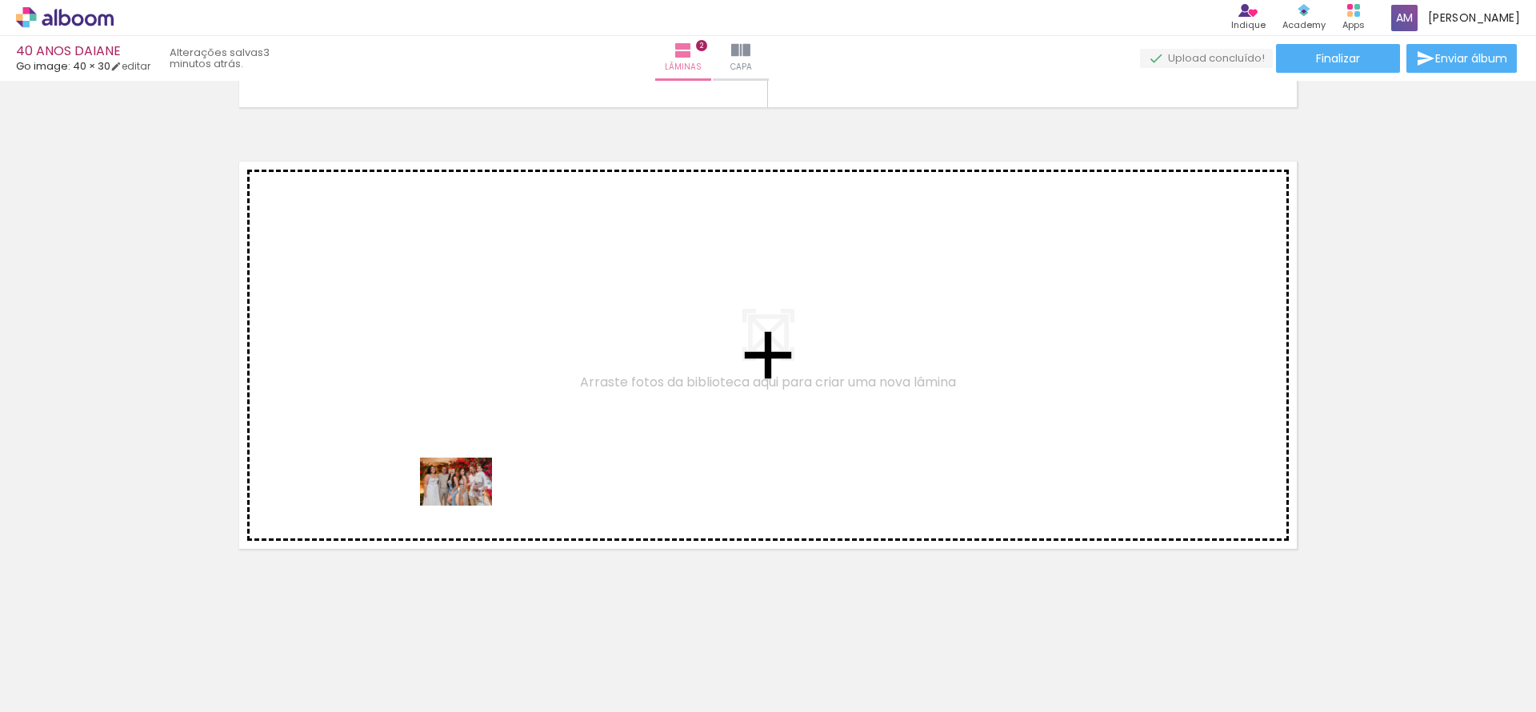
drag, startPoint x: 386, startPoint y: 678, endPoint x: 469, endPoint y: 506, distance: 191.8
click at [469, 506] on quentale-workspace at bounding box center [768, 356] width 1536 height 712
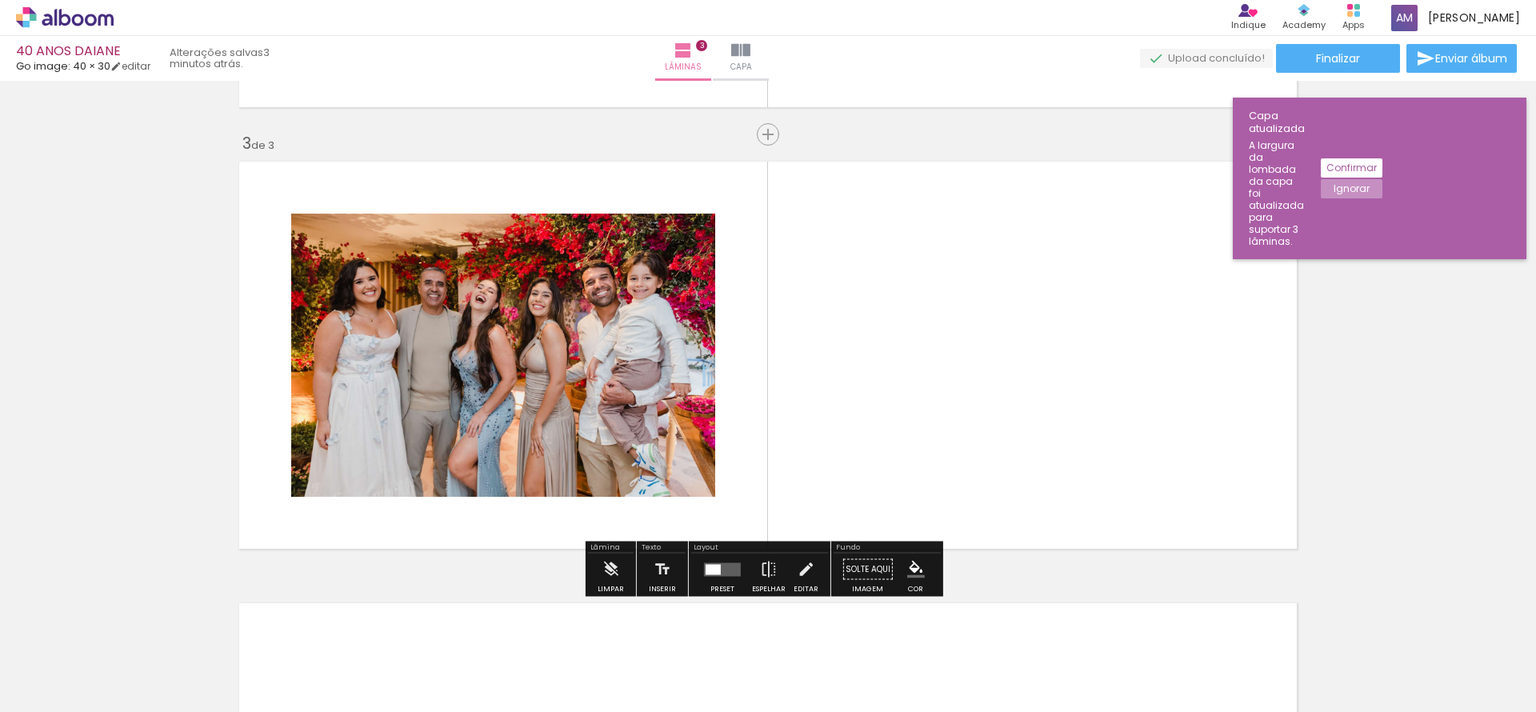
scroll to position [865, 0]
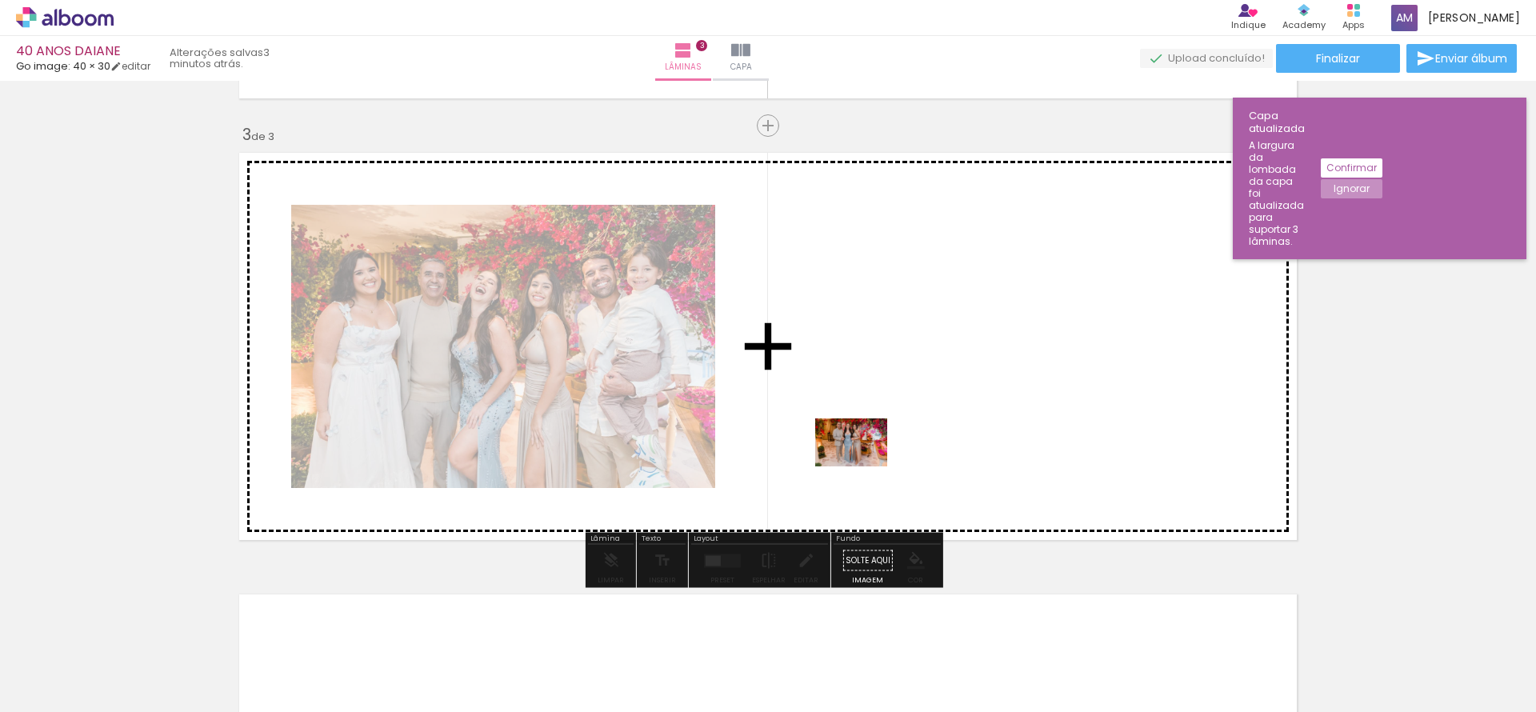
drag, startPoint x: 488, startPoint y: 667, endPoint x: 863, endPoint y: 466, distance: 425.6
click at [863, 466] on quentale-workspace at bounding box center [768, 356] width 1536 height 712
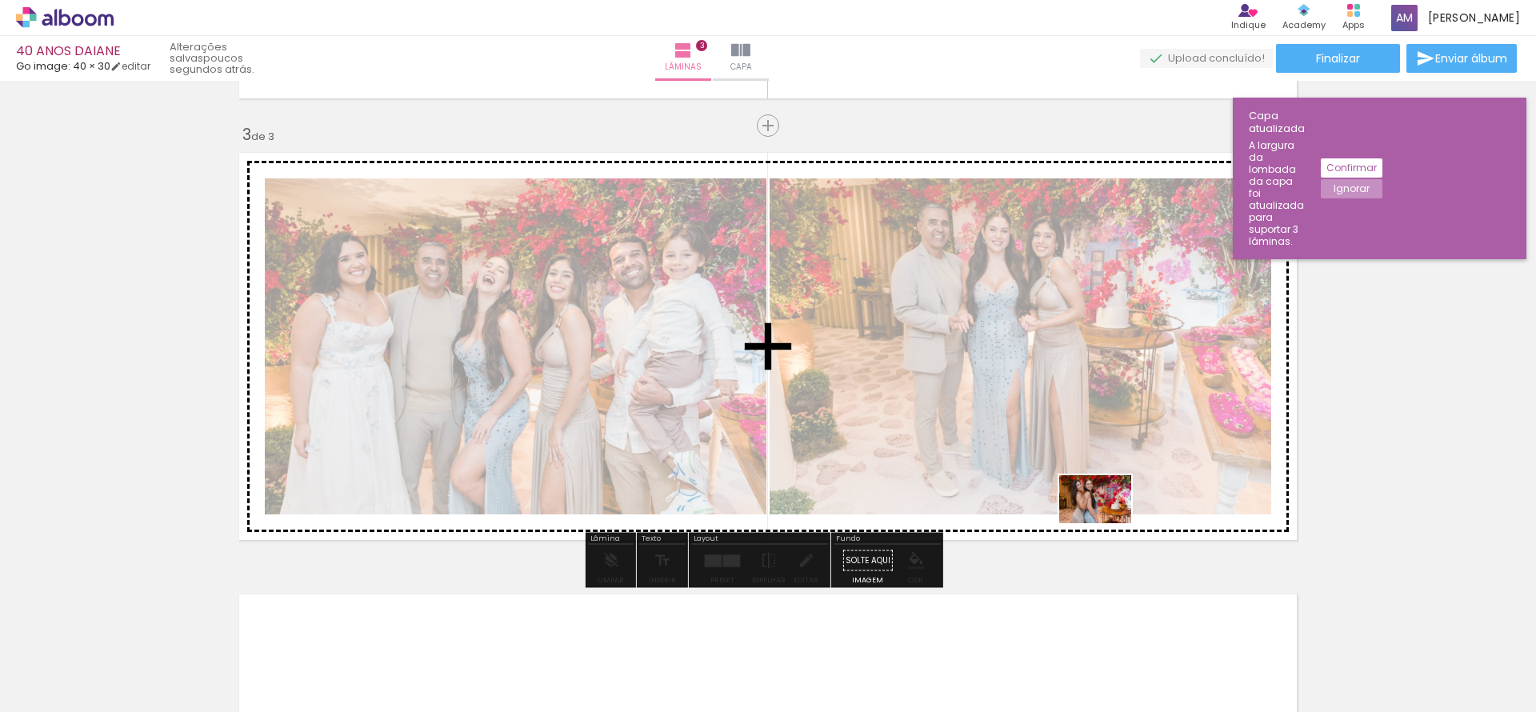
drag, startPoint x: 1113, startPoint y: 668, endPoint x: 1107, endPoint y: 523, distance: 144.9
click at [1107, 523] on quentale-workspace at bounding box center [768, 356] width 1536 height 712
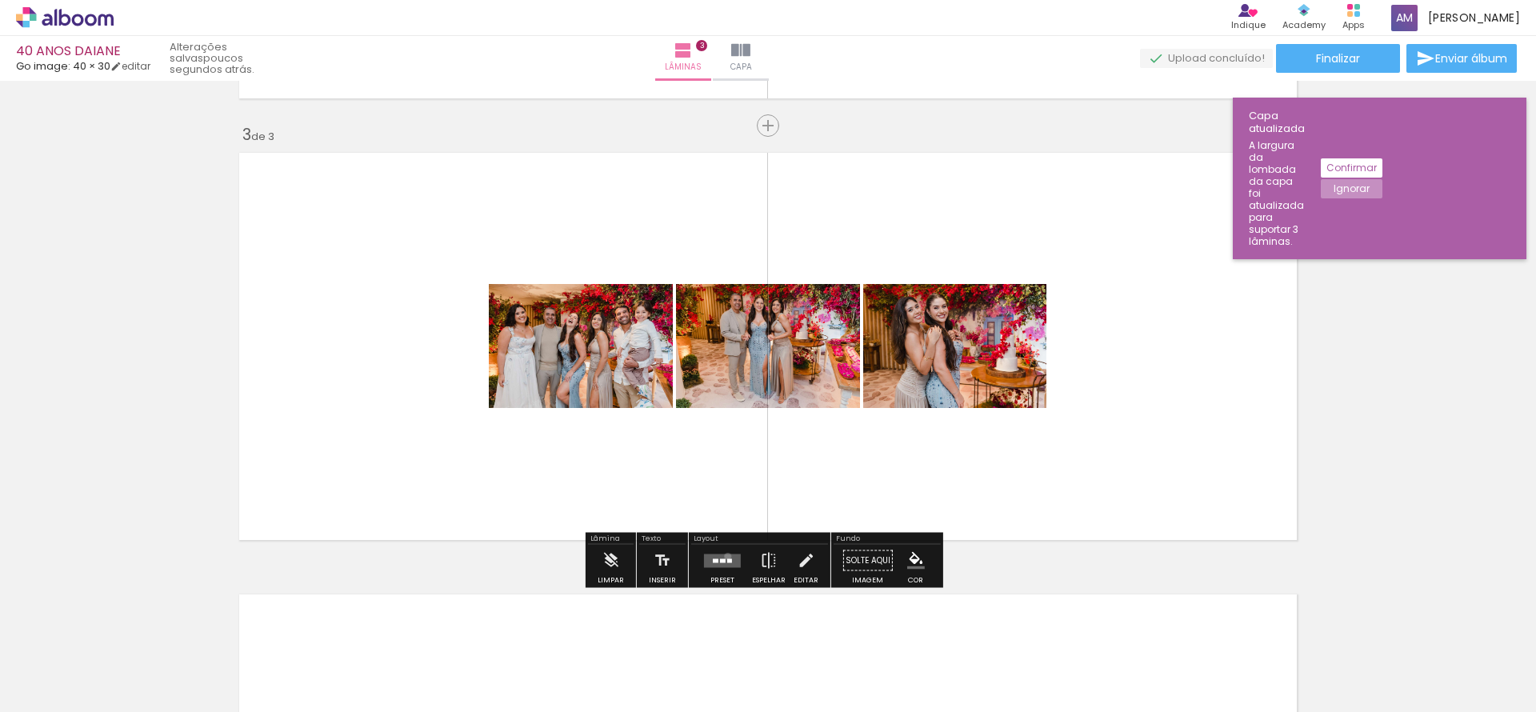
click at [724, 556] on quentale-layouter at bounding box center [722, 561] width 37 height 14
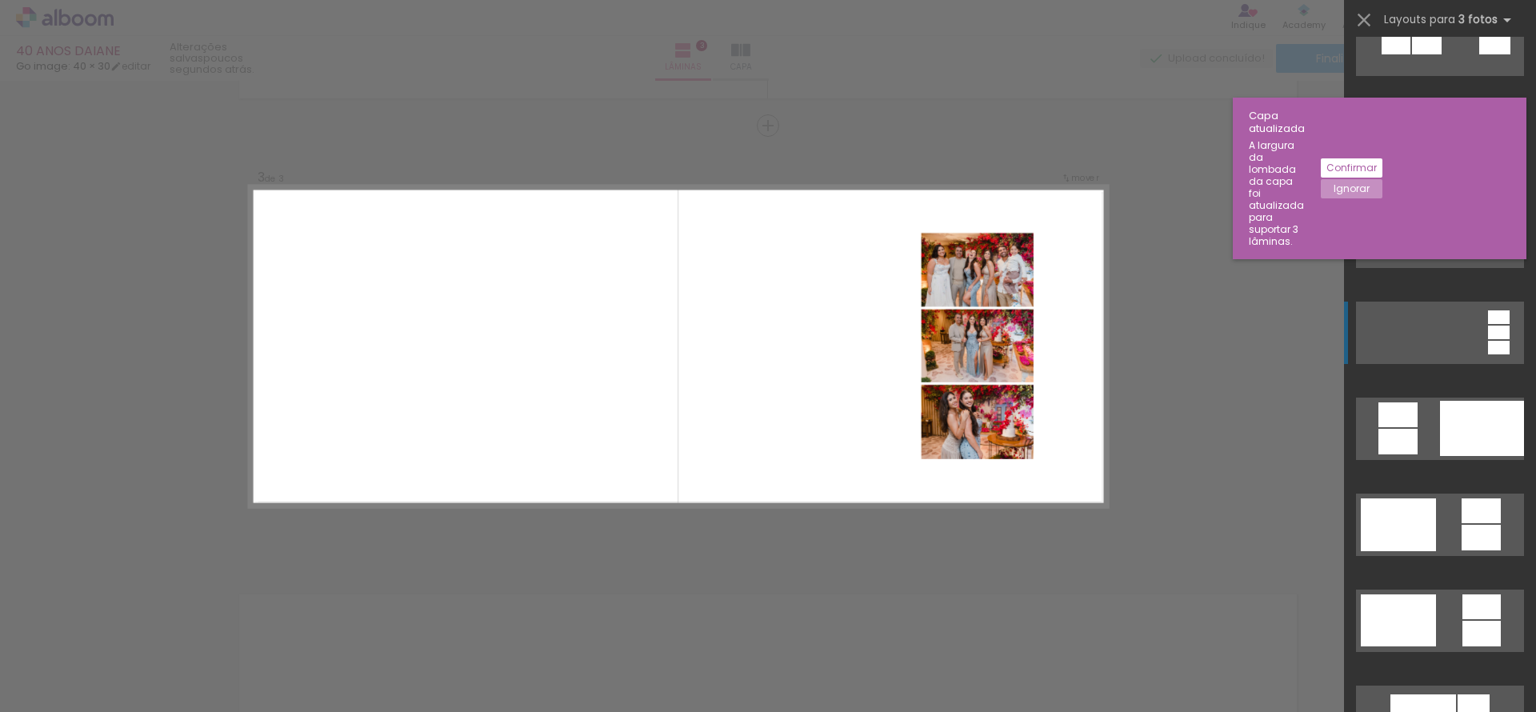
scroll to position [132, 0]
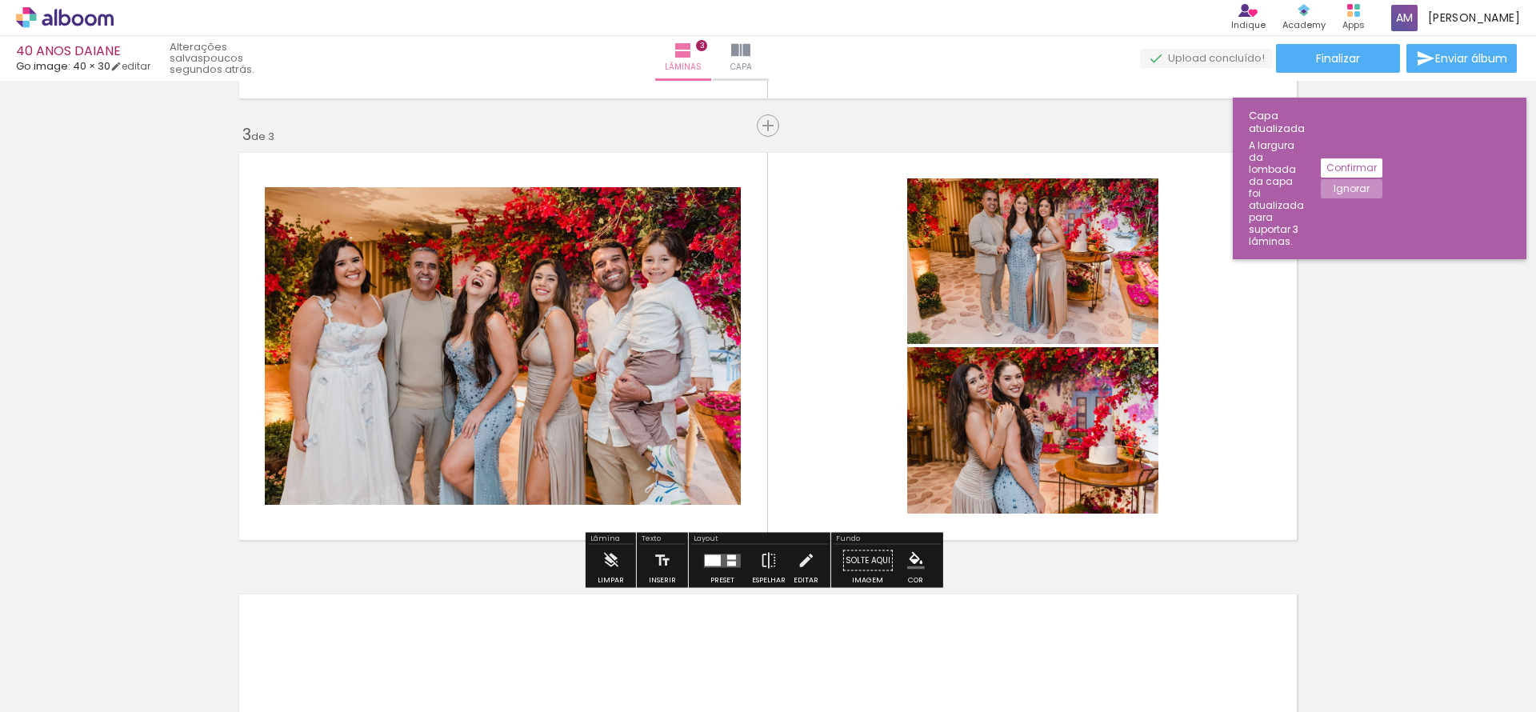
click at [977, 258] on quentale-photo at bounding box center [1032, 261] width 251 height 166
click at [802, 565] on iron-icon at bounding box center [806, 561] width 18 height 32
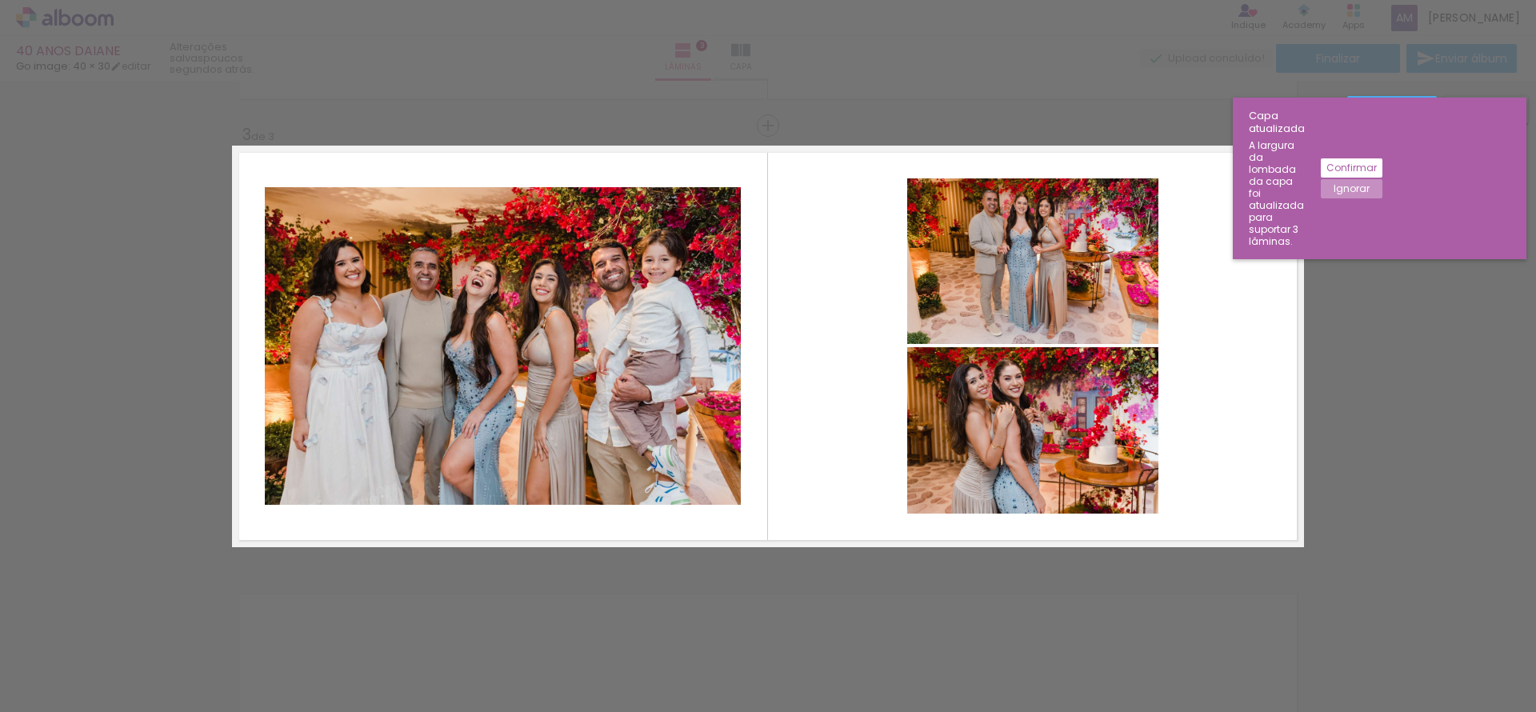
click at [975, 270] on quentale-photo at bounding box center [1032, 261] width 251 height 166
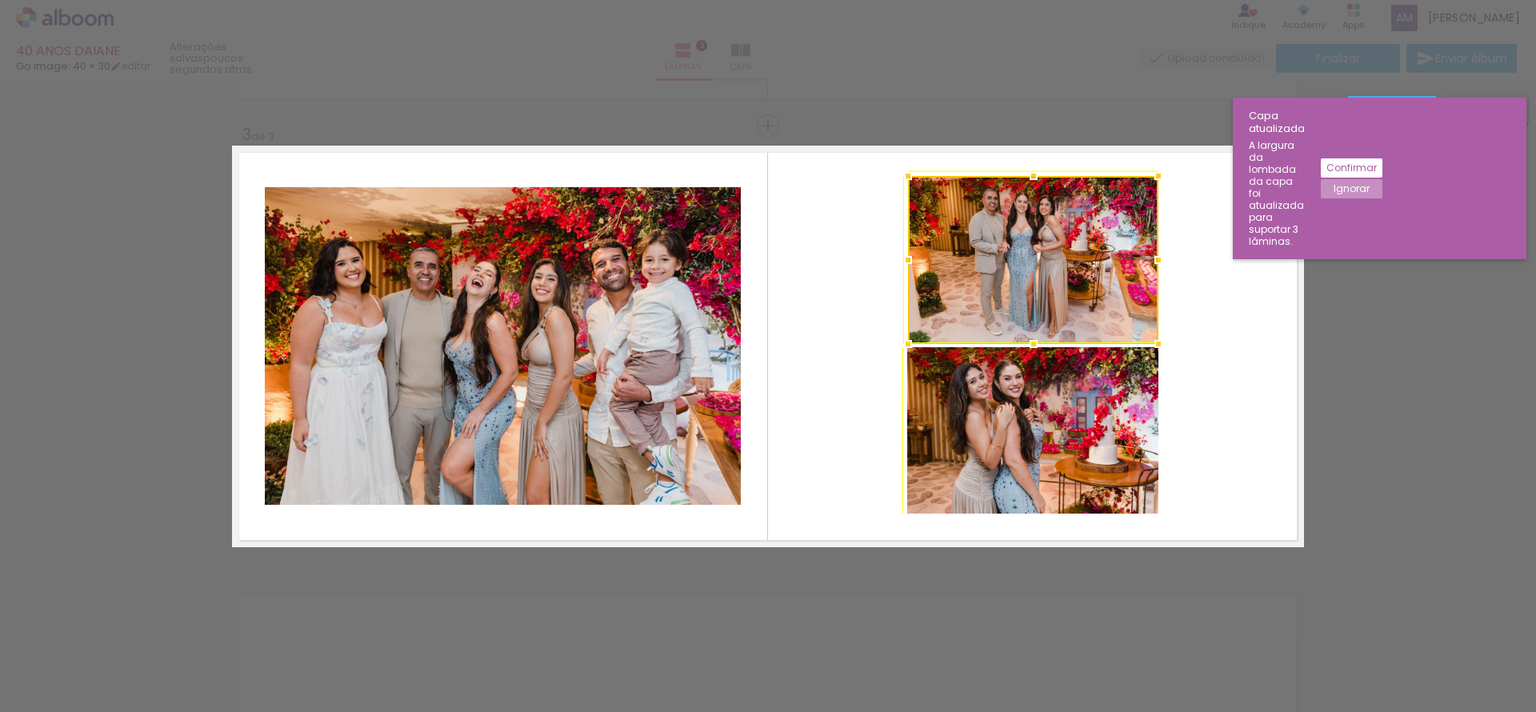
drag, startPoint x: 903, startPoint y: 176, endPoint x: 888, endPoint y: 166, distance: 18.4
click at [892, 166] on div at bounding box center [908, 176] width 32 height 32
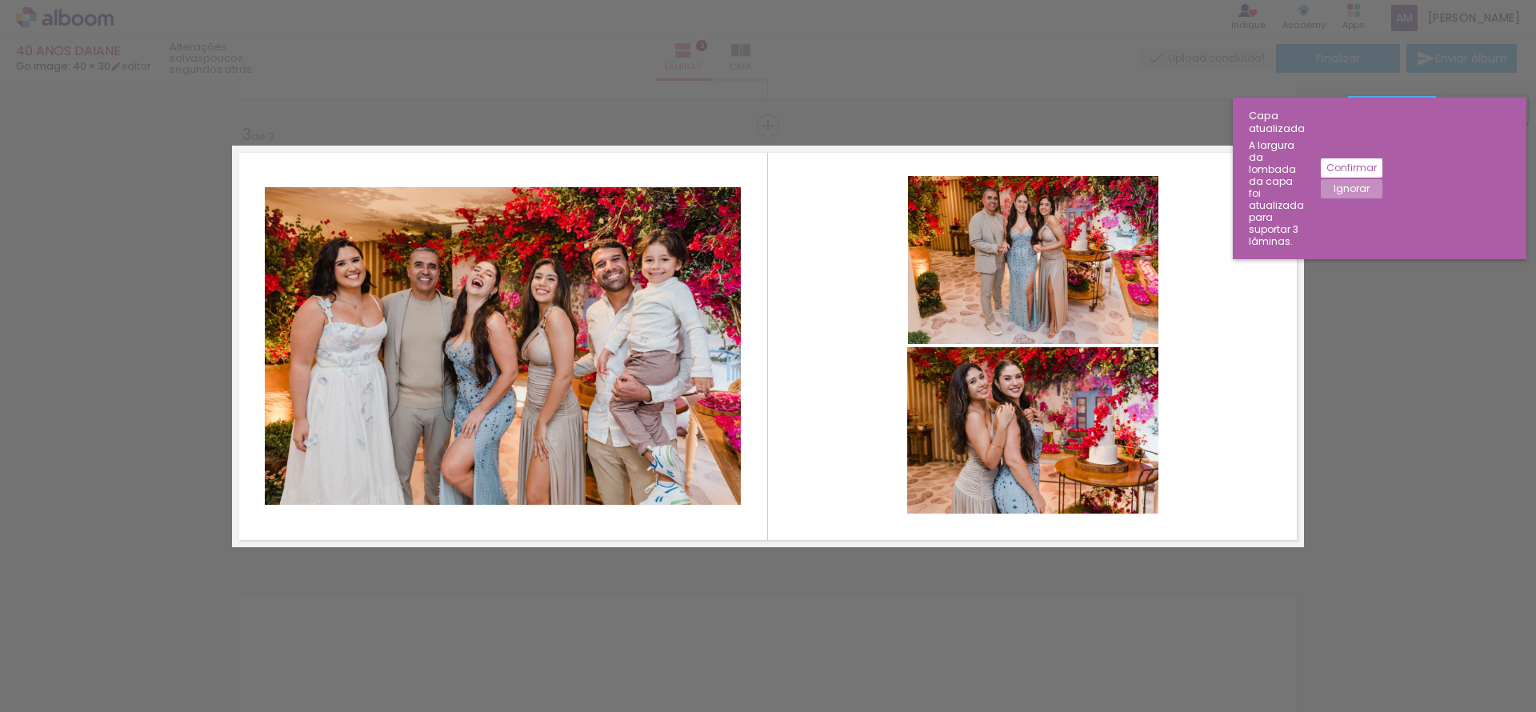
click at [910, 190] on quentale-photo at bounding box center [1033, 260] width 250 height 168
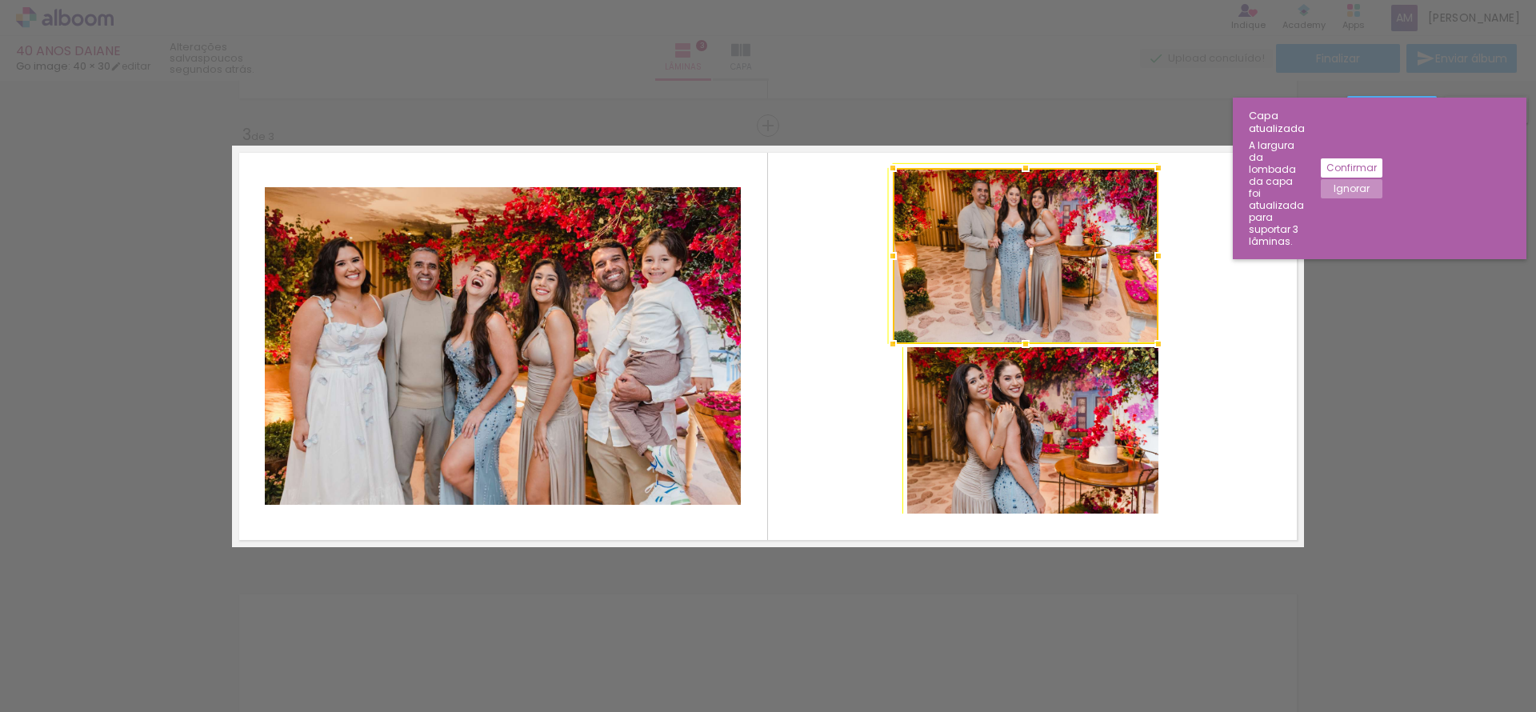
drag, startPoint x: 906, startPoint y: 180, endPoint x: 896, endPoint y: 173, distance: 12.0
click at [896, 173] on div at bounding box center [893, 168] width 32 height 32
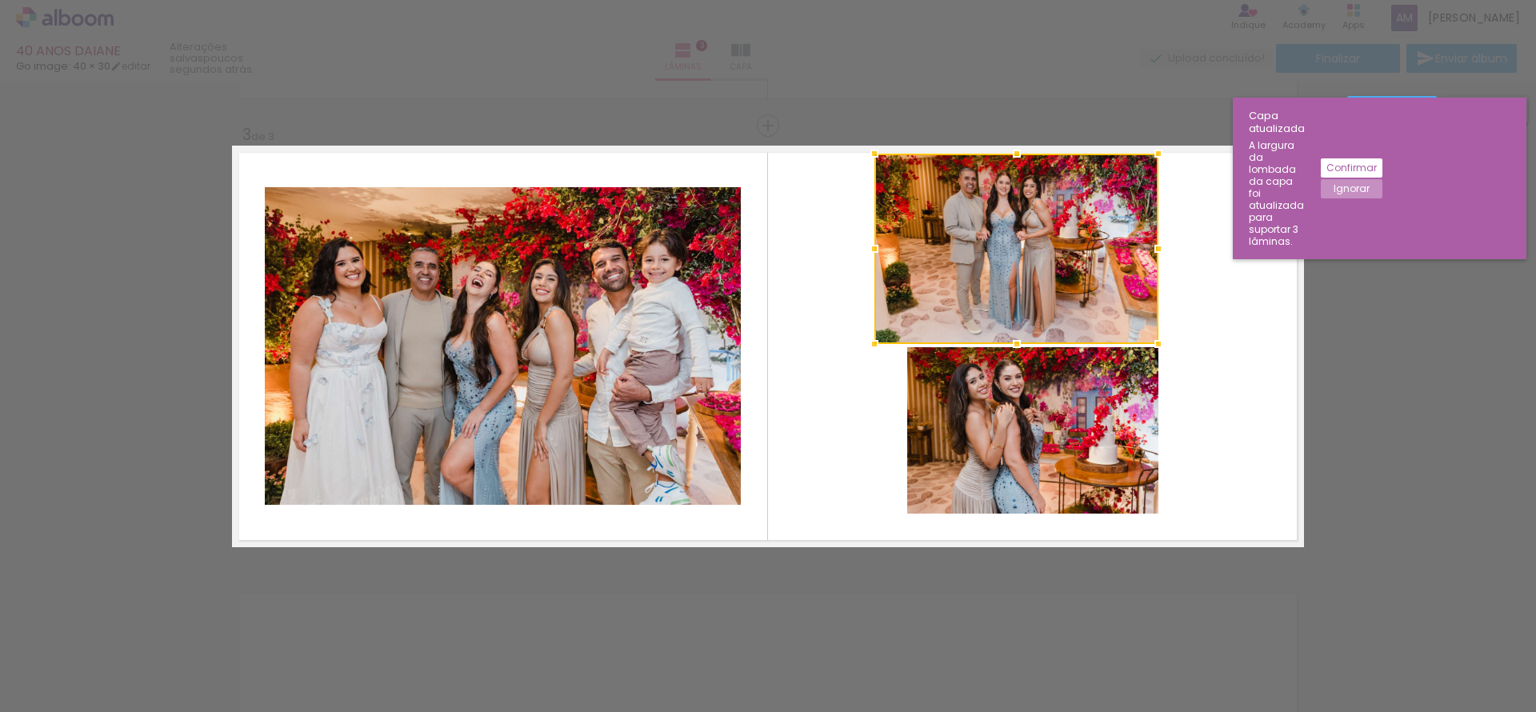
drag, startPoint x: 886, startPoint y: 167, endPoint x: 878, endPoint y: 162, distance: 10.0
click at [878, 162] on div at bounding box center [874, 154] width 32 height 32
click at [944, 417] on quentale-photo at bounding box center [1032, 430] width 251 height 166
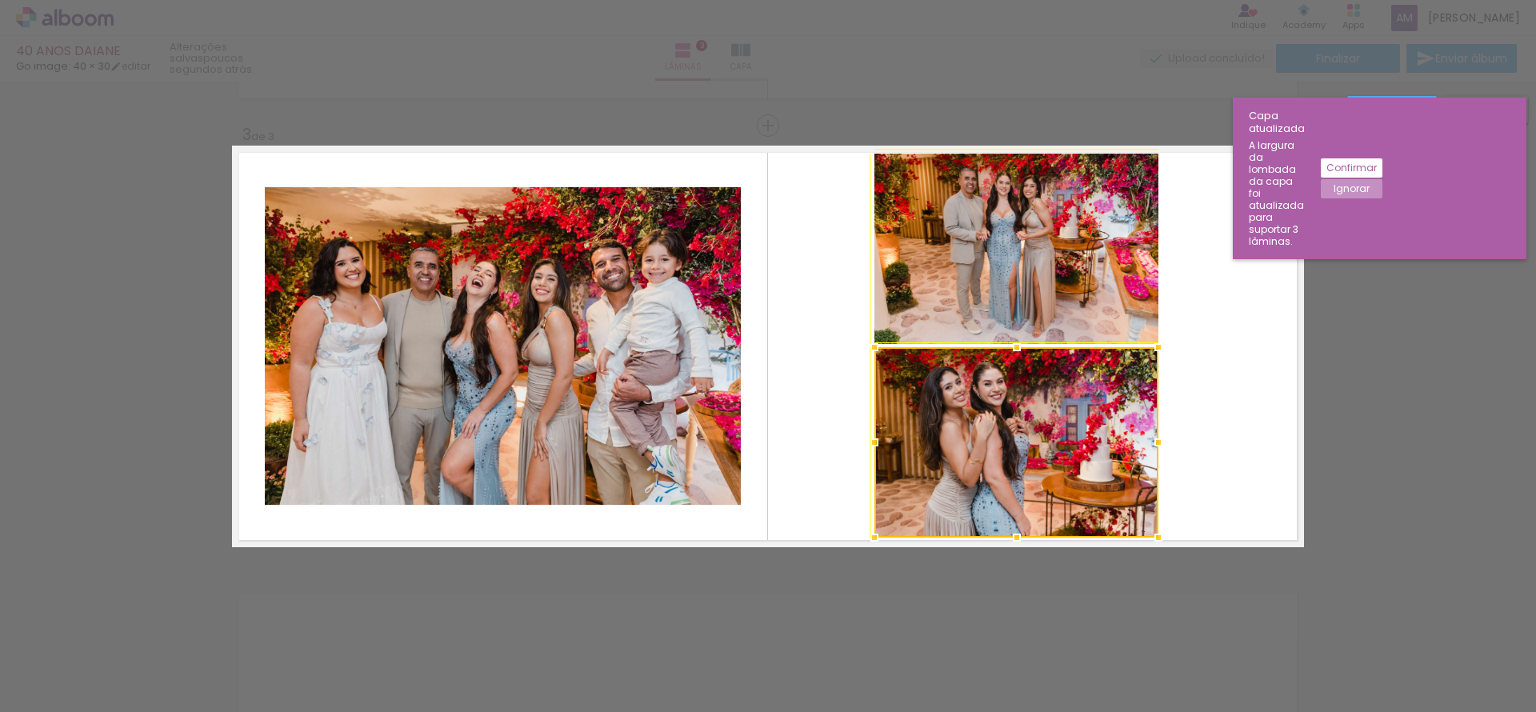
drag, startPoint x: 904, startPoint y: 513, endPoint x: 885, endPoint y: 528, distance: 24.5
click at [885, 528] on div at bounding box center [1016, 442] width 284 height 190
click at [1238, 400] on quentale-layouter at bounding box center [768, 347] width 1072 height 402
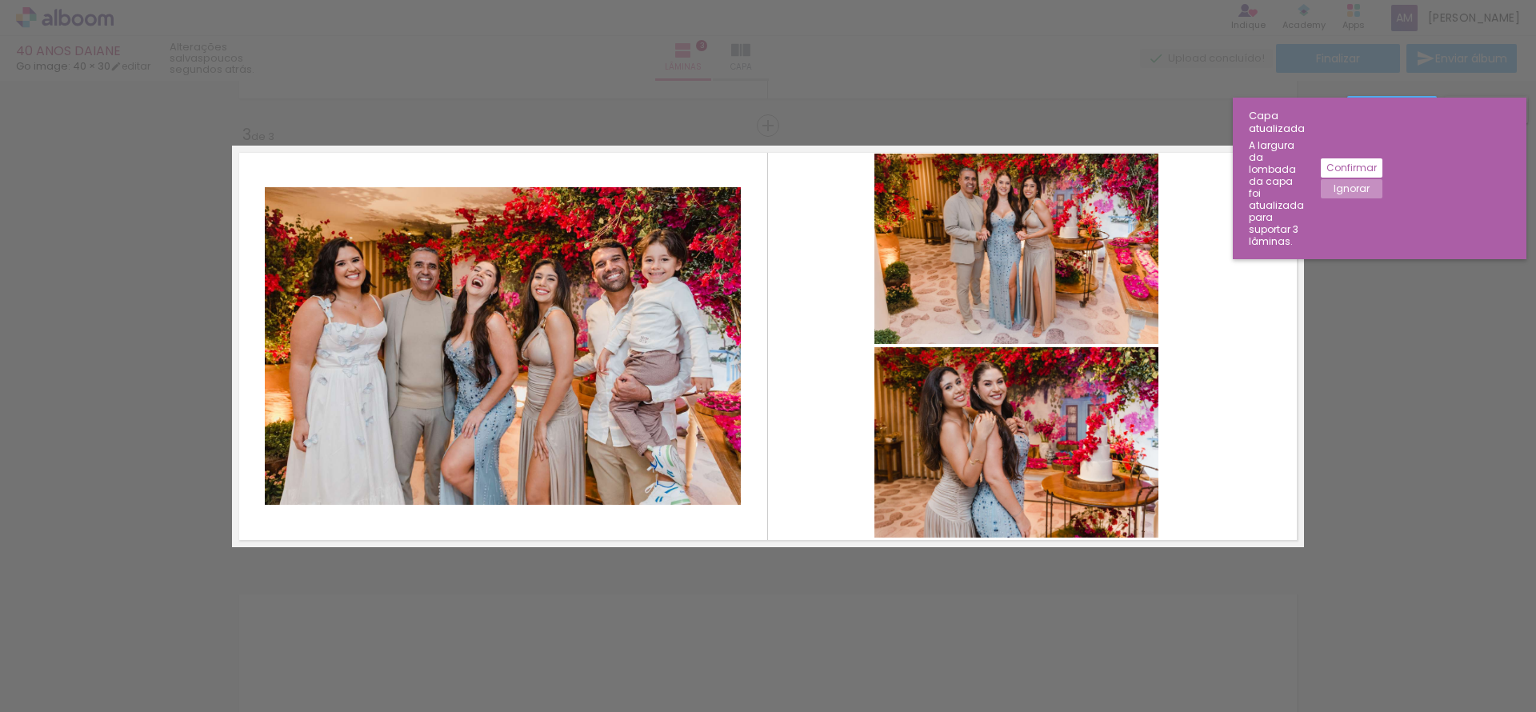
click at [513, 415] on quentale-photo at bounding box center [503, 346] width 476 height 318
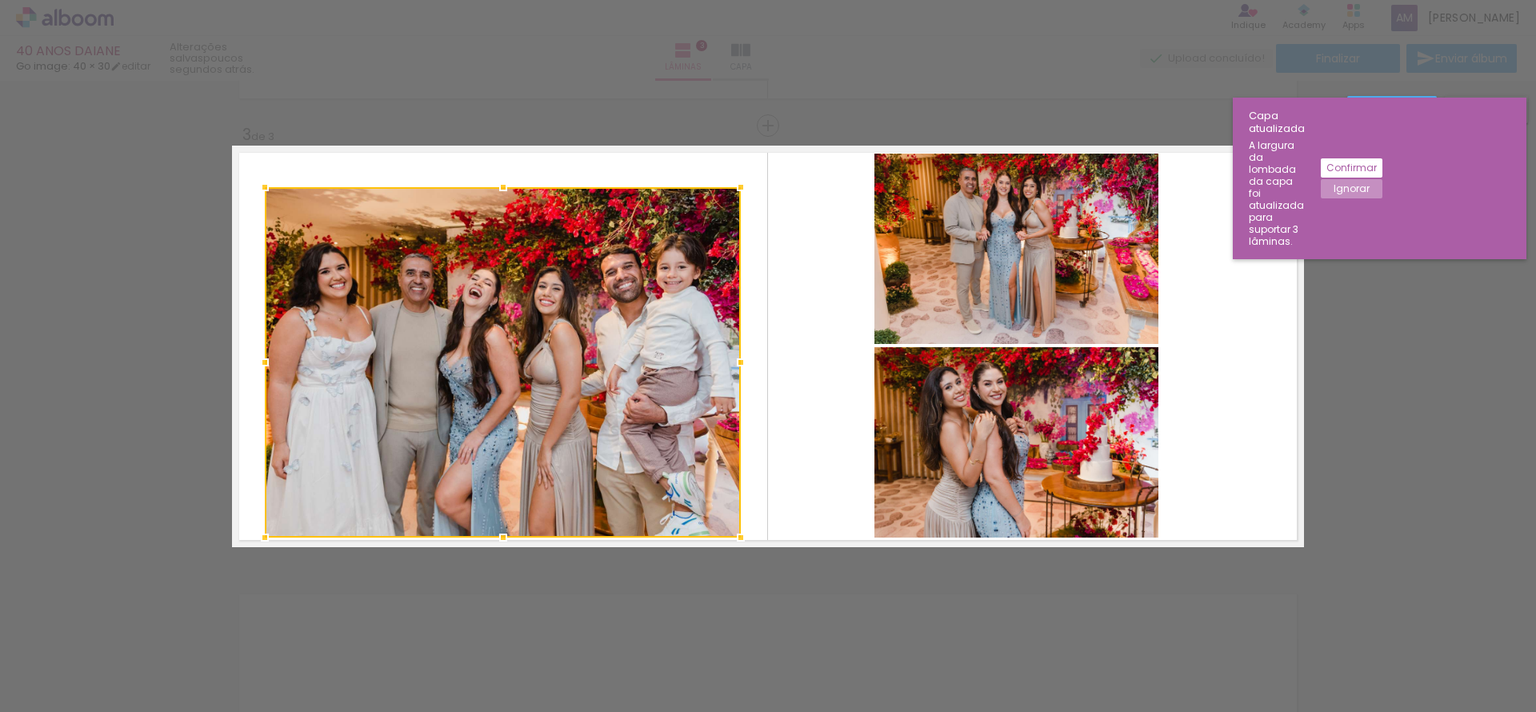
drag, startPoint x: 497, startPoint y: 505, endPoint x: 496, endPoint y: 546, distance: 41.6
click at [496, 546] on div at bounding box center [503, 538] width 32 height 32
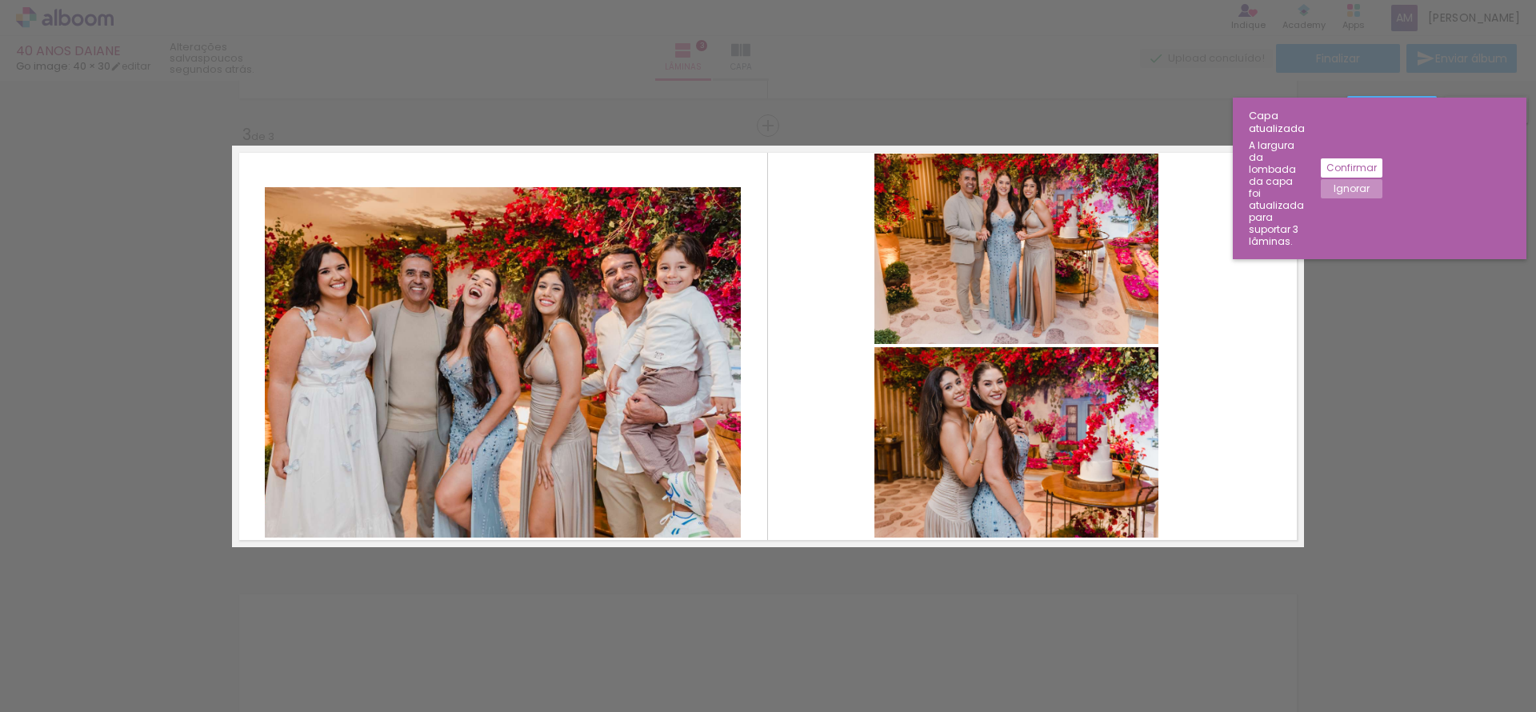
click at [512, 195] on quentale-photo at bounding box center [503, 362] width 476 height 350
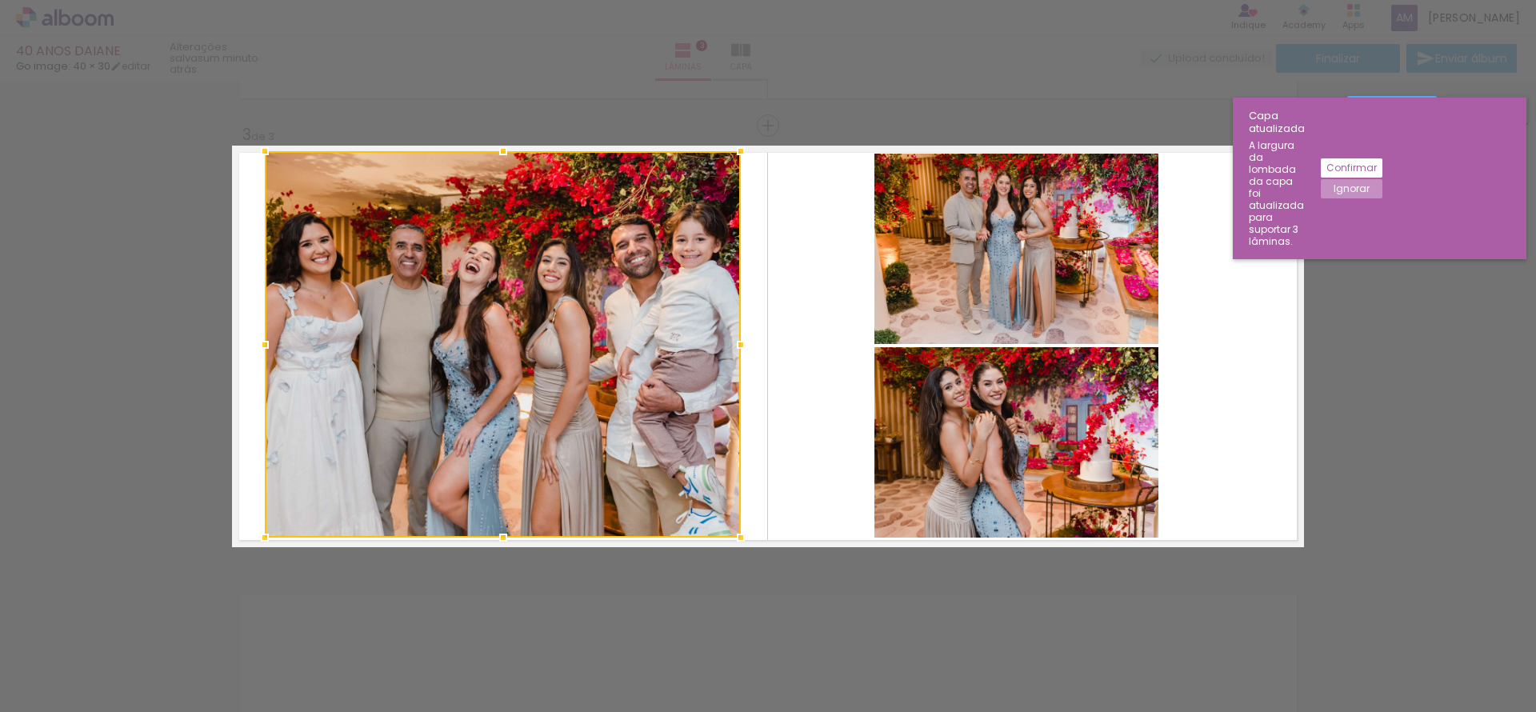
drag, startPoint x: 496, startPoint y: 189, endPoint x: 501, endPoint y: 154, distance: 35.5
click at [501, 154] on div at bounding box center [503, 151] width 32 height 32
click at [730, 210] on div at bounding box center [503, 344] width 476 height 386
click at [768, 210] on quentale-layouter at bounding box center [768, 347] width 1072 height 402
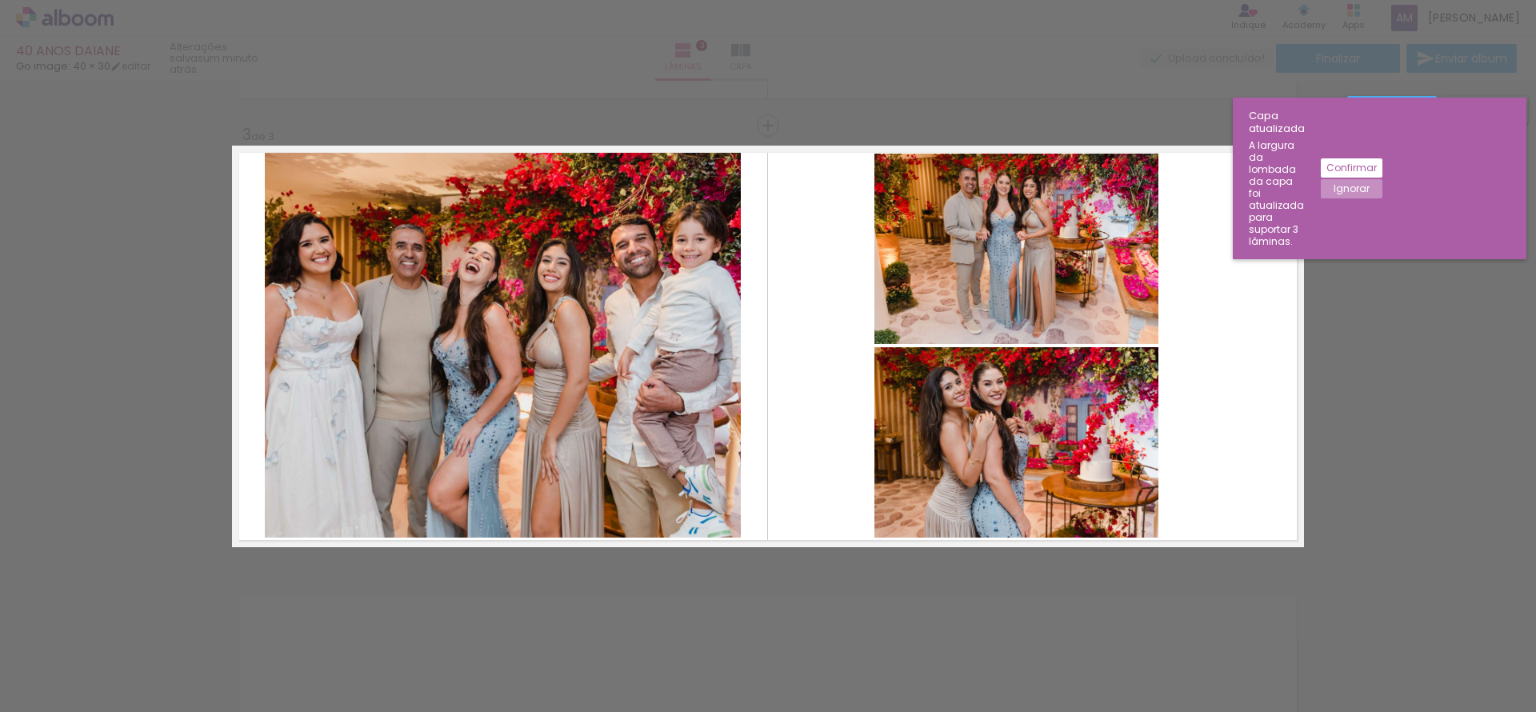
click at [567, 308] on quentale-photo at bounding box center [503, 344] width 476 height 386
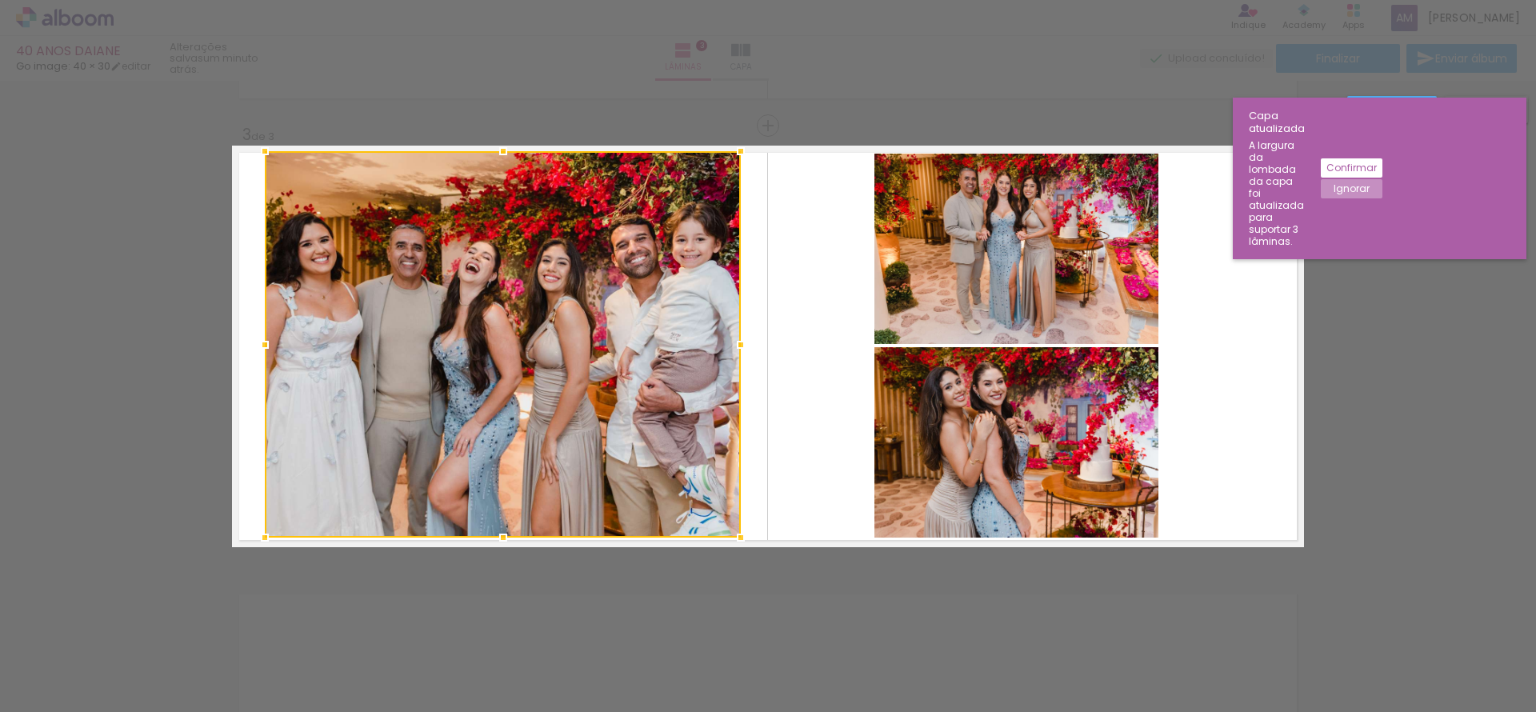
click at [636, 337] on div at bounding box center [503, 344] width 476 height 386
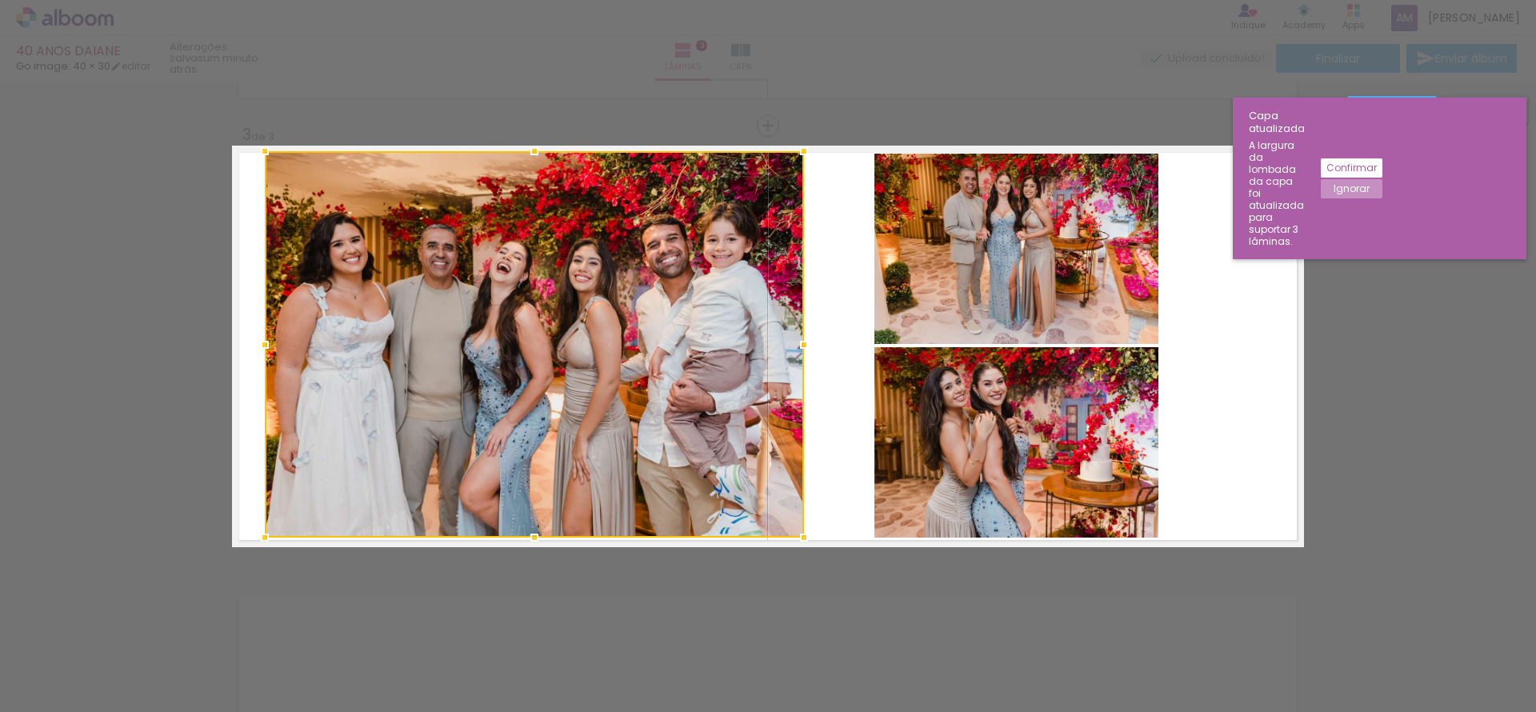
drag, startPoint x: 734, startPoint y: 347, endPoint x: 798, endPoint y: 353, distance: 64.2
click at [798, 353] on div at bounding box center [804, 345] width 32 height 32
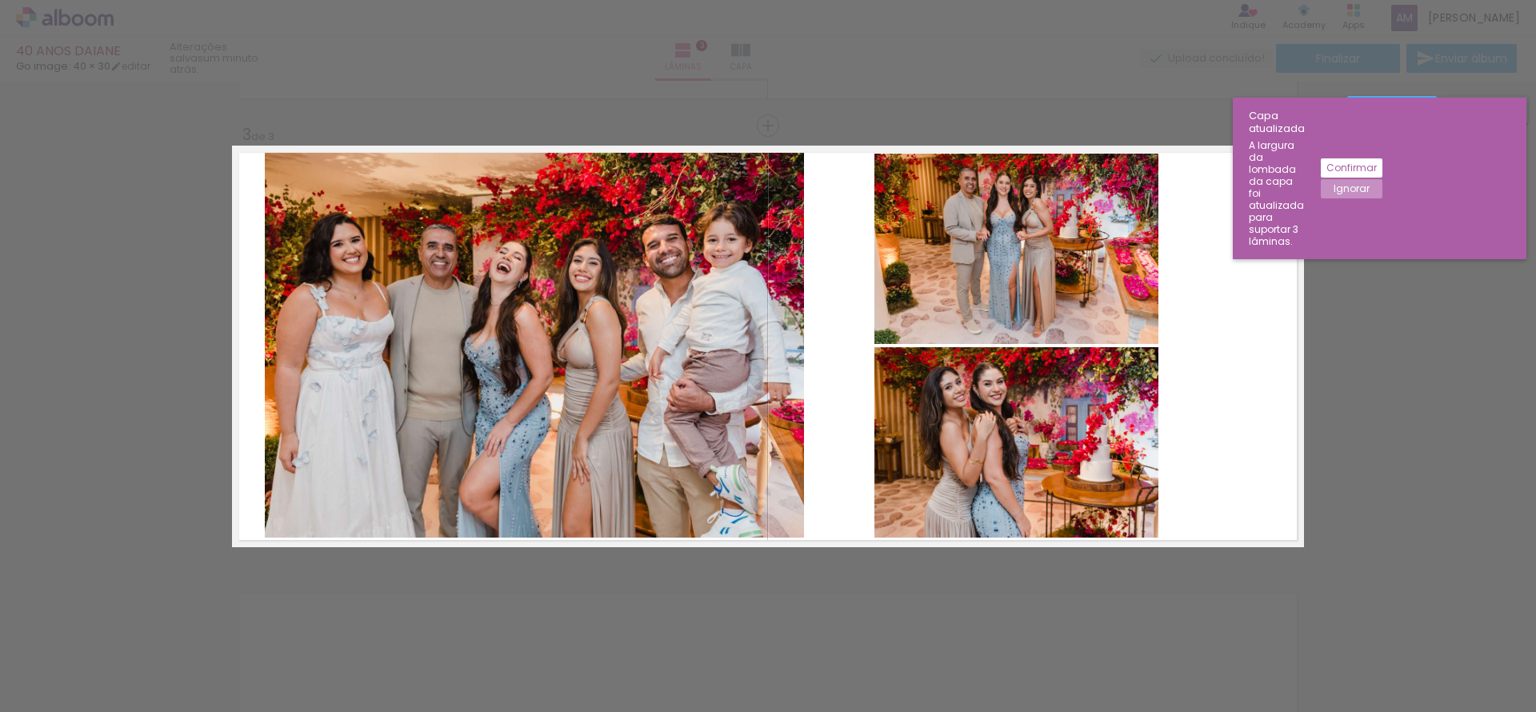
click at [1228, 368] on quentale-layouter at bounding box center [768, 347] width 1072 height 402
click at [0, 0] on slot "Confirmar" at bounding box center [0, 0] width 0 height 0
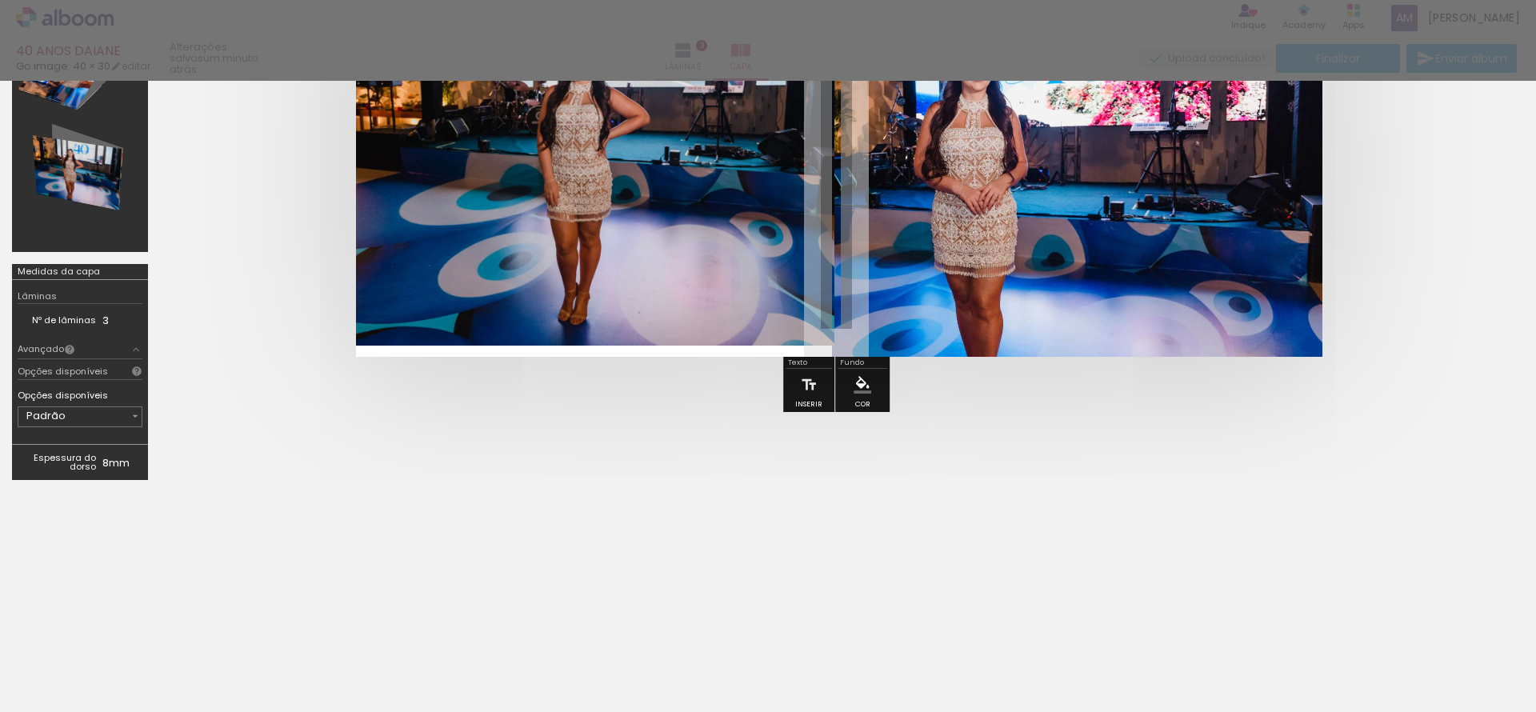
scroll to position [212, 0]
click at [1070, 55] on div at bounding box center [768, 40] width 1536 height 81
click at [1172, 469] on quentale-cover-editor at bounding box center [836, 186] width 1352 height 611
click at [1155, 509] on div at bounding box center [768, 592] width 1536 height 176
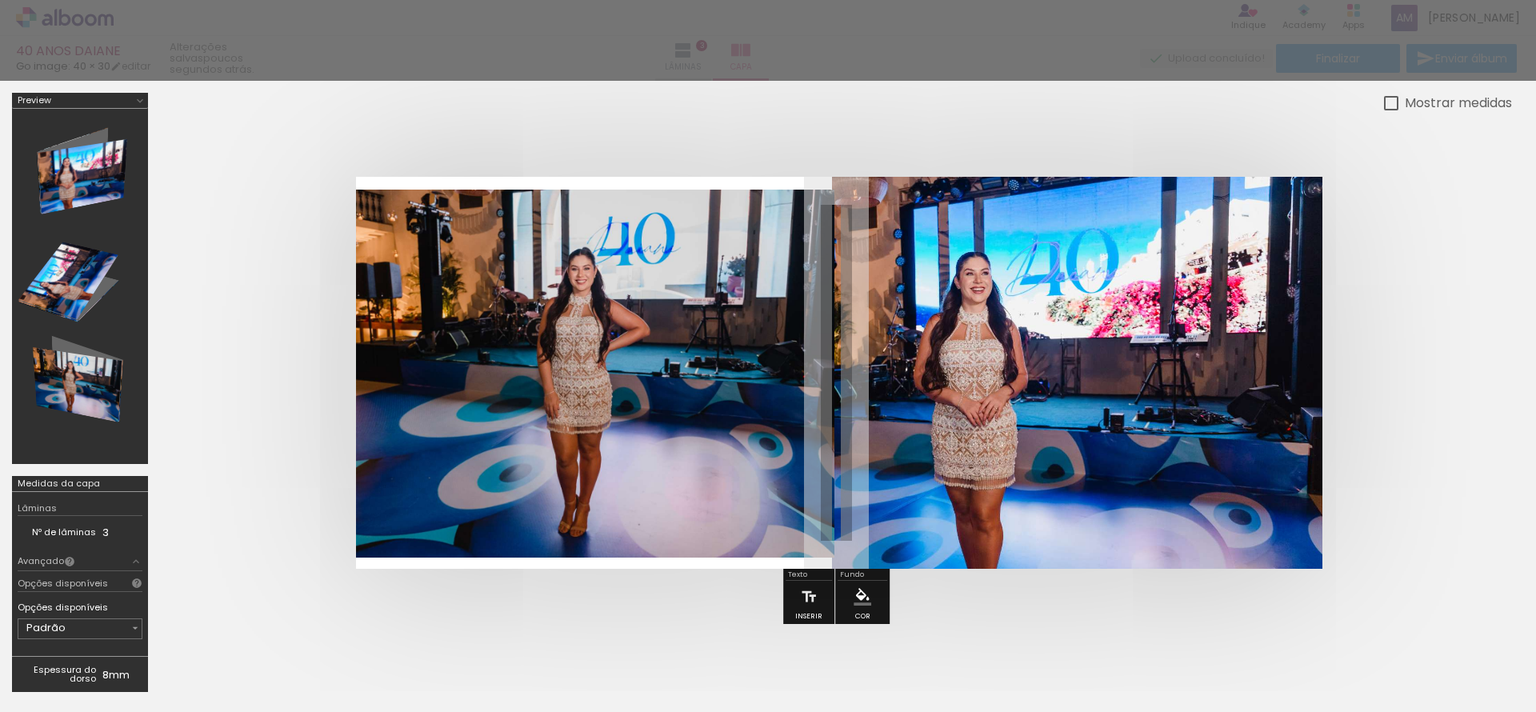
click at [738, 48] on div at bounding box center [768, 40] width 1536 height 81
click at [735, 50] on div at bounding box center [768, 40] width 1536 height 81
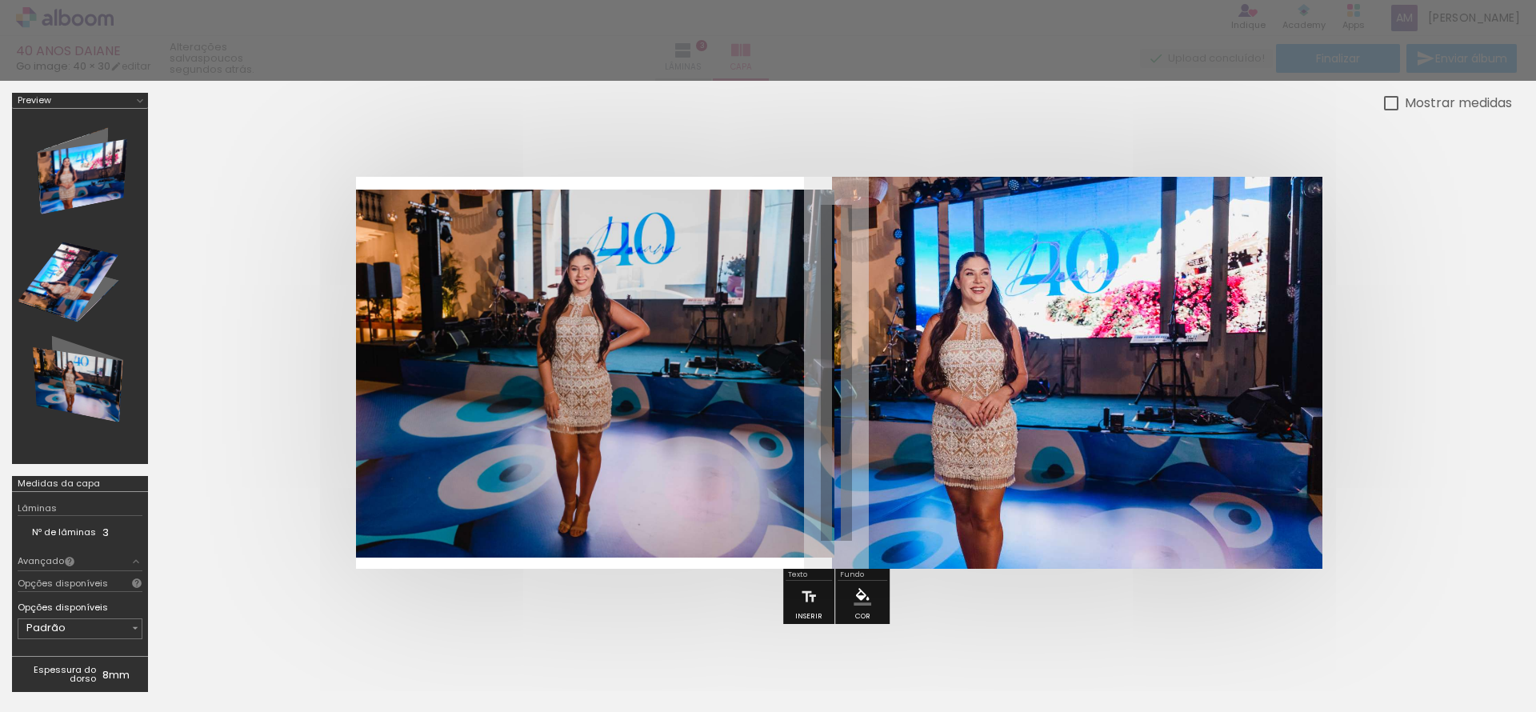
click at [735, 50] on div at bounding box center [768, 40] width 1536 height 81
click at [1384, 98] on div at bounding box center [1391, 103] width 14 height 14
type paper-checkbox "on"
click at [1384, 98] on div at bounding box center [1391, 103] width 14 height 14
click at [966, 57] on div at bounding box center [768, 40] width 1536 height 81
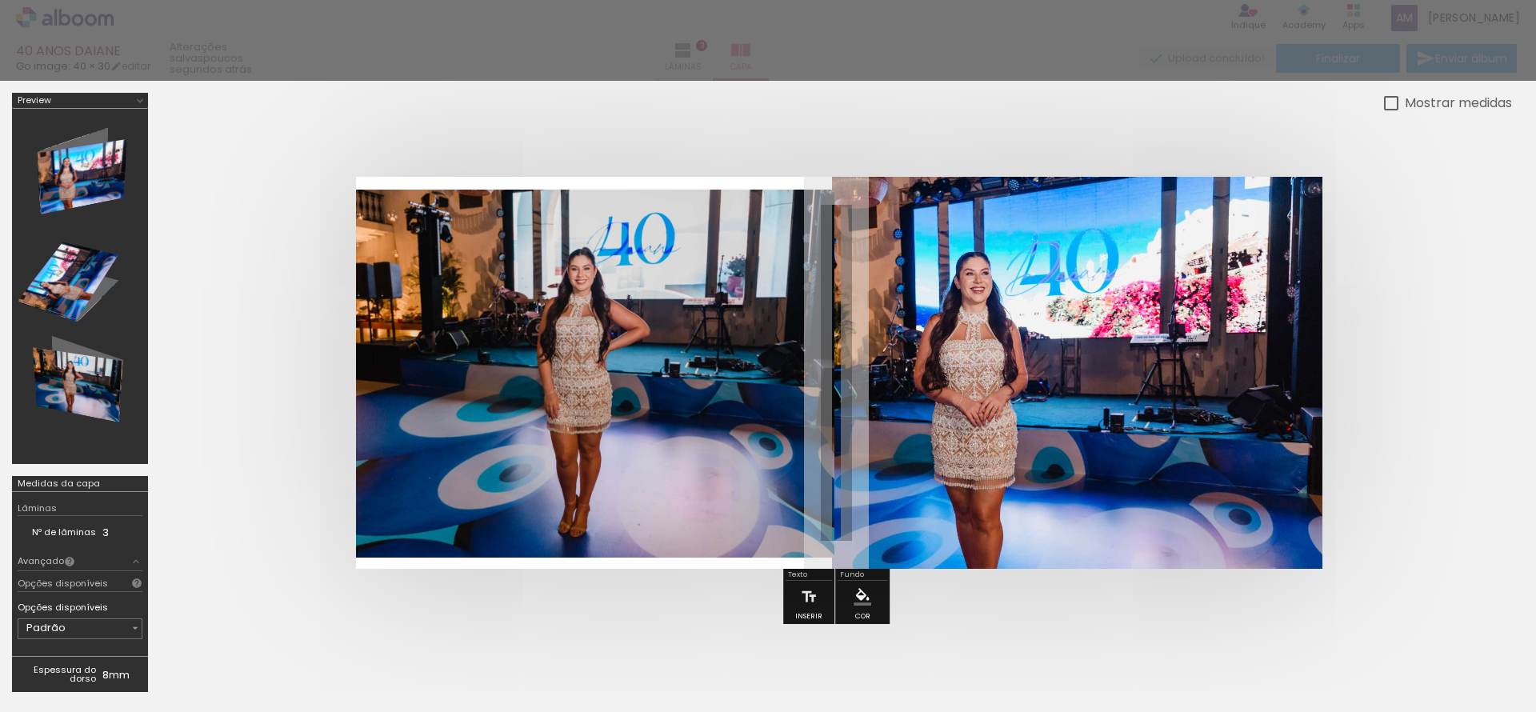
click at [966, 57] on div at bounding box center [768, 40] width 1536 height 81
click at [662, 638] on quentale-cover-editor at bounding box center [836, 398] width 1352 height 611
click at [791, 46] on div at bounding box center [768, 40] width 1536 height 81
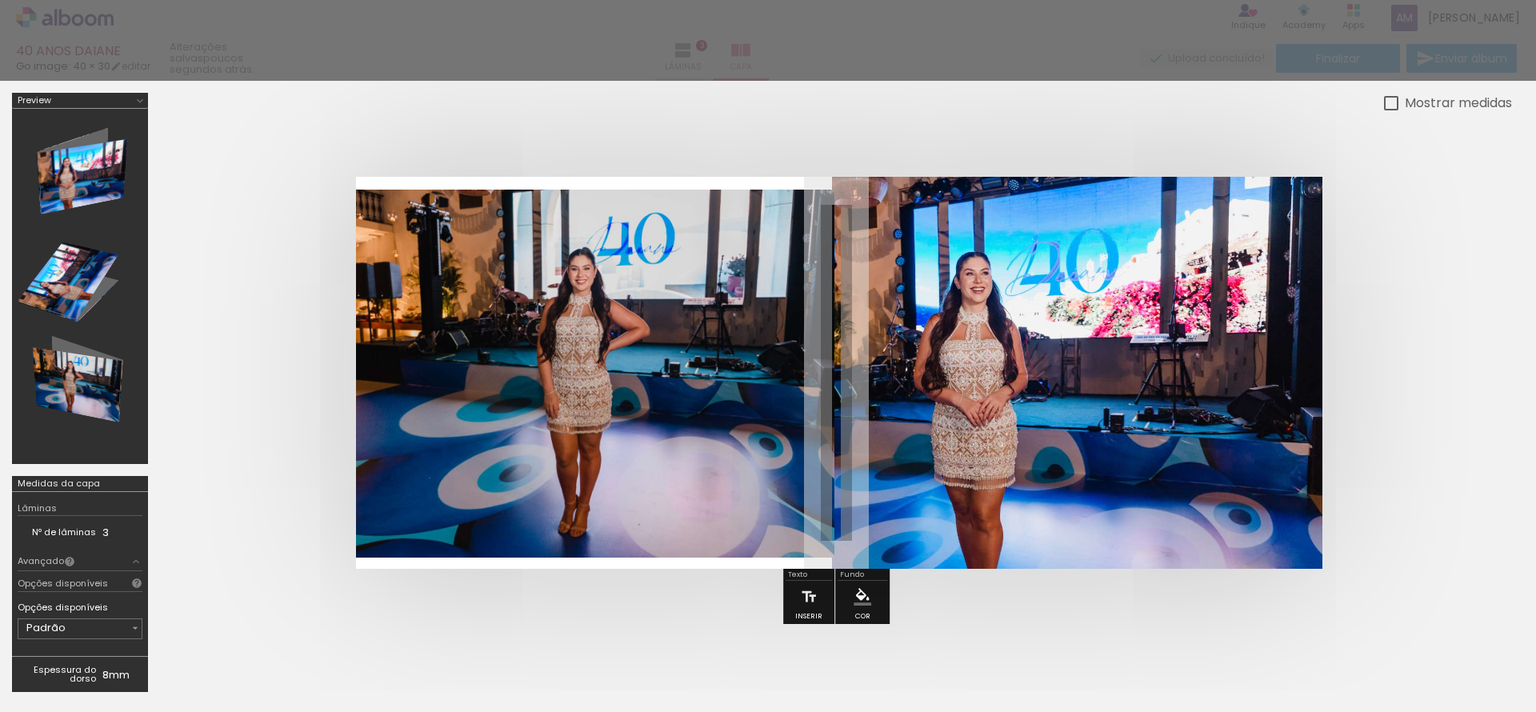
click at [791, 46] on div at bounding box center [768, 40] width 1536 height 81
click at [1129, 459] on quentale-photo at bounding box center [1077, 373] width 490 height 392
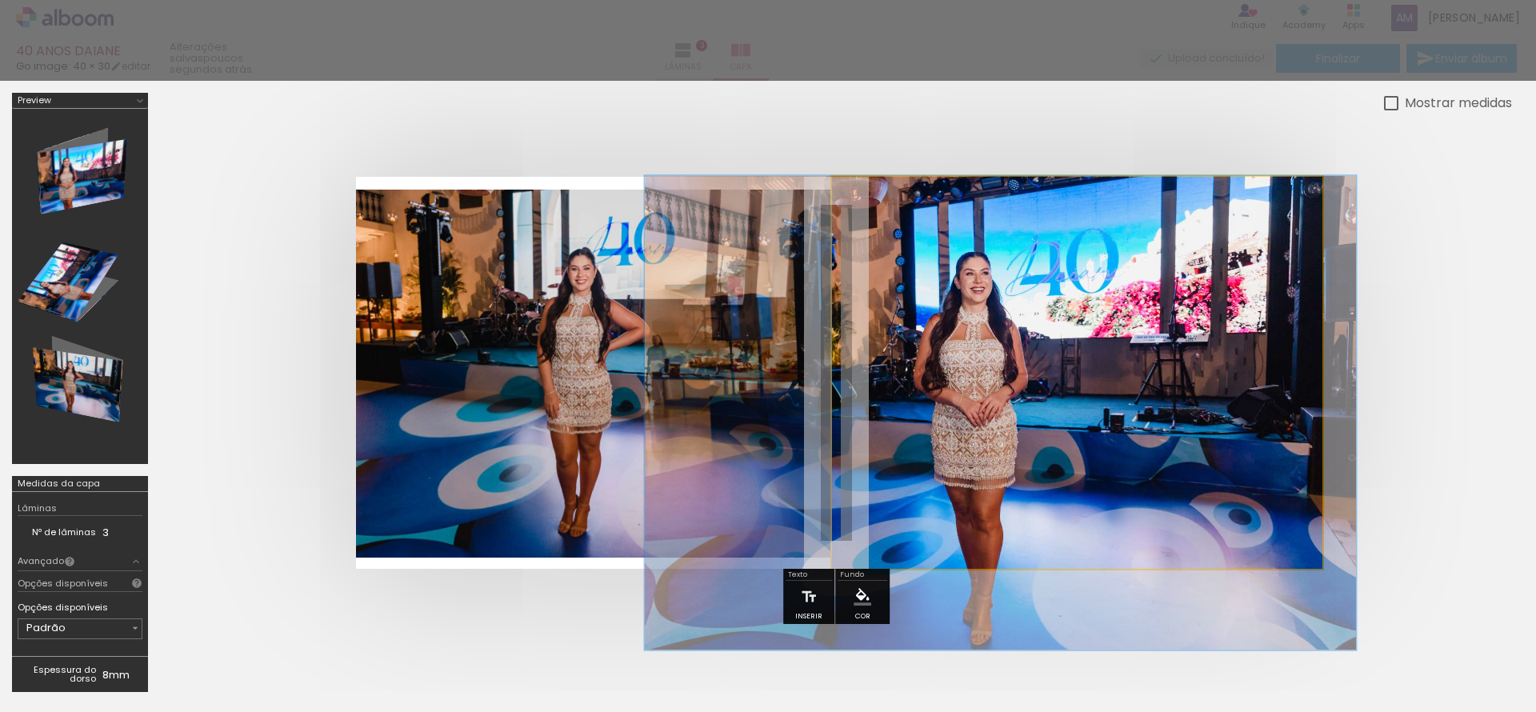
click at [1129, 459] on quentale-photo at bounding box center [1077, 373] width 490 height 392
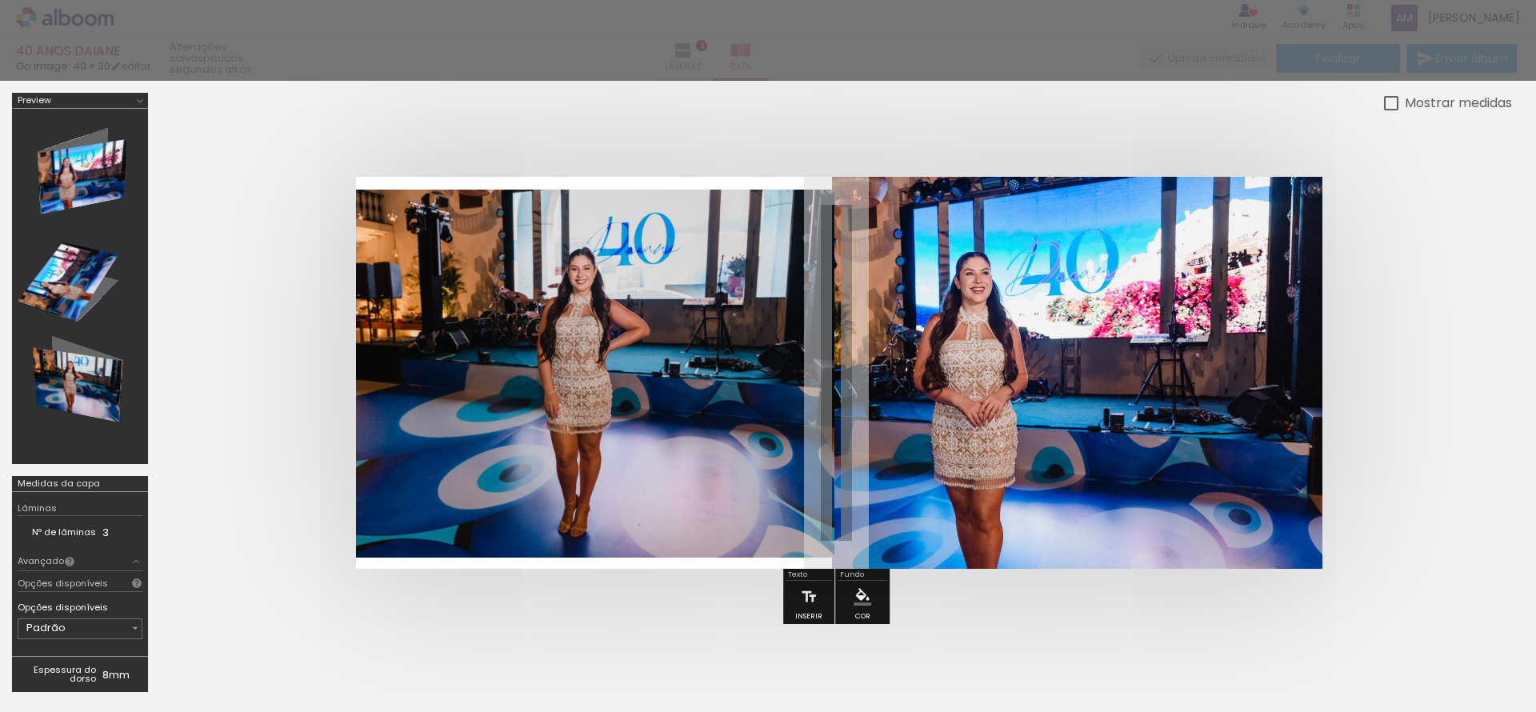
click at [1133, 63] on div at bounding box center [768, 40] width 1536 height 81
click at [1130, 54] on div at bounding box center [768, 40] width 1536 height 81
click at [962, 13] on div at bounding box center [768, 40] width 1536 height 81
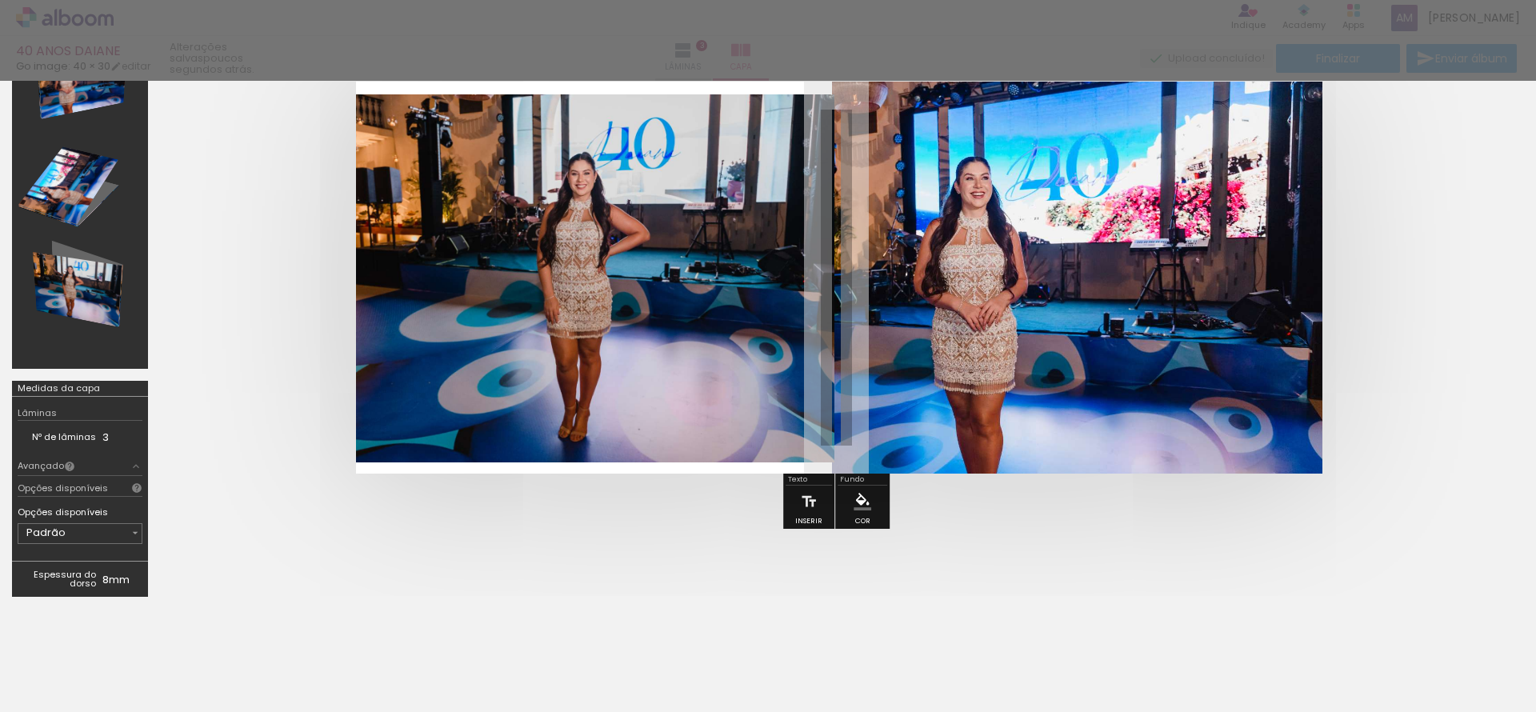
scroll to position [212, 0]
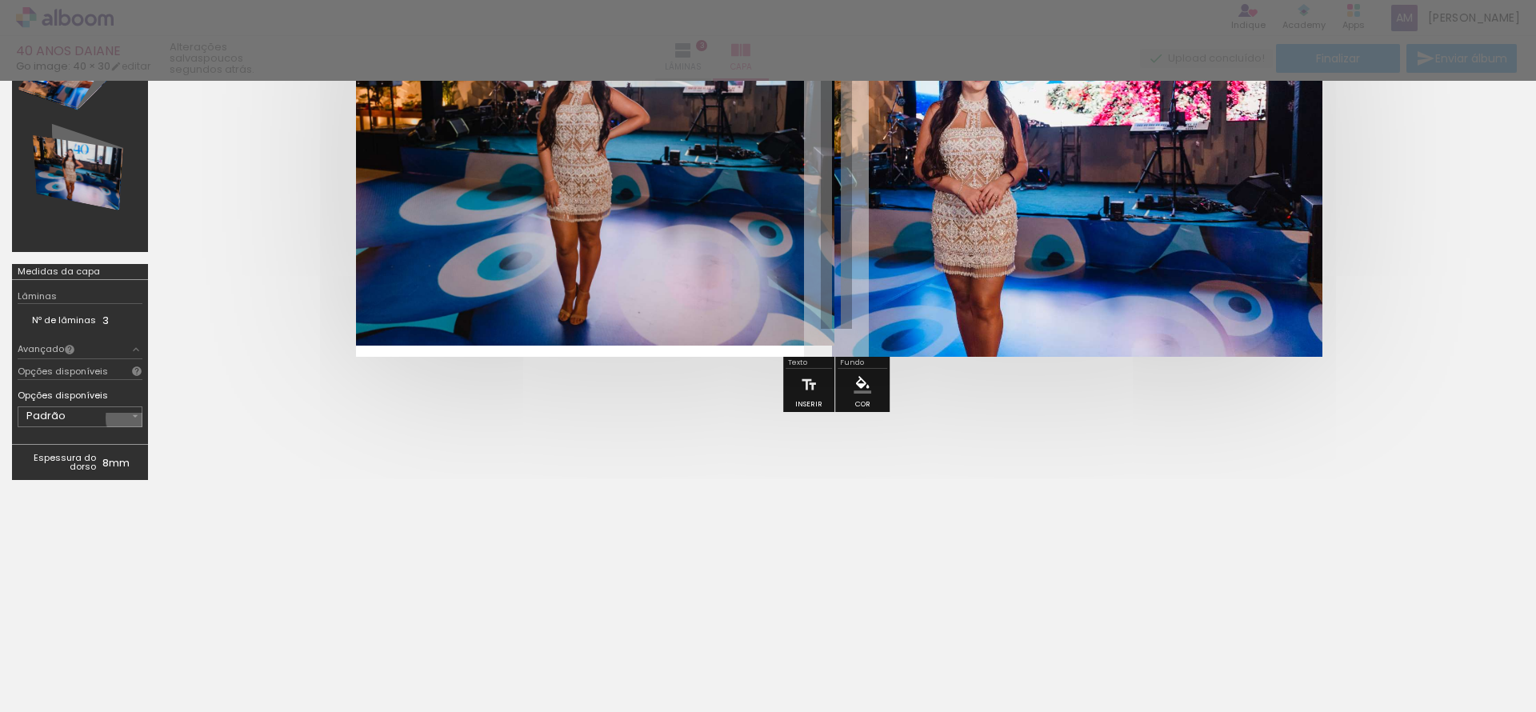
click at [0, 0] on iron-icon at bounding box center [0, 0] width 0 height 0
click at [0, 0] on slot "800 gramas" at bounding box center [0, 0] width 0 height 0
type input "800 gramas"
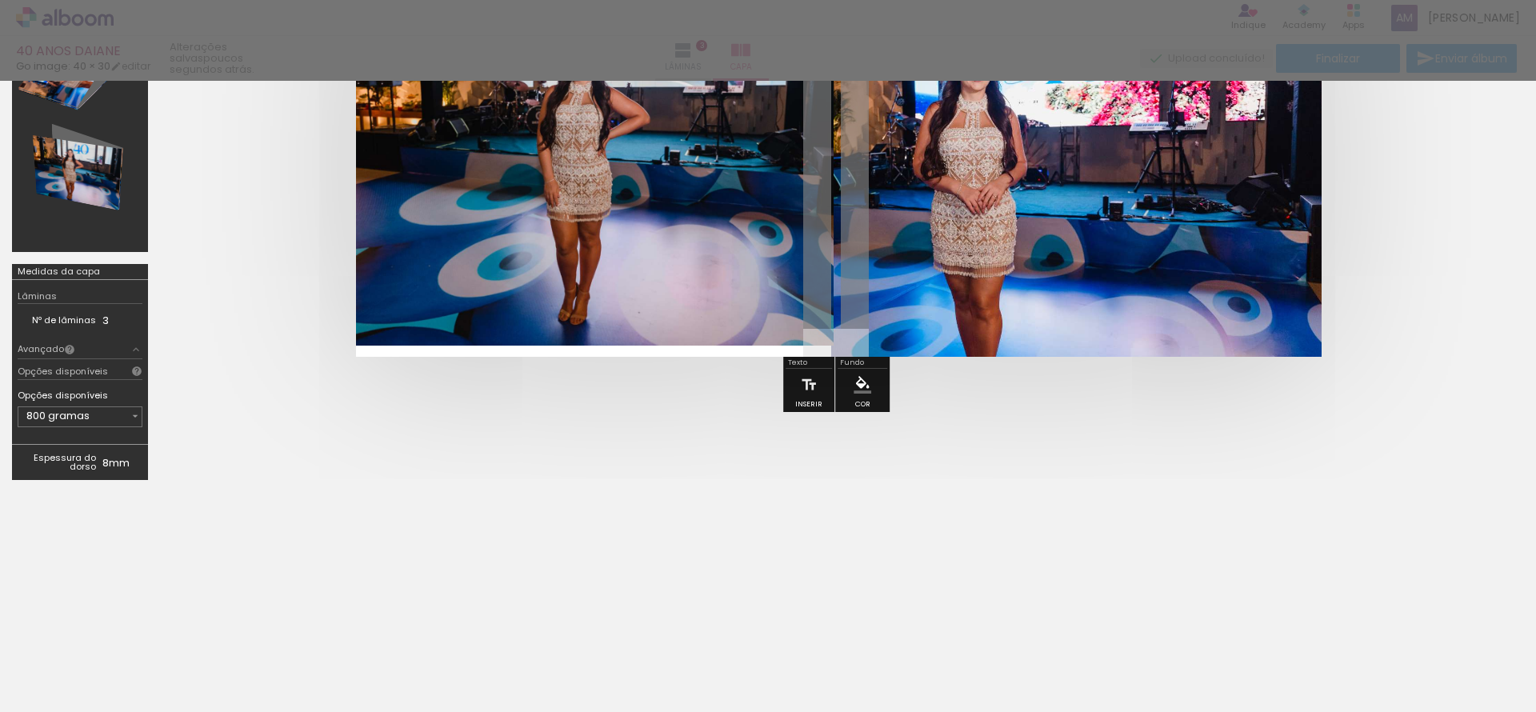
click at [522, 423] on quentale-cover-editor at bounding box center [836, 186] width 1352 height 611
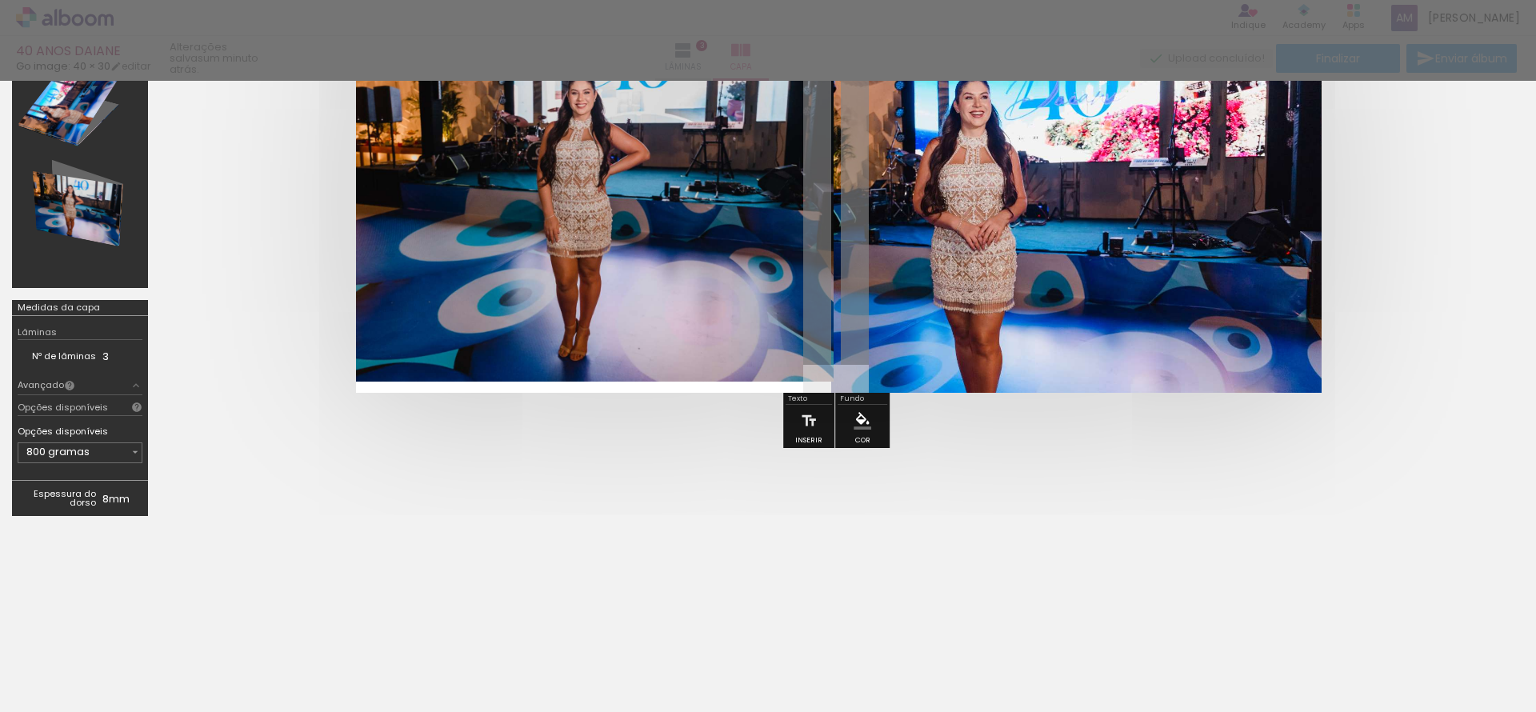
scroll to position [177, 0]
click at [1255, 652] on div at bounding box center [768, 627] width 1536 height 176
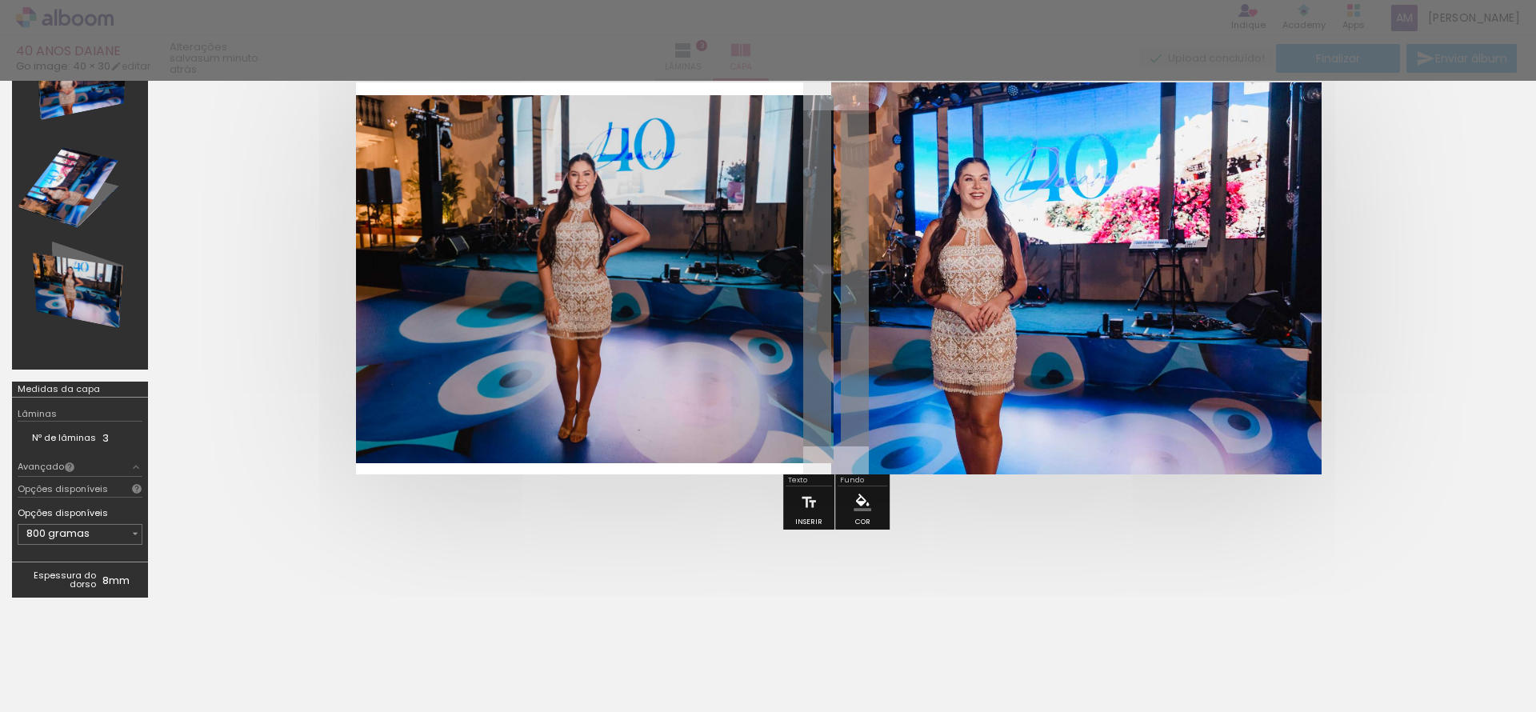
scroll to position [0, 0]
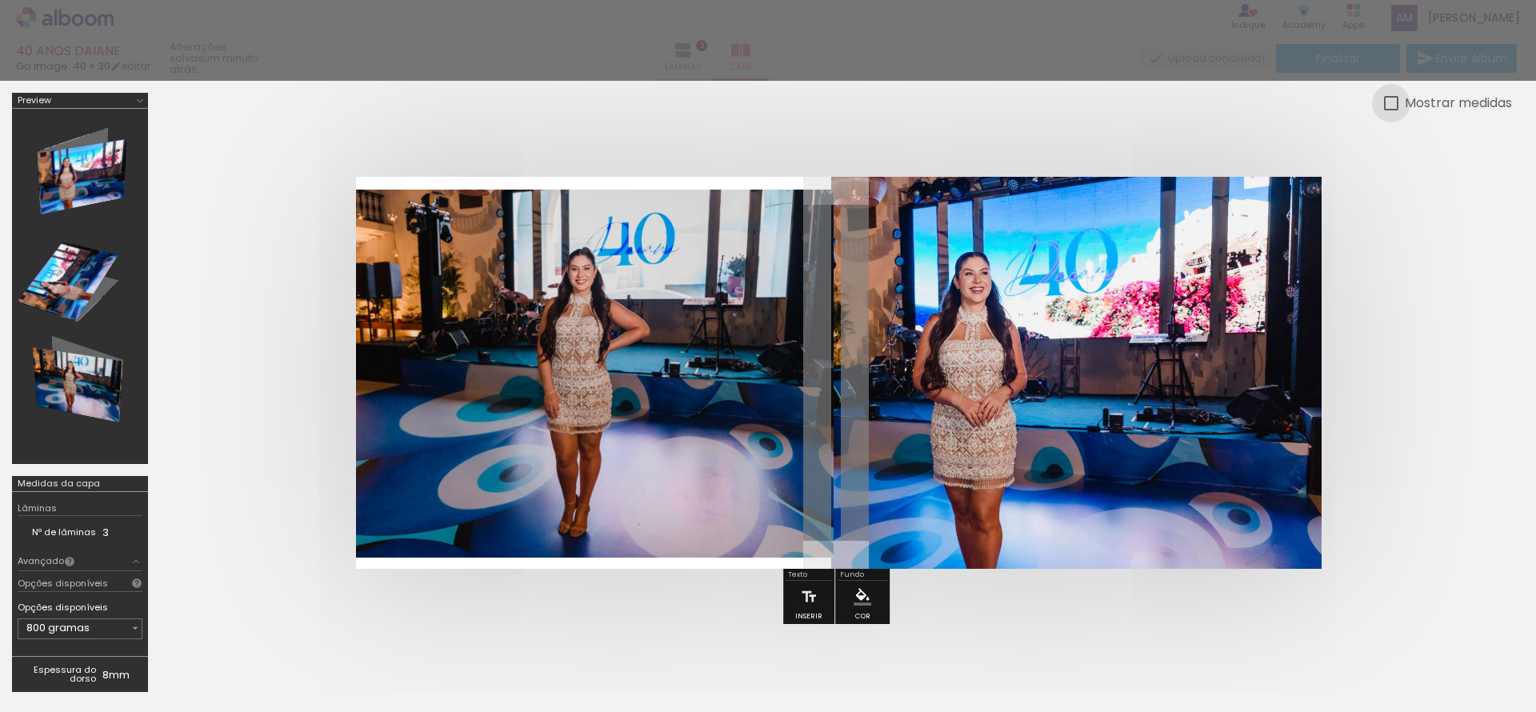
click at [1386, 100] on div at bounding box center [1391, 103] width 14 height 14
click at [1318, 305] on quentale-photo at bounding box center [1076, 373] width 490 height 392
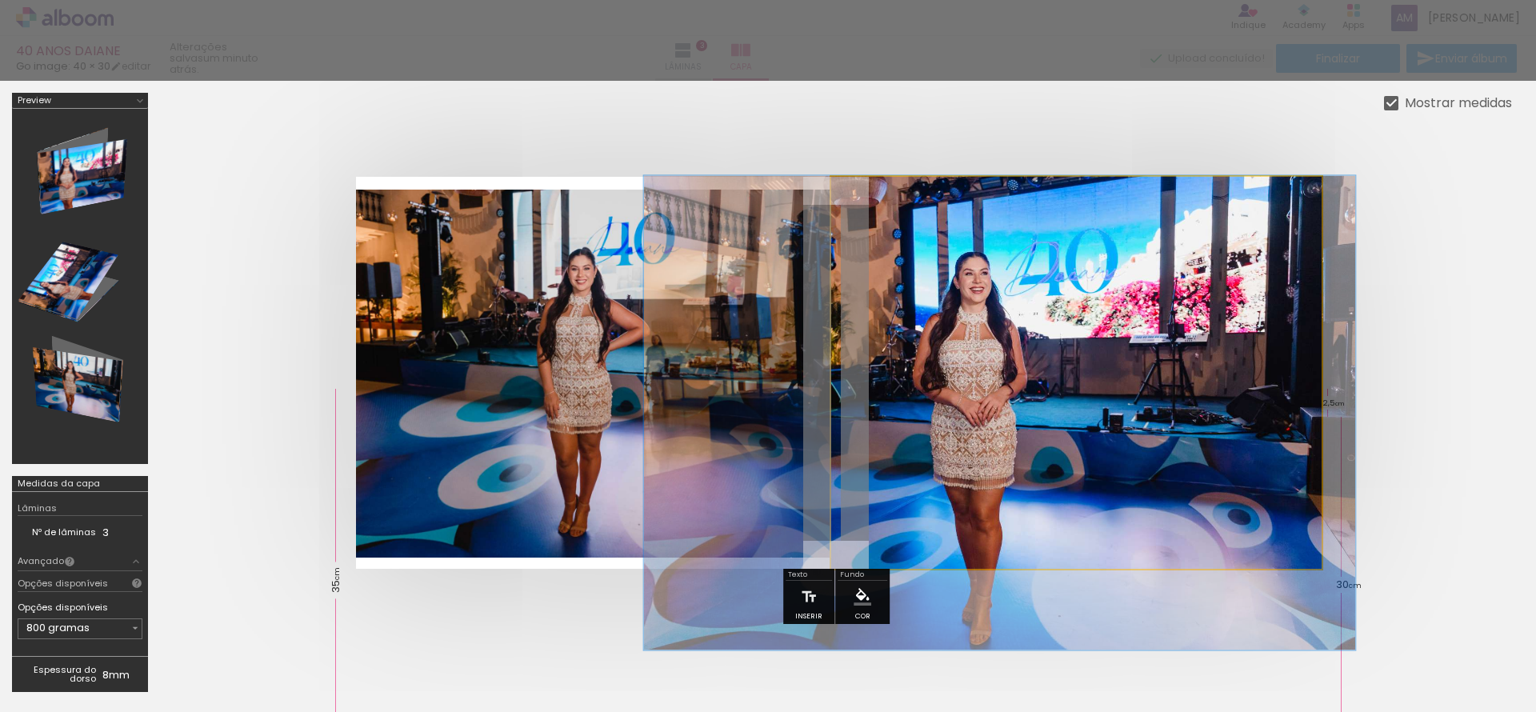
click at [1318, 305] on quentale-photo at bounding box center [1076, 373] width 490 height 392
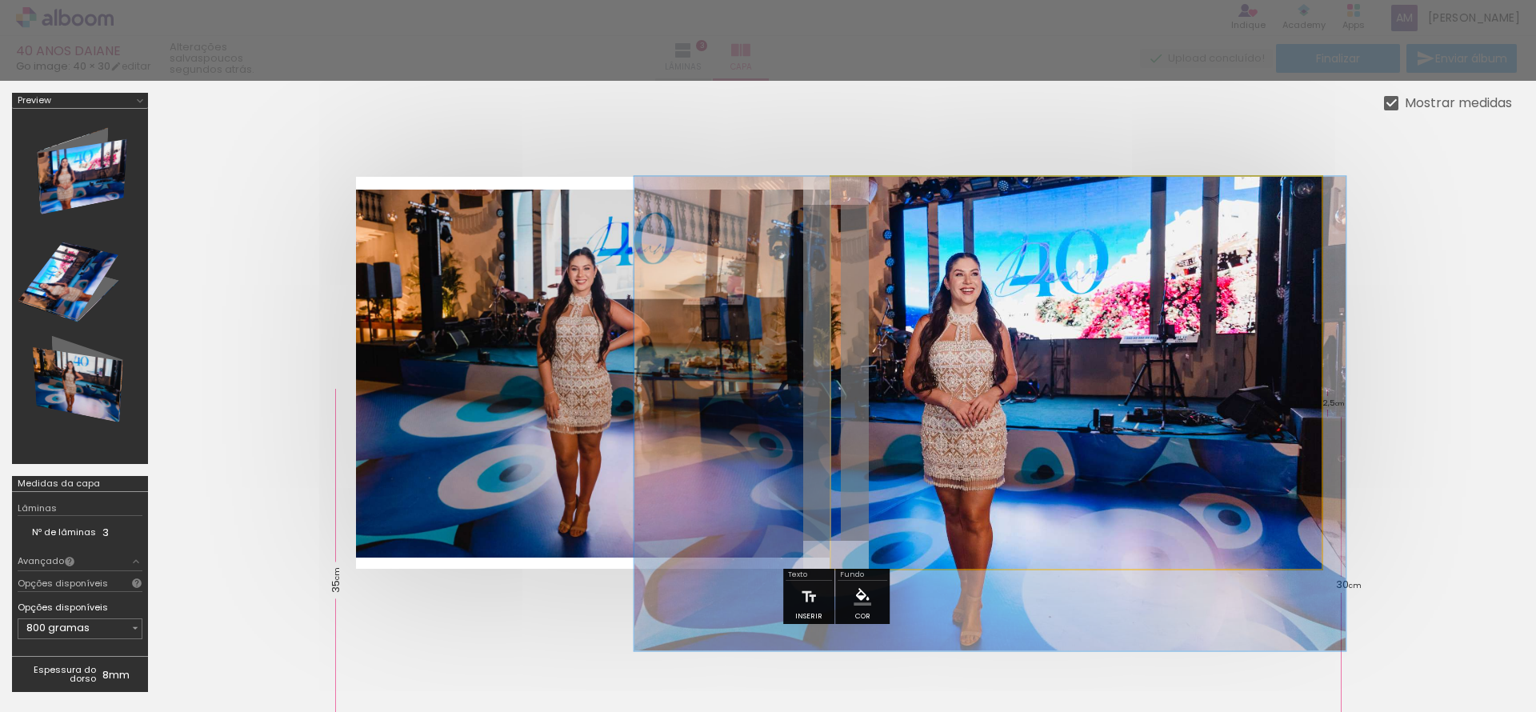
drag, startPoint x: 1222, startPoint y: 354, endPoint x: 1213, endPoint y: 355, distance: 9.7
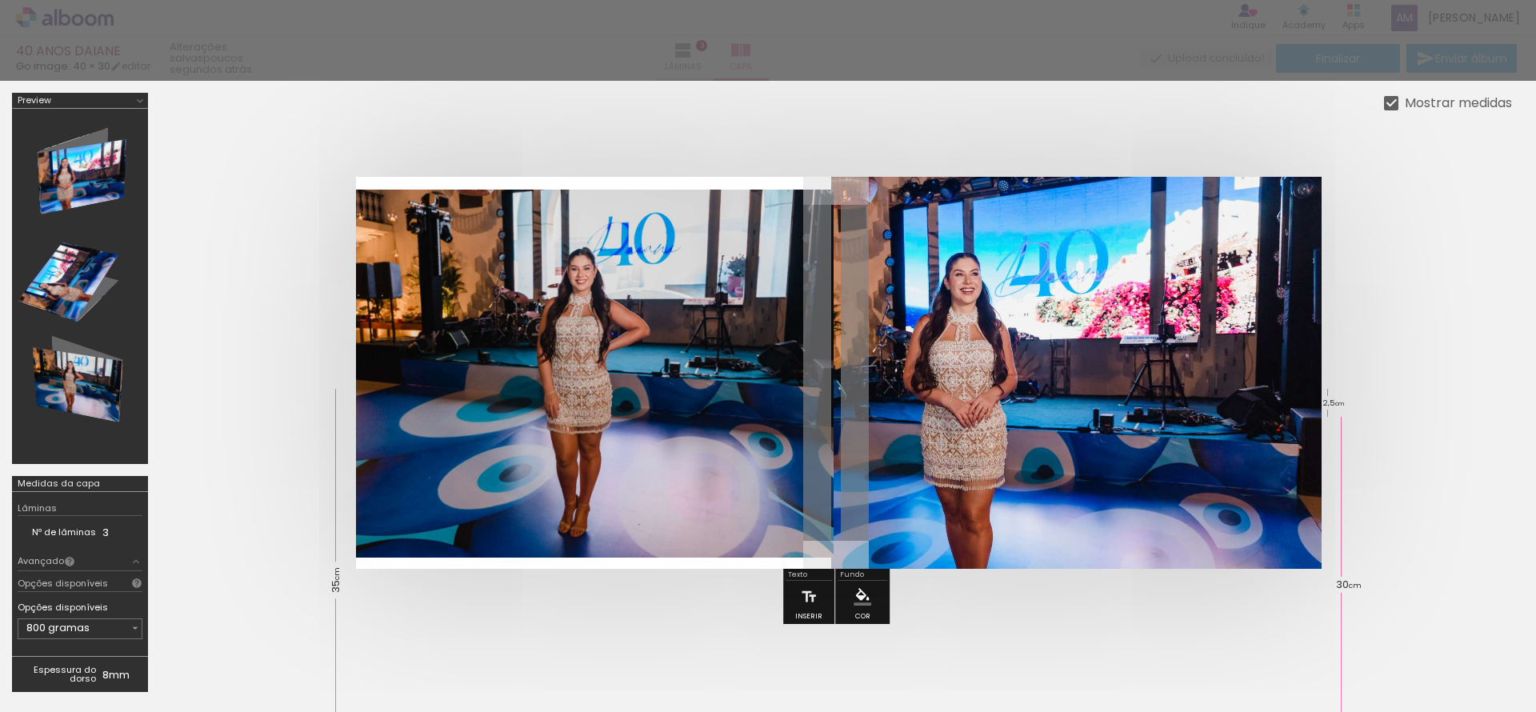
click at [1423, 342] on quentale-cover at bounding box center [836, 373] width 1224 height 392
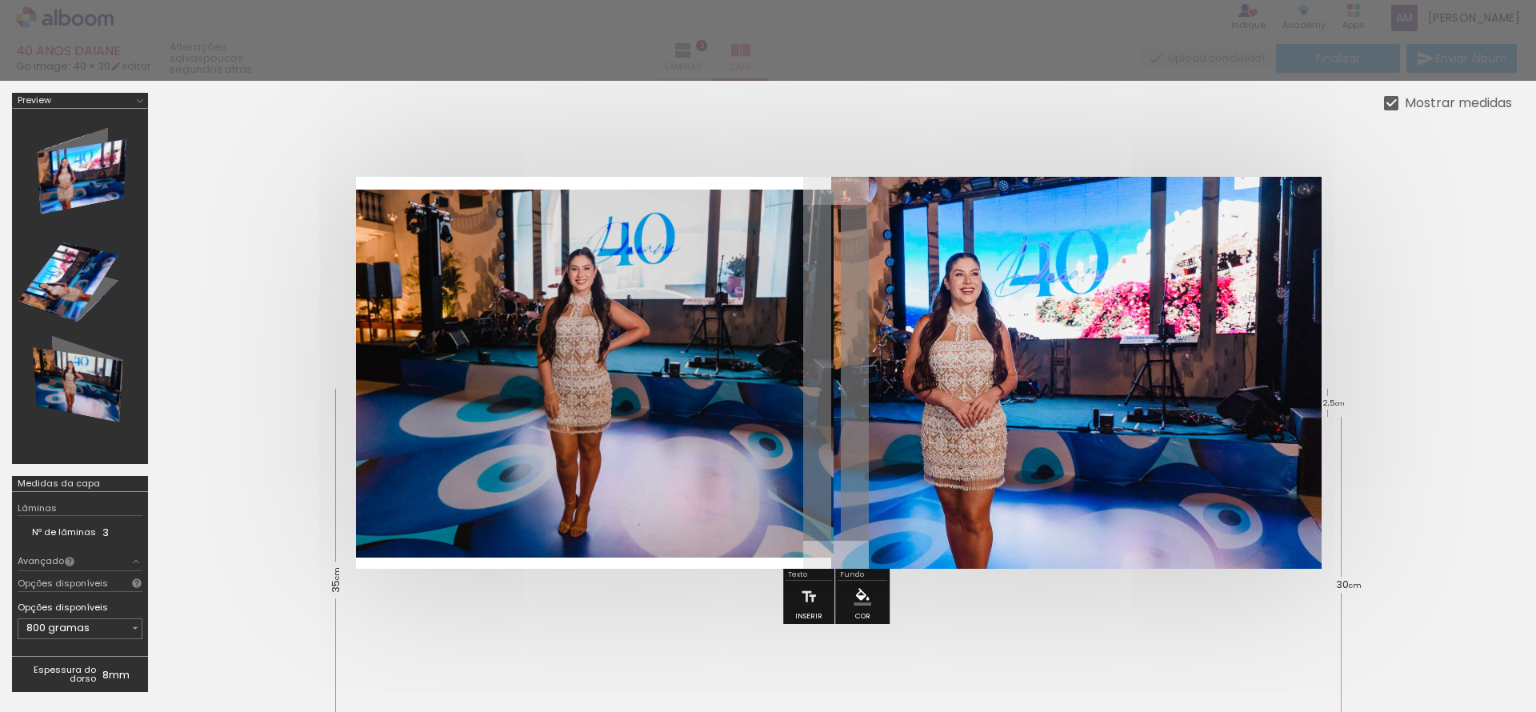
click at [626, 46] on div at bounding box center [768, 40] width 1536 height 81
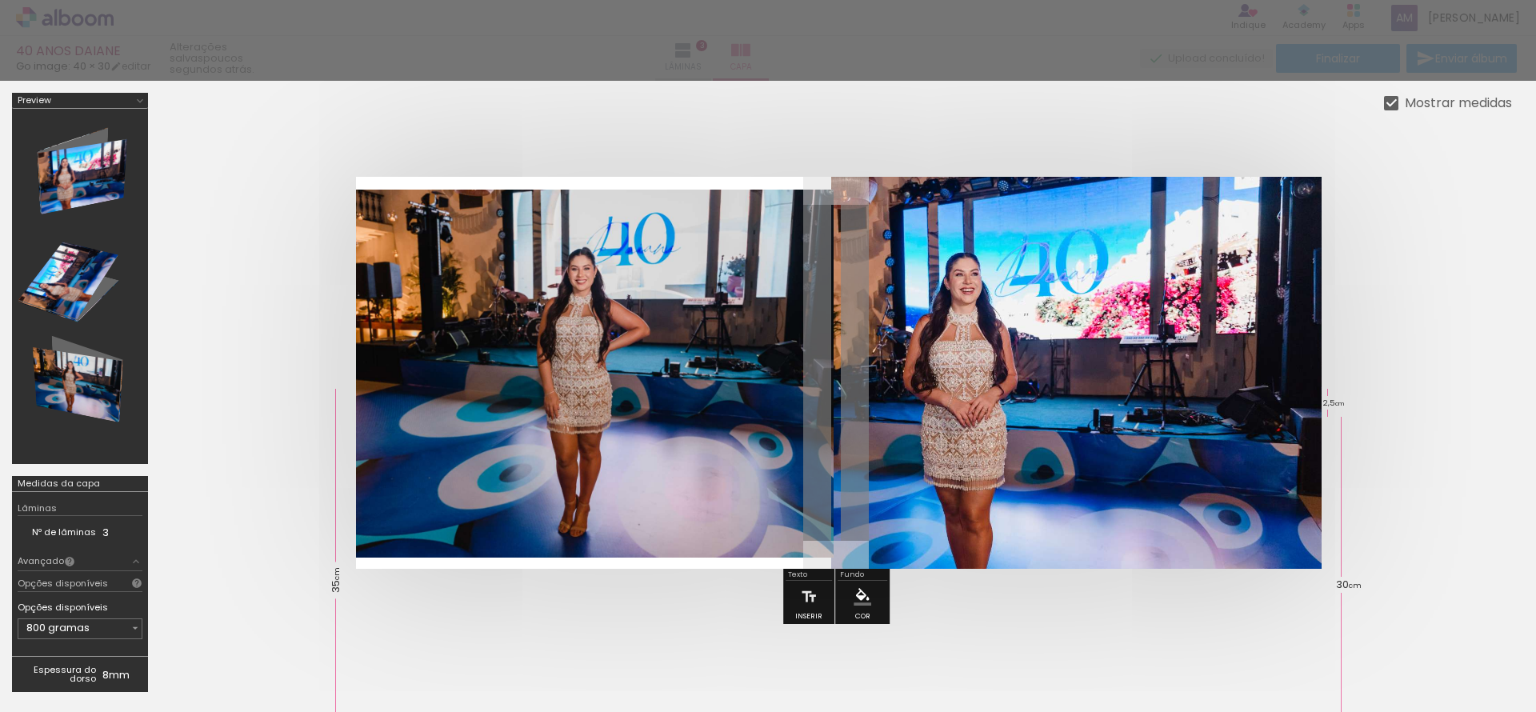
click at [942, 35] on div at bounding box center [768, 40] width 1536 height 81
drag, startPoint x: 334, startPoint y: 709, endPoint x: 990, endPoint y: 710, distance: 656.1
click at [990, 710] on div at bounding box center [768, 398] width 1536 height 635
click at [1091, 705] on div at bounding box center [768, 398] width 1536 height 635
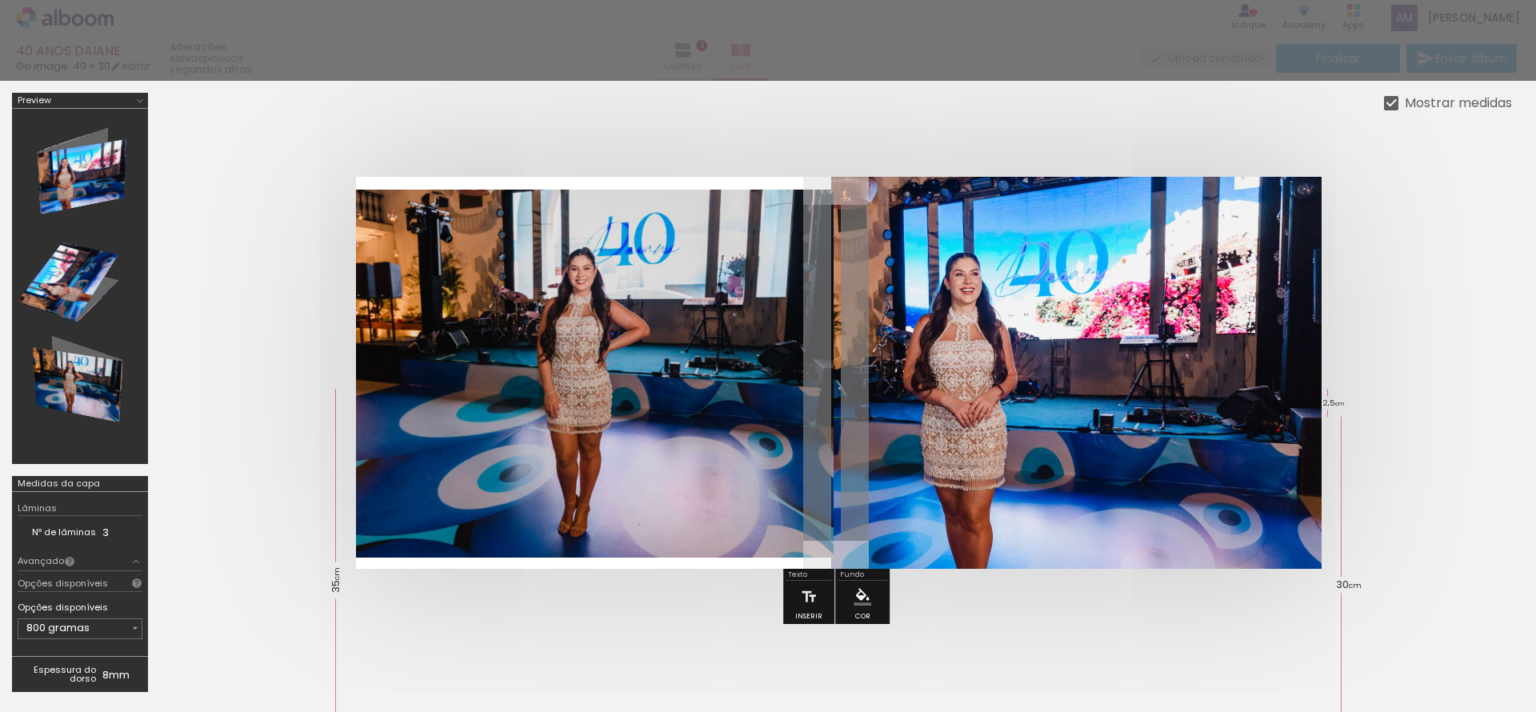
click at [1091, 705] on div at bounding box center [768, 398] width 1536 height 635
click at [1395, 106] on div at bounding box center [1391, 103] width 14 height 14
click at [1233, 55] on div at bounding box center [768, 40] width 1536 height 81
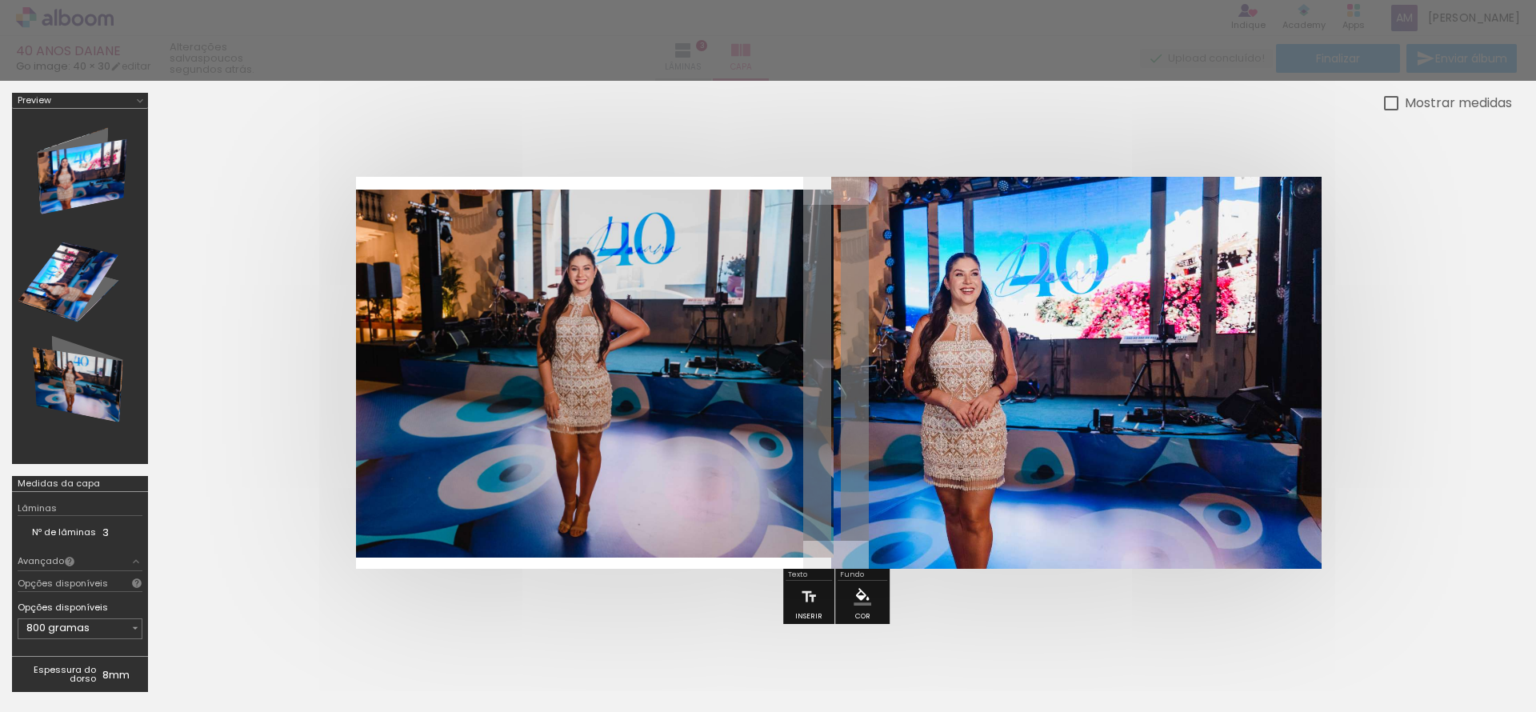
click at [1233, 55] on div at bounding box center [768, 40] width 1536 height 81
click at [53, 159] on div at bounding box center [80, 286] width 125 height 344
click at [140, 101] on iron-icon at bounding box center [140, 100] width 13 height 13
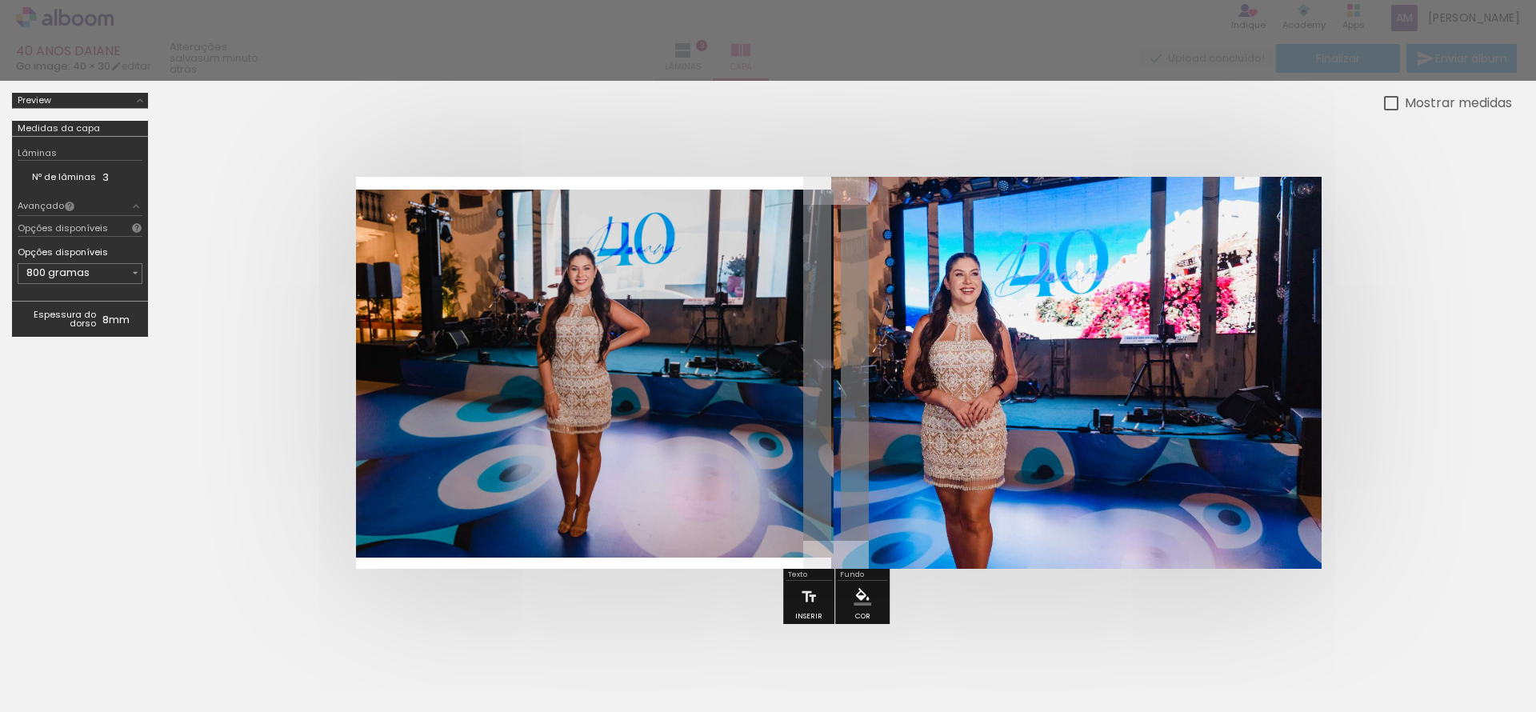
click at [267, 302] on quentale-cover at bounding box center [836, 373] width 1224 height 392
click at [255, 58] on div at bounding box center [768, 40] width 1536 height 81
click at [858, 602] on paper-menu-button "#ffebee #ffcdd2 #ef9a9a #e57373 #ef5350 #f44336 #e53935 #d32f2f #c62828 #b71c1c…" at bounding box center [862, 597] width 30 height 30
click at [854, 600] on iron-icon "color picker" at bounding box center [863, 597] width 18 height 18
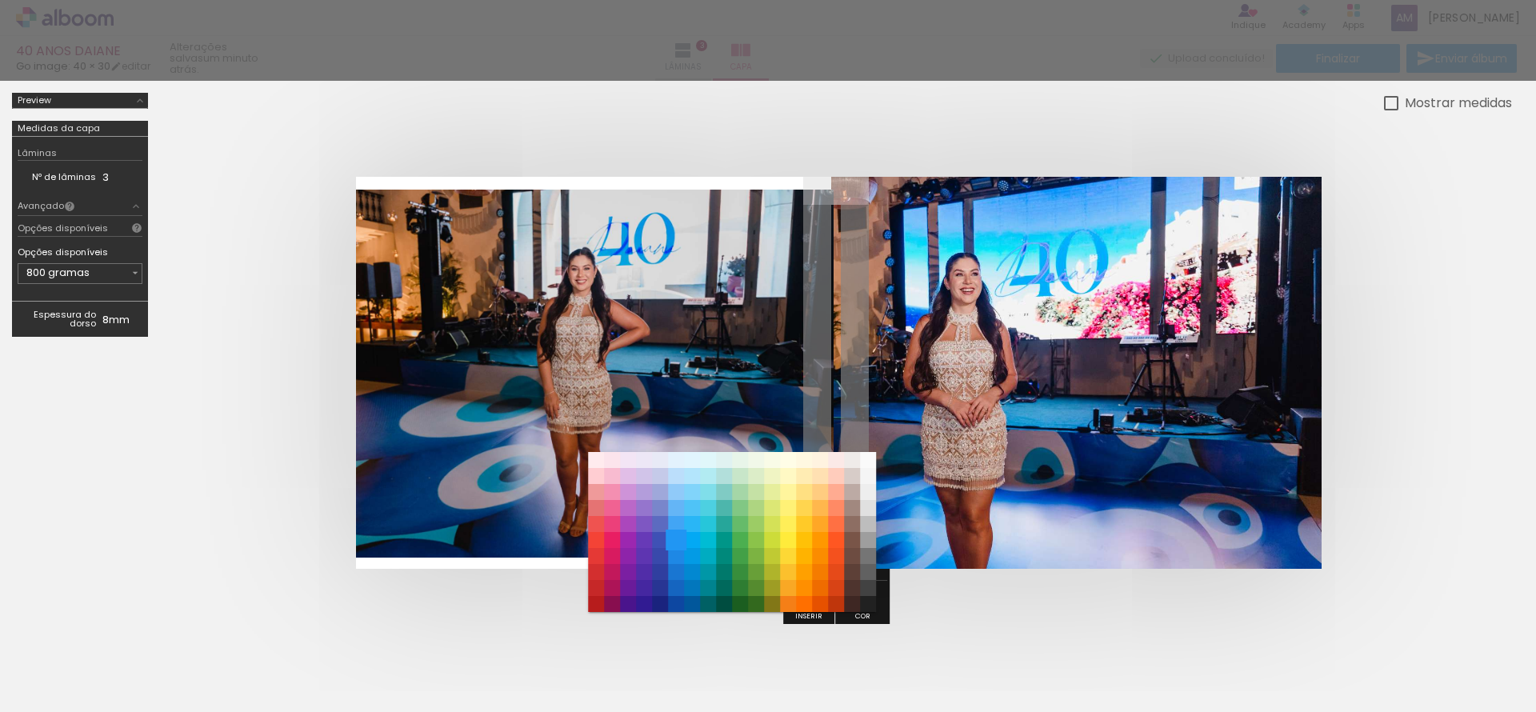
click at [679, 534] on paper-item "#2196f3" at bounding box center [676, 540] width 16 height 16
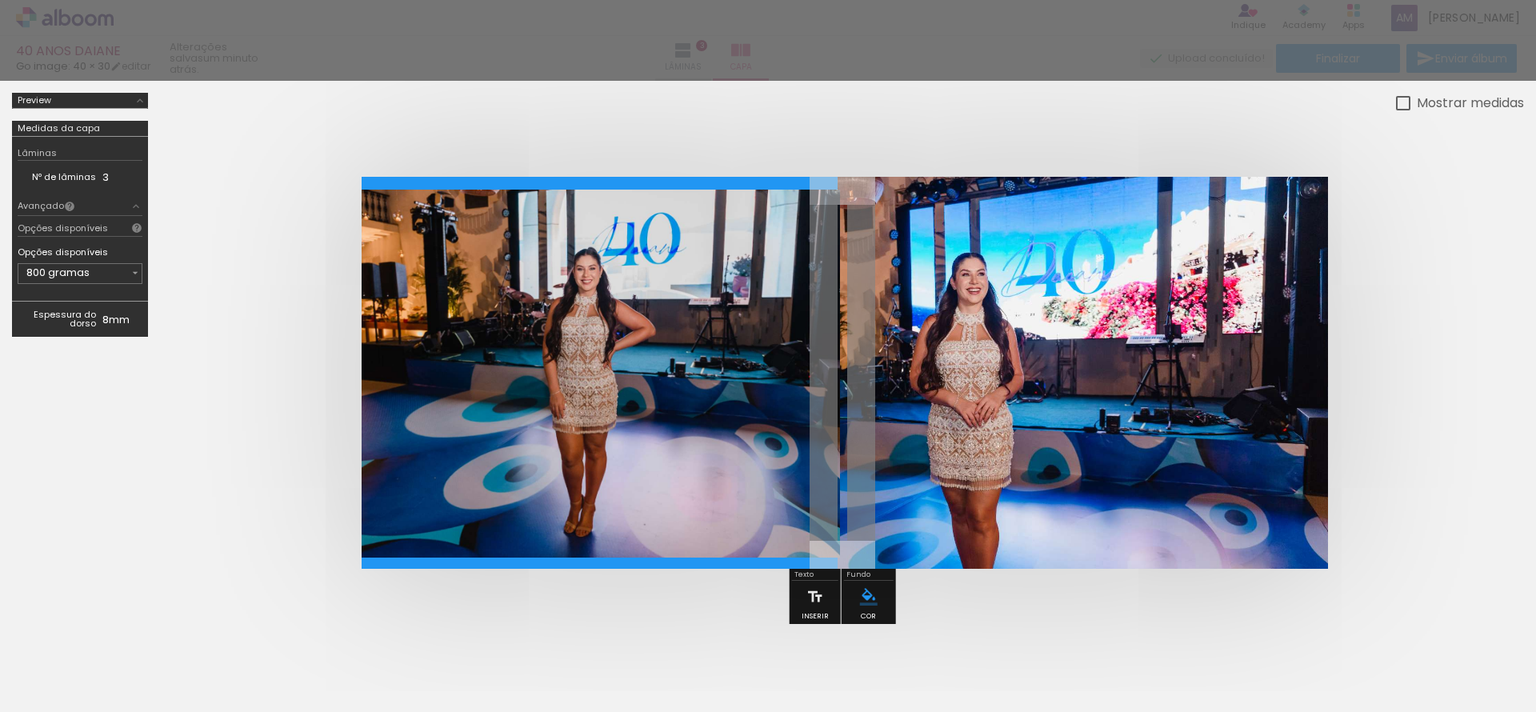
click at [1431, 514] on quentale-cover at bounding box center [842, 373] width 1236 height 392
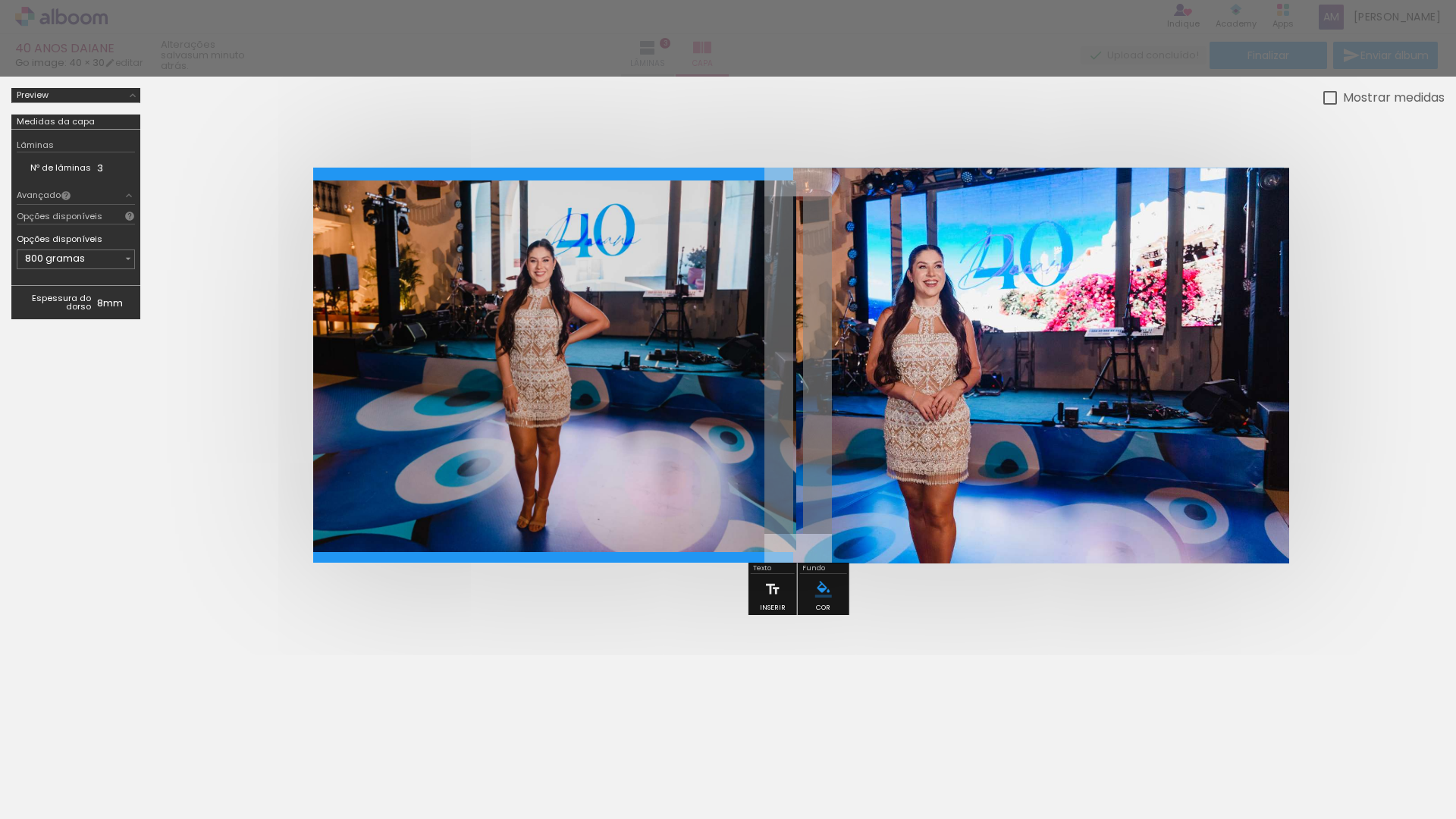
click at [894, 652] on div at bounding box center [728, 719] width 1456 height 167
click at [163, 49] on div at bounding box center [728, 38] width 1456 height 77
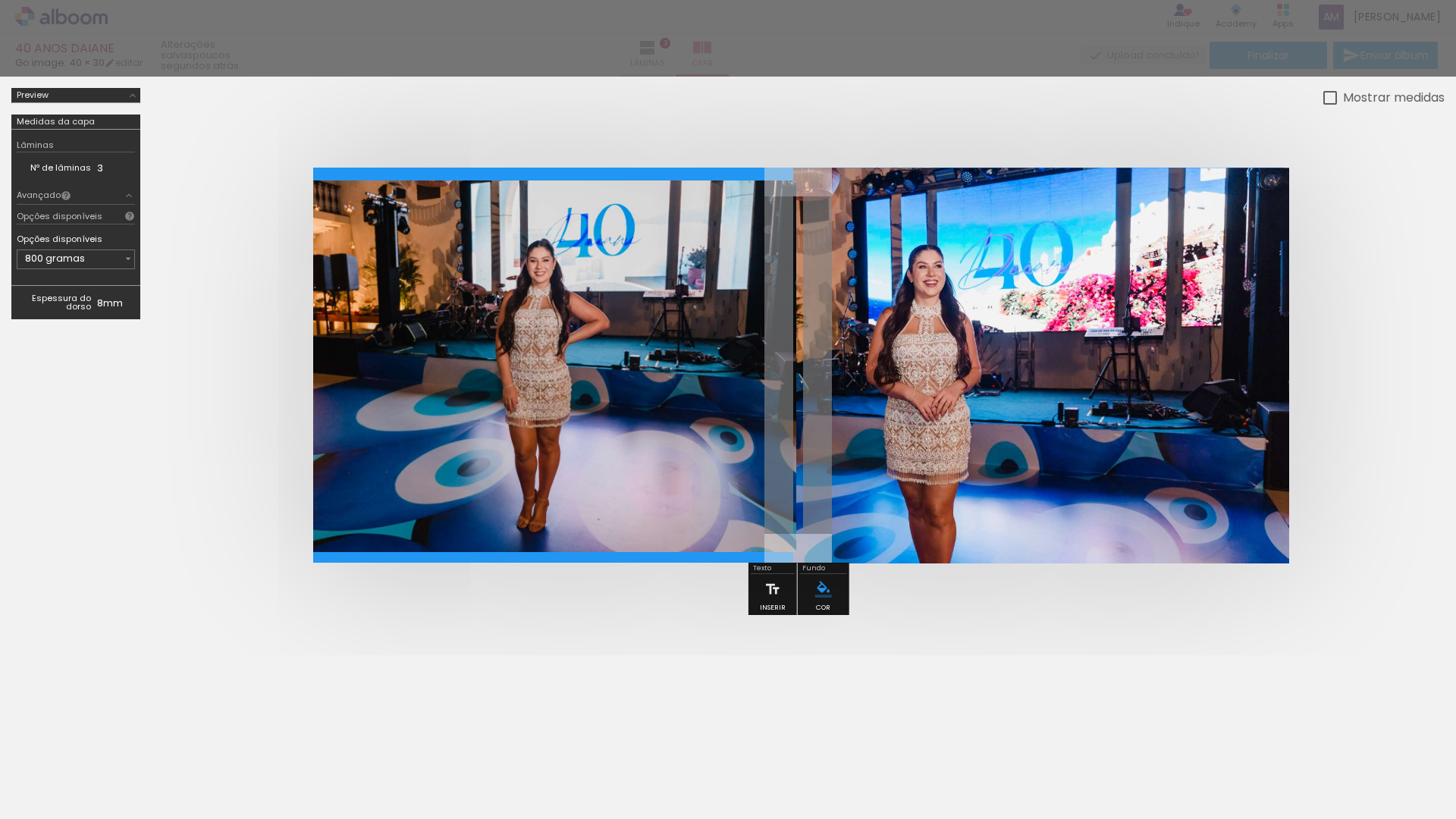
click at [163, 49] on div at bounding box center [728, 38] width 1456 height 77
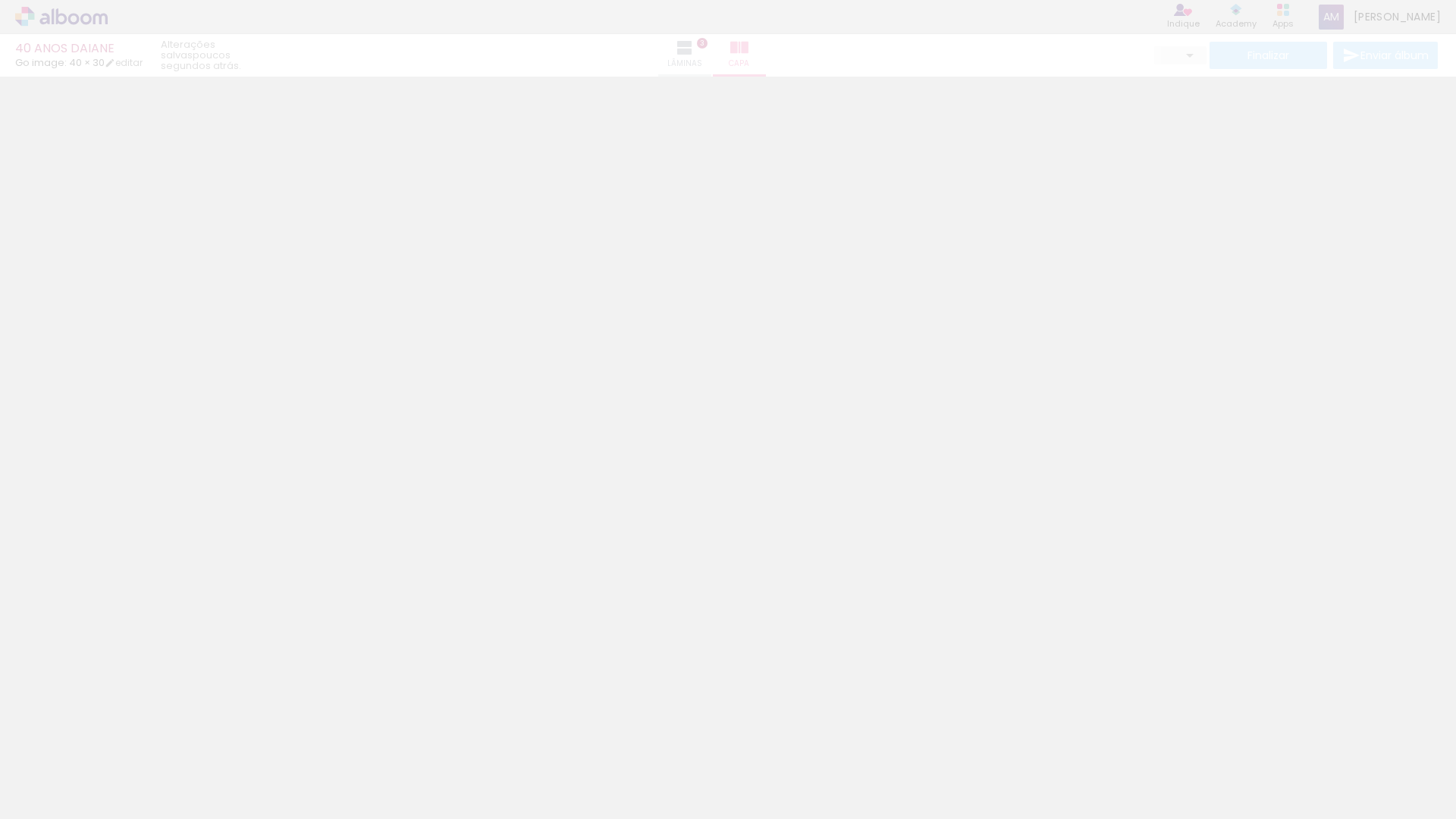
click at [284, 242] on neon-animated-pages "Confirmar Cancelar" at bounding box center [728, 447] width 1456 height 742
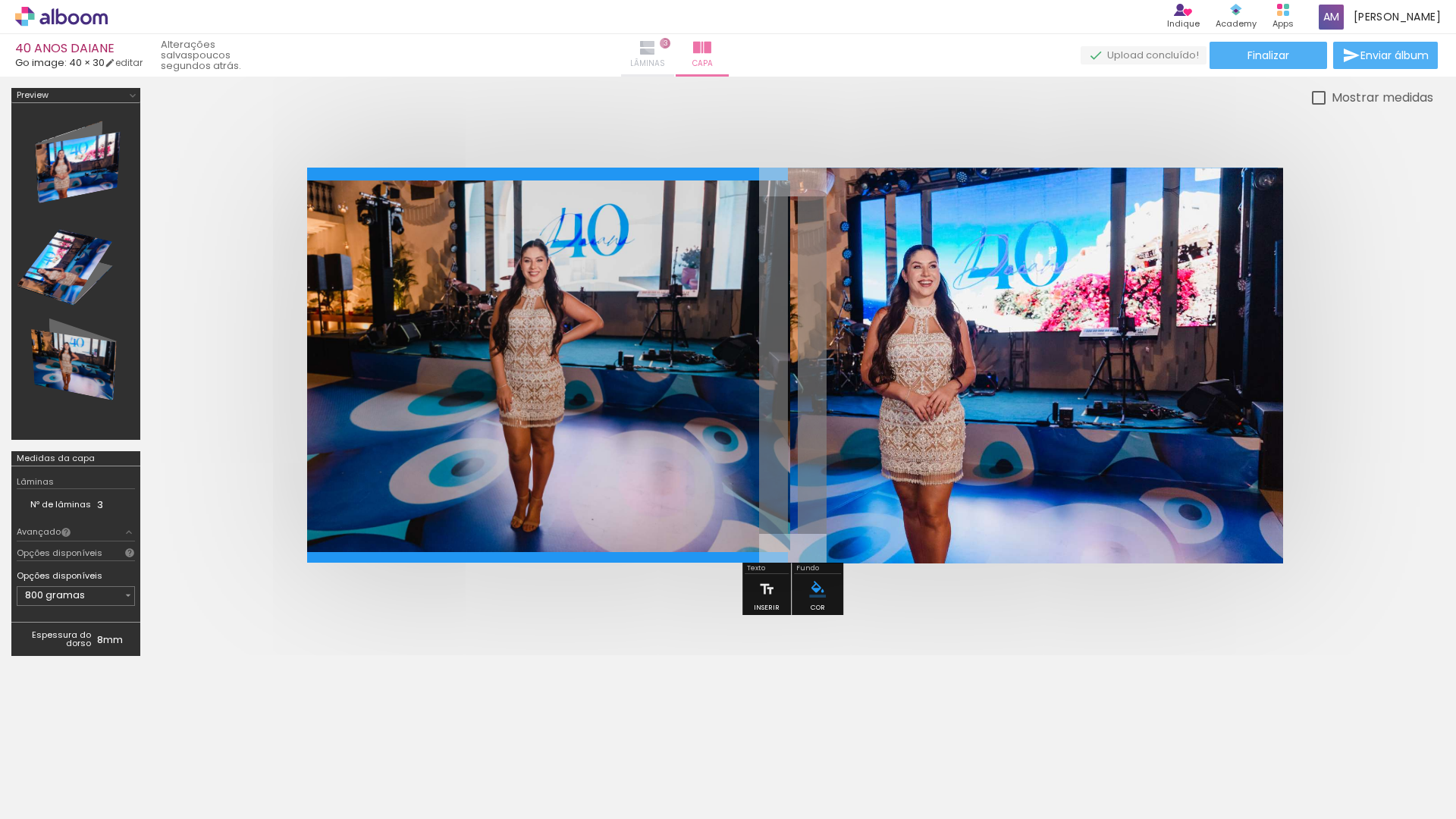
click at [657, 43] on iron-icon at bounding box center [647, 47] width 18 height 18
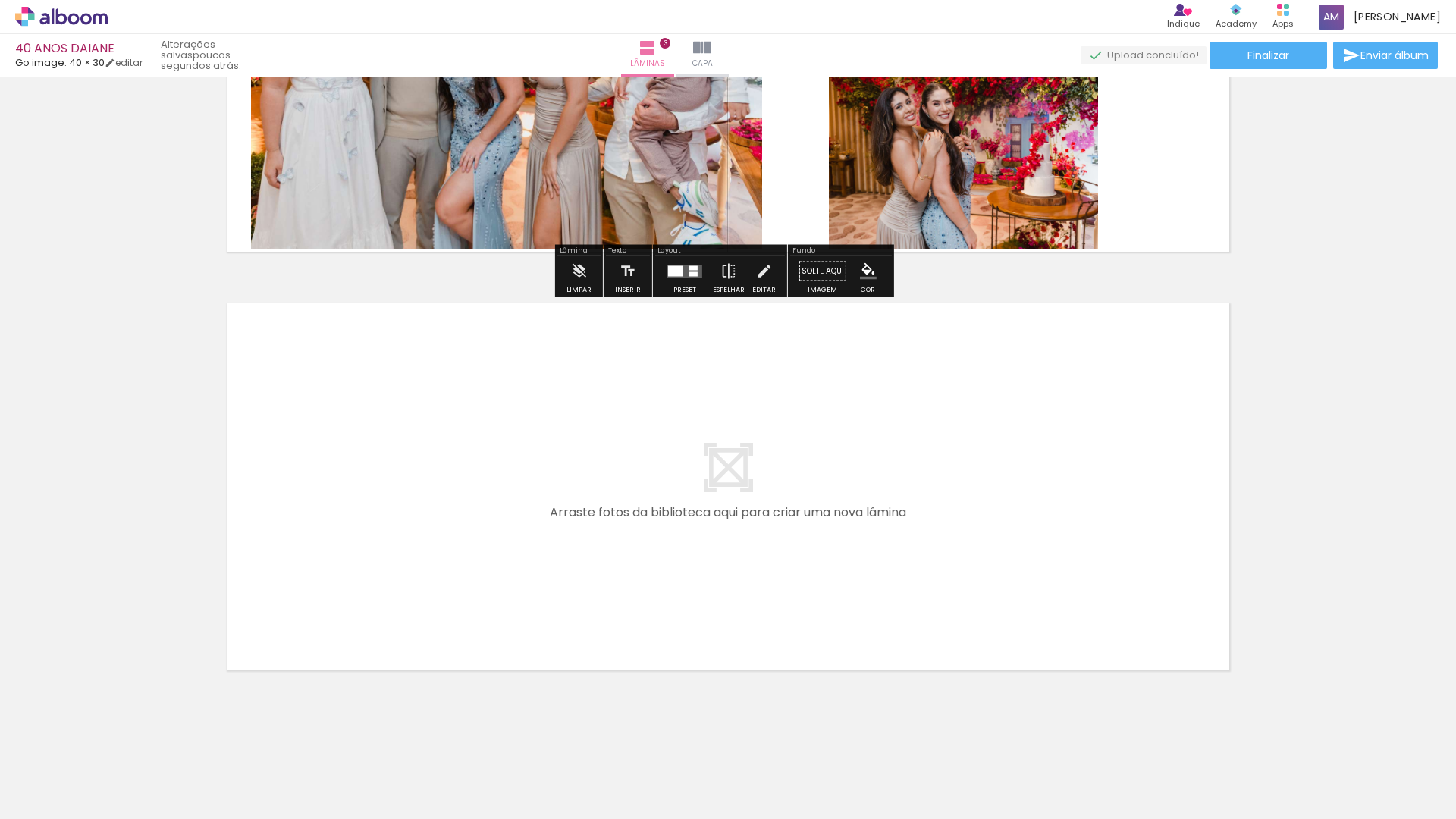
scroll to position [1086, 0]
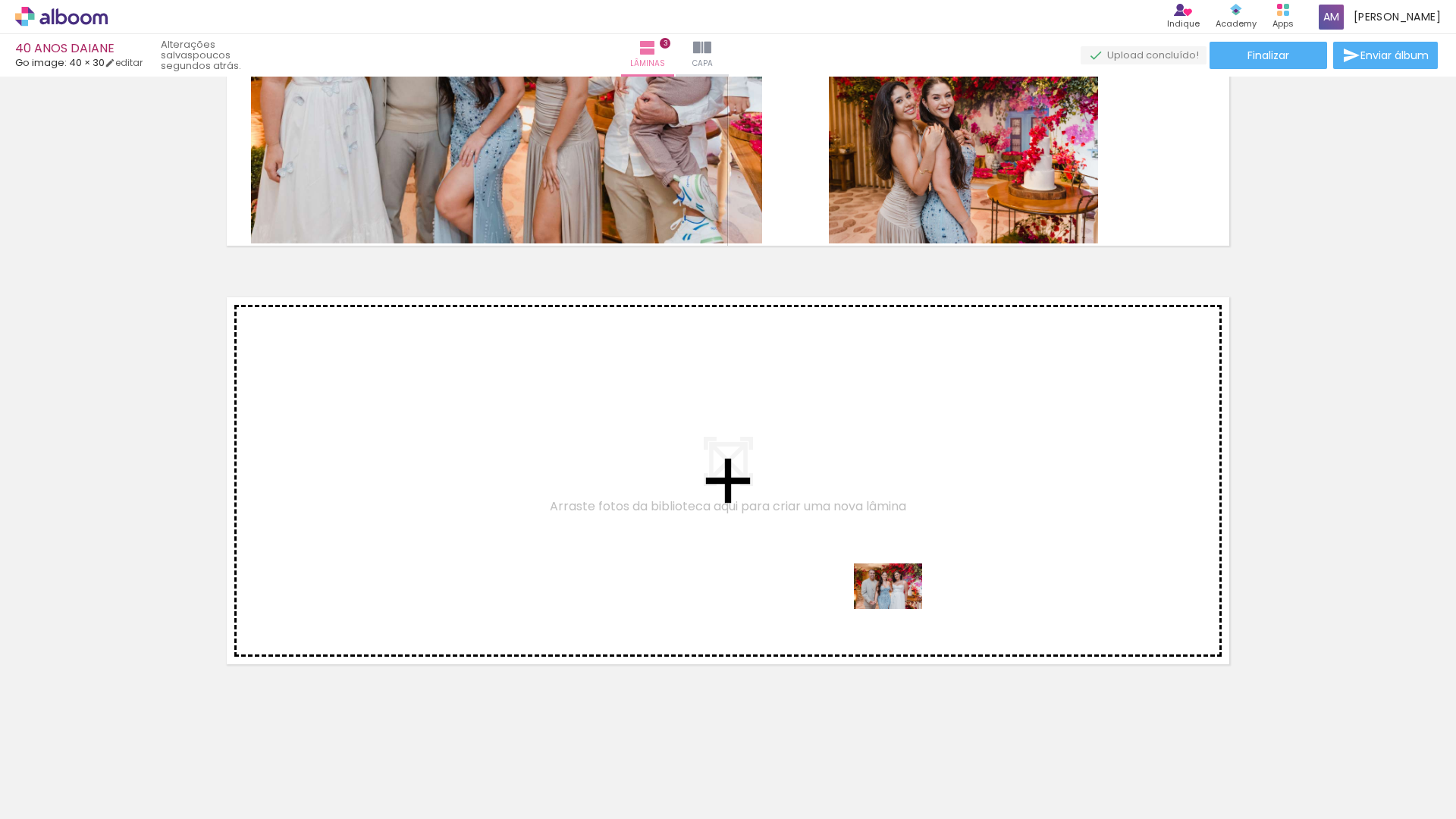
drag, startPoint x: 1173, startPoint y: 774, endPoint x: 899, endPoint y: 609, distance: 319.8
click at [899, 609] on quentale-workspace at bounding box center [728, 410] width 1456 height 819
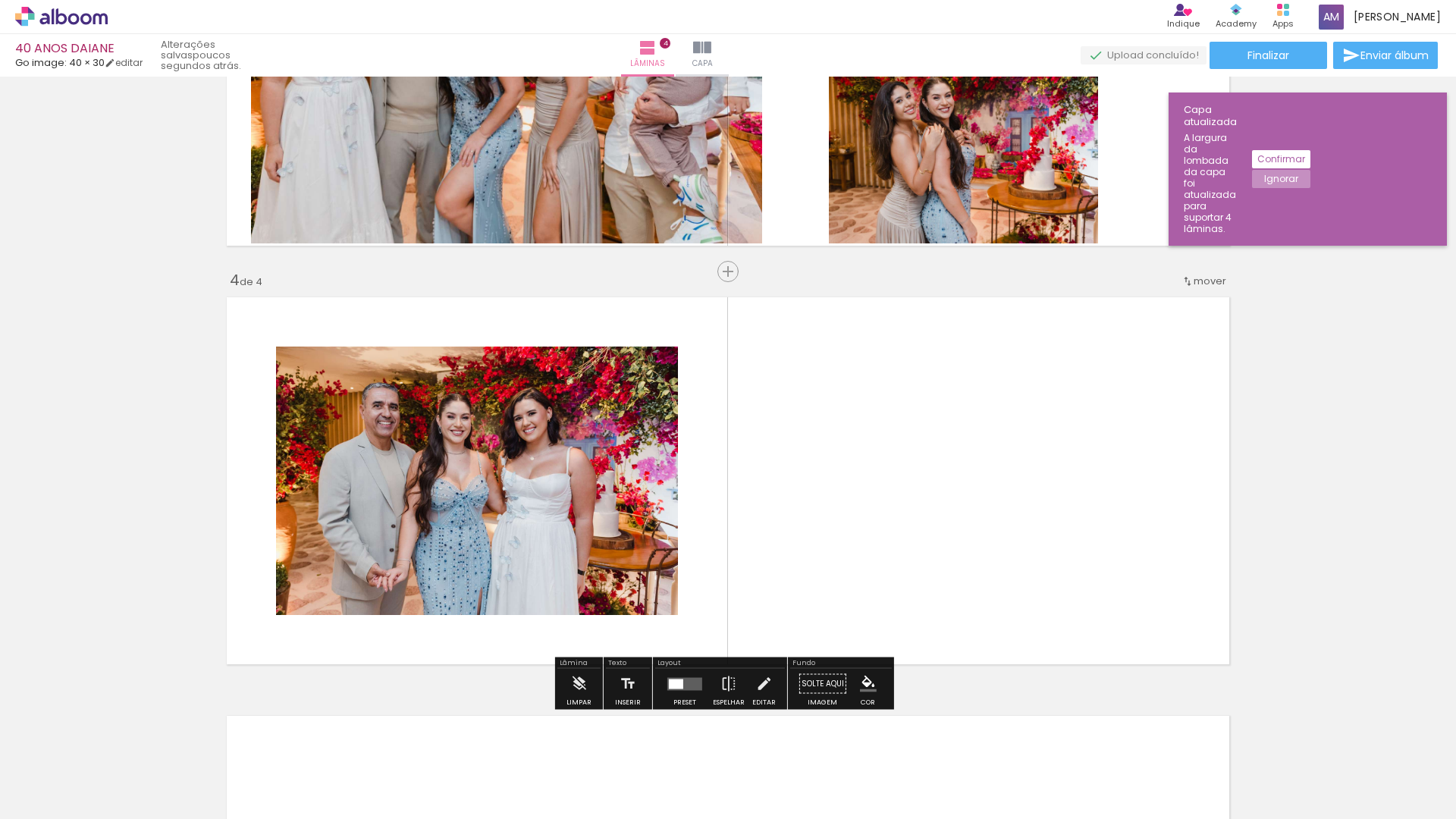
scroll to position [1166, 0]
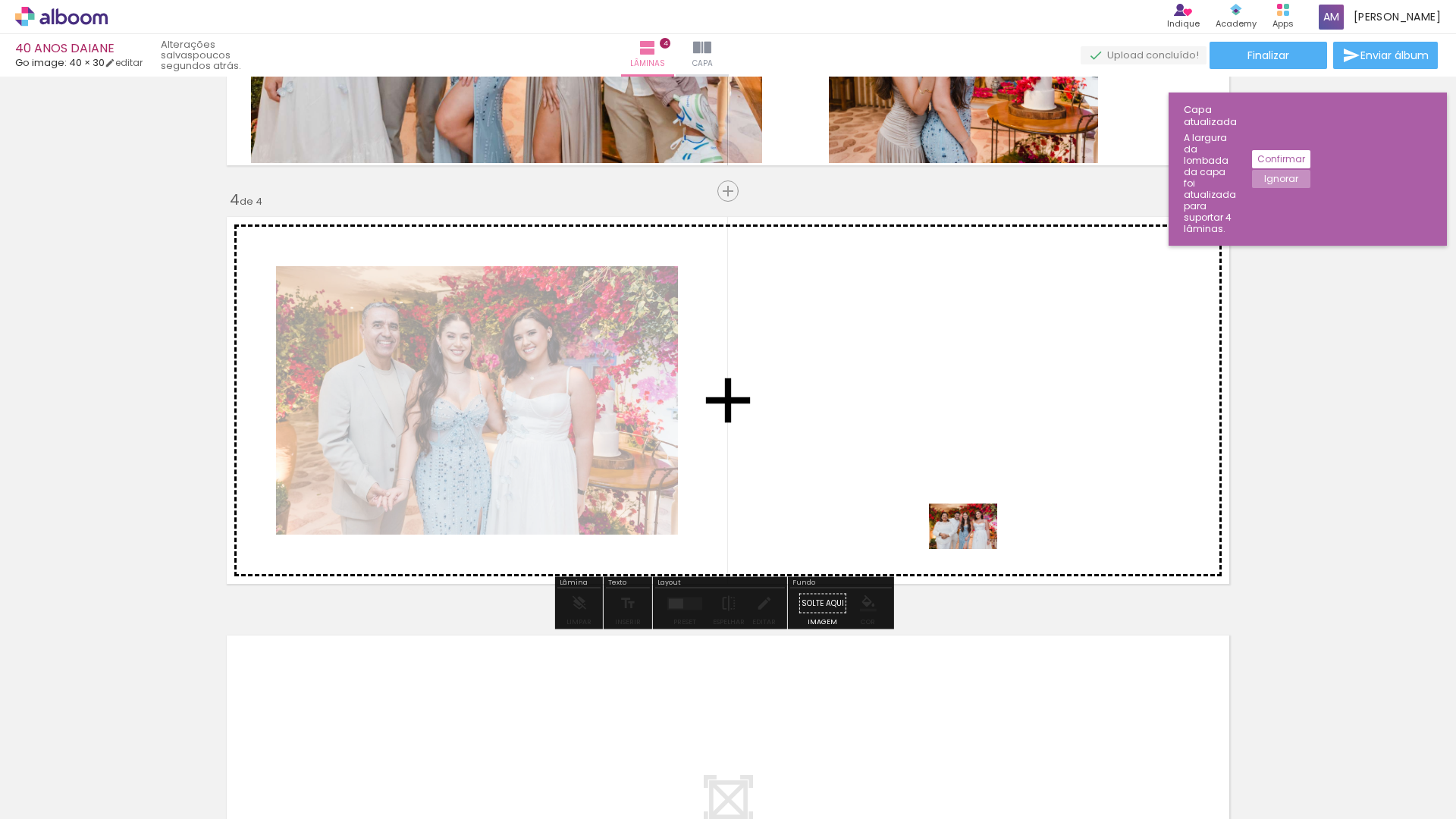
drag, startPoint x: 1273, startPoint y: 778, endPoint x: 974, endPoint y: 549, distance: 376.6
click at [974, 549] on quentale-workspace at bounding box center [728, 410] width 1456 height 819
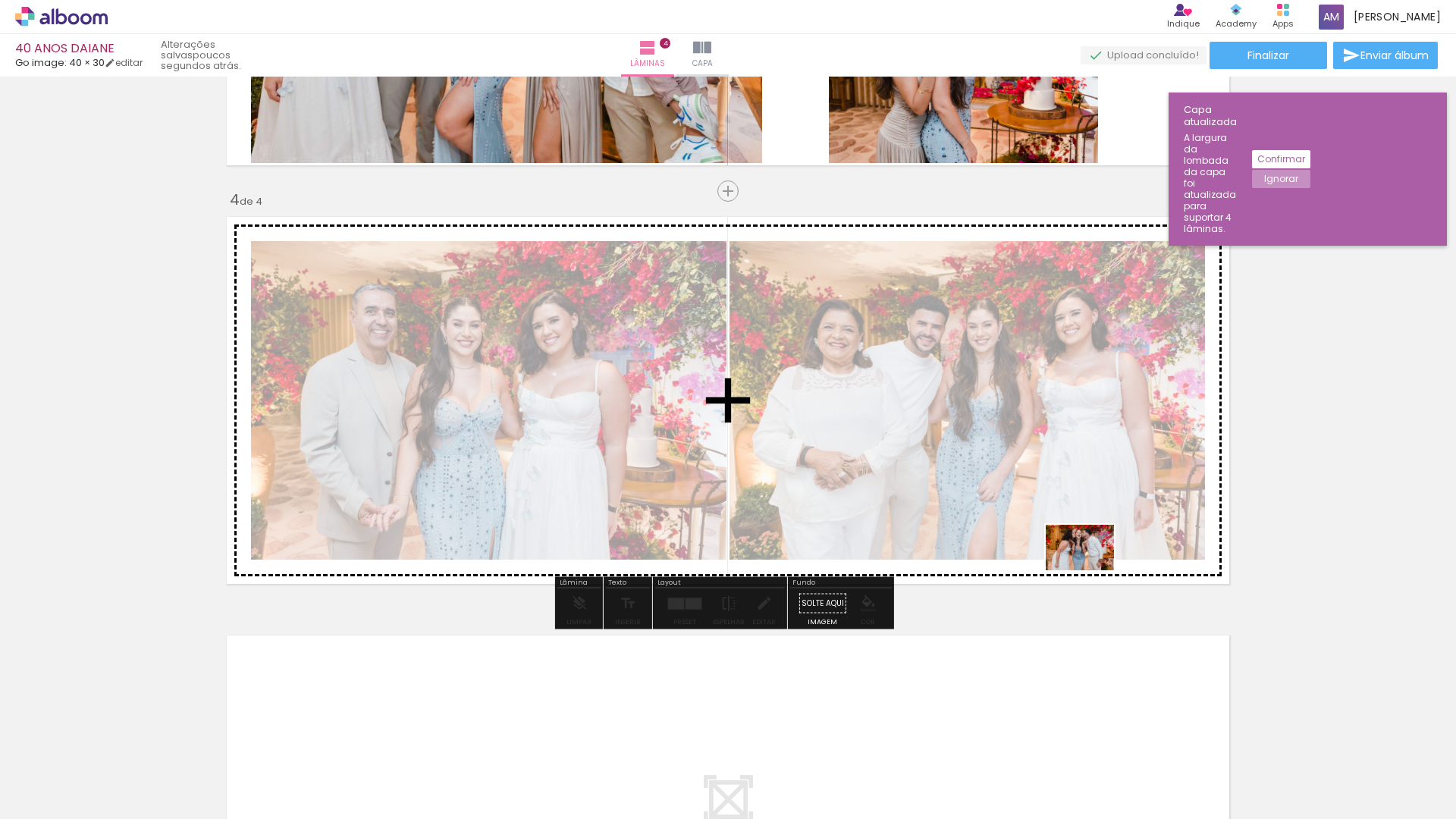
drag, startPoint x: 1352, startPoint y: 775, endPoint x: 1091, endPoint y: 571, distance: 331.3
click at [1091, 571] on quentale-workspace at bounding box center [728, 410] width 1456 height 819
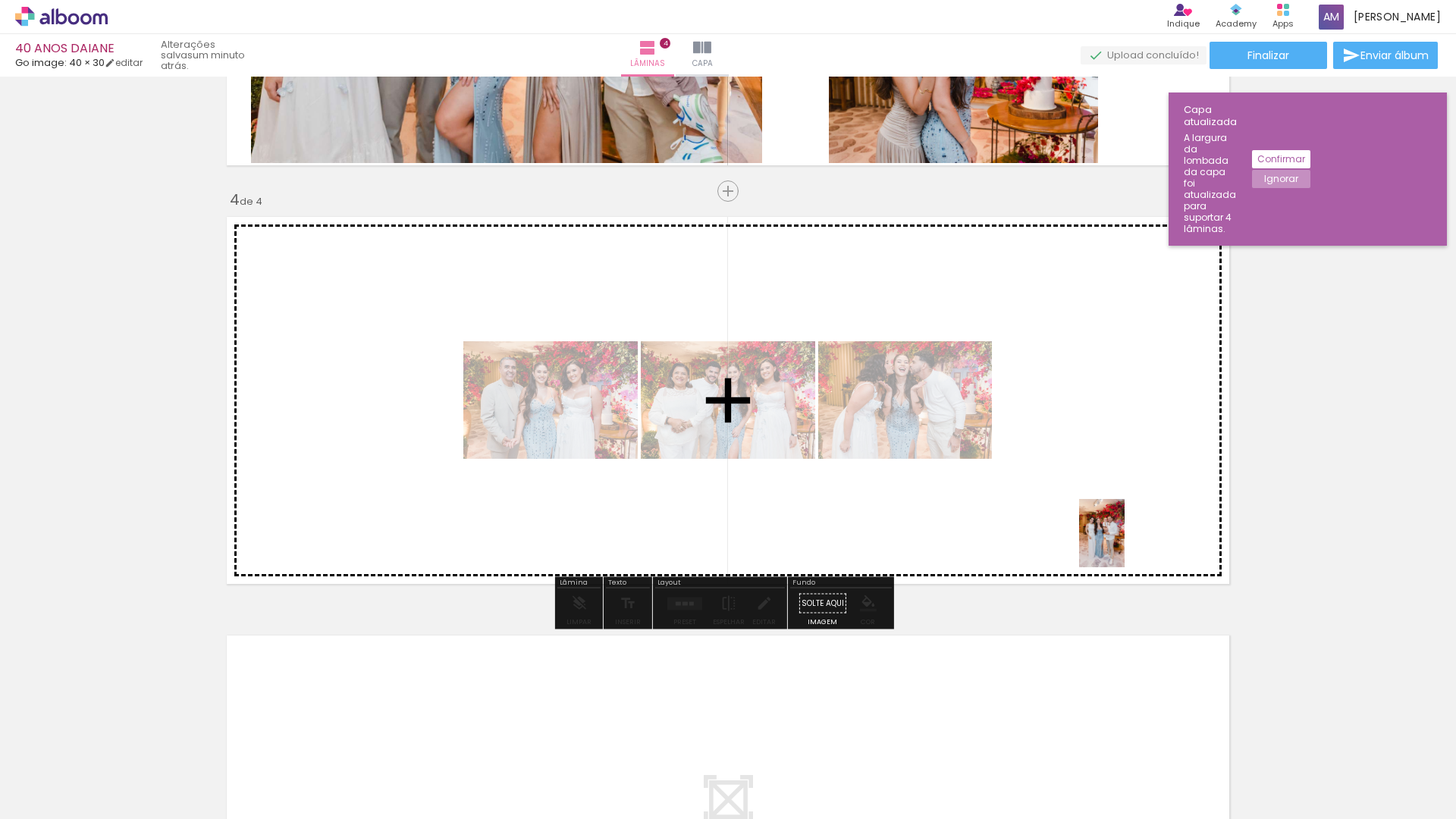
drag, startPoint x: 1434, startPoint y: 768, endPoint x: 1113, endPoint y: 536, distance: 396.1
click at [1113, 536] on quentale-workspace at bounding box center [728, 410] width 1456 height 819
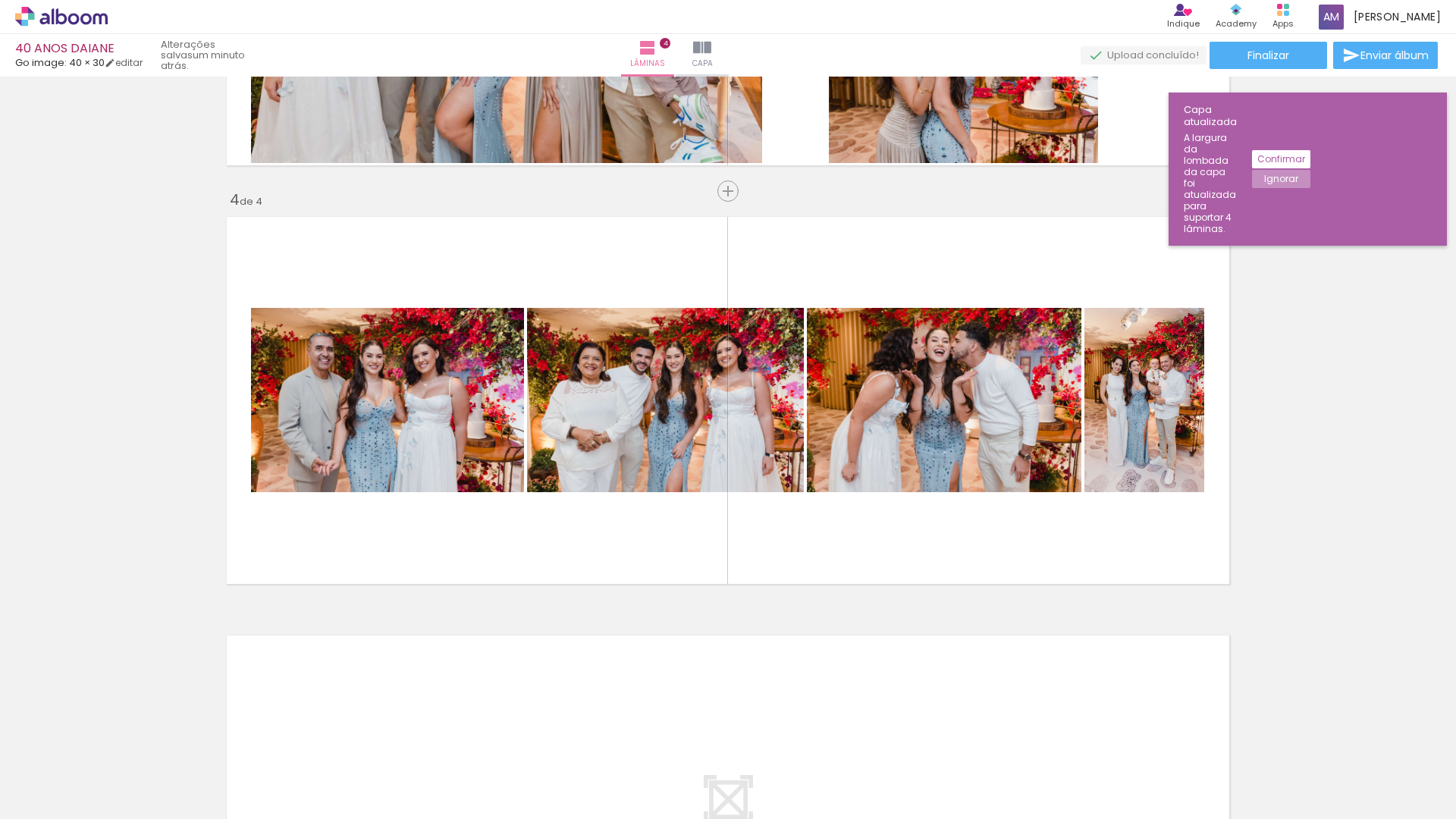
scroll to position [0, 1001]
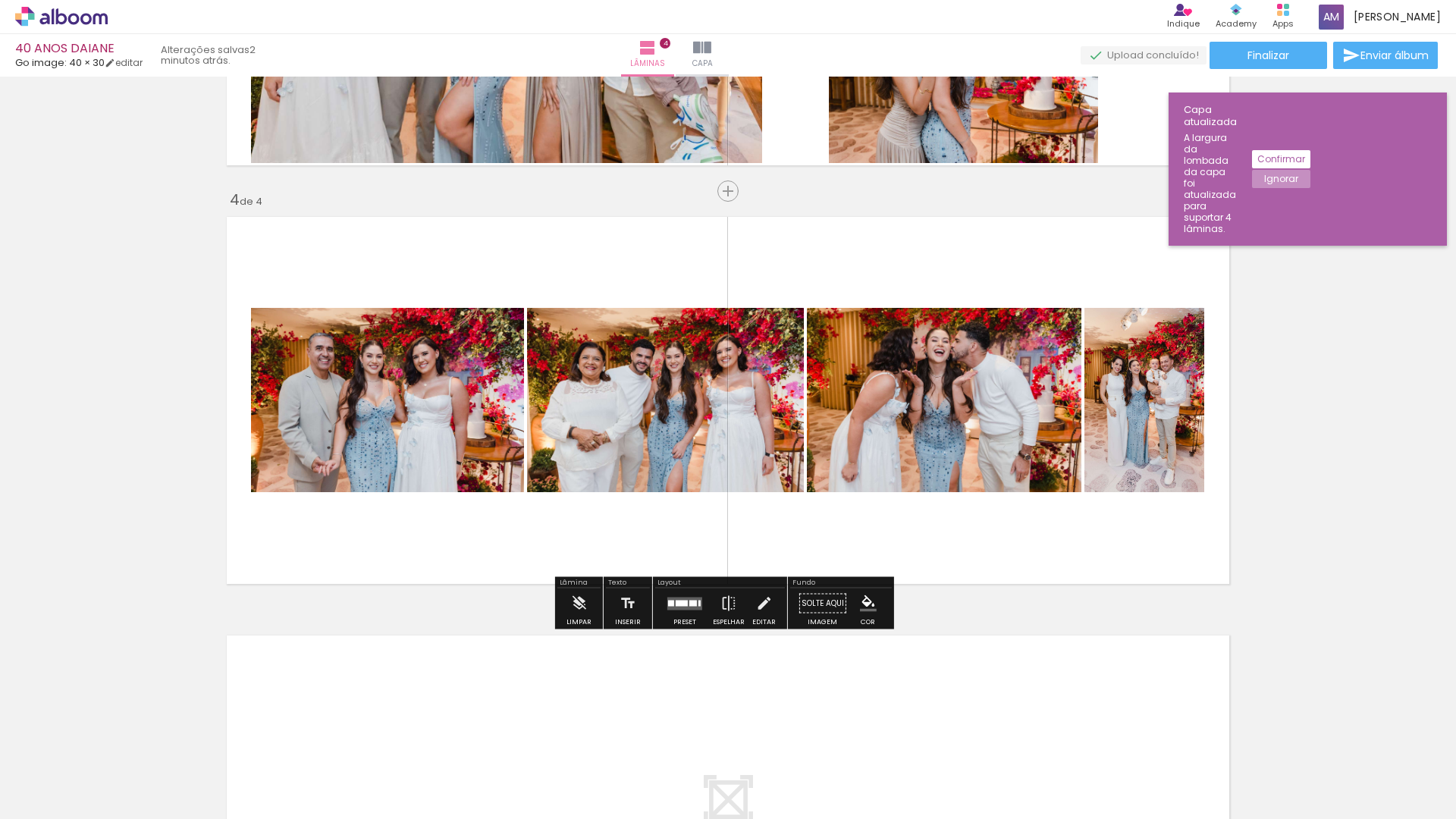
click at [677, 611] on div at bounding box center [684, 604] width 41 height 30
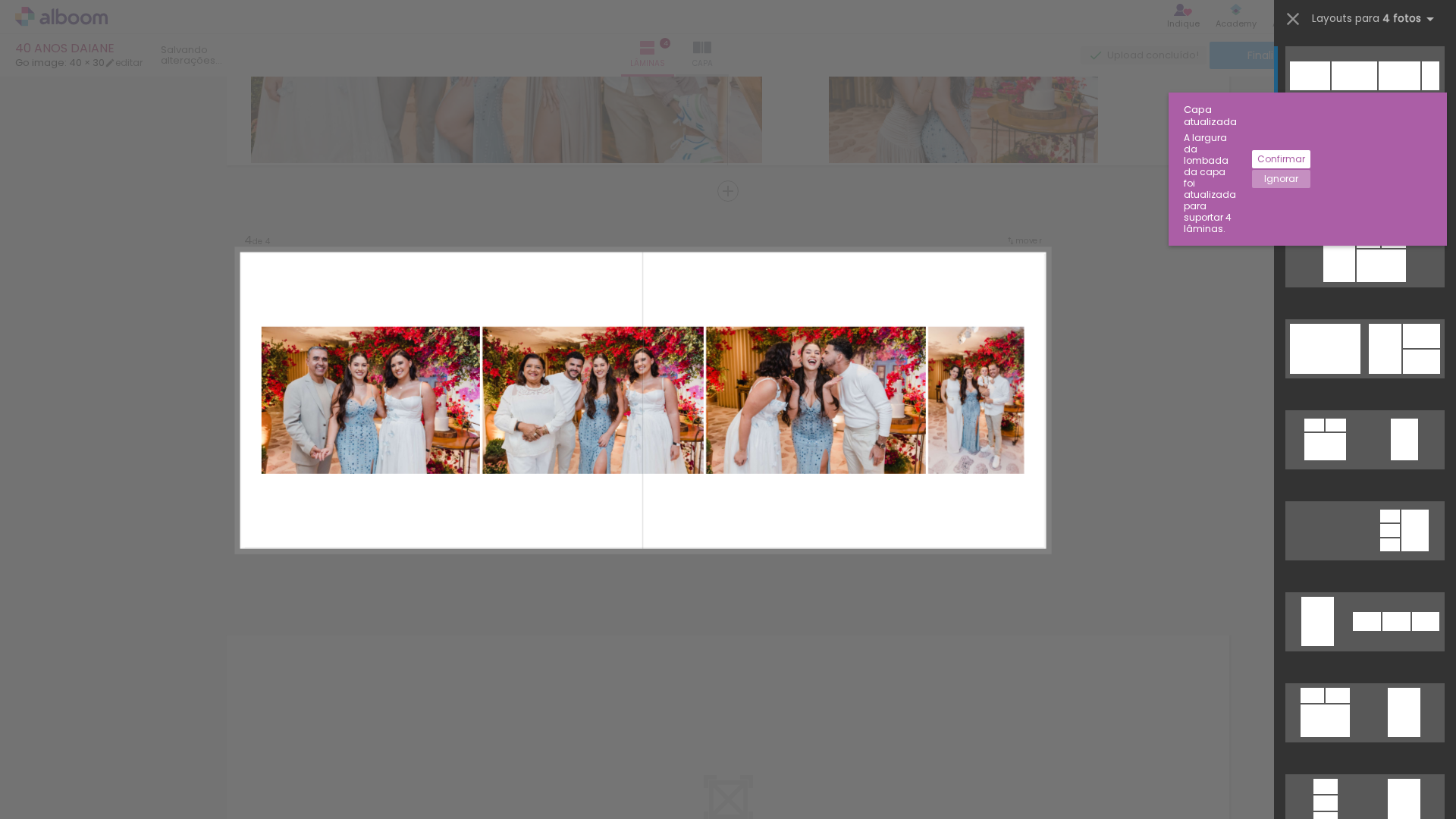
click at [0, 0] on slot "Ignorar" at bounding box center [0, 0] width 0 height 0
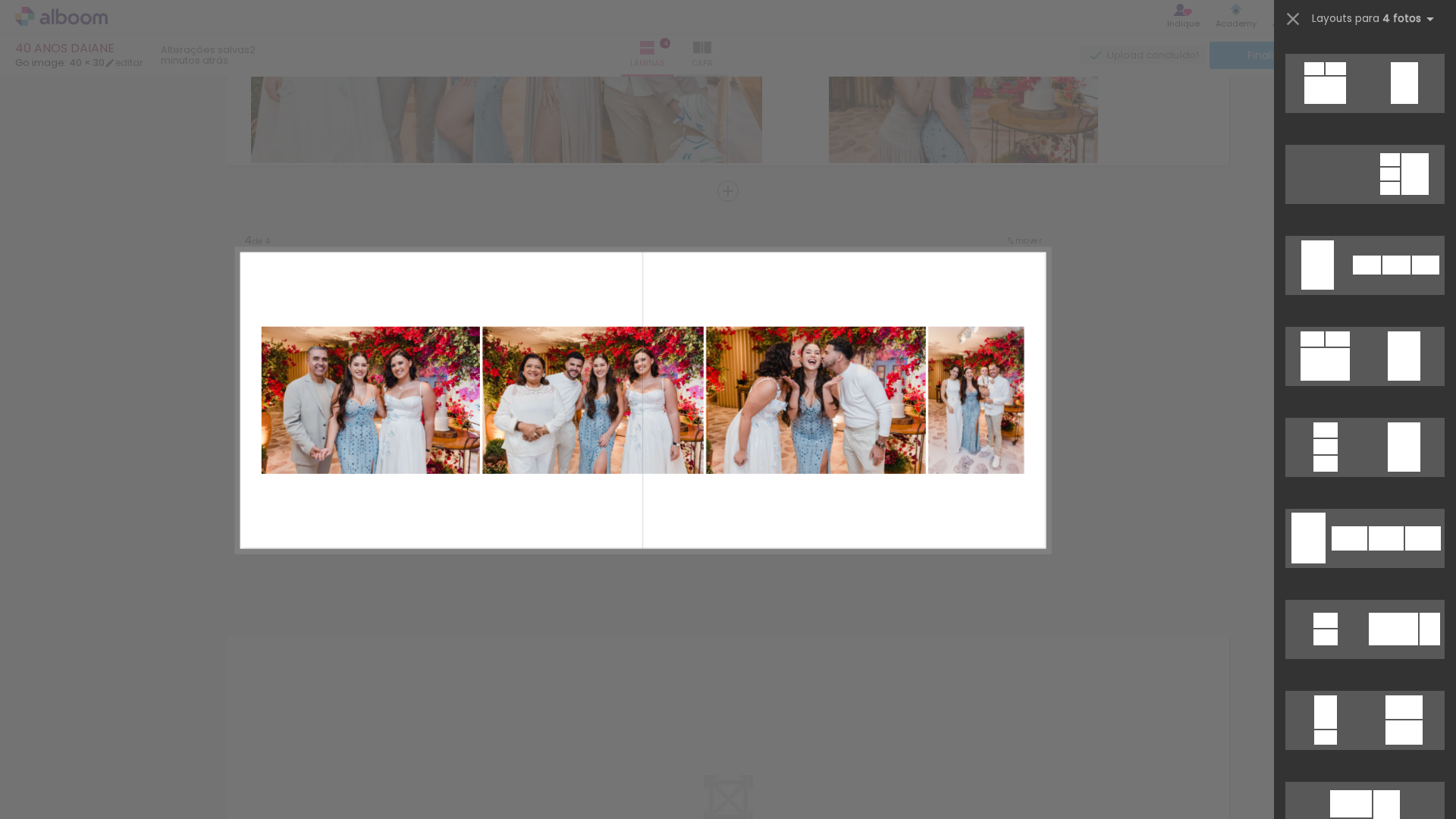
scroll to position [480, 0]
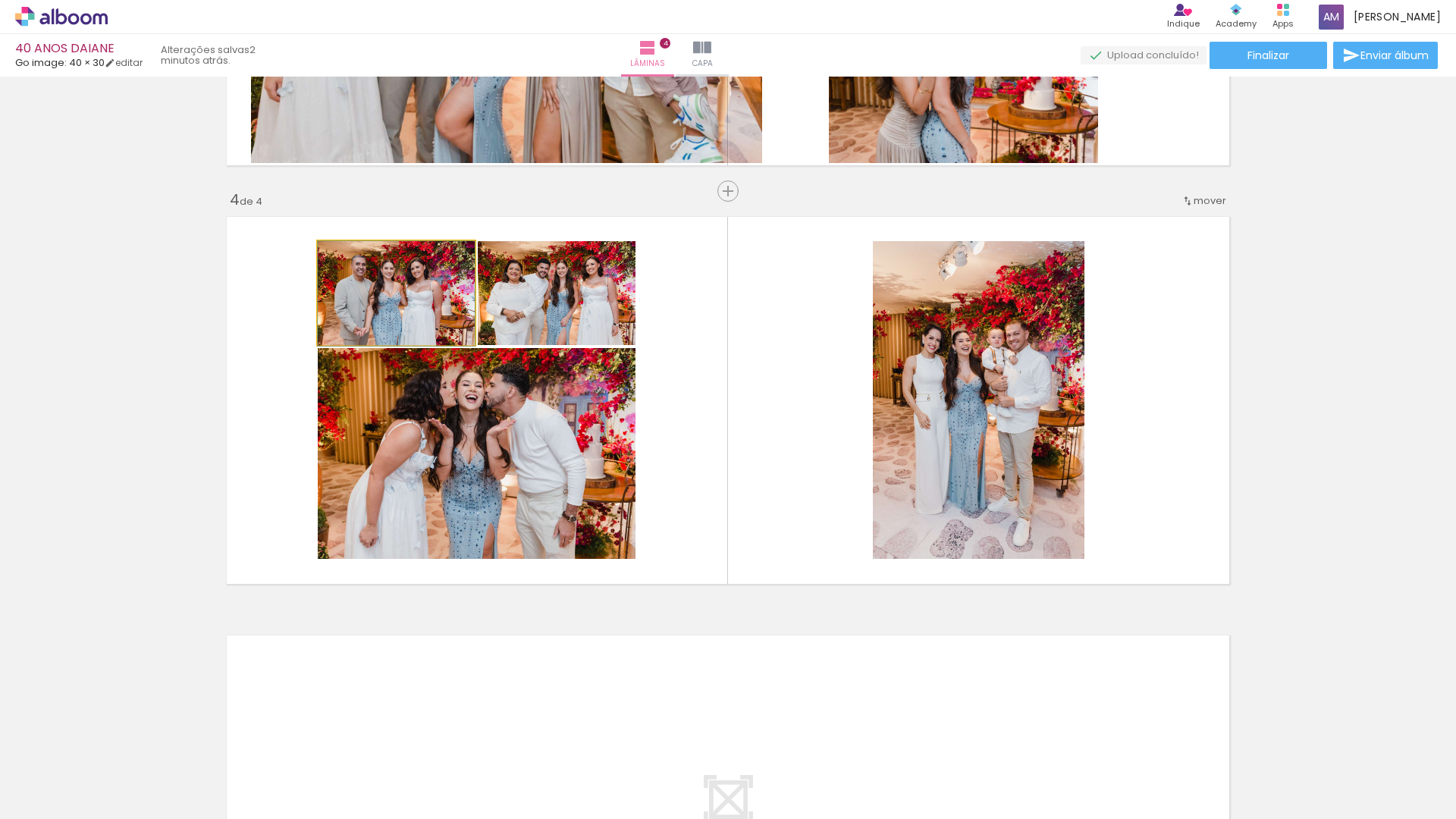
drag, startPoint x: 396, startPoint y: 294, endPoint x: 400, endPoint y: 303, distance: 9.8
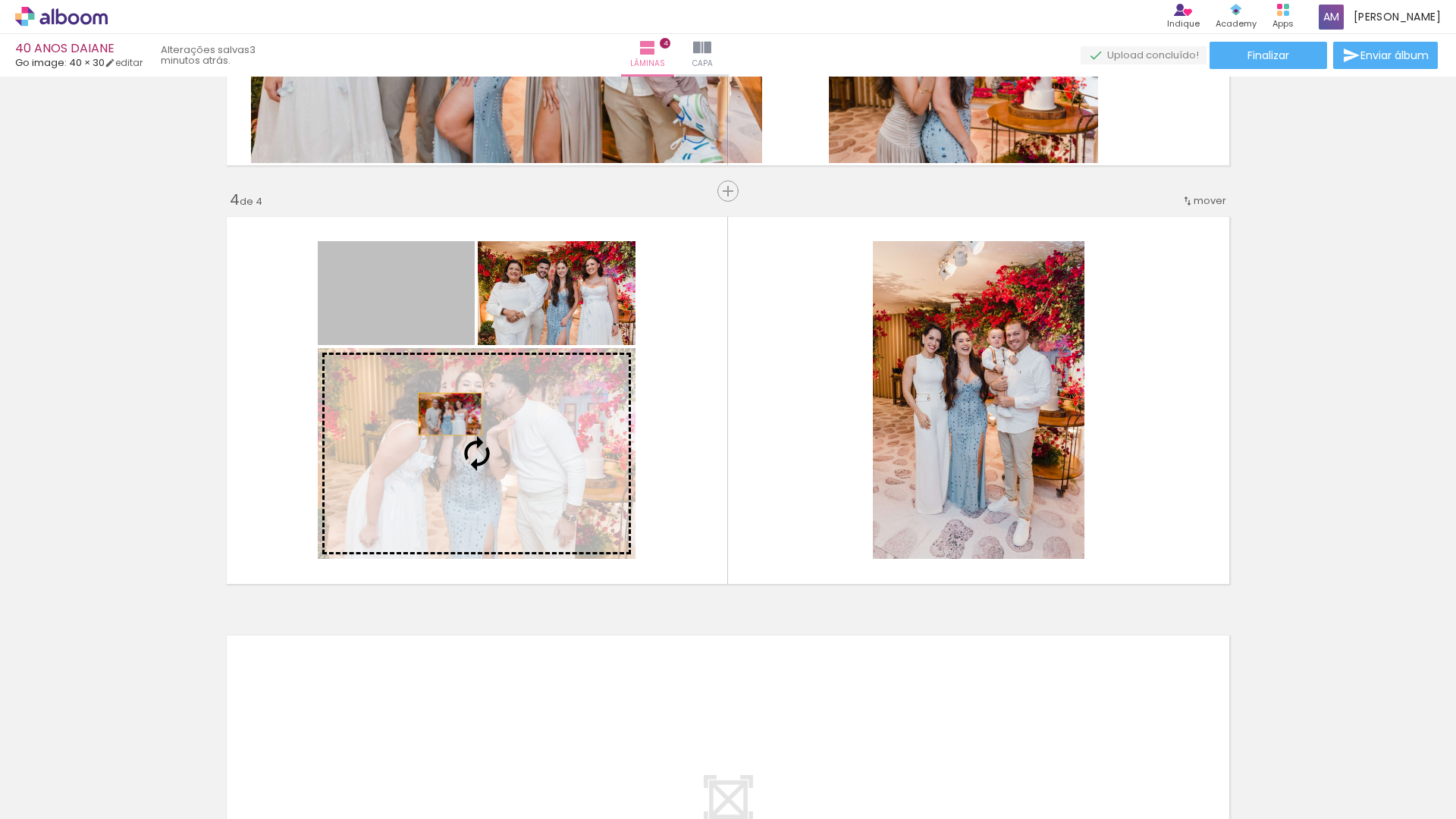
drag, startPoint x: 393, startPoint y: 299, endPoint x: 445, endPoint y: 414, distance: 126.2
click at [0, 0] on slot at bounding box center [0, 0] width 0 height 0
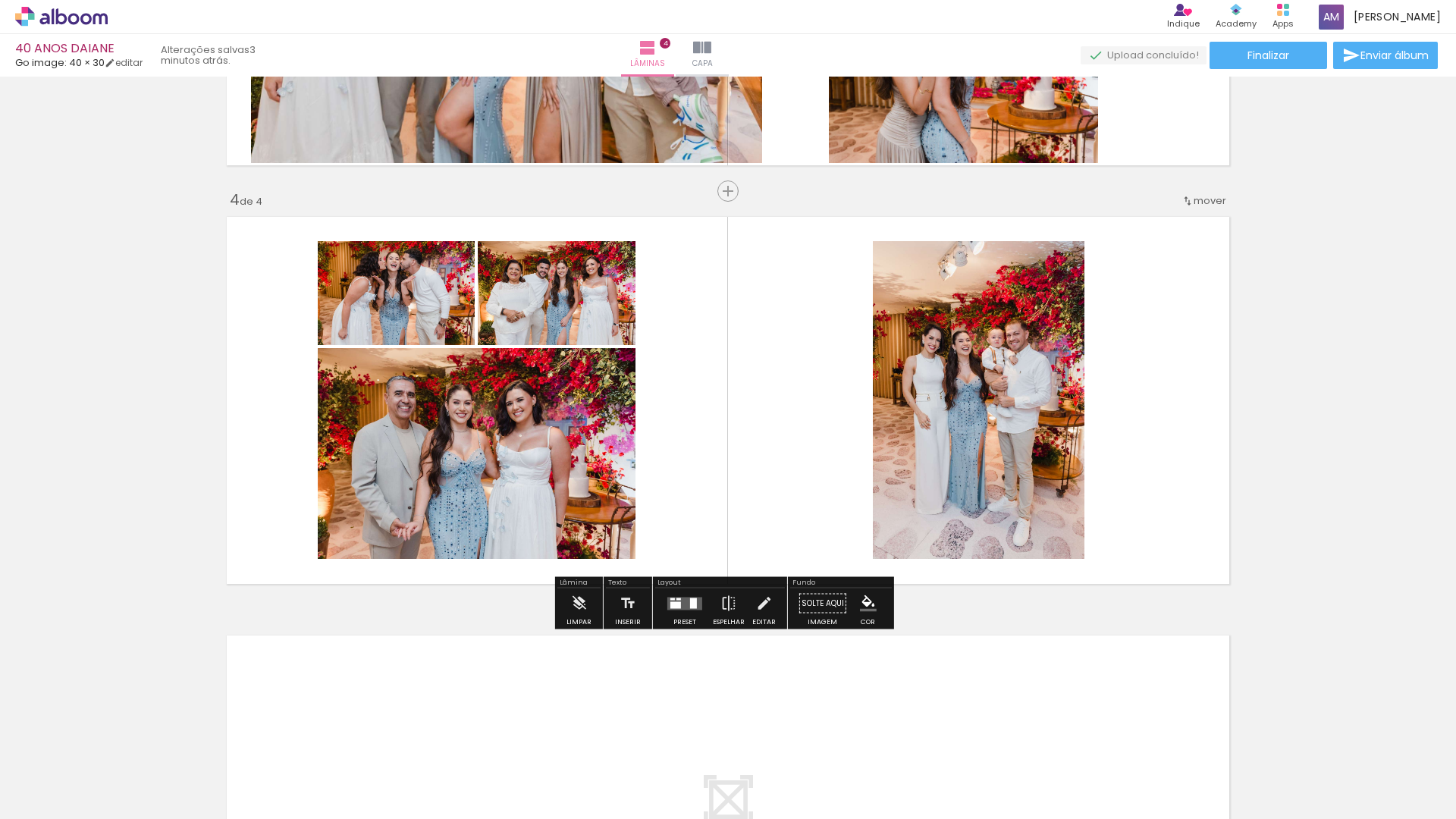
click at [726, 423] on quentale-layouter at bounding box center [728, 401] width 1016 height 381
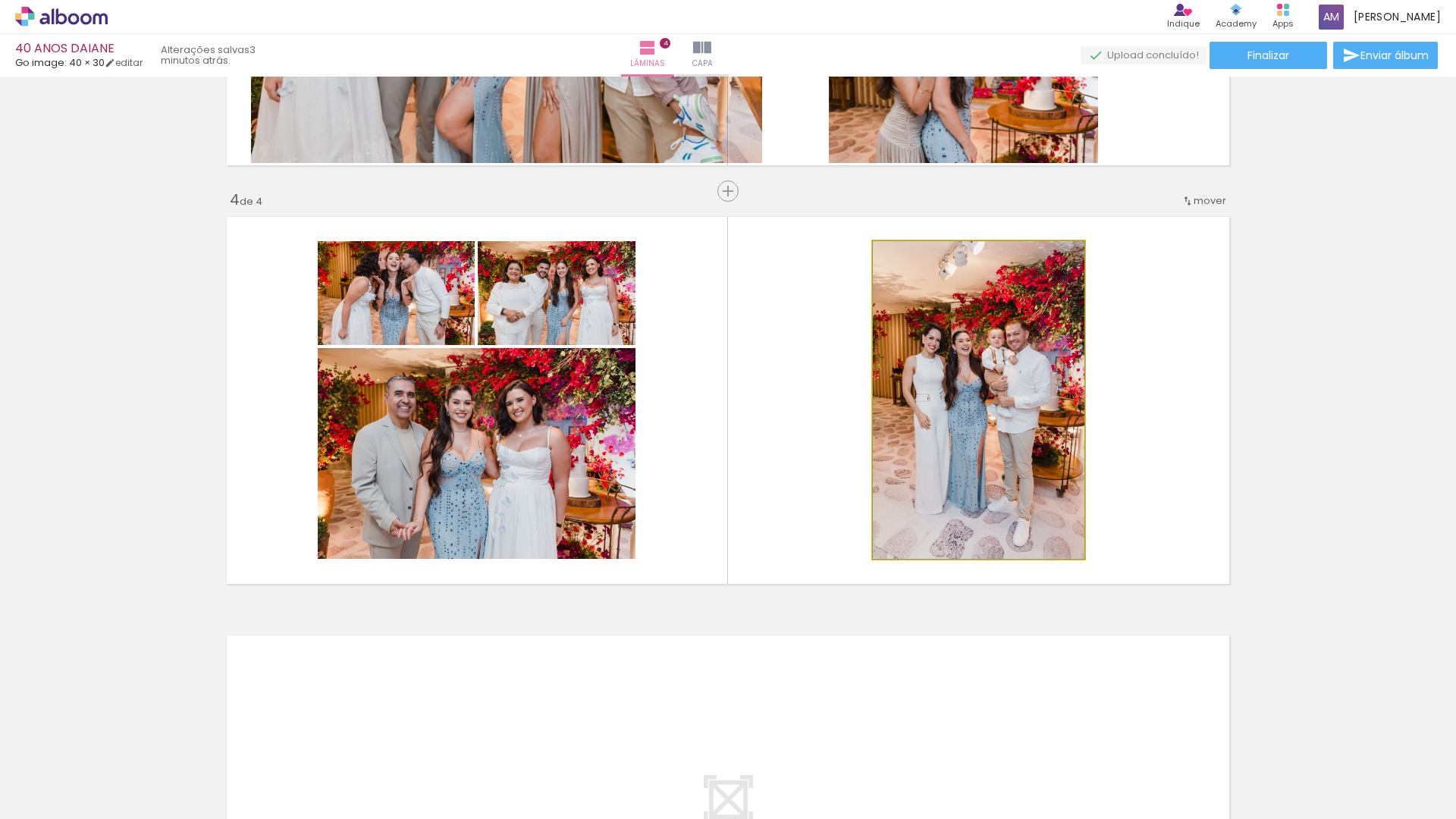
click at [1005, 427] on quentale-photo at bounding box center [978, 399] width 211 height 318
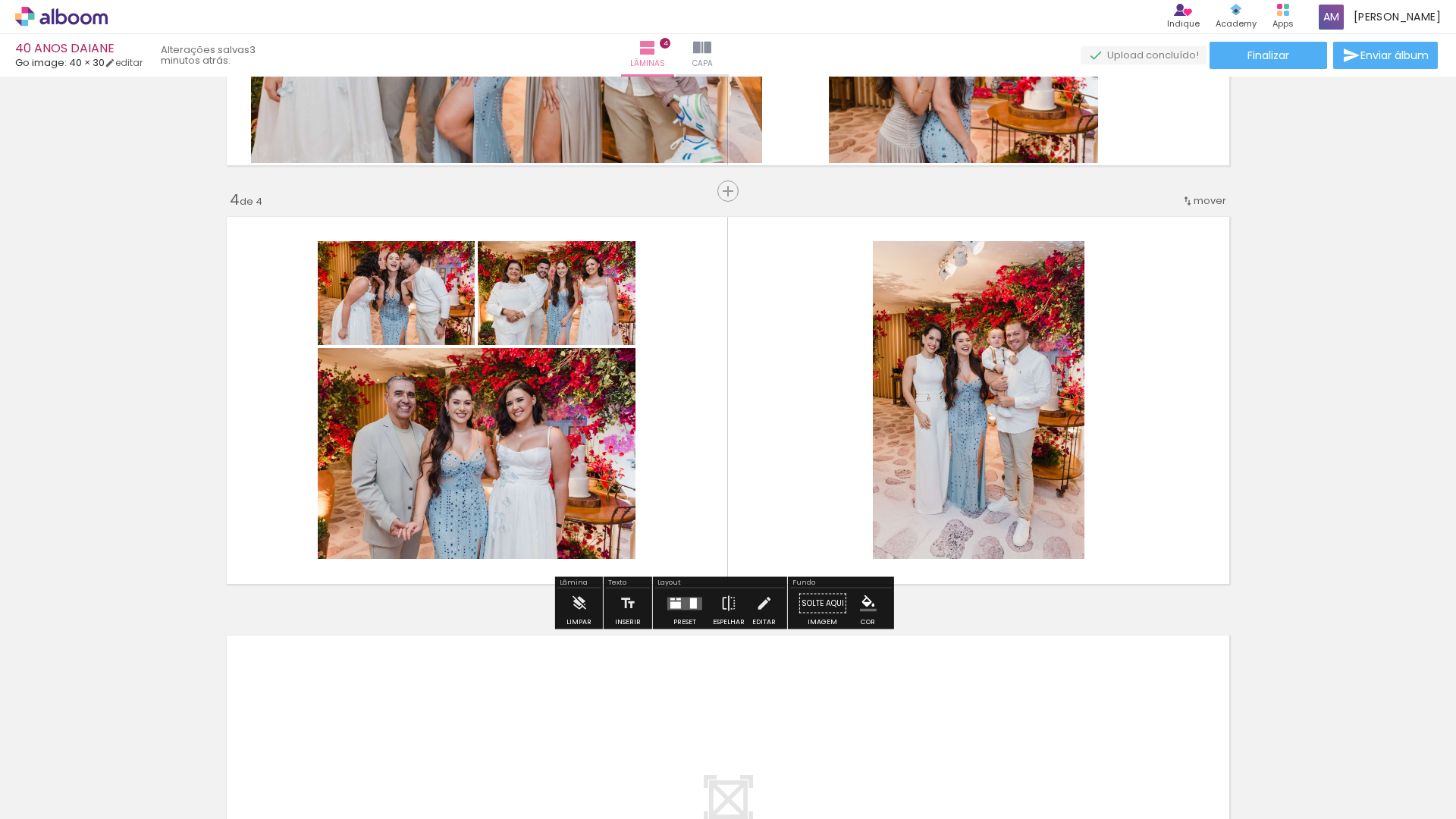
click at [1005, 427] on quentale-photo at bounding box center [978, 399] width 211 height 318
click at [760, 606] on iron-icon at bounding box center [764, 604] width 17 height 30
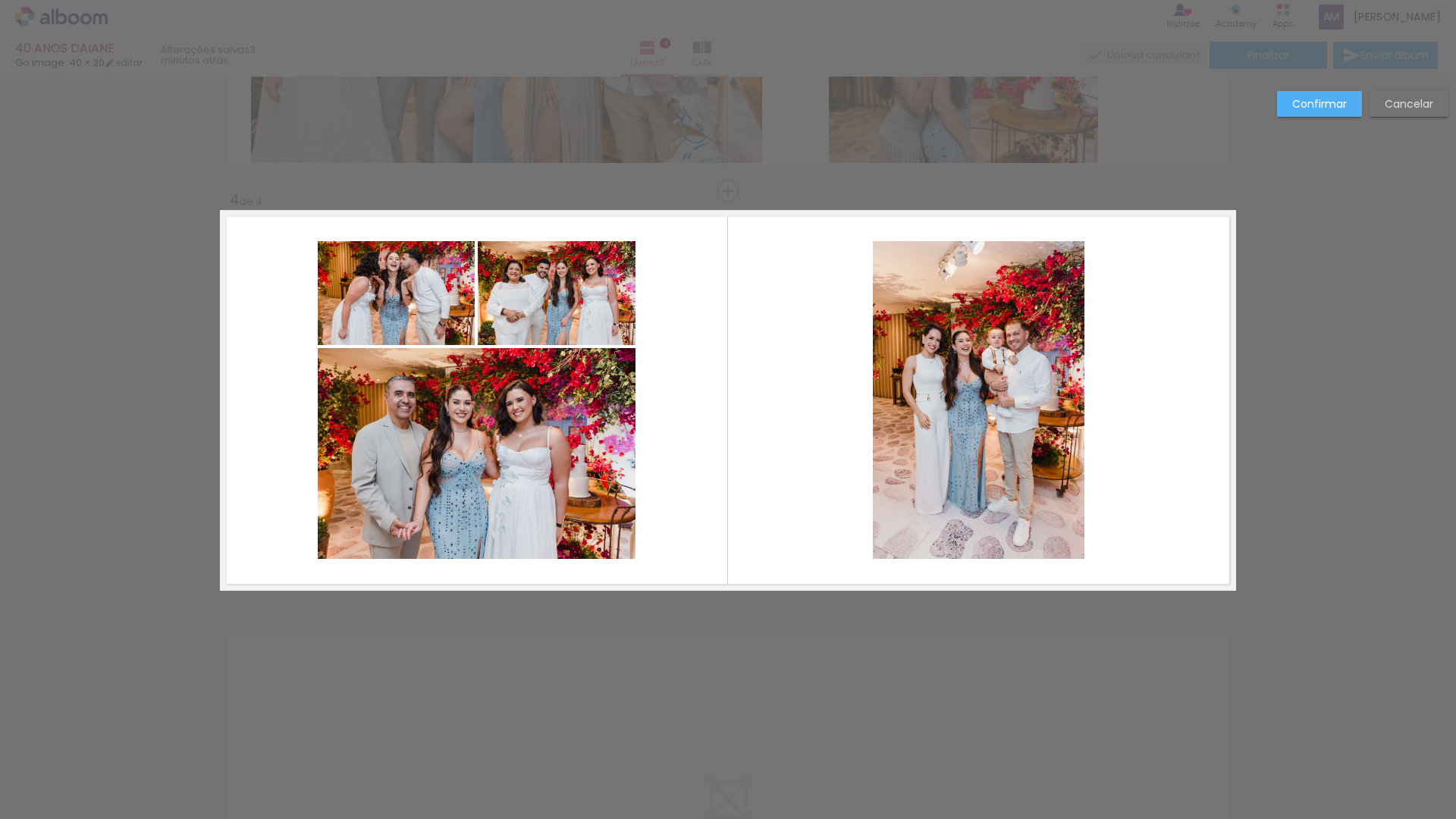
click at [903, 539] on quentale-photo at bounding box center [978, 399] width 211 height 318
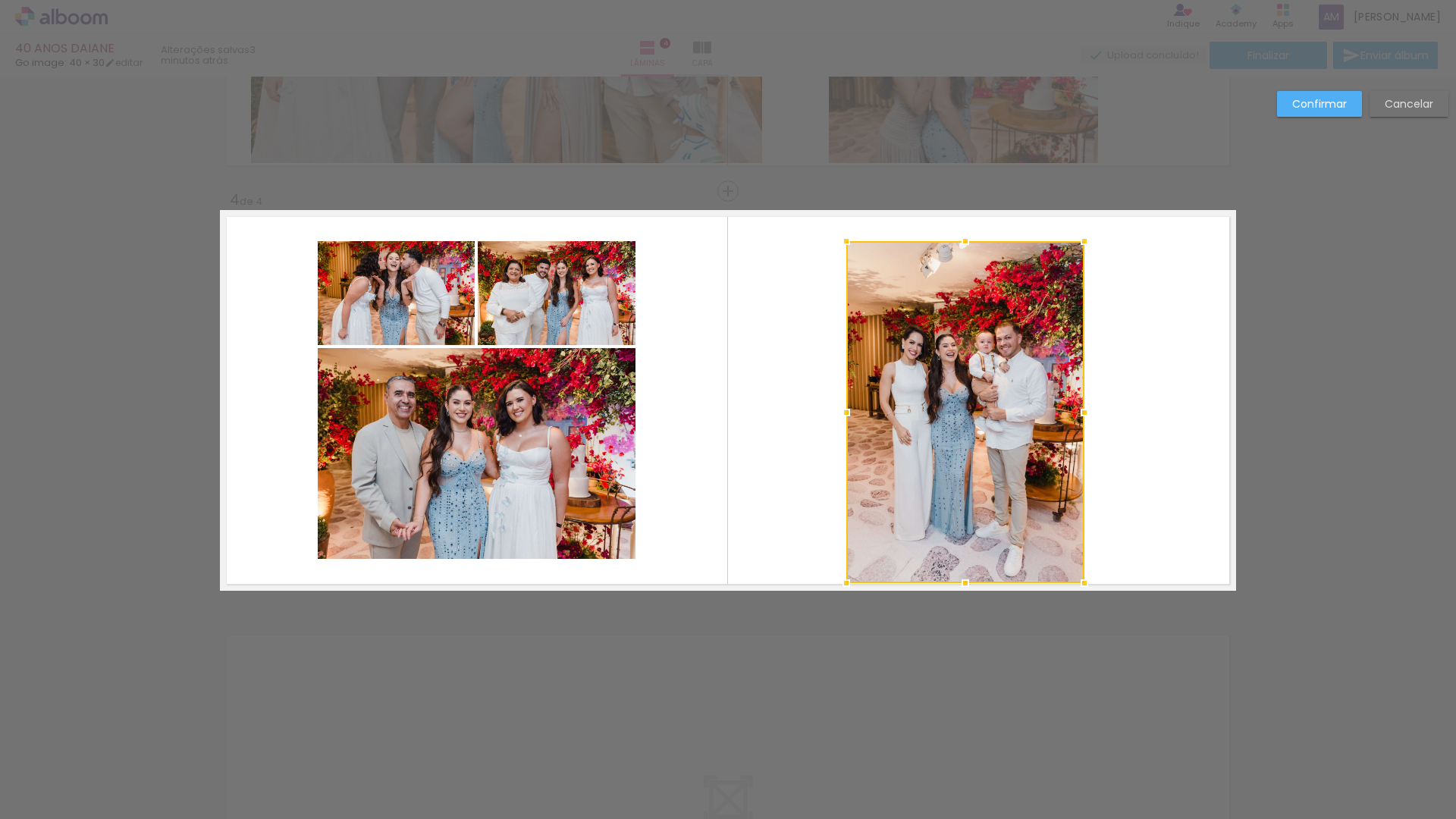
drag, startPoint x: 870, startPoint y: 559, endPoint x: 845, endPoint y: 583, distance: 34.7
click at [845, 583] on div at bounding box center [846, 583] width 30 height 30
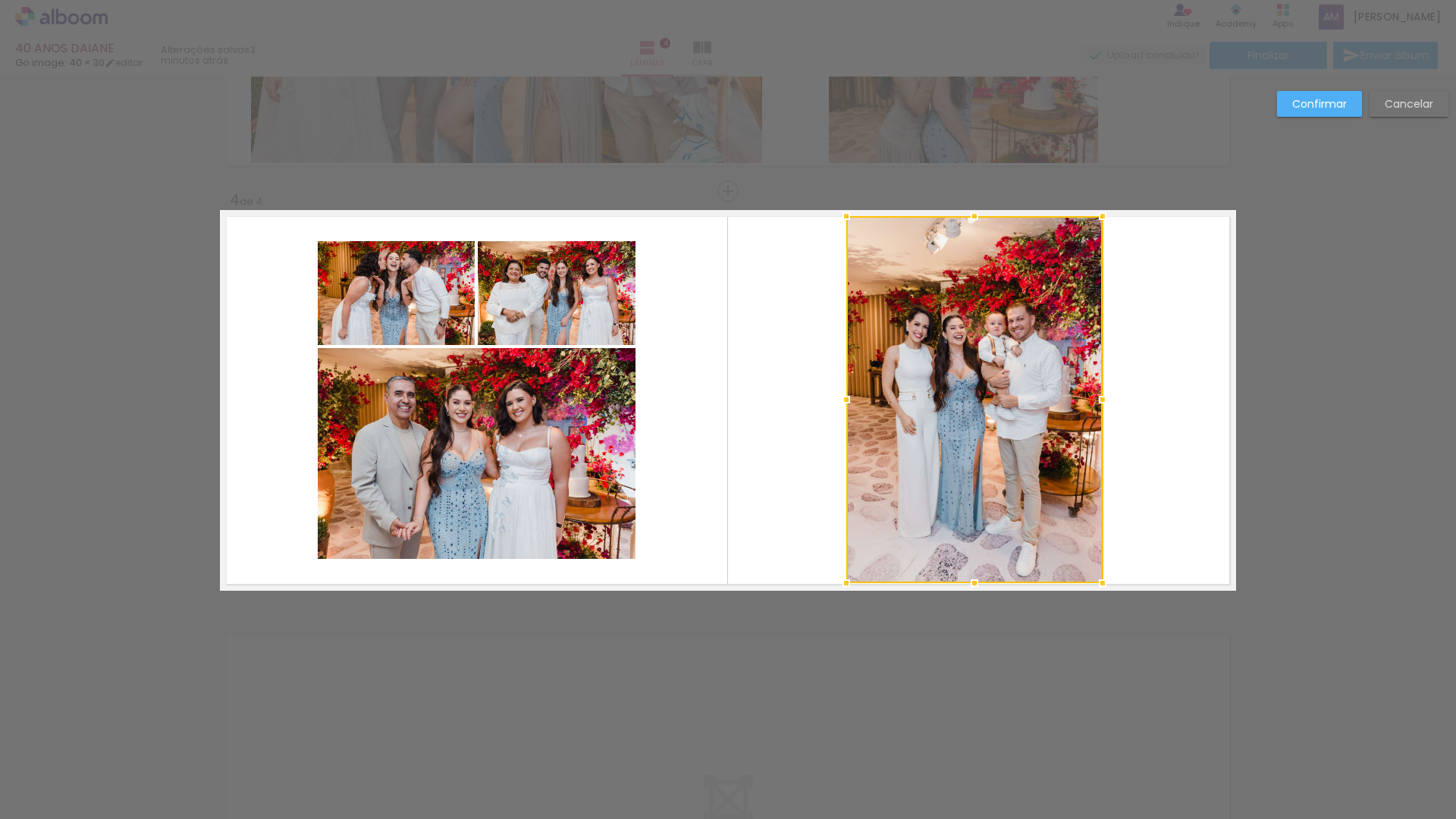
drag, startPoint x: 1077, startPoint y: 245, endPoint x: 1096, endPoint y: 220, distance: 31.4
click at [1096, 220] on div at bounding box center [1102, 216] width 30 height 30
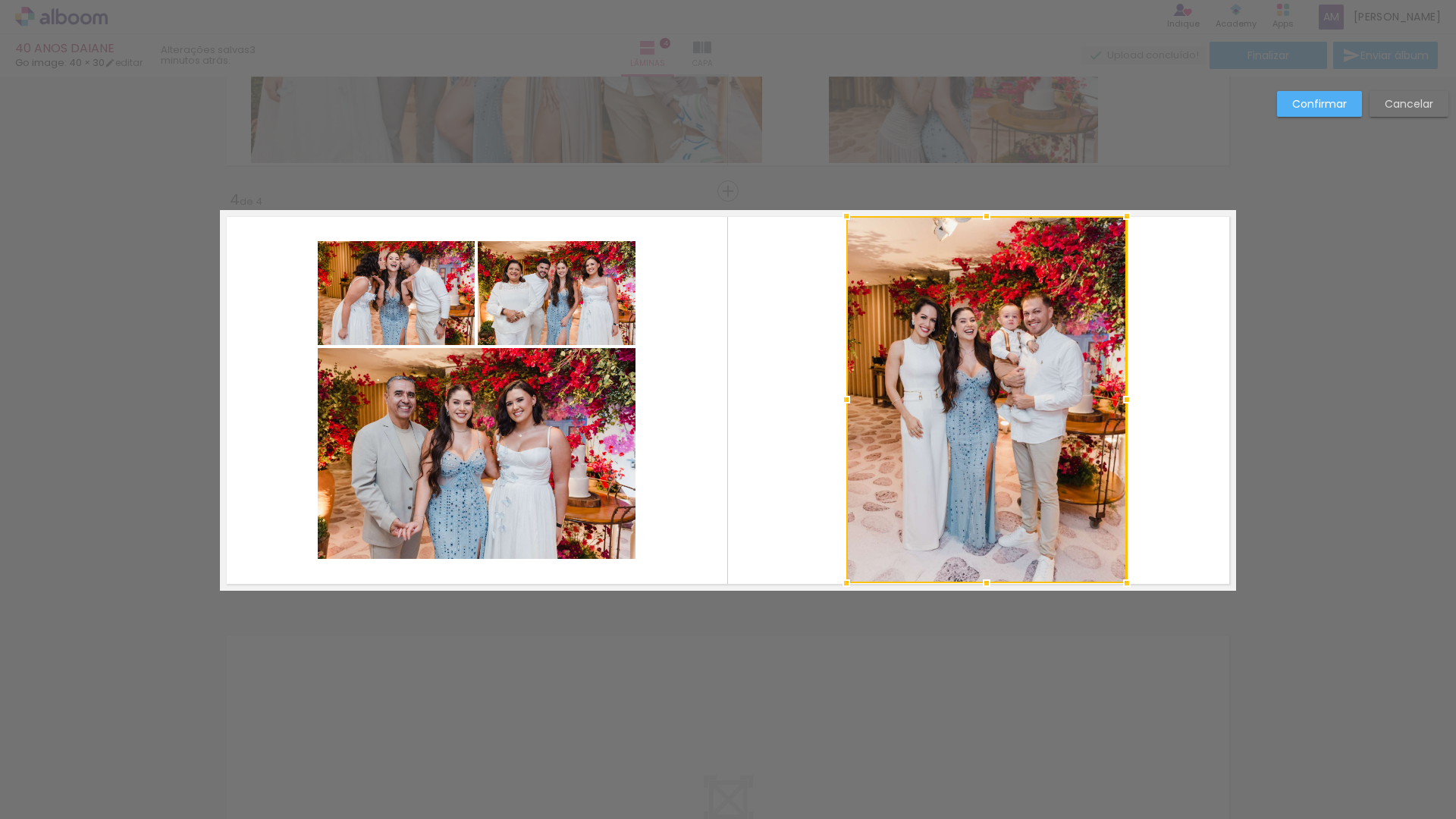
drag, startPoint x: 1094, startPoint y: 401, endPoint x: 1118, endPoint y: 400, distance: 24.0
click at [1118, 400] on div at bounding box center [1127, 400] width 30 height 30
click at [1139, 416] on quentale-layouter at bounding box center [728, 401] width 1016 height 381
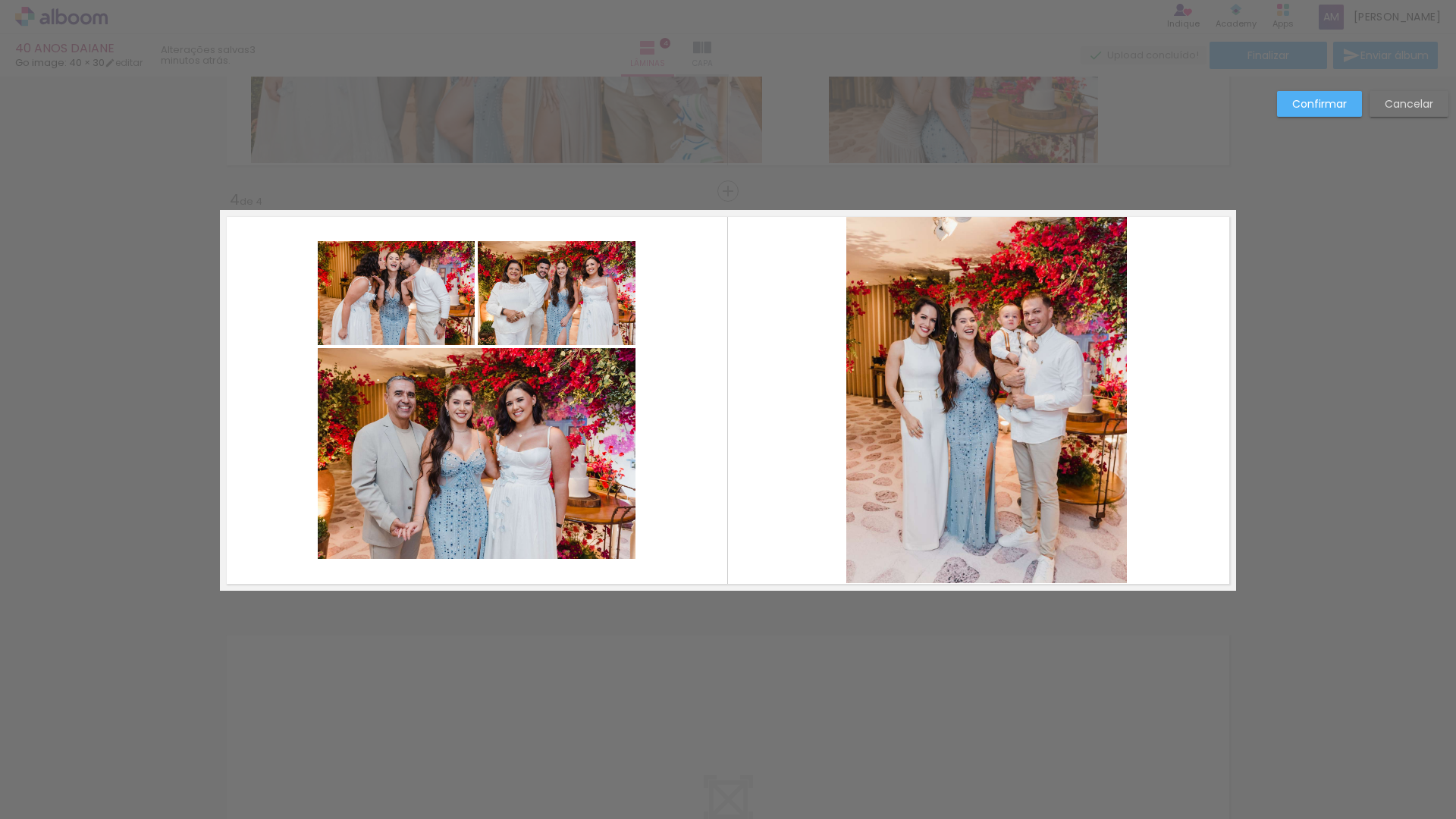
click at [1027, 415] on quentale-photo at bounding box center [987, 399] width 281 height 367
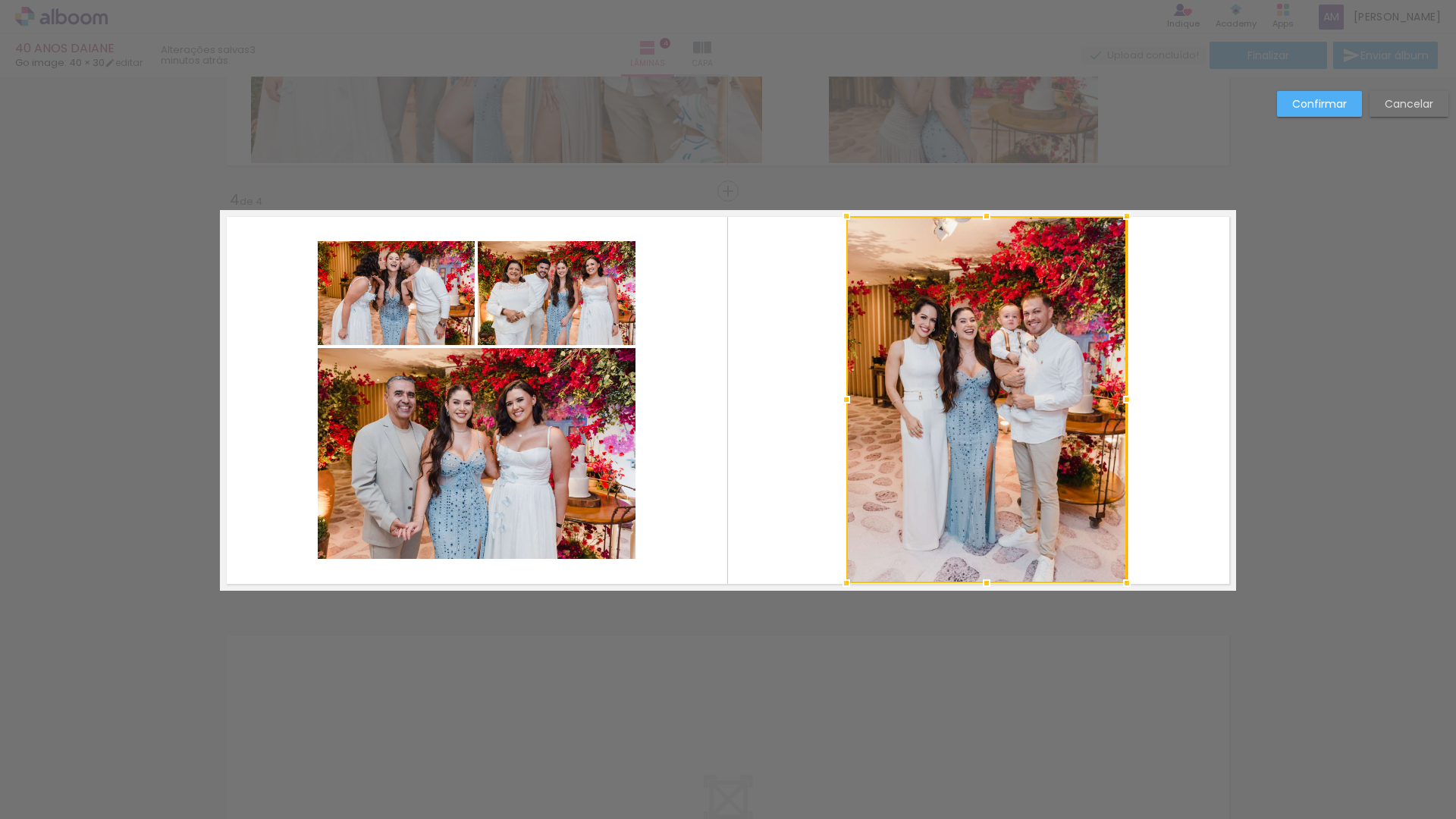
click at [1027, 415] on div at bounding box center [987, 399] width 281 height 367
click at [0, 0] on slot "Confirmar" at bounding box center [0, 0] width 0 height 0
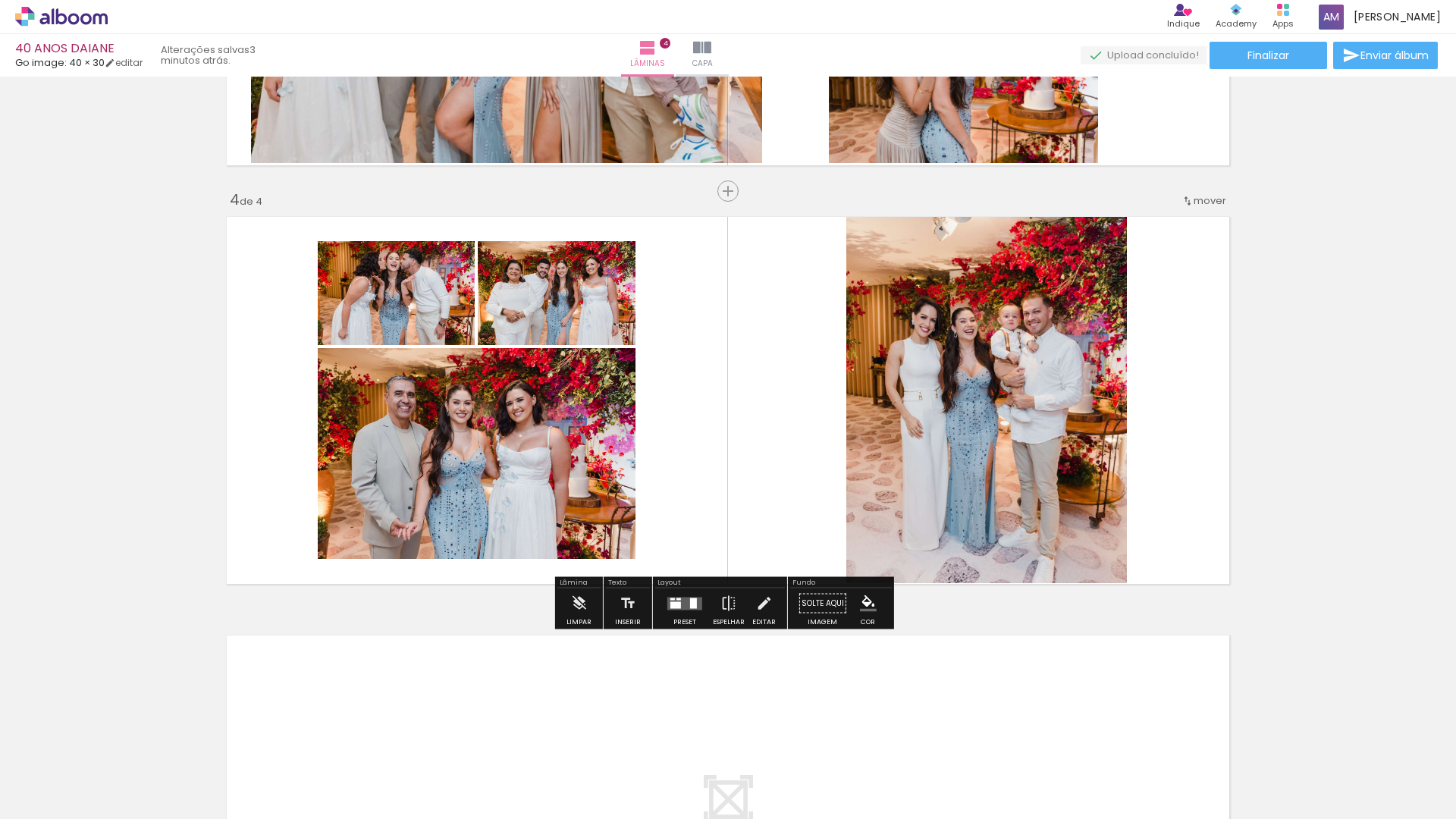
click at [1021, 373] on quentale-photo at bounding box center [987, 399] width 281 height 367
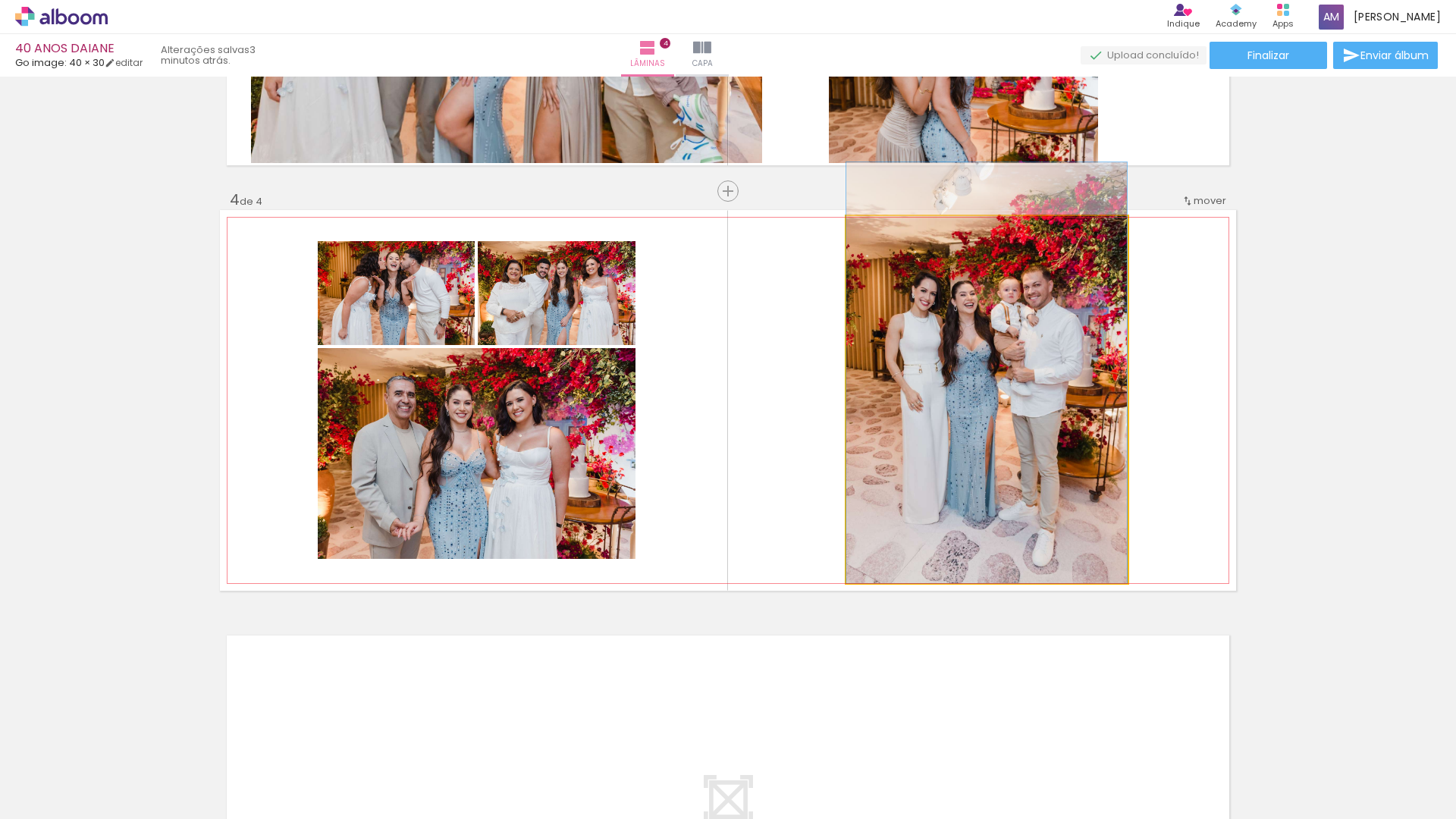
drag, startPoint x: 1021, startPoint y: 373, endPoint x: 1021, endPoint y: 346, distance: 27.0
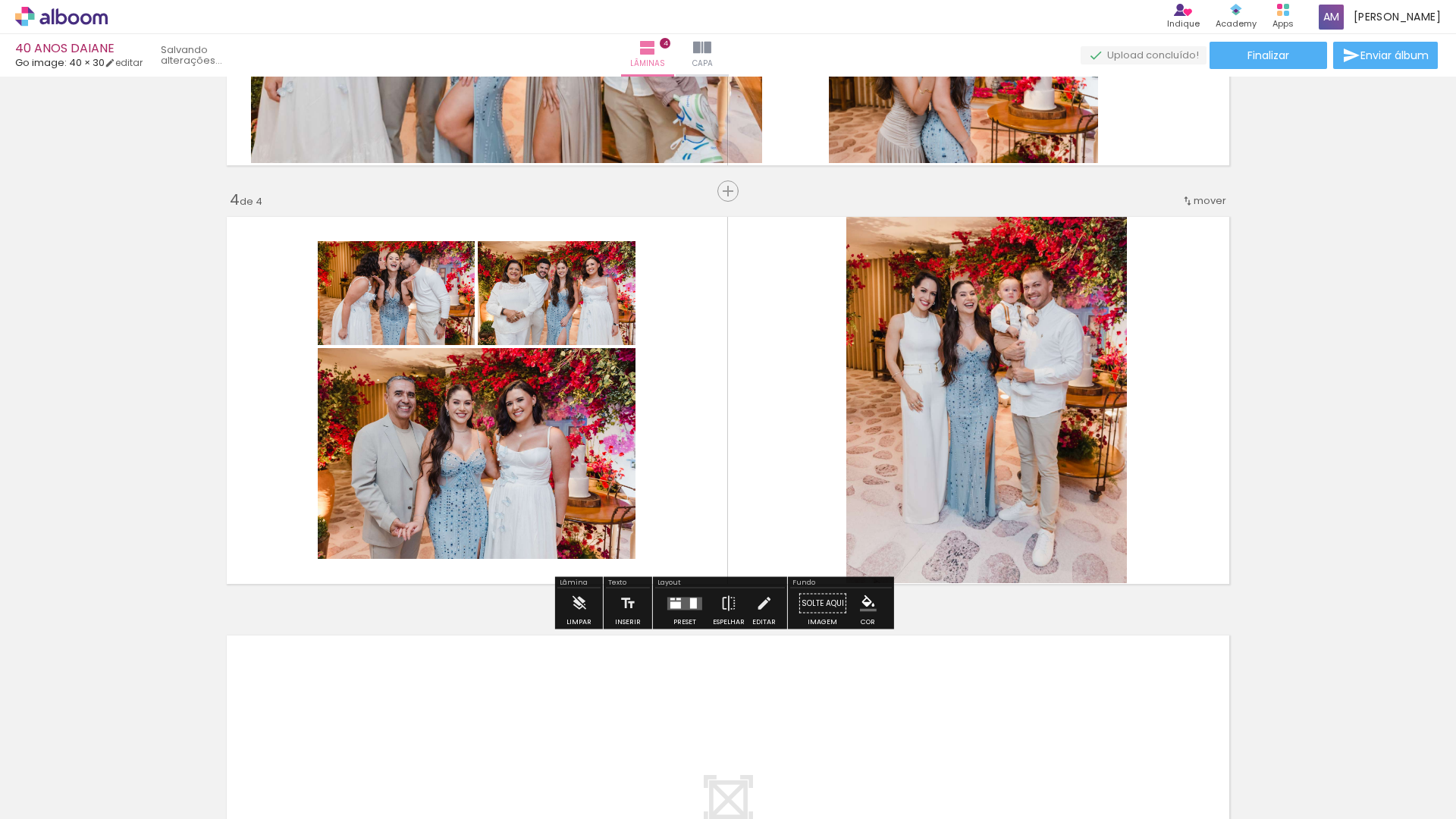
click at [1143, 351] on quentale-layouter at bounding box center [728, 401] width 1016 height 381
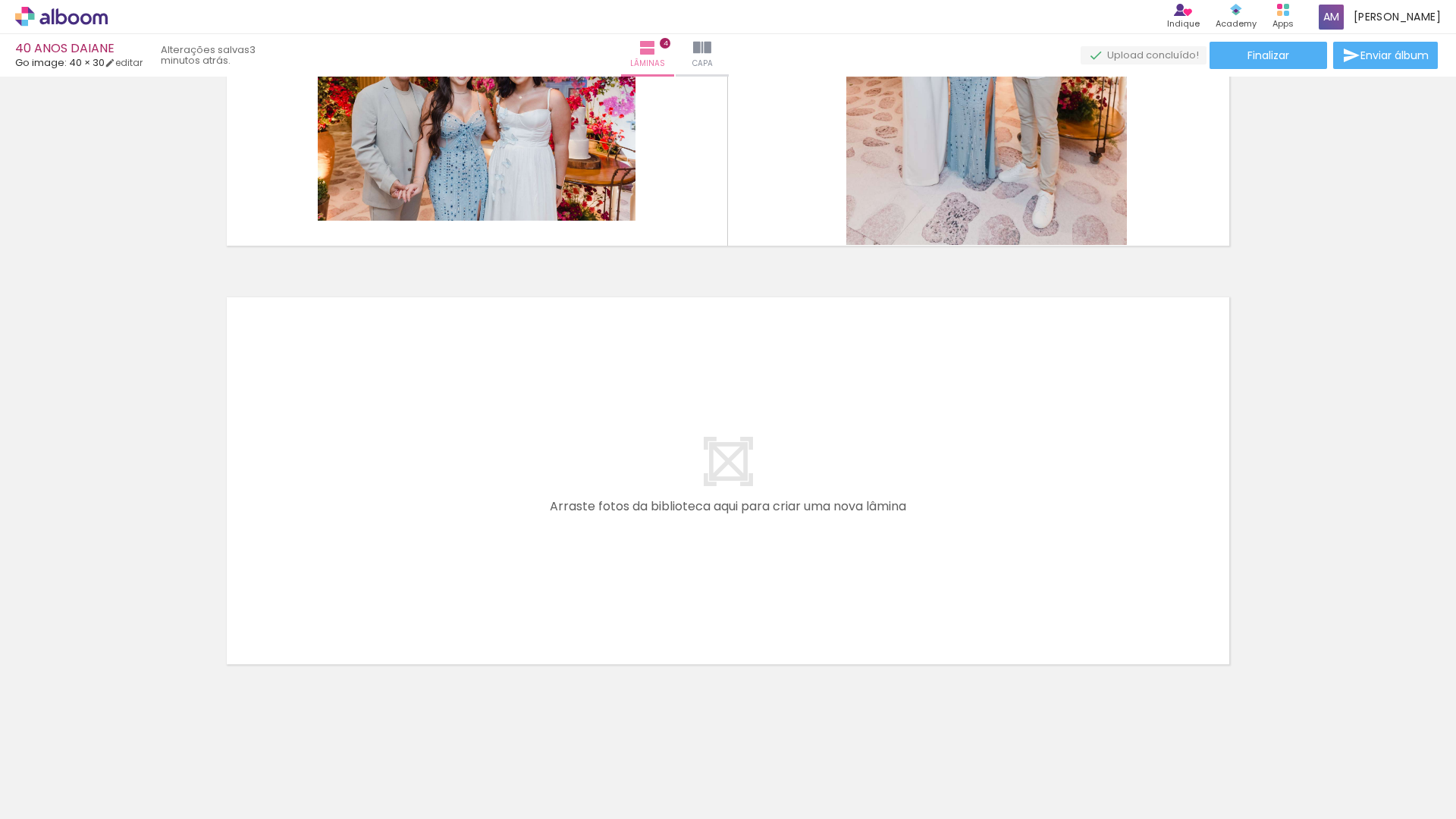
scroll to position [0, 317]
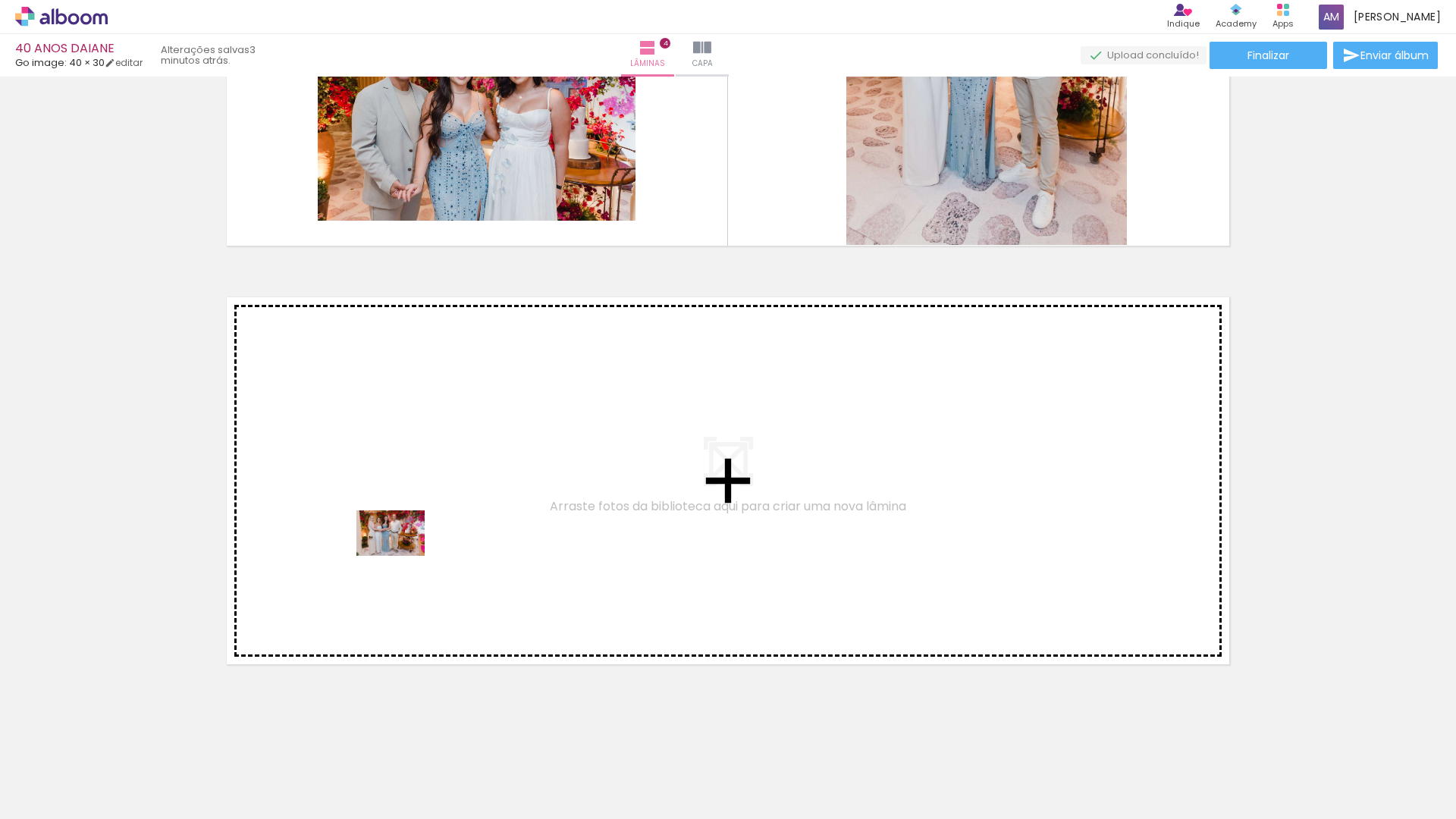
drag, startPoint x: 340, startPoint y: 774, endPoint x: 402, endPoint y: 555, distance: 227.6
click at [402, 555] on quentale-workspace at bounding box center [728, 410] width 1456 height 819
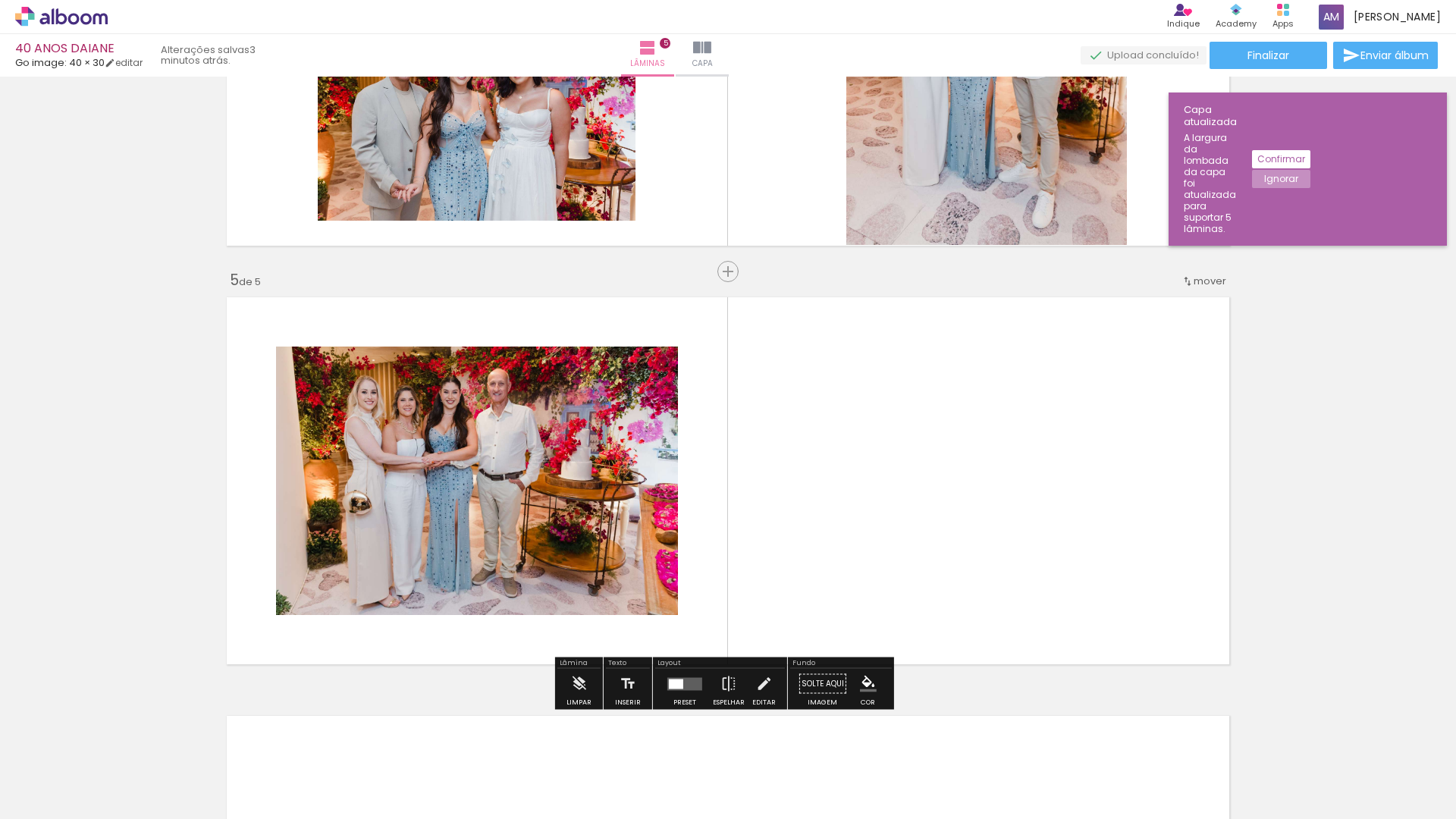
scroll to position [1585, 0]
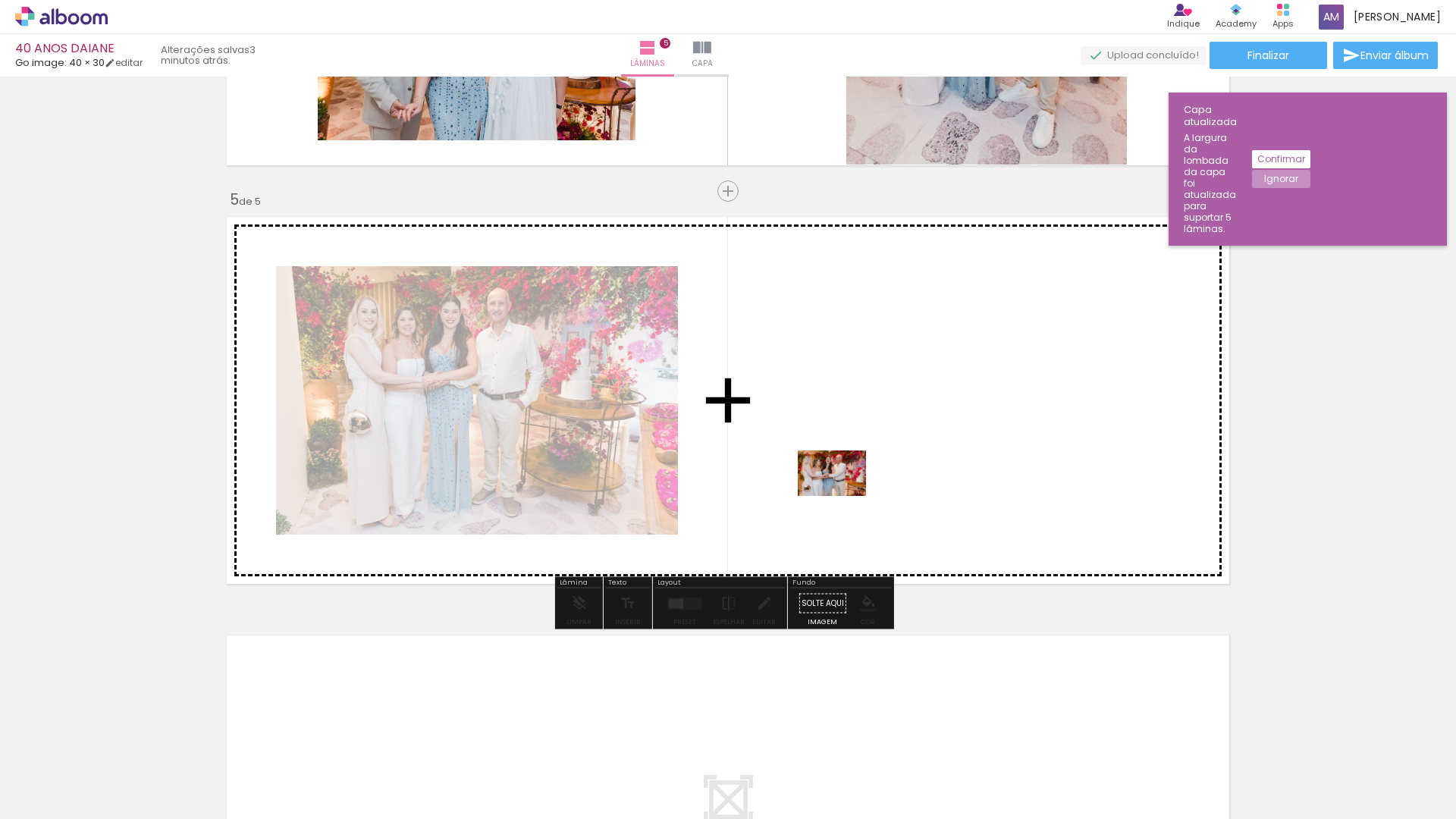
drag, startPoint x: 427, startPoint y: 782, endPoint x: 844, endPoint y: 496, distance: 505.7
click at [844, 496] on quentale-workspace at bounding box center [728, 410] width 1456 height 819
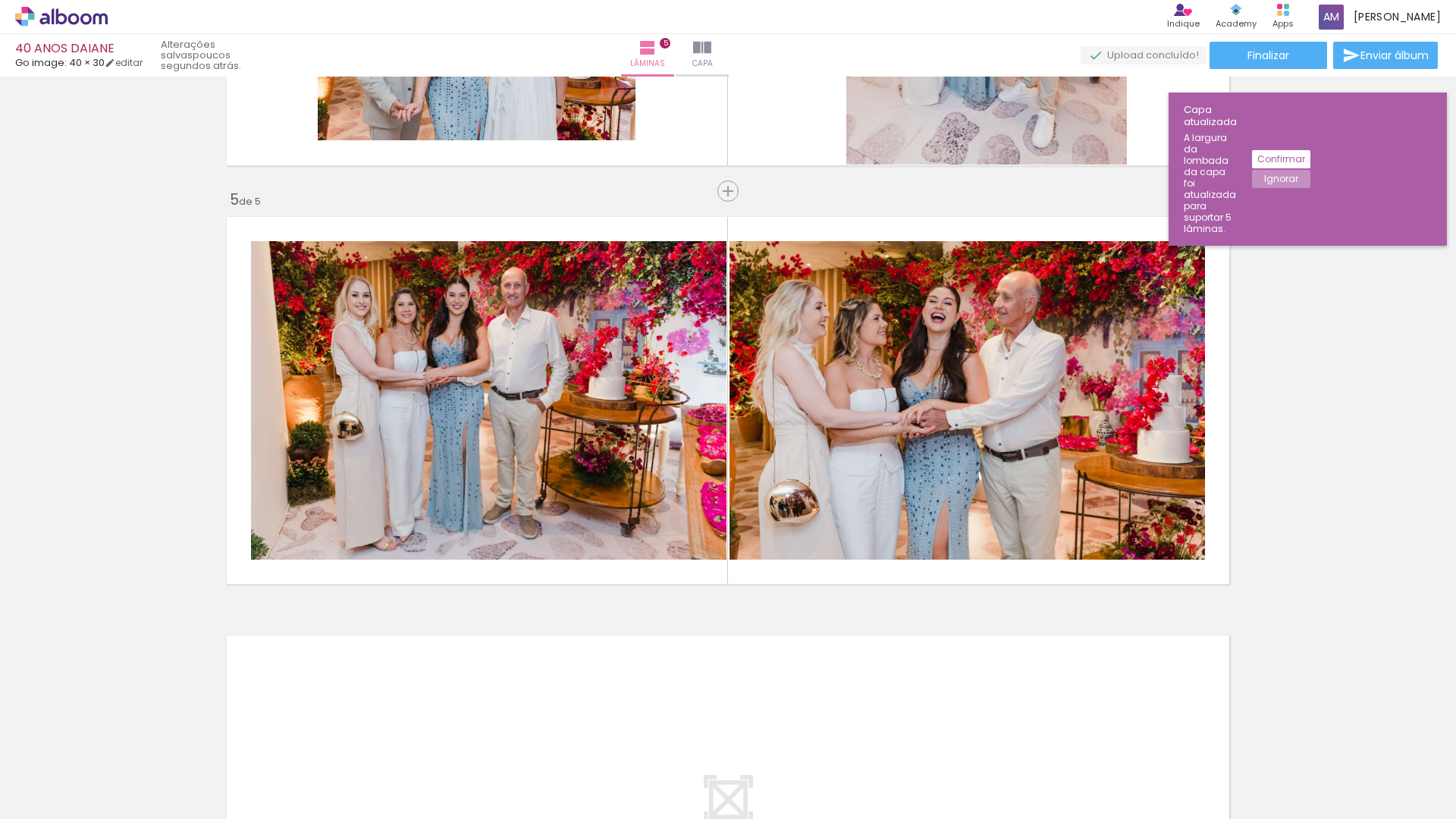
scroll to position [0, 1250]
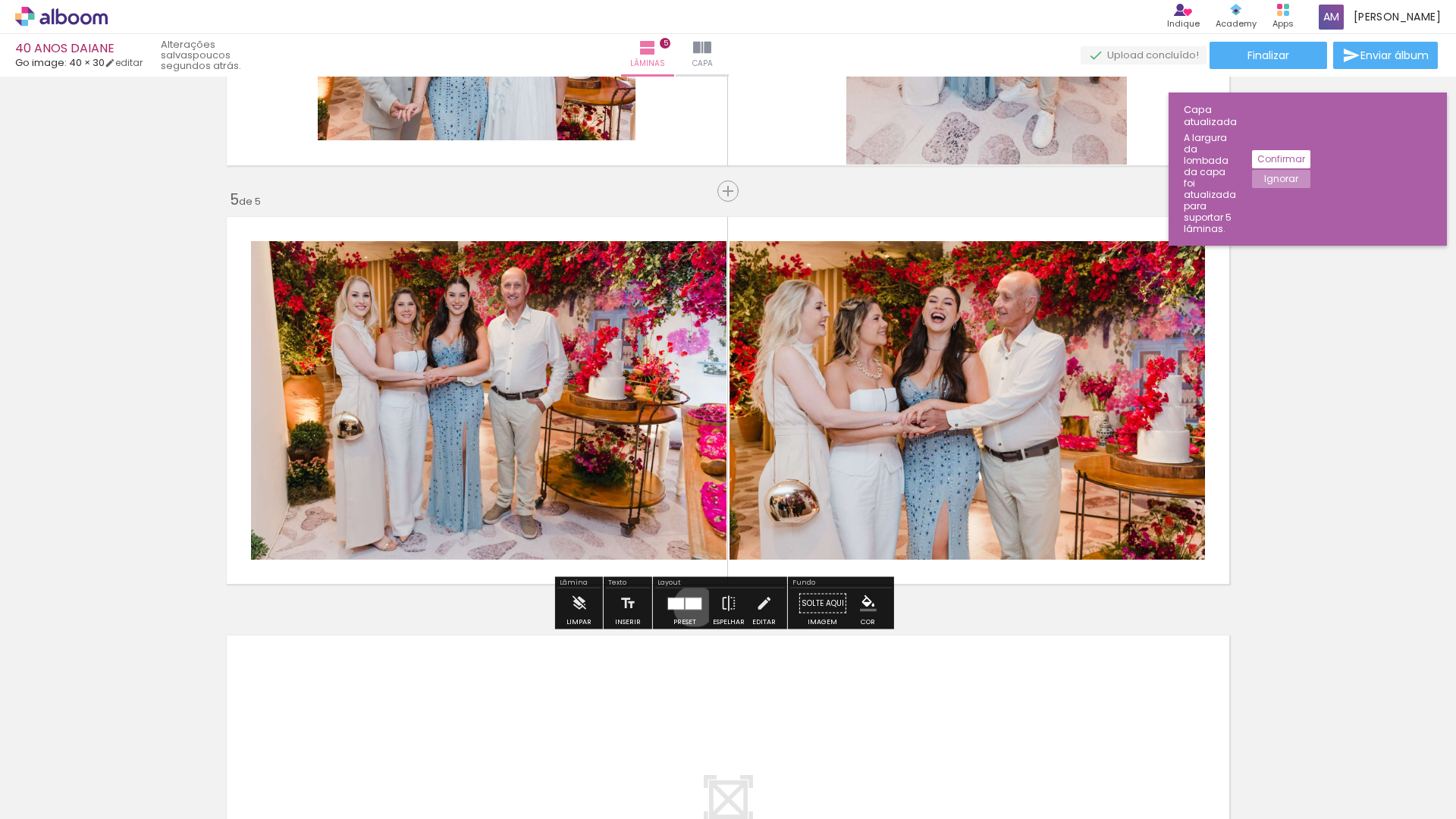
click at [691, 606] on div at bounding box center [693, 603] width 16 height 11
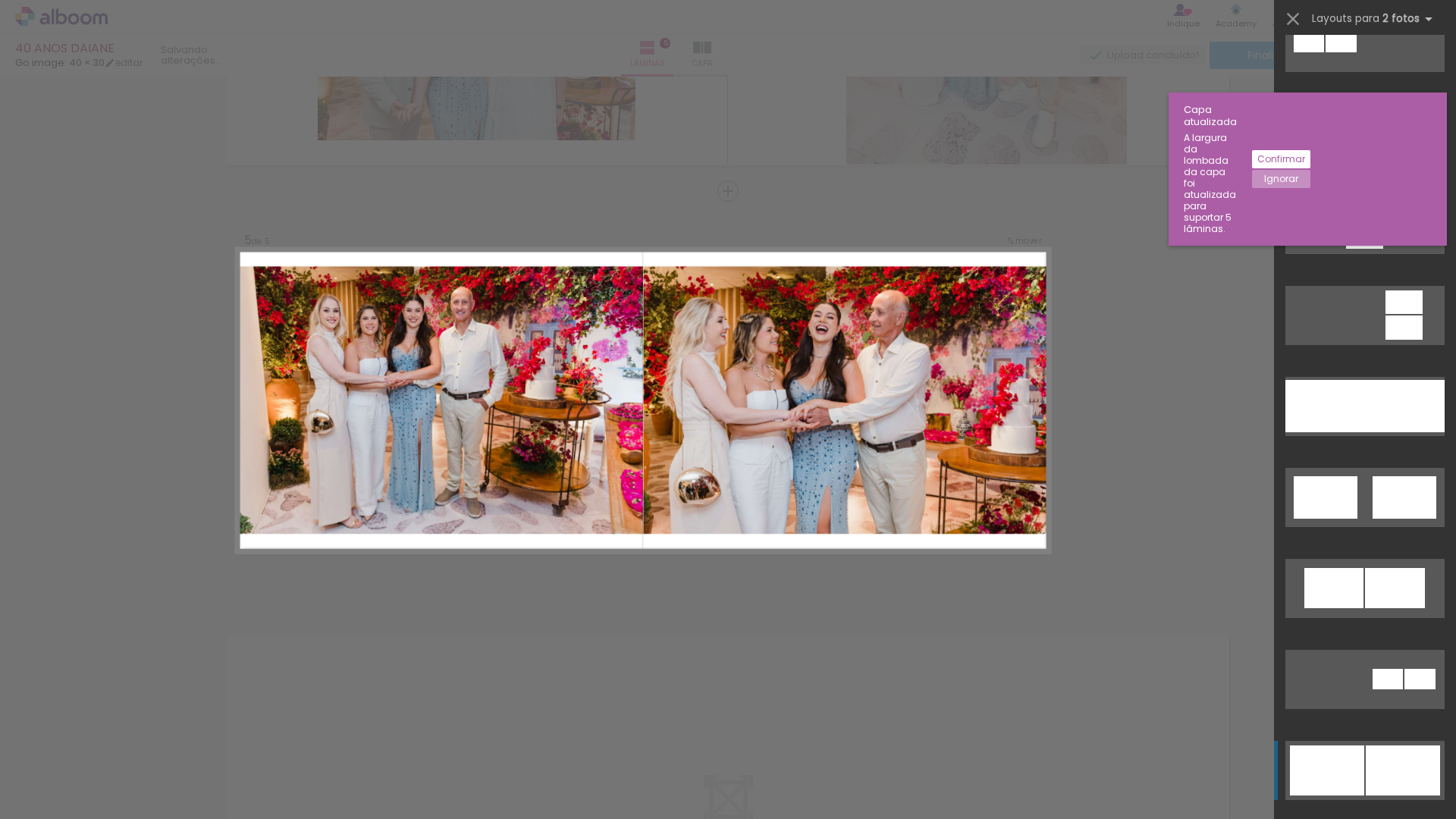
scroll to position [297, 0]
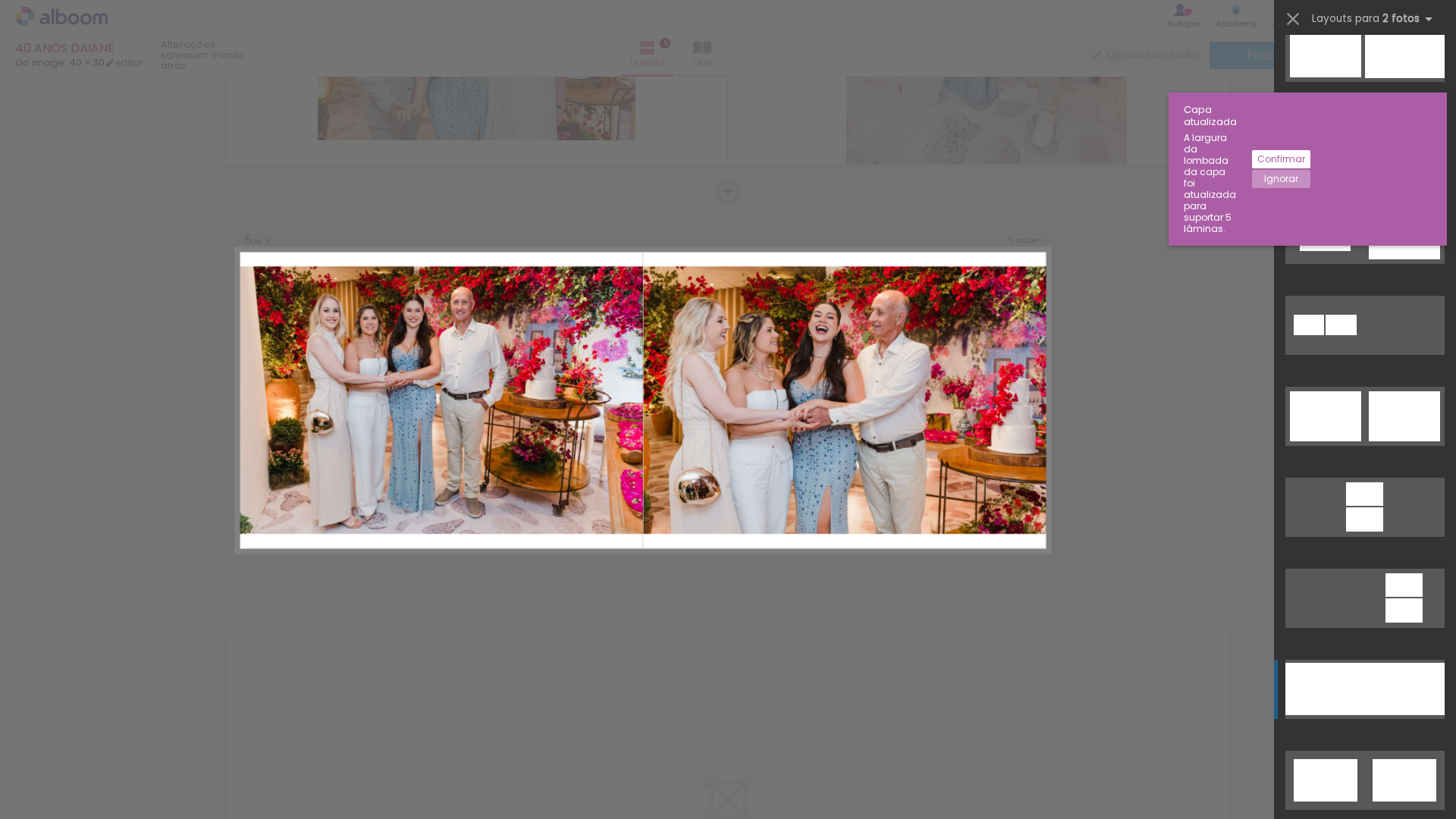
click at [1345, 674] on div at bounding box center [1325, 688] width 80 height 52
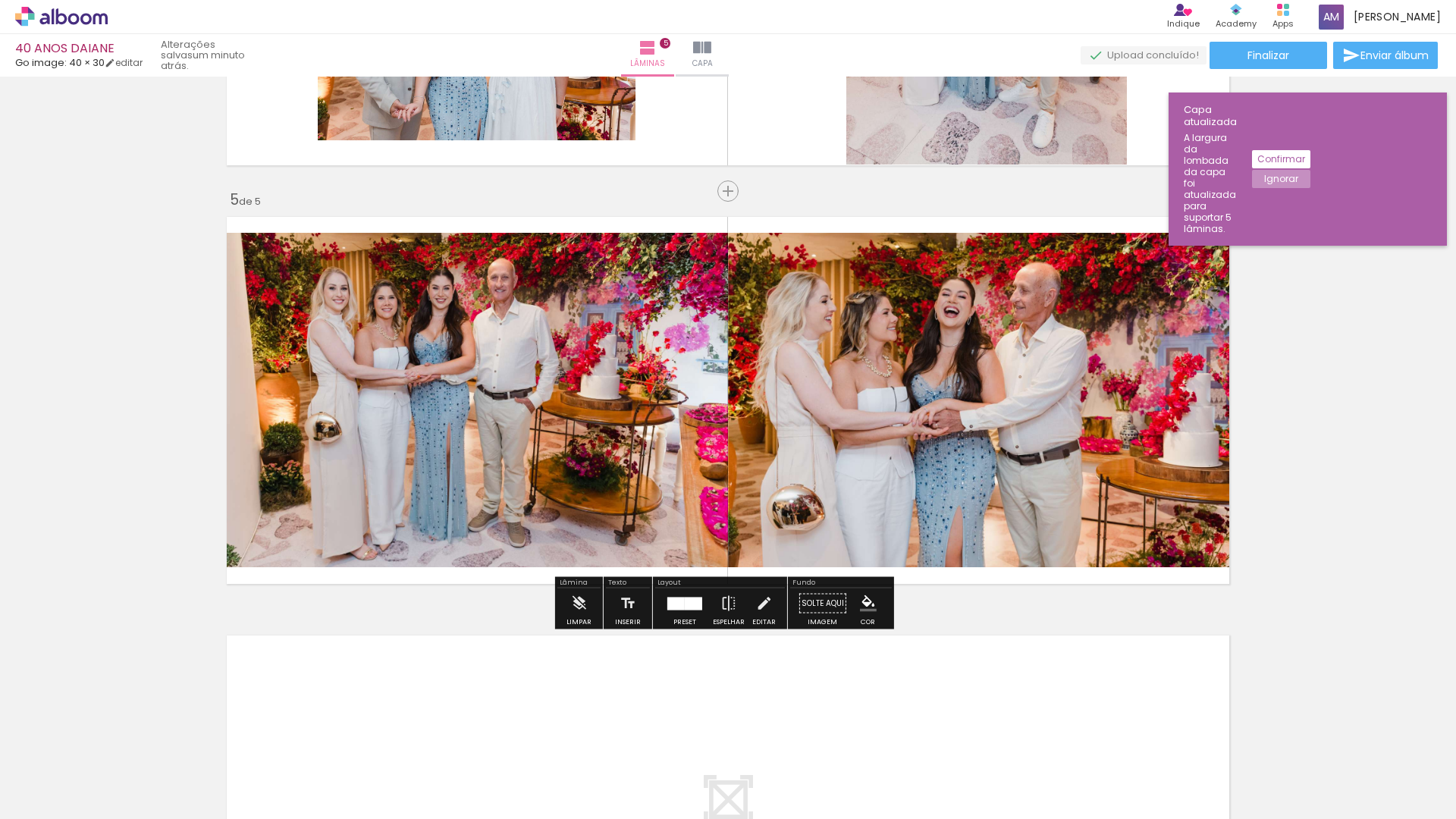
click at [911, 467] on quentale-photo at bounding box center [982, 400] width 508 height 335
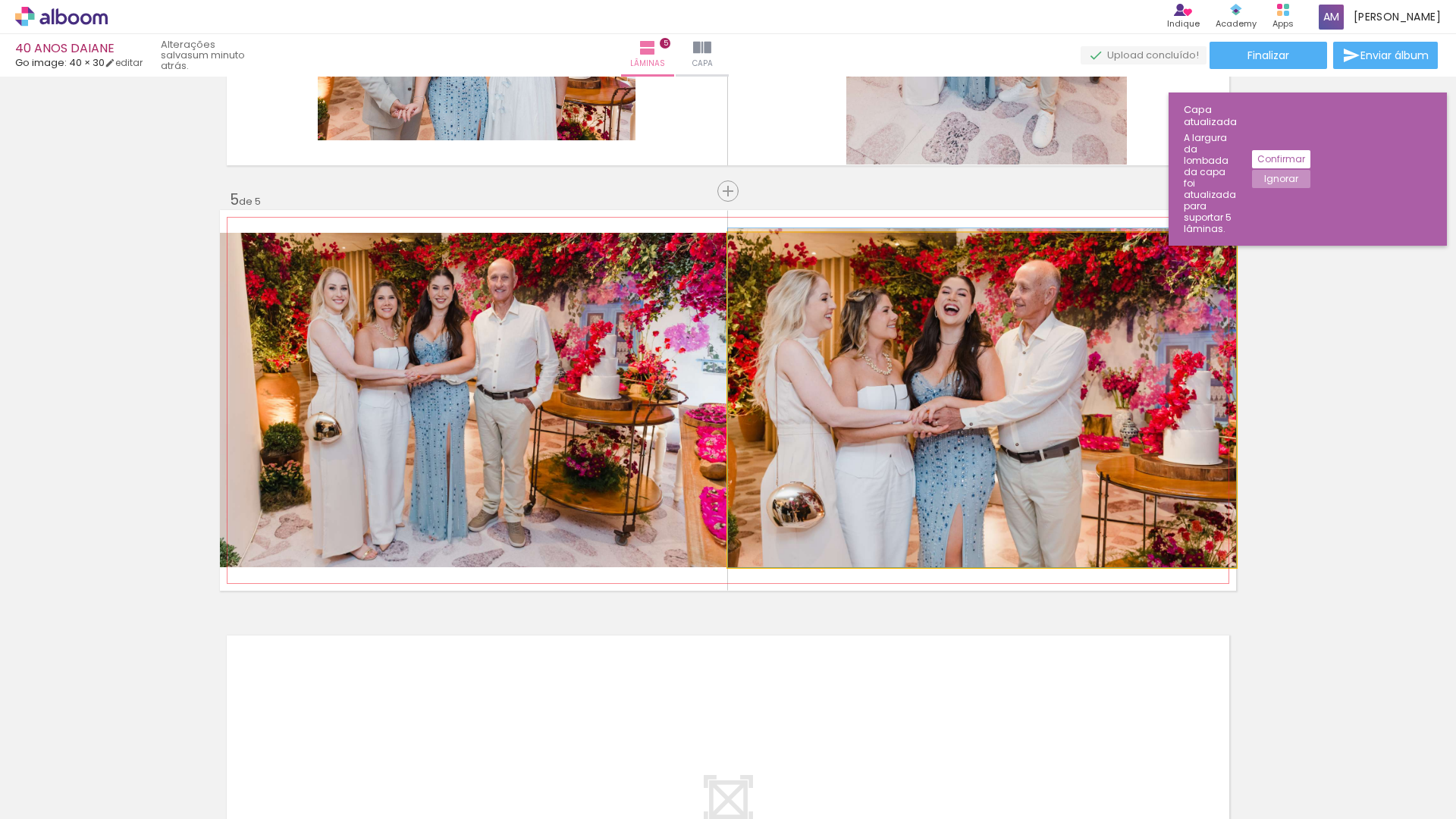
drag, startPoint x: 911, startPoint y: 467, endPoint x: 919, endPoint y: 460, distance: 10.6
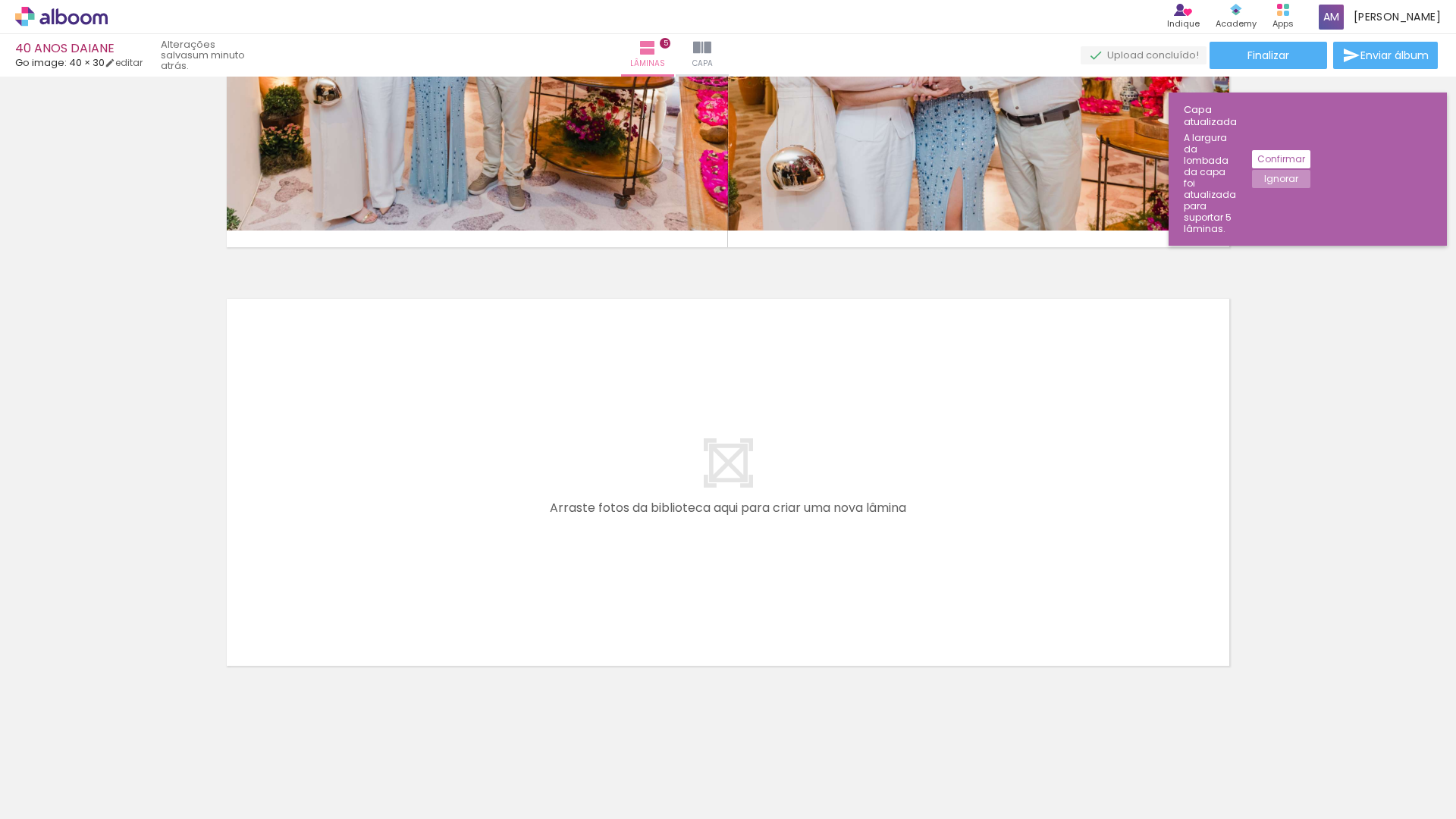
scroll to position [1923, 0]
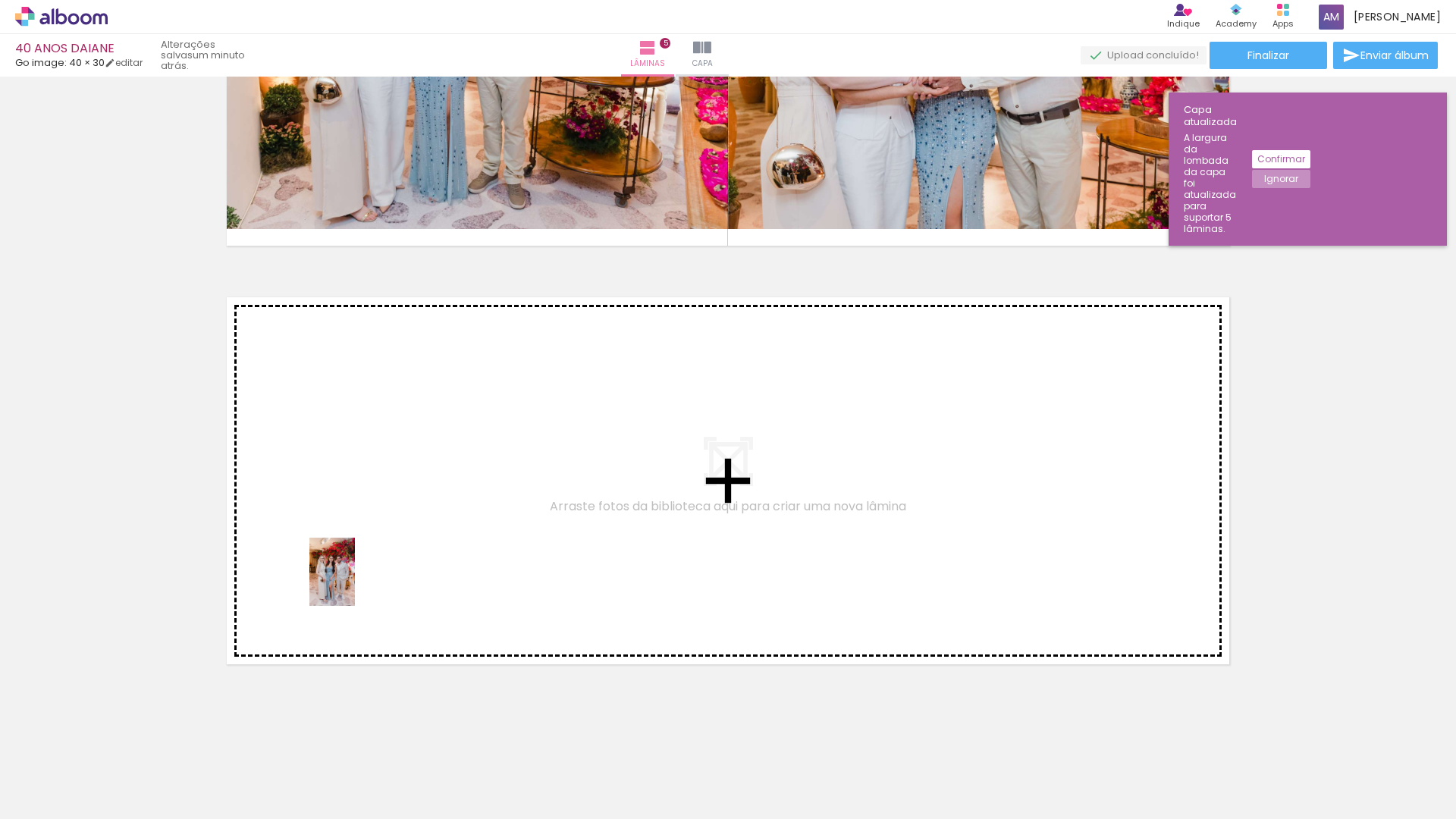
drag, startPoint x: 350, startPoint y: 772, endPoint x: 355, endPoint y: 545, distance: 227.1
click at [355, 545] on quentale-workspace at bounding box center [728, 410] width 1456 height 819
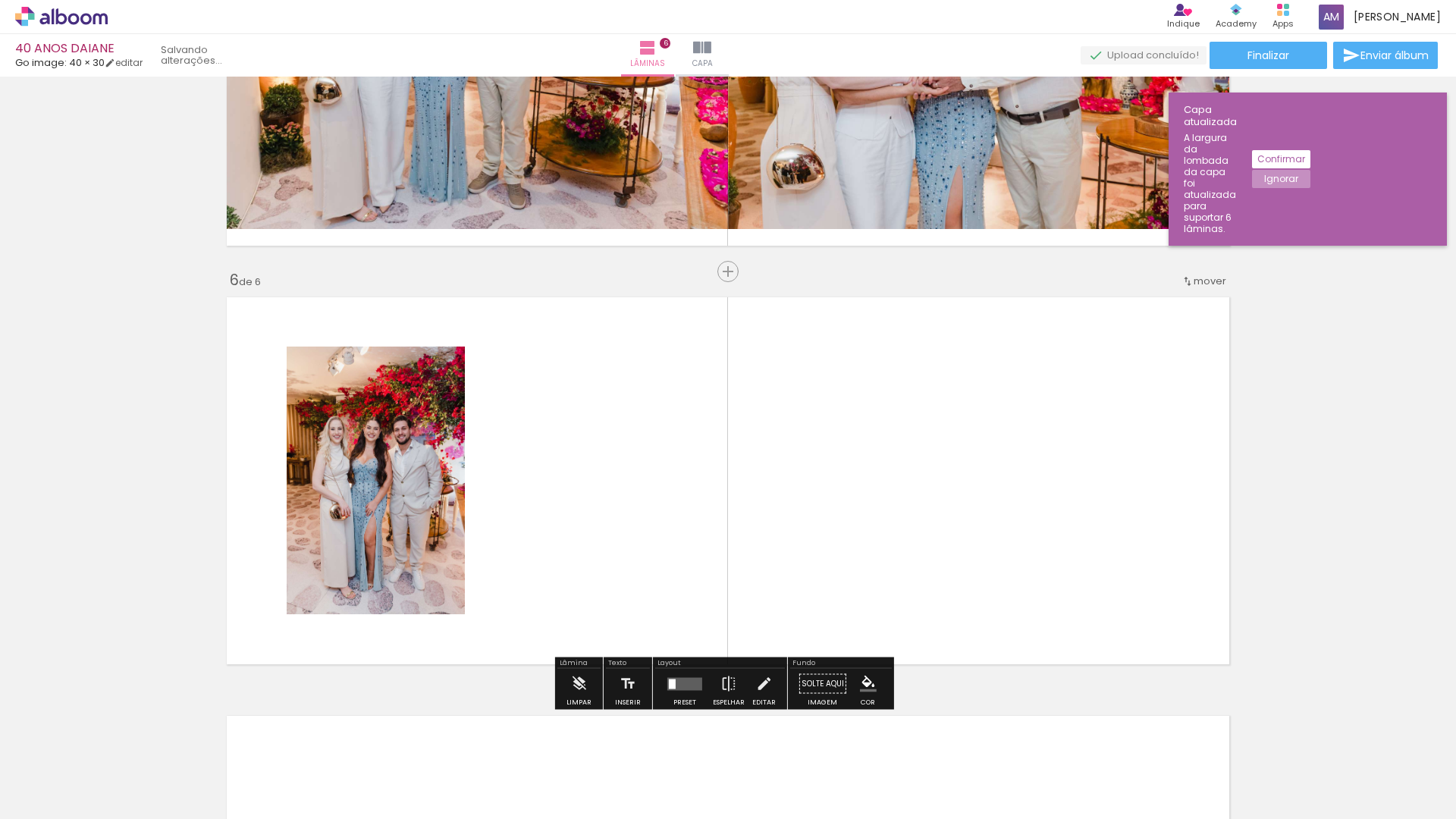
scroll to position [2004, 0]
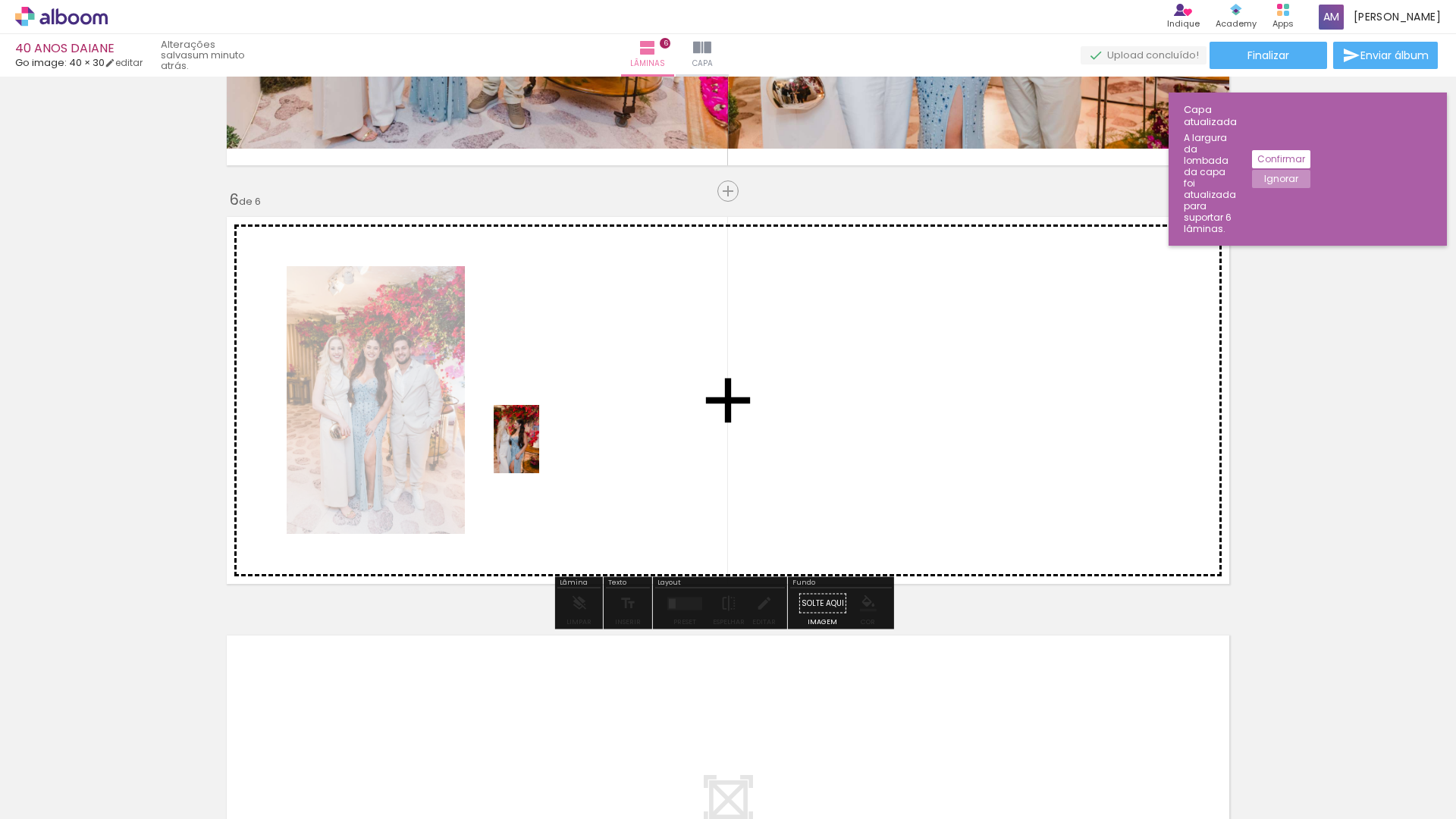
drag, startPoint x: 436, startPoint y: 783, endPoint x: 539, endPoint y: 450, distance: 348.6
click at [539, 450] on quentale-workspace at bounding box center [728, 410] width 1456 height 819
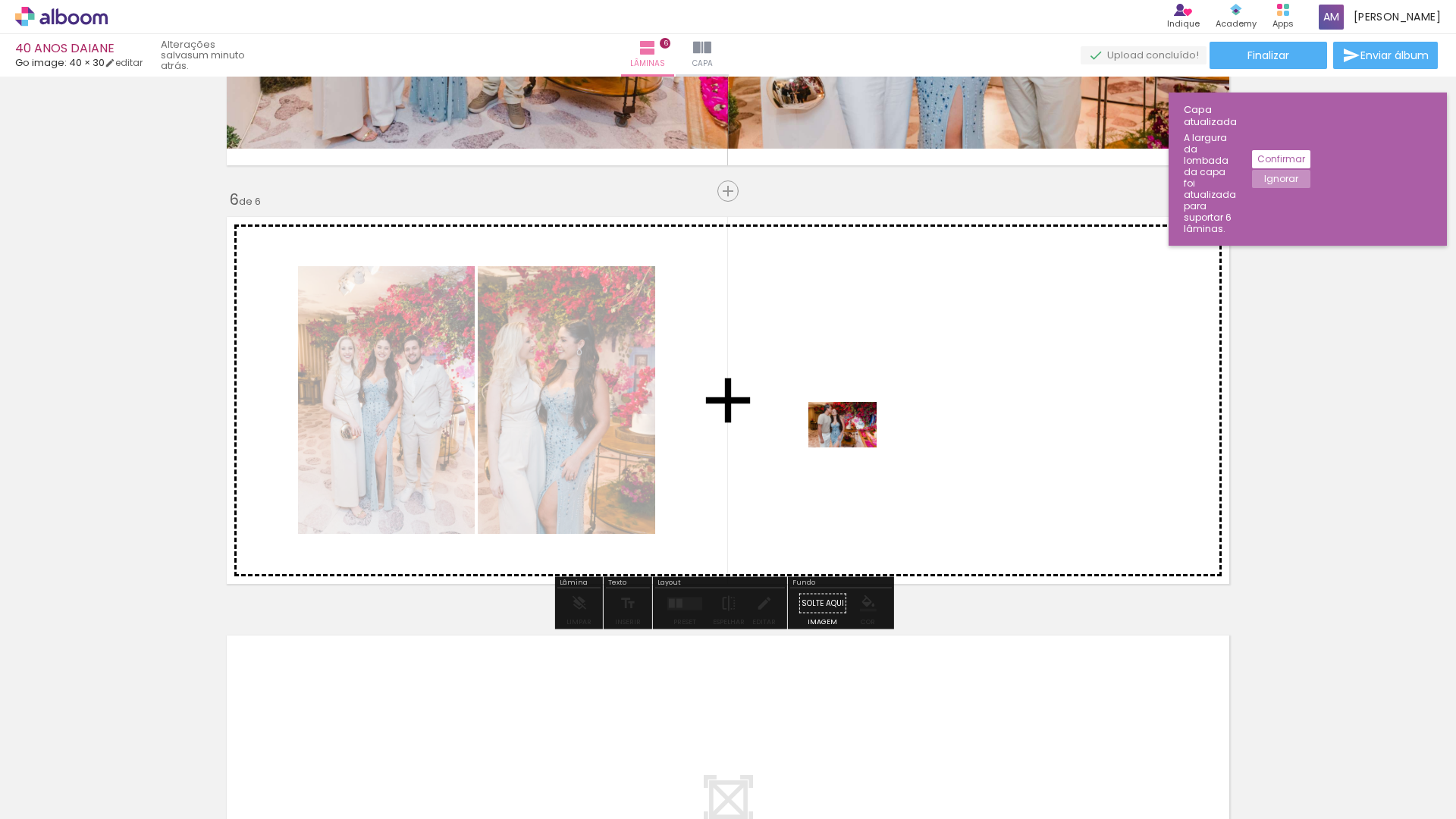
drag, startPoint x: 938, startPoint y: 782, endPoint x: 854, endPoint y: 447, distance: 345.4
click at [854, 447] on quentale-workspace at bounding box center [728, 410] width 1456 height 819
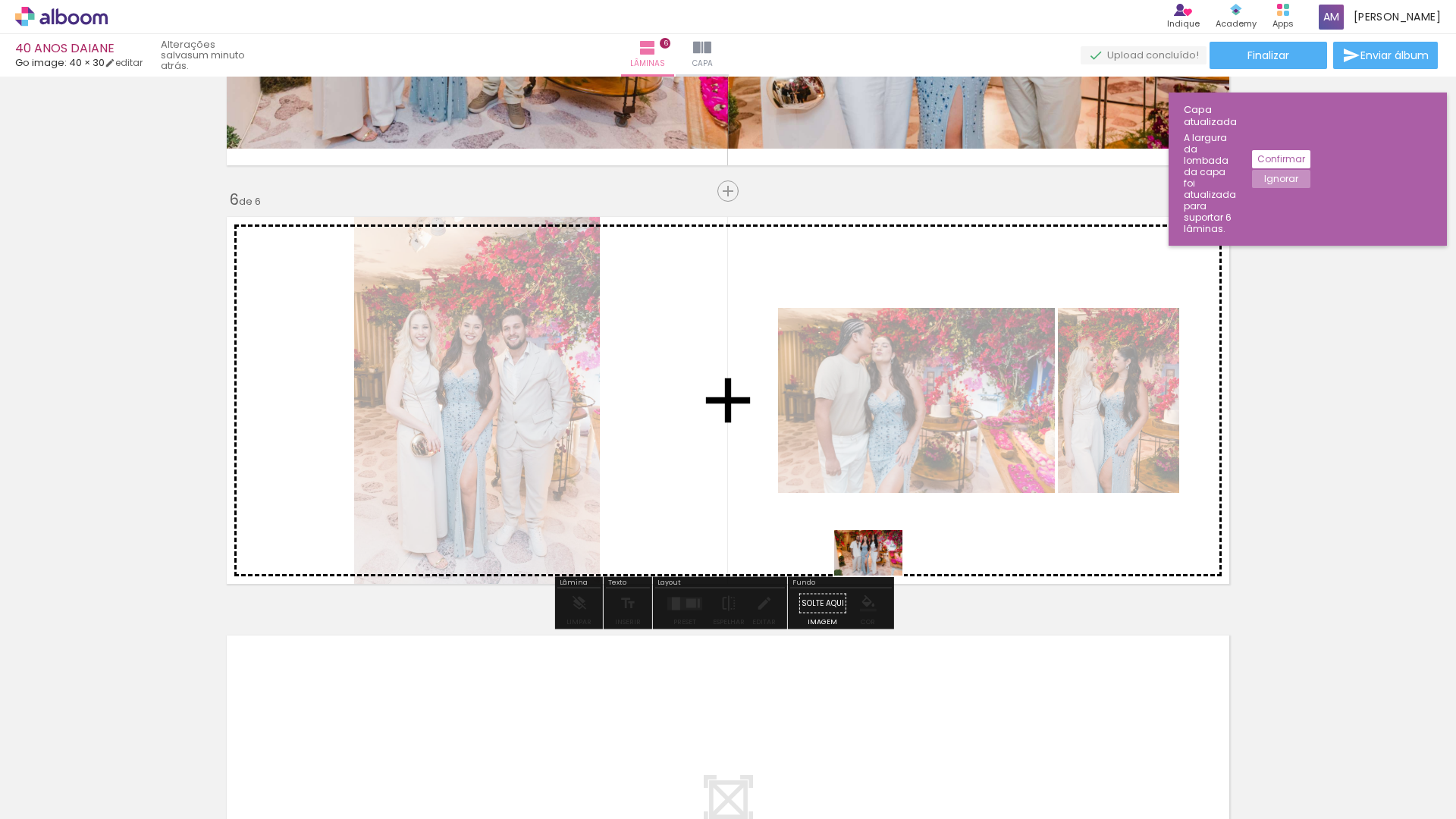
drag, startPoint x: 509, startPoint y: 772, endPoint x: 880, endPoint y: 575, distance: 420.1
click at [880, 575] on quentale-workspace at bounding box center [728, 410] width 1456 height 819
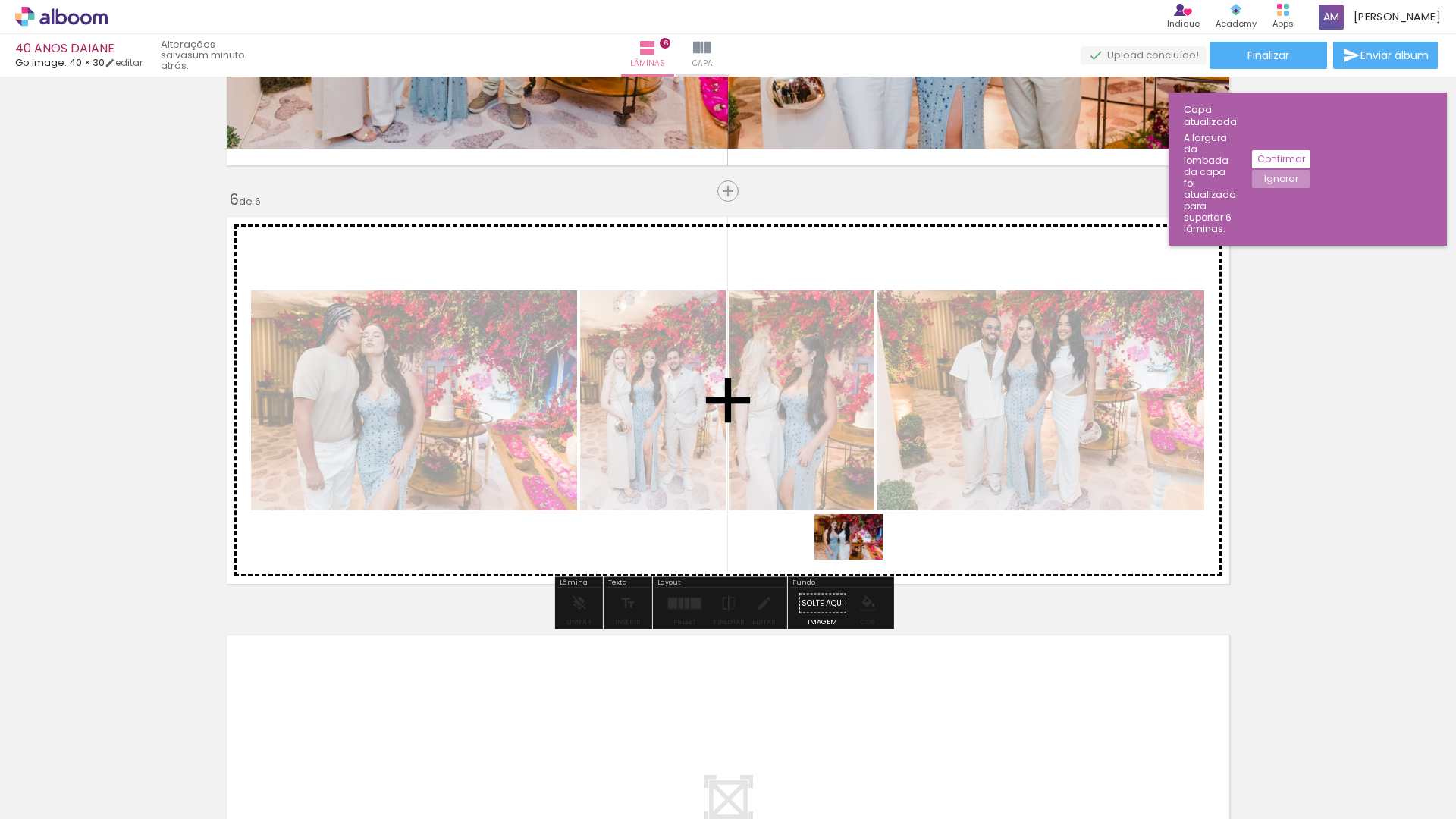
drag, startPoint x: 593, startPoint y: 776, endPoint x: 860, endPoint y: 559, distance: 344.1
click at [860, 559] on quentale-workspace at bounding box center [728, 410] width 1456 height 819
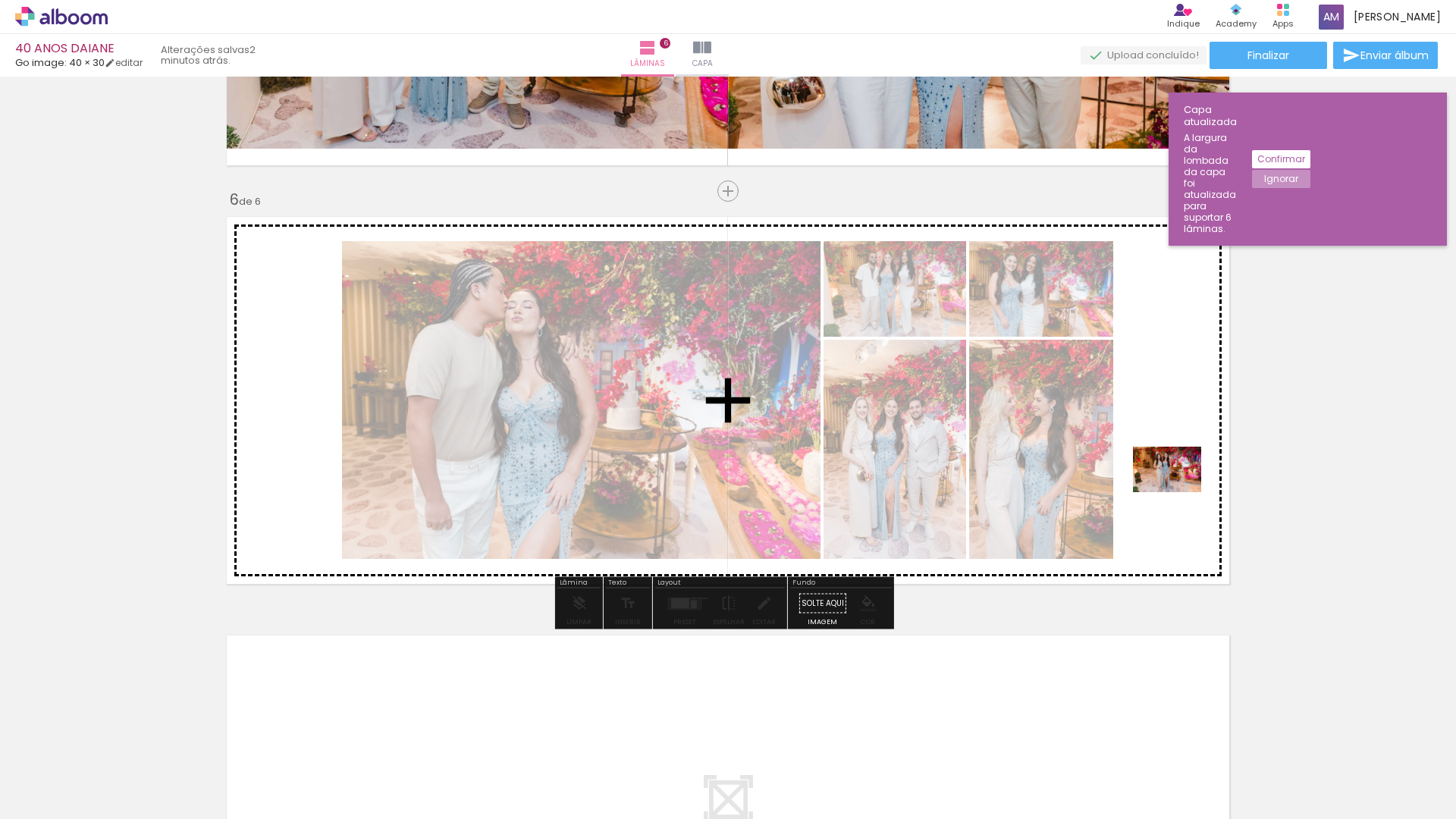
drag, startPoint x: 853, startPoint y: 762, endPoint x: 1178, endPoint y: 492, distance: 422.5
click at [1178, 492] on quentale-workspace at bounding box center [728, 410] width 1456 height 819
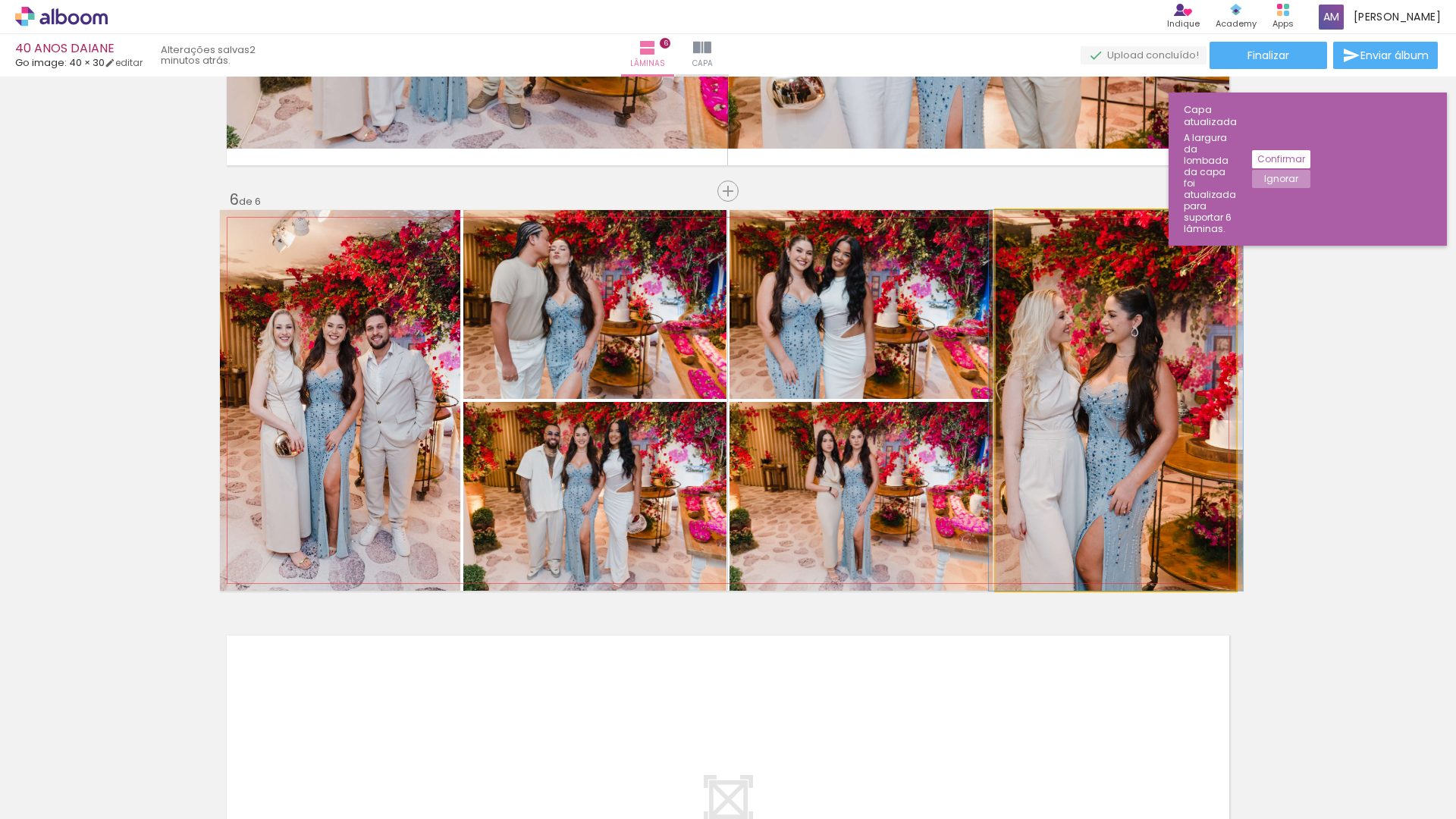
click at [1088, 476] on quentale-photo at bounding box center [1116, 401] width 241 height 381
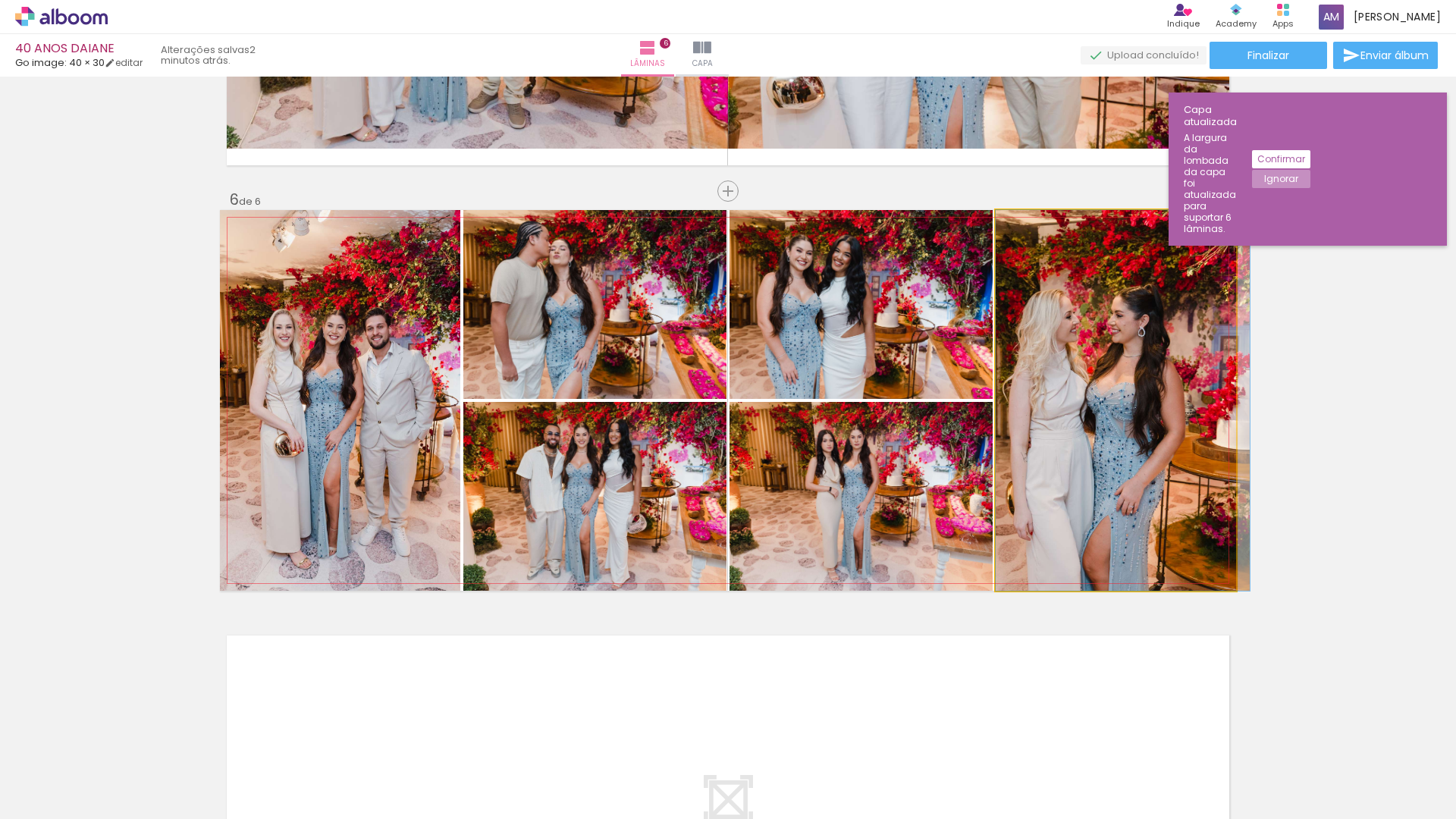
drag, startPoint x: 1088, startPoint y: 476, endPoint x: 1106, endPoint y: 476, distance: 18.0
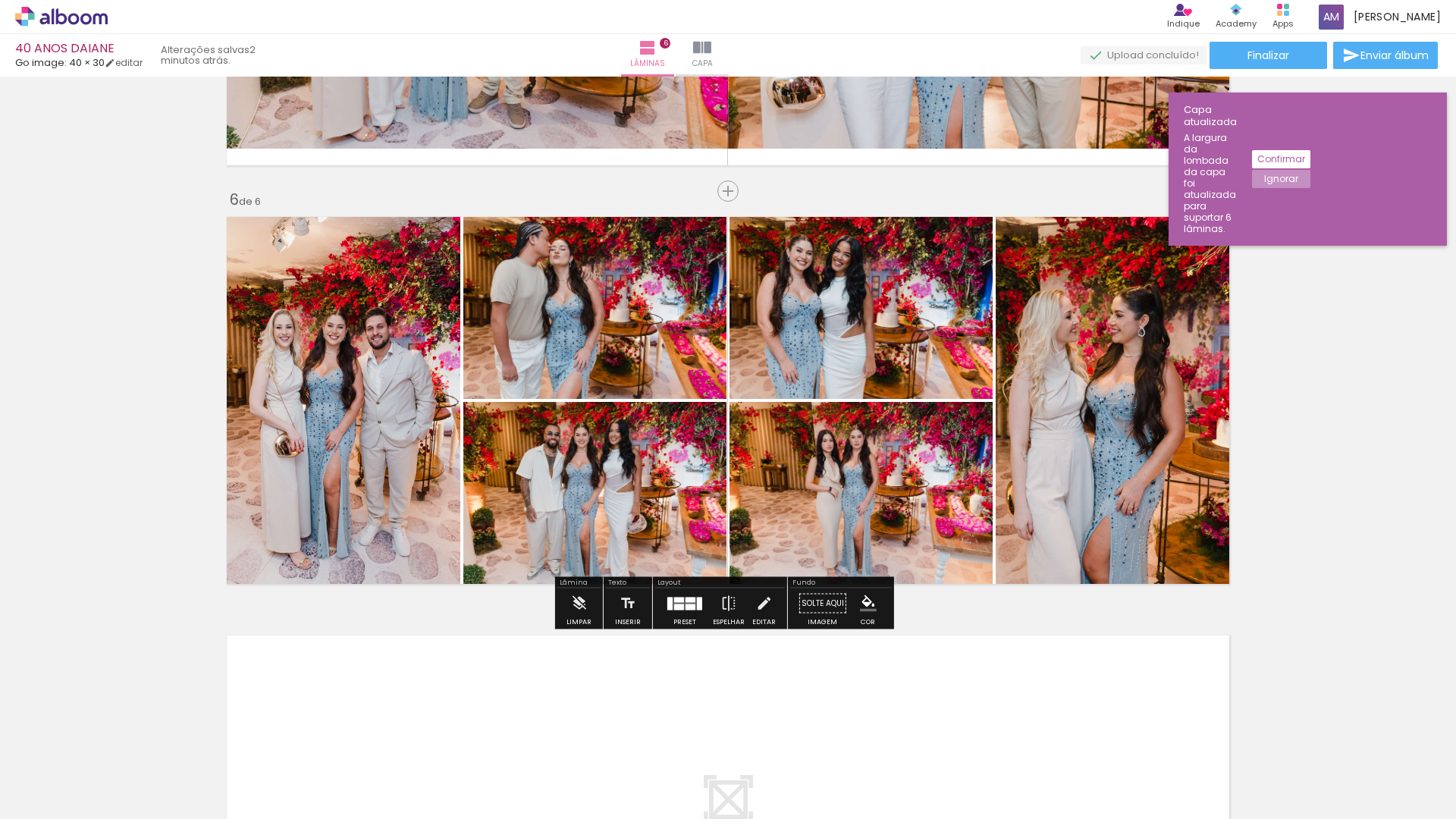
click at [822, 297] on quentale-photo at bounding box center [862, 304] width 264 height 189
click at [531, 461] on quentale-photo at bounding box center [595, 496] width 264 height 189
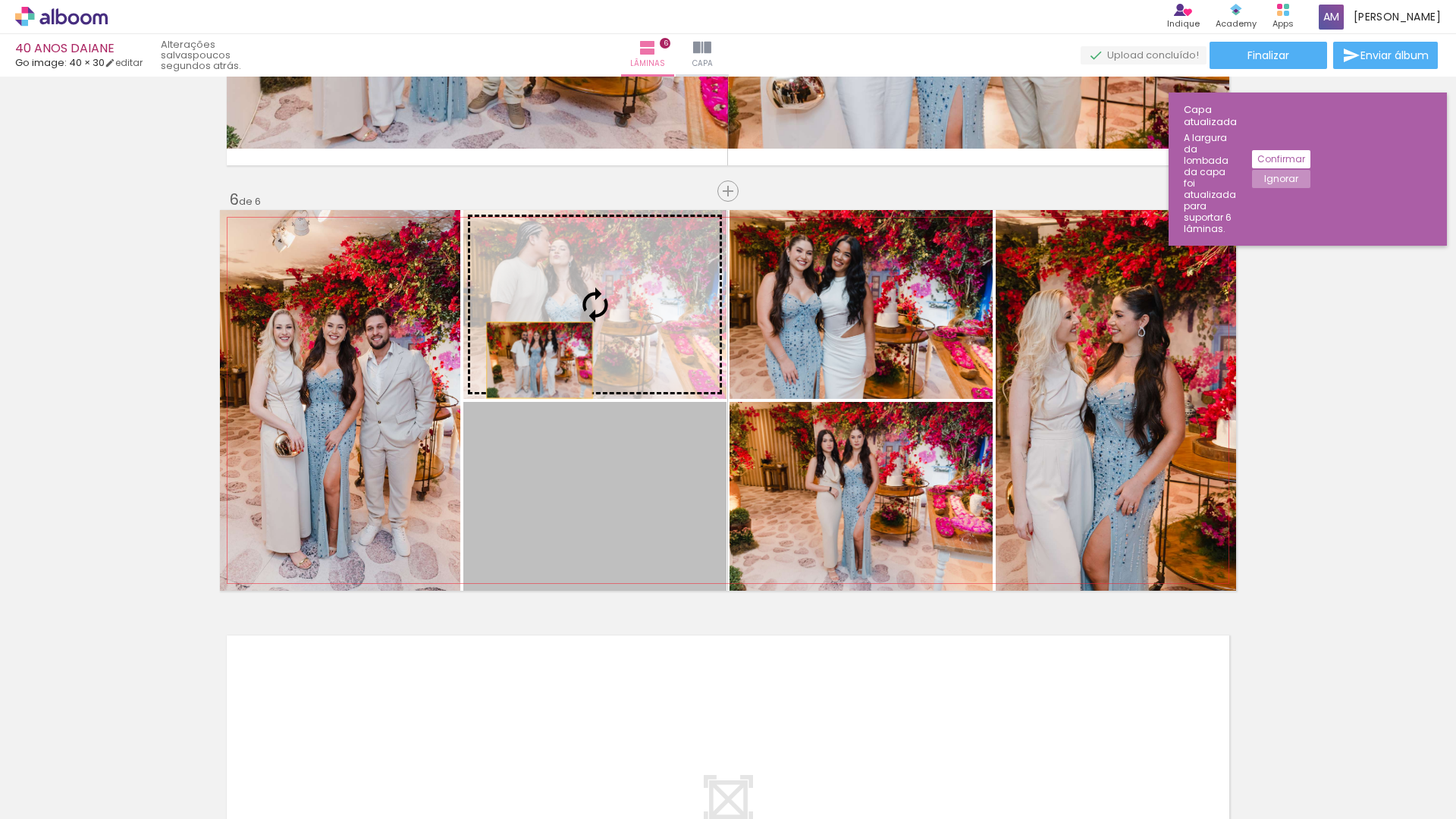
drag, startPoint x: 528, startPoint y: 468, endPoint x: 534, endPoint y: 359, distance: 109.2
click at [0, 0] on slot at bounding box center [0, 0] width 0 height 0
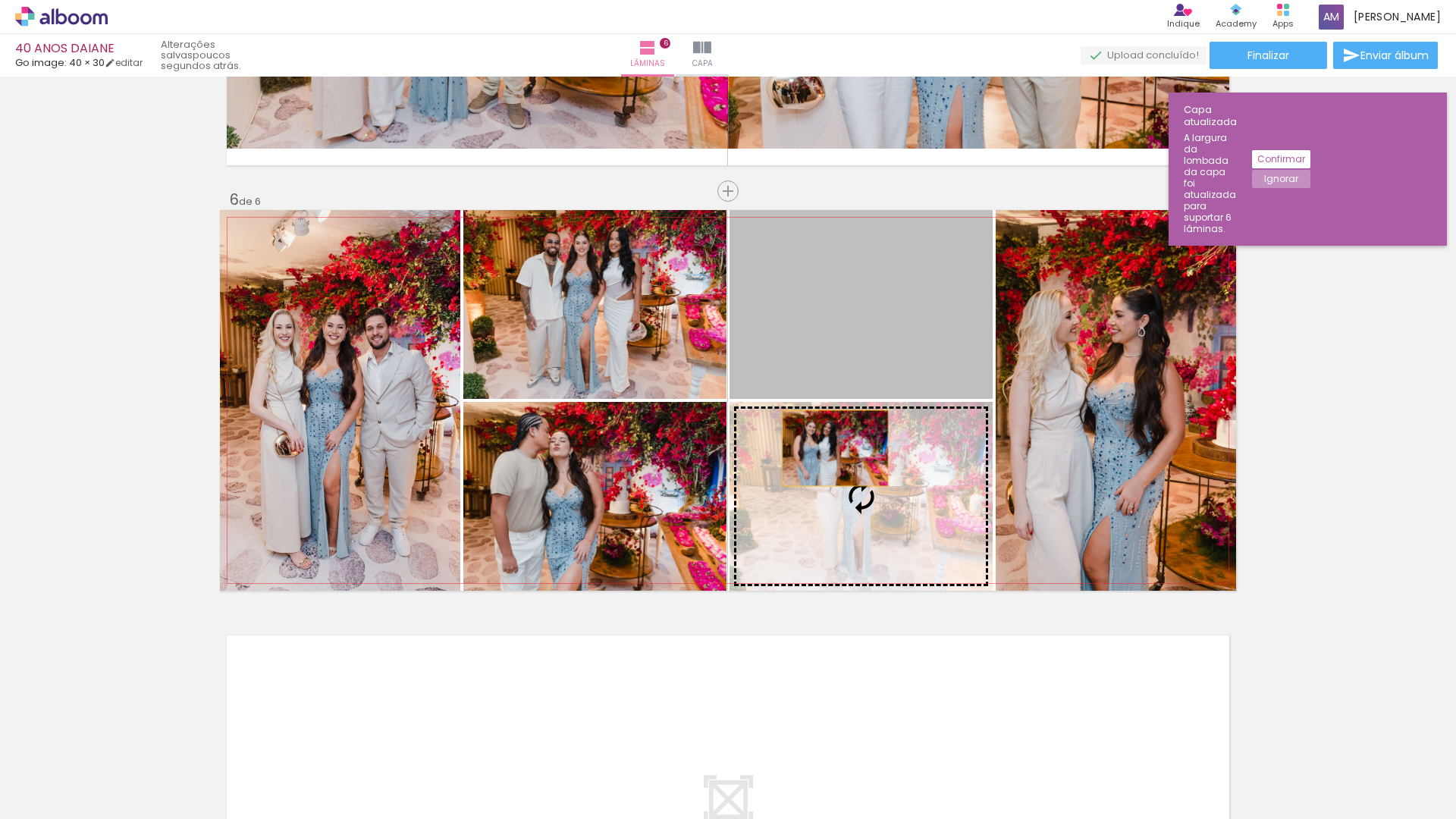
drag, startPoint x: 829, startPoint y: 315, endPoint x: 829, endPoint y: 481, distance: 166.0
click at [0, 0] on slot at bounding box center [0, 0] width 0 height 0
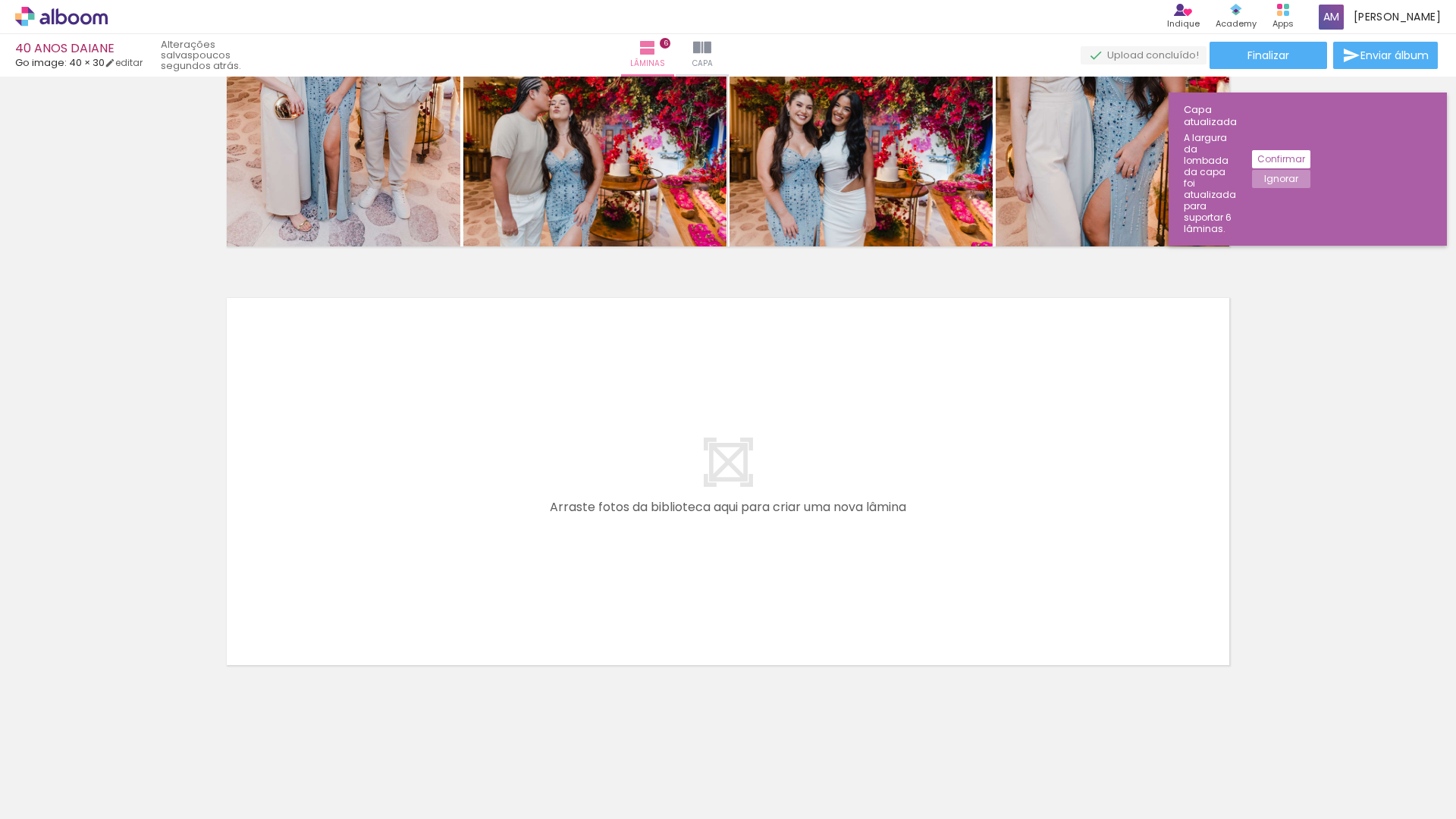
scroll to position [2342, 0]
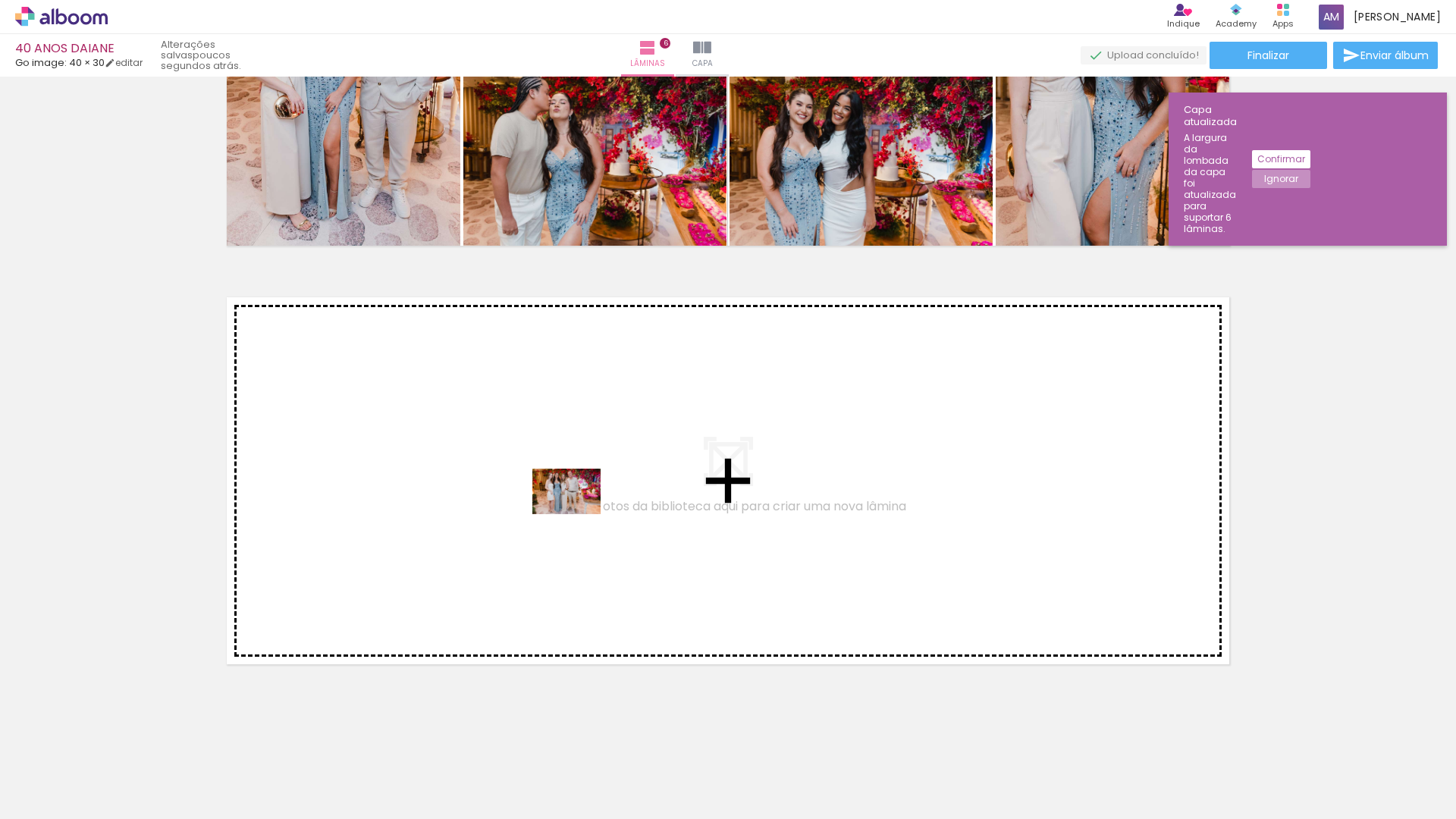
drag, startPoint x: 696, startPoint y: 771, endPoint x: 578, endPoint y: 514, distance: 282.8
click at [578, 514] on quentale-workspace at bounding box center [728, 410] width 1456 height 819
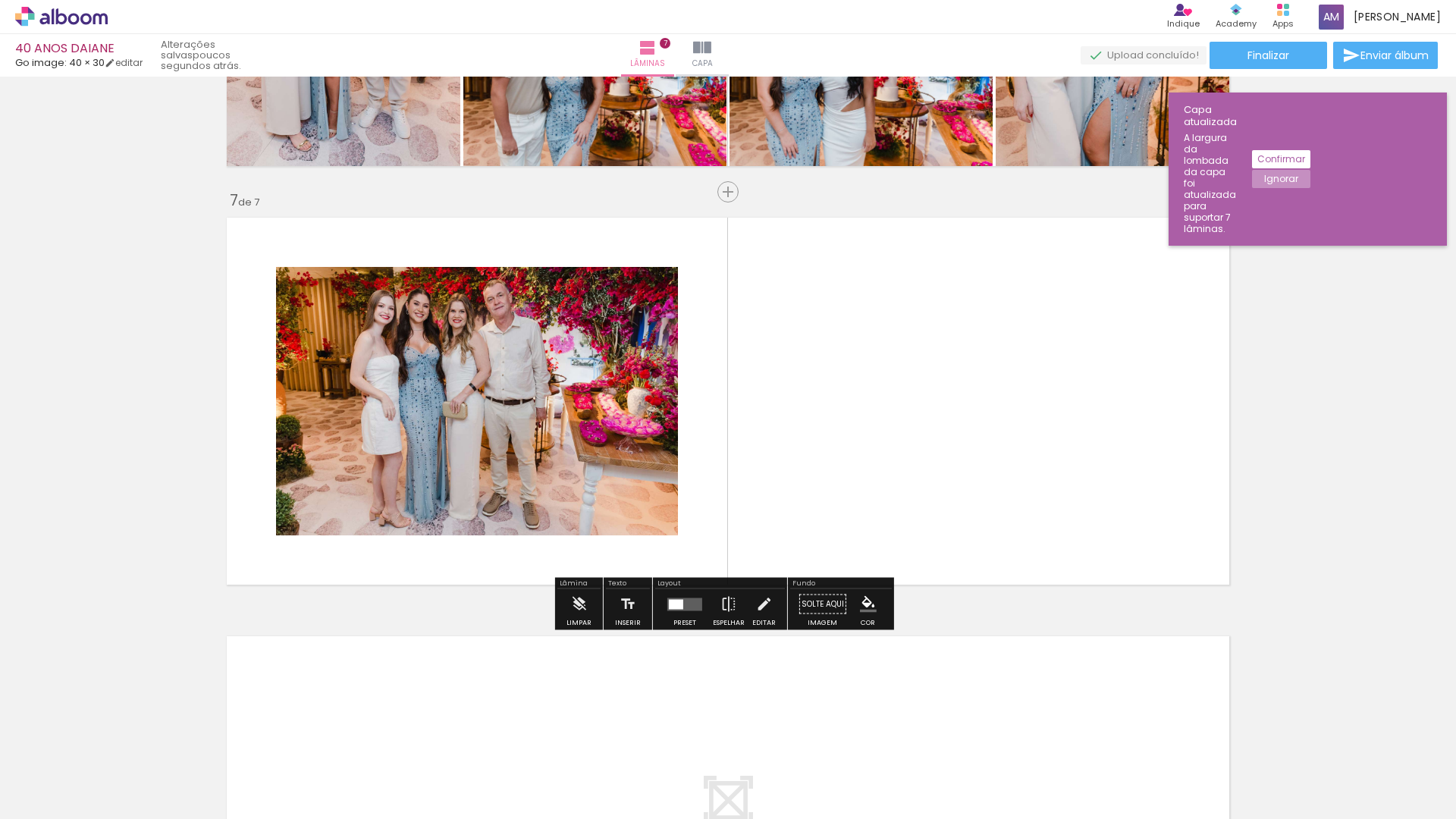
scroll to position [2422, 0]
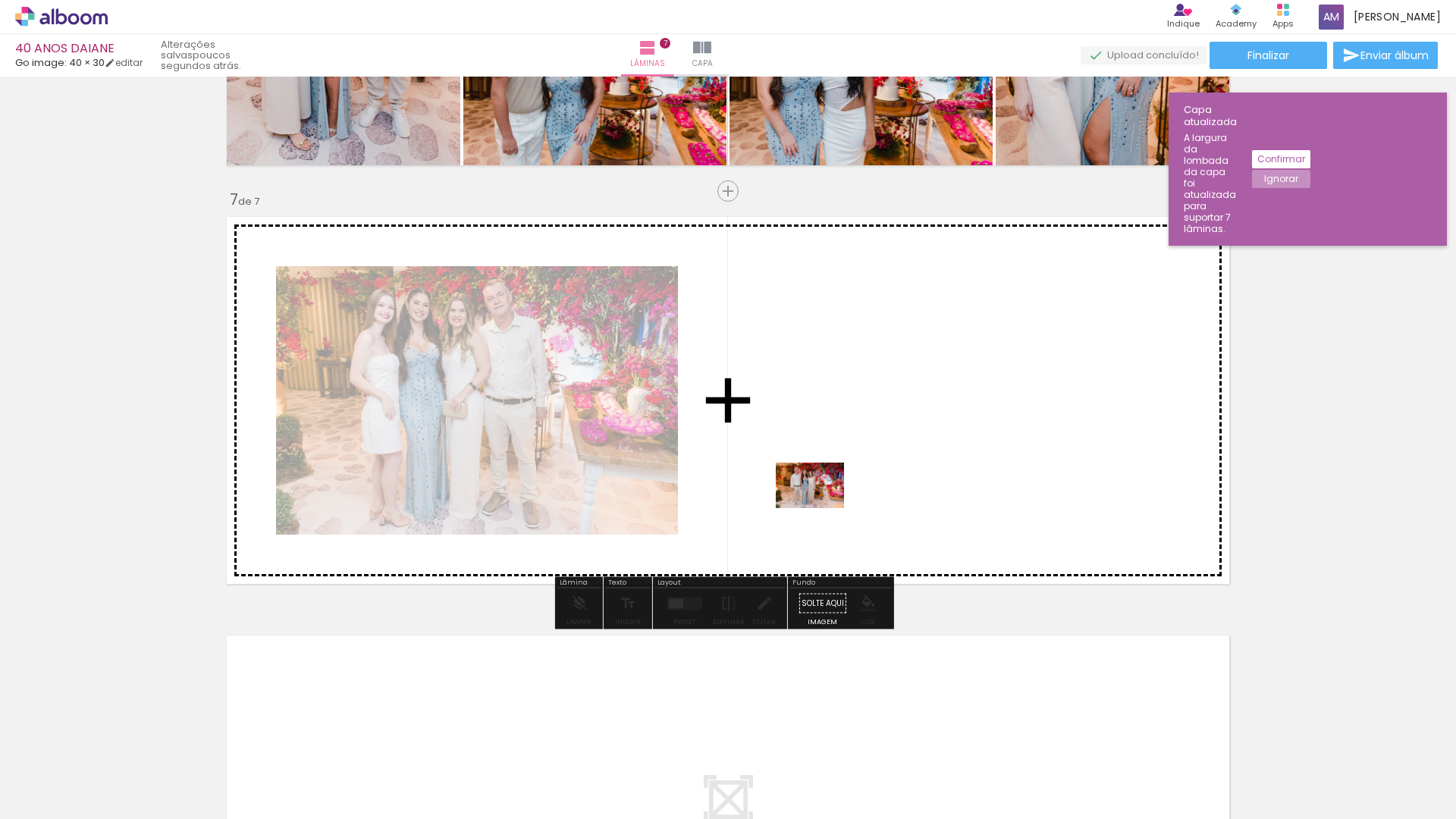
drag, startPoint x: 778, startPoint y: 779, endPoint x: 823, endPoint y: 499, distance: 283.6
click at [823, 499] on quentale-workspace at bounding box center [728, 410] width 1456 height 819
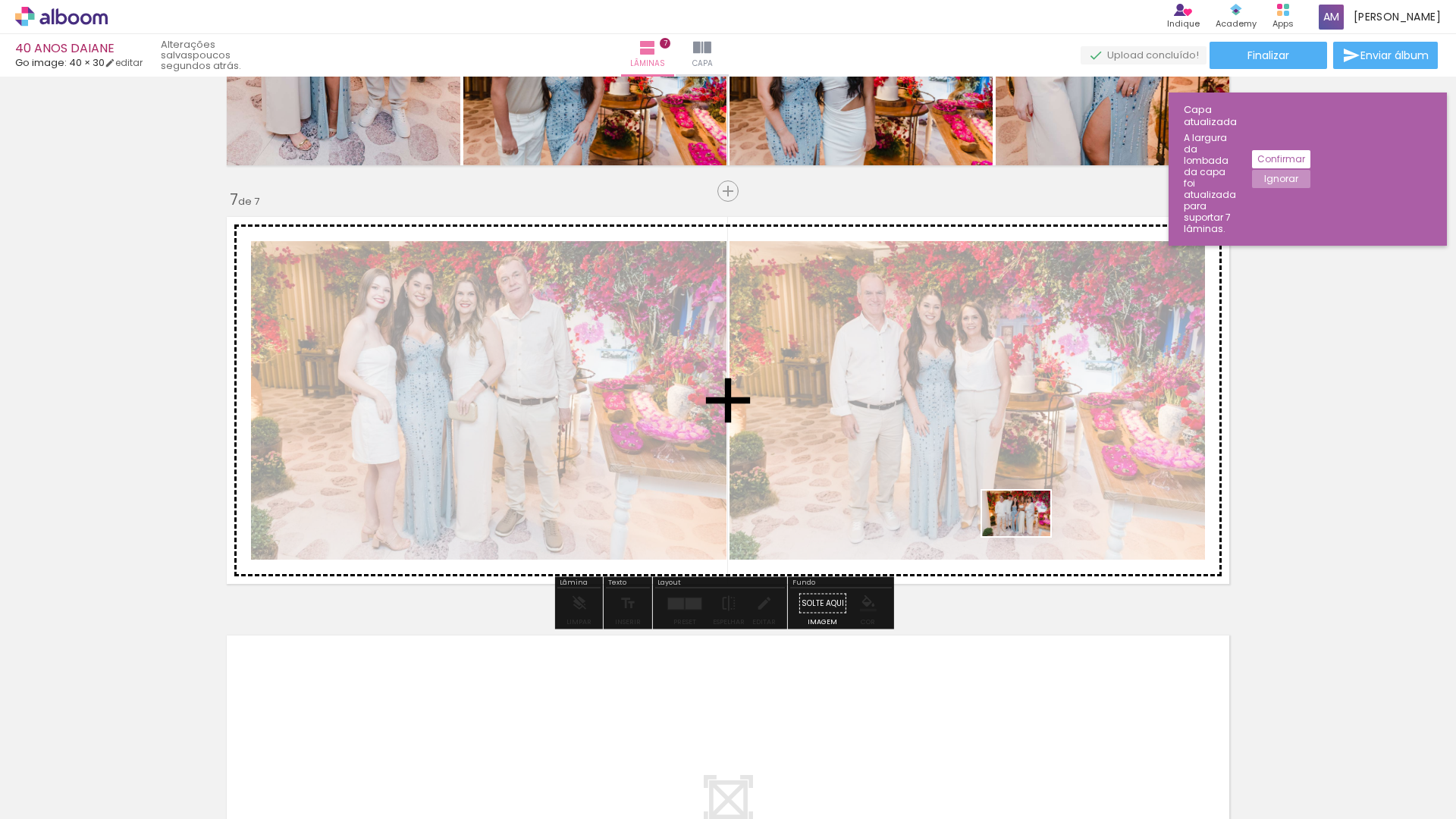
click at [1028, 537] on quentale-workspace at bounding box center [728, 410] width 1456 height 819
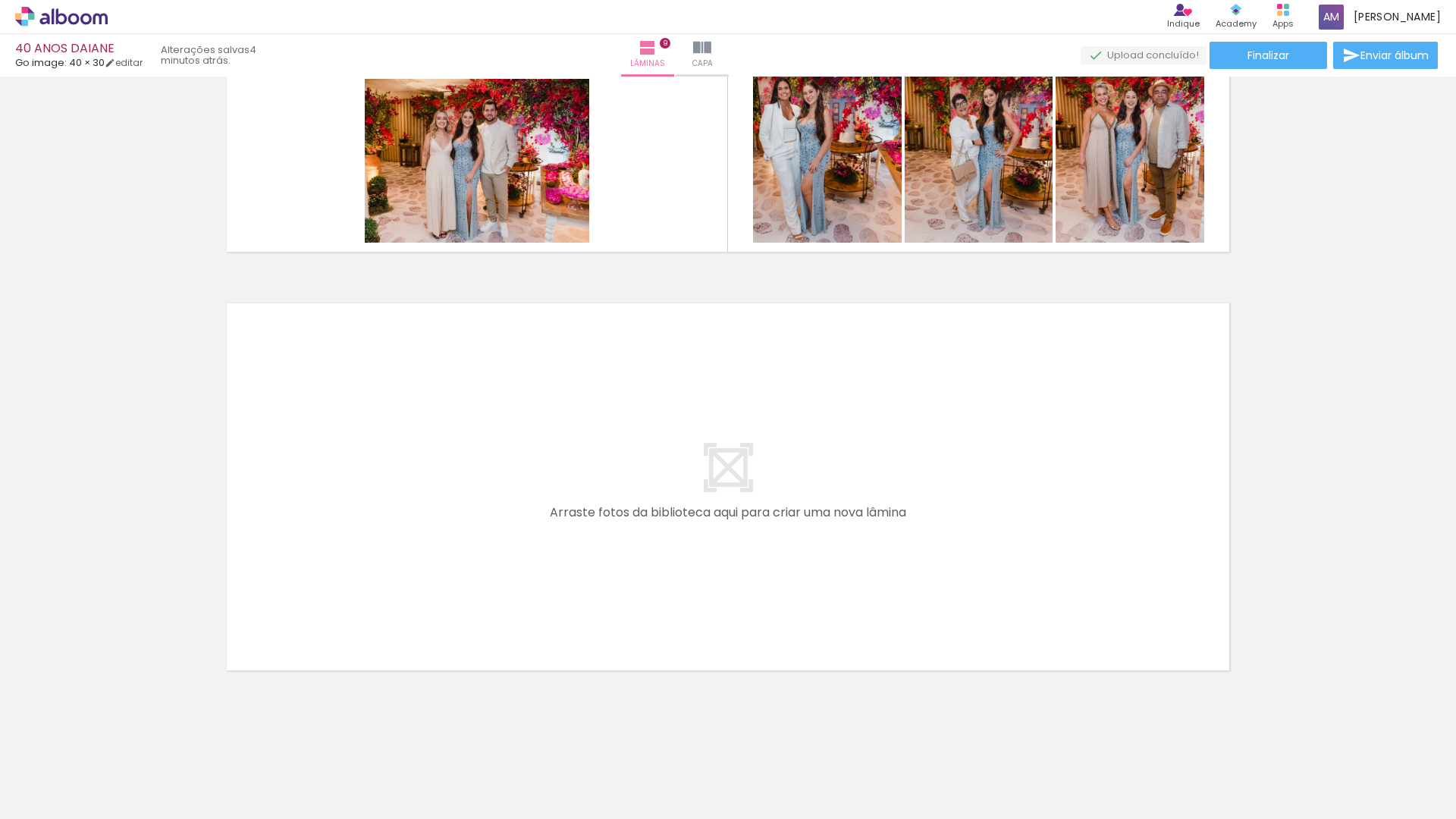
scroll to position [3597, 0]
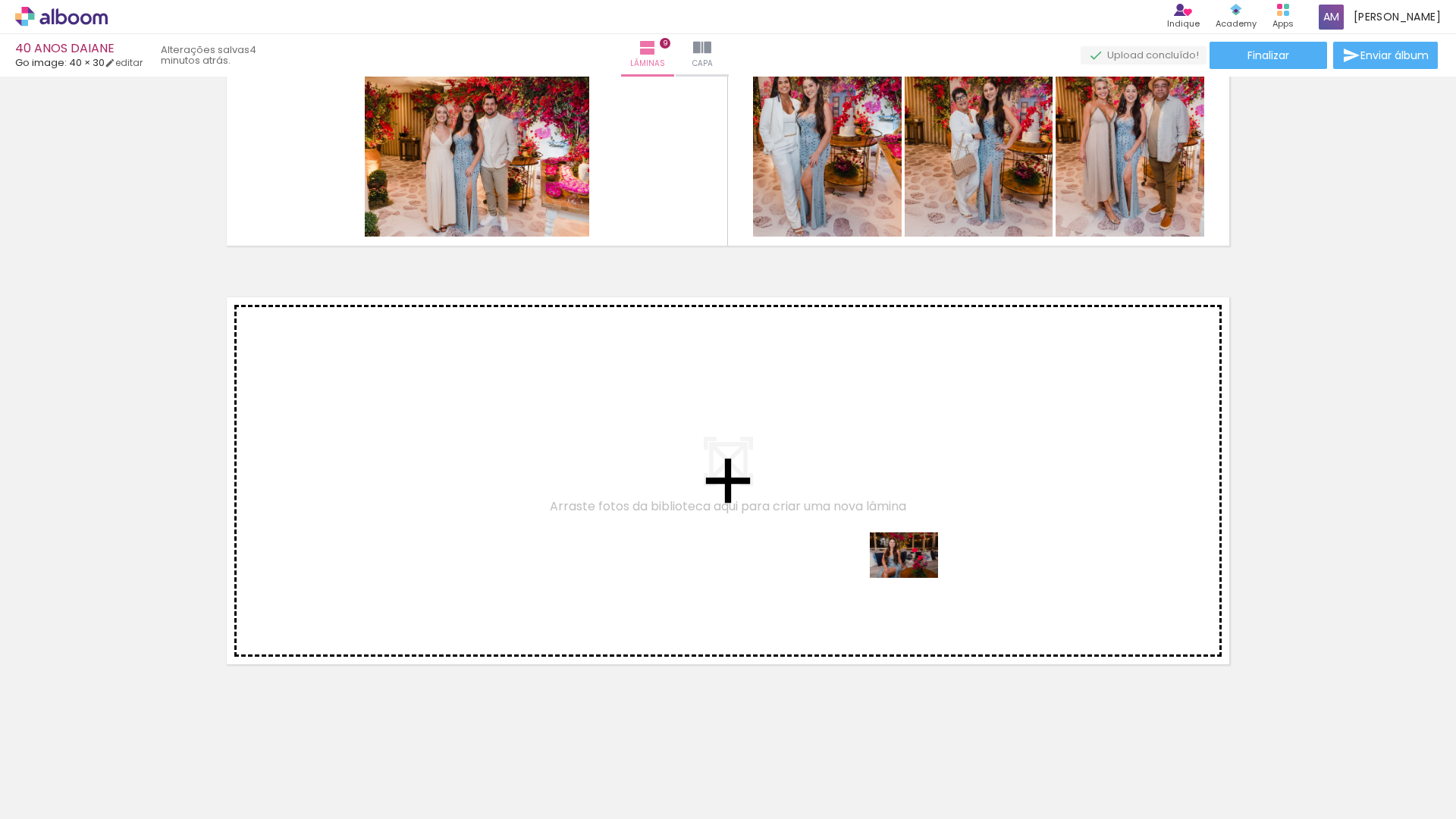
drag, startPoint x: 883, startPoint y: 771, endPoint x: 916, endPoint y: 573, distance: 200.7
click at [916, 573] on quentale-workspace at bounding box center [728, 410] width 1456 height 819
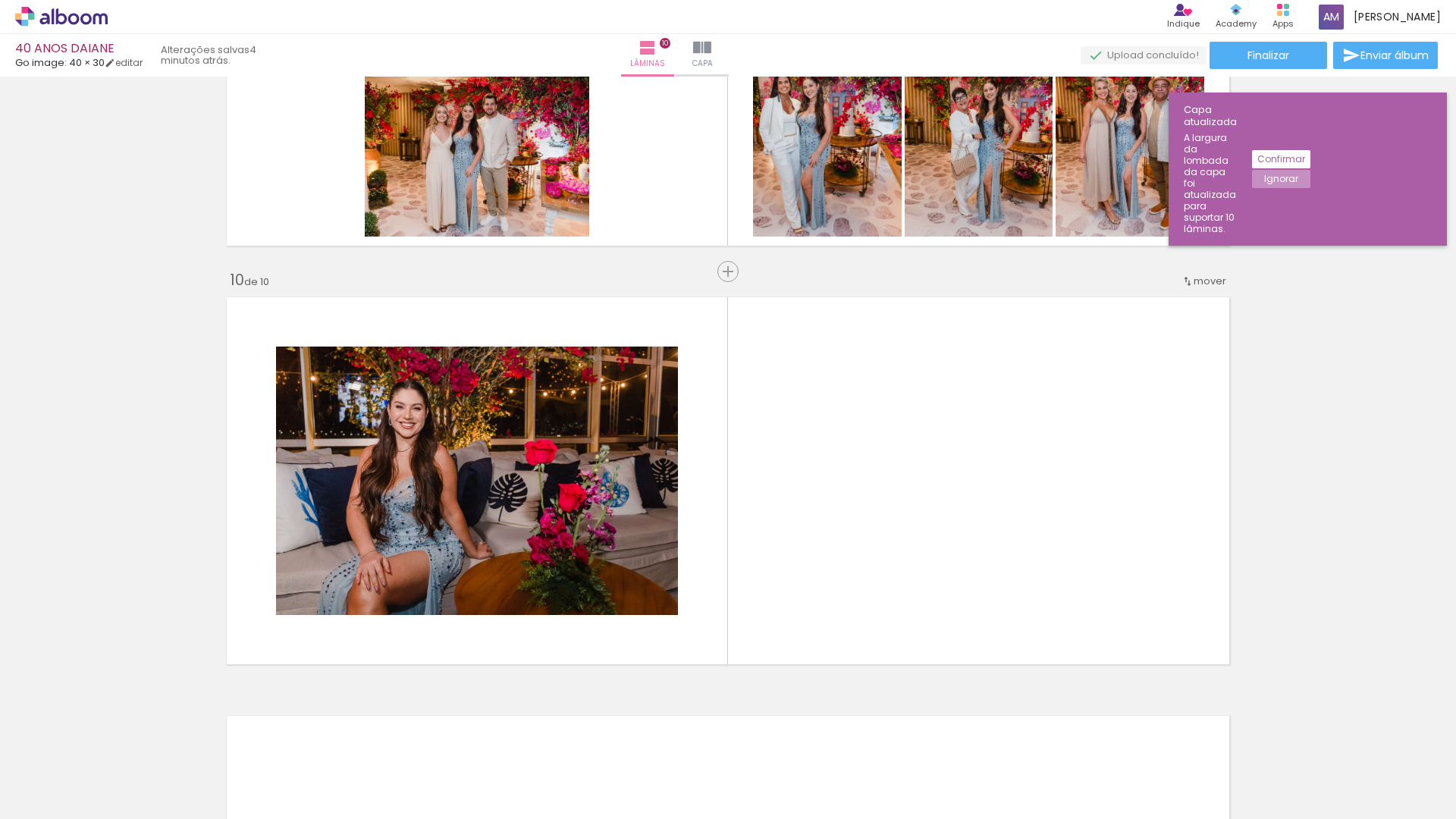
scroll to position [3678, 0]
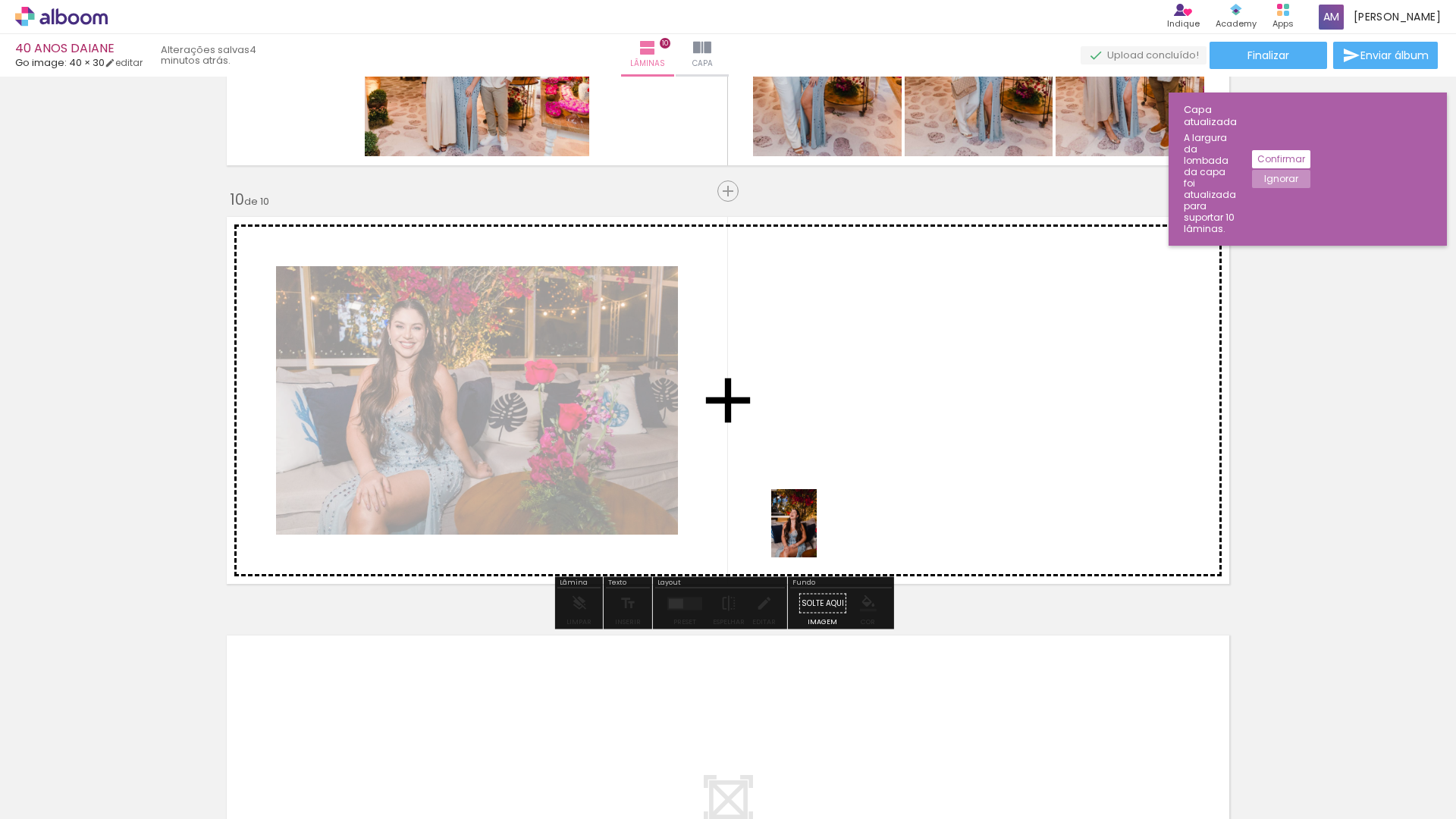
drag, startPoint x: 791, startPoint y: 779, endPoint x: 817, endPoint y: 535, distance: 245.4
click at [817, 535] on quentale-workspace at bounding box center [728, 410] width 1456 height 819
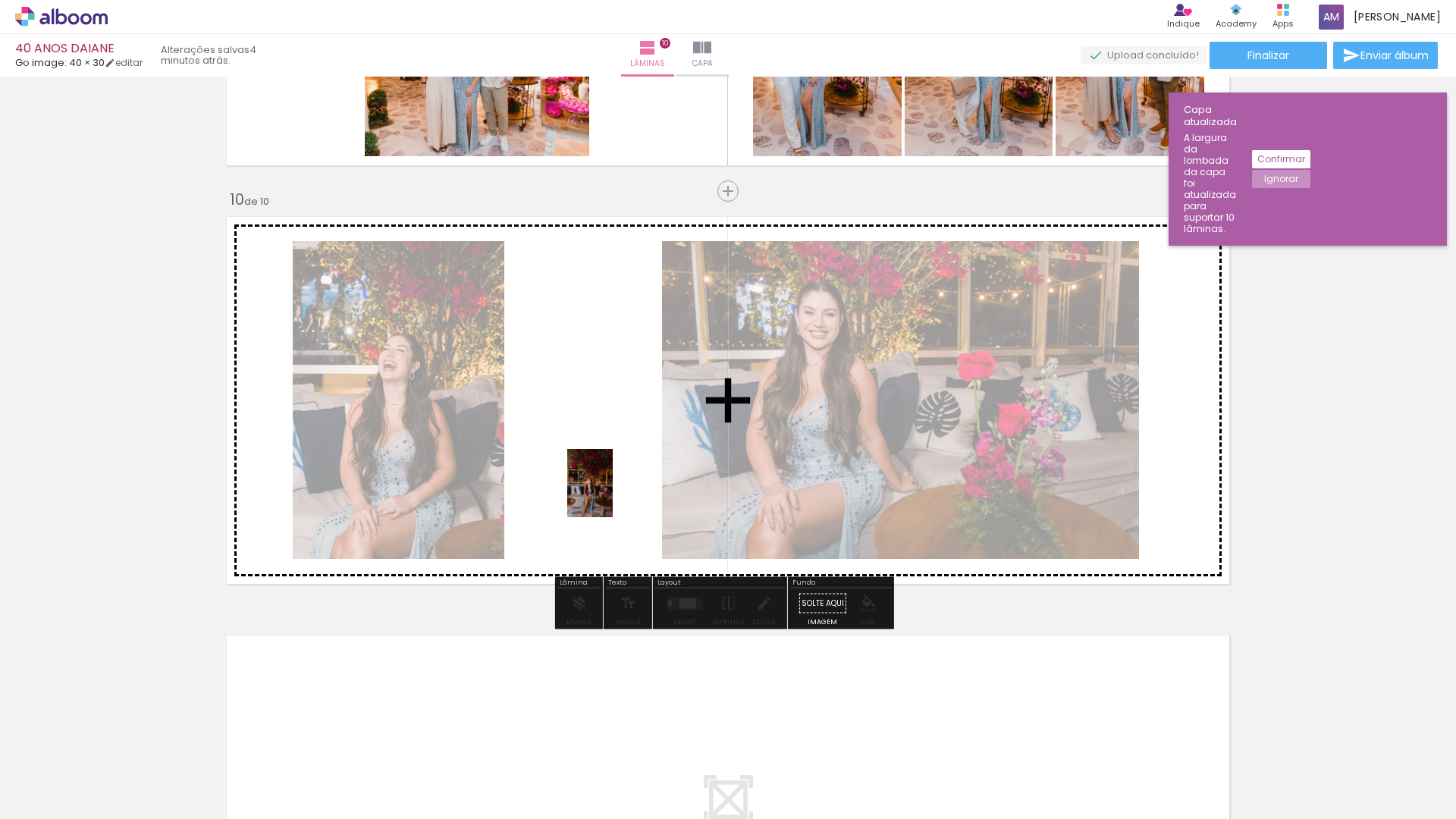
drag, startPoint x: 715, startPoint y: 783, endPoint x: 612, endPoint y: 495, distance: 305.9
click at [612, 495] on quentale-workspace at bounding box center [728, 410] width 1456 height 819
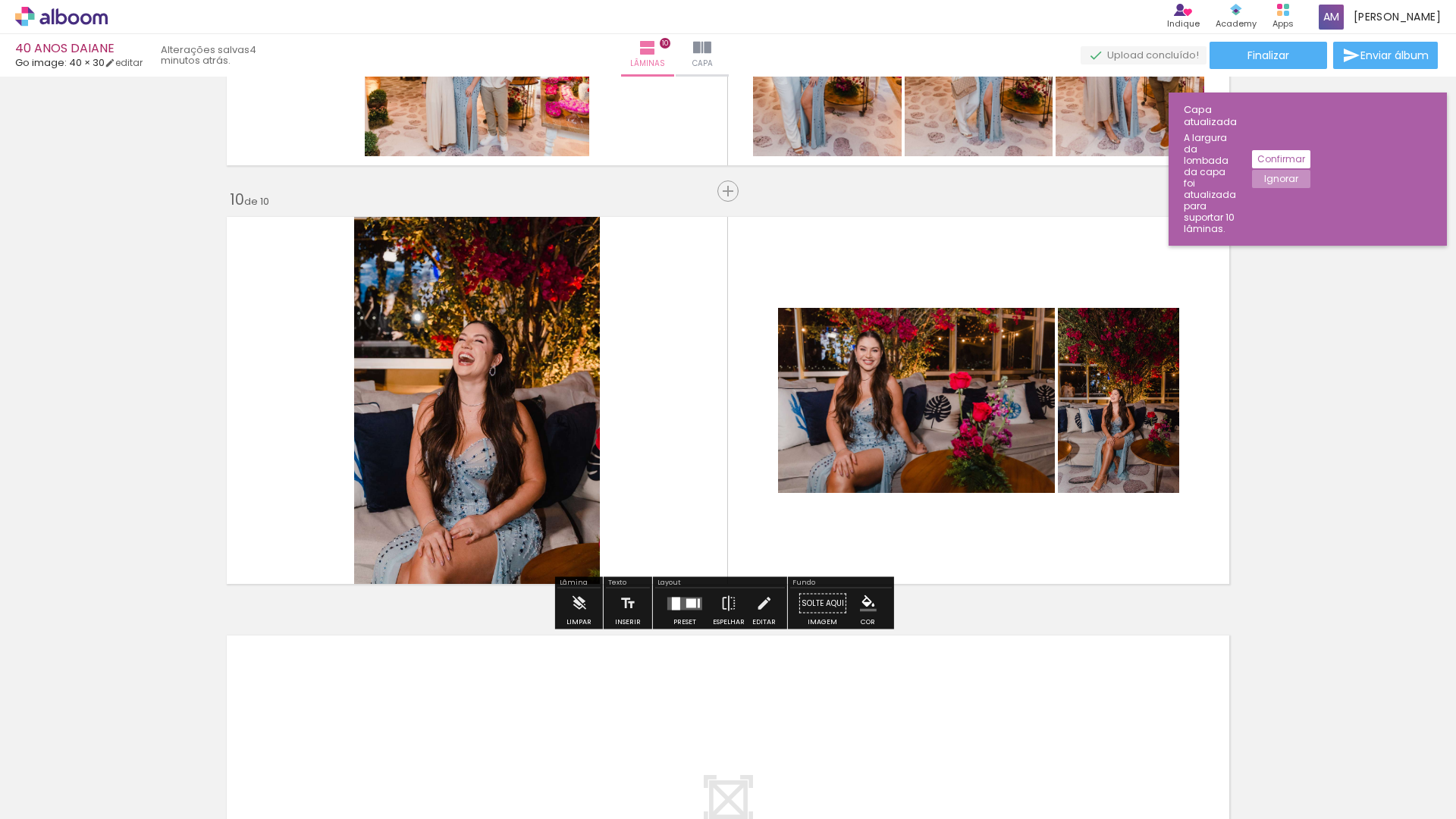
click at [676, 602] on div at bounding box center [676, 604] width 9 height 13
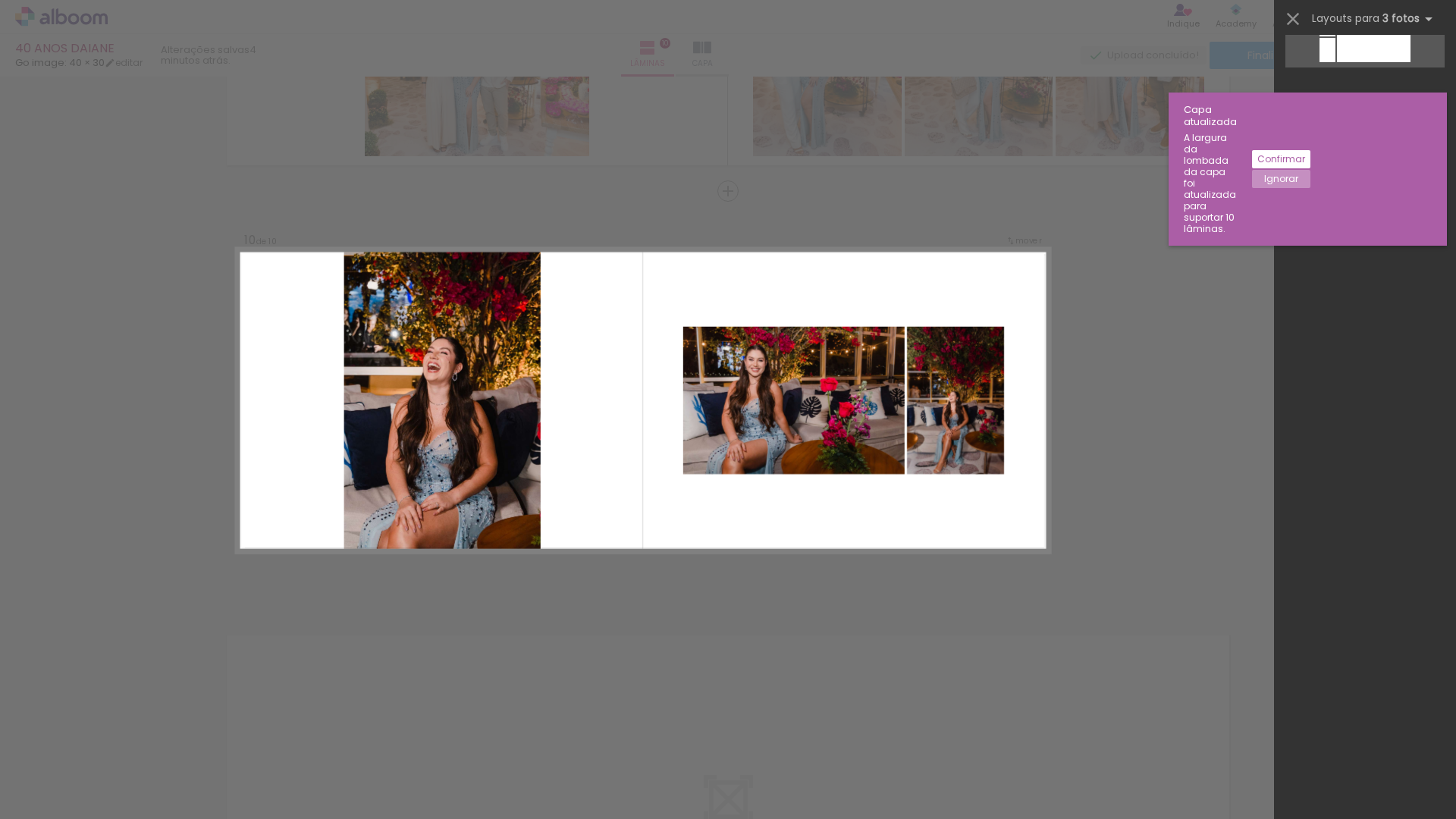
scroll to position [0, 0]
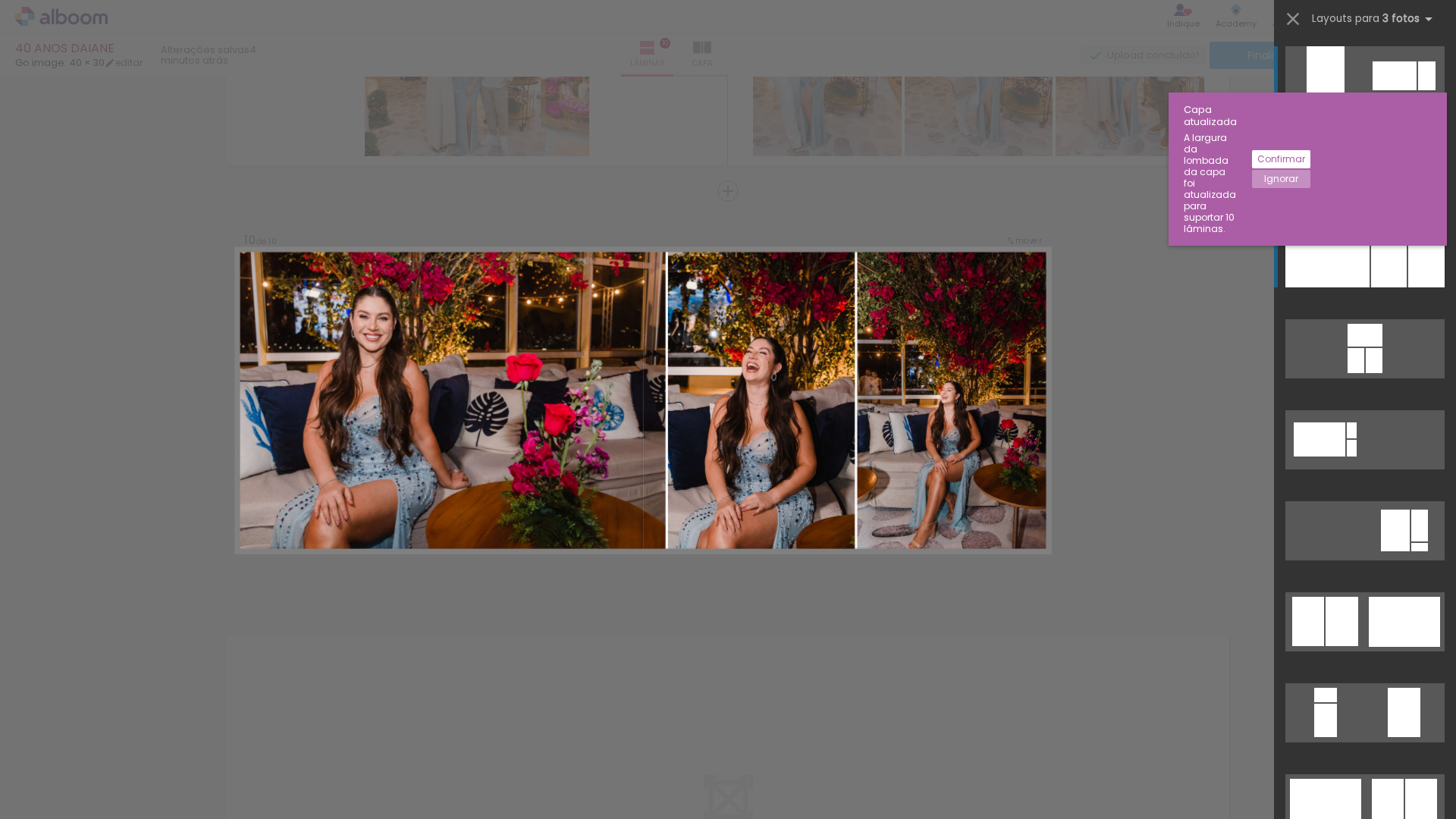
click at [1372, 245] on div at bounding box center [1390, 258] width 36 height 59
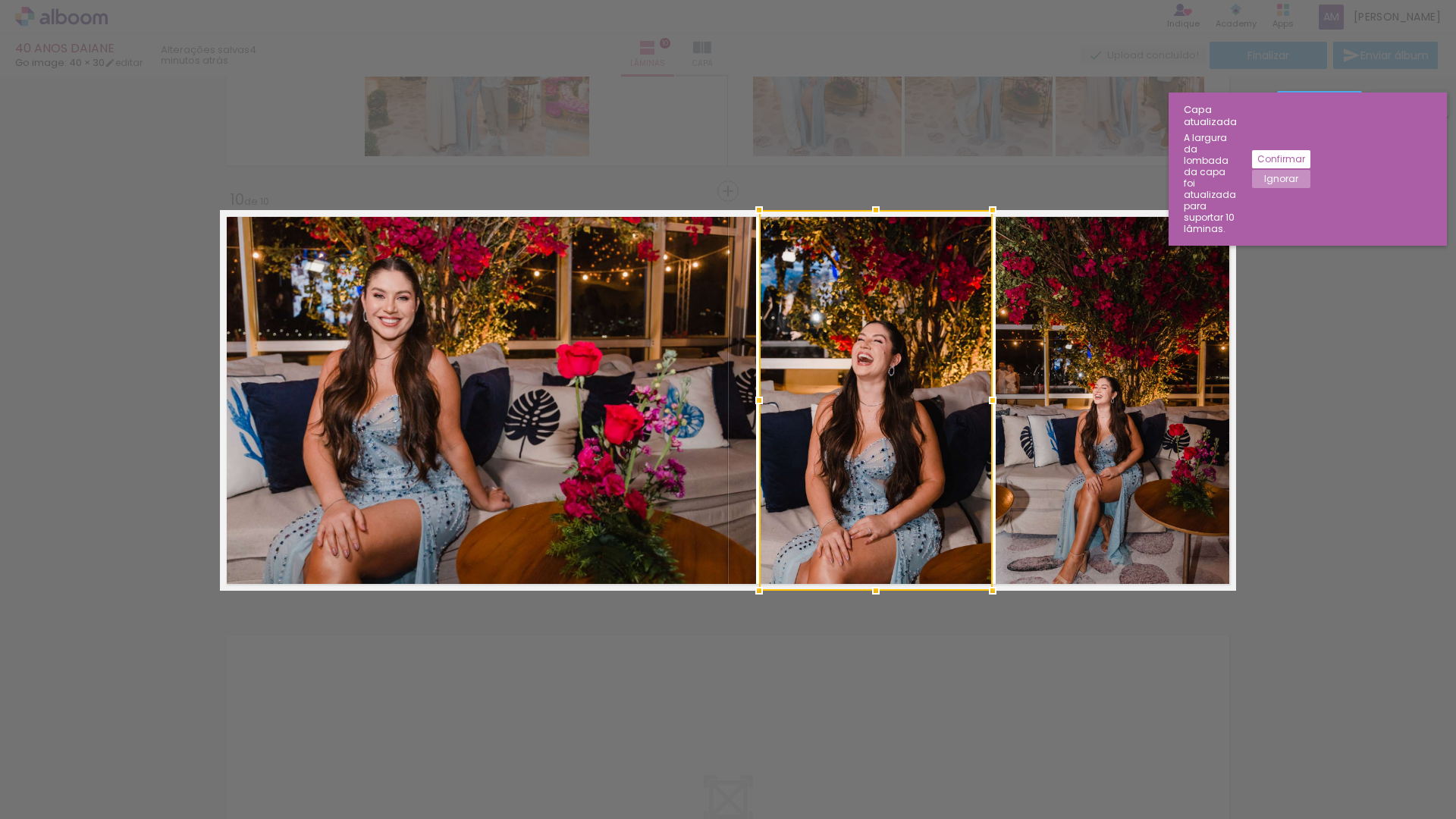
click at [0, 0] on slot "Ignorar" at bounding box center [0, 0] width 0 height 0
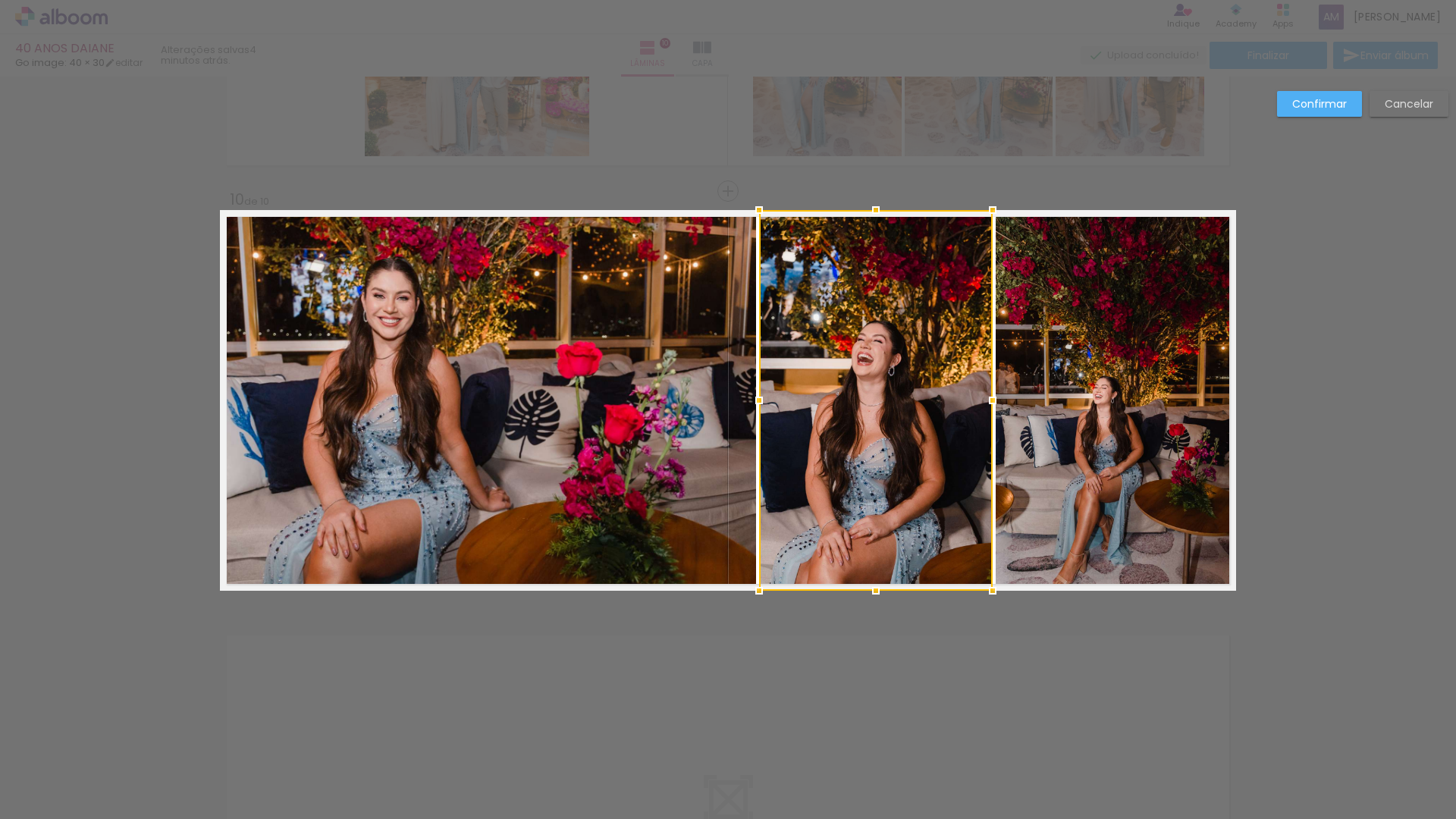
scroll to position [0, 4114]
click at [0, 0] on slot "Confirmar" at bounding box center [0, 0] width 0 height 0
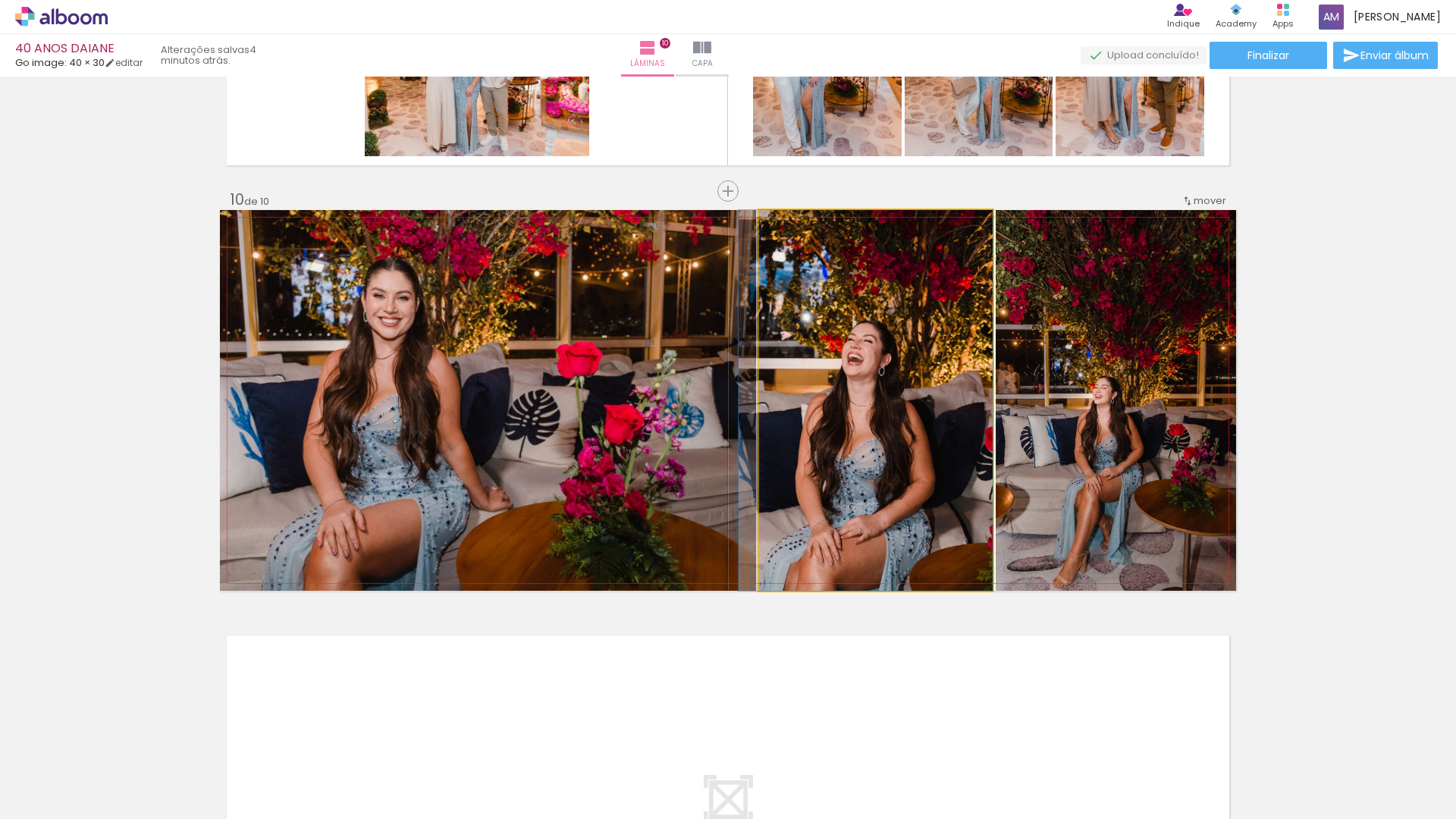
drag, startPoint x: 926, startPoint y: 358, endPoint x: 912, endPoint y: 361, distance: 14.3
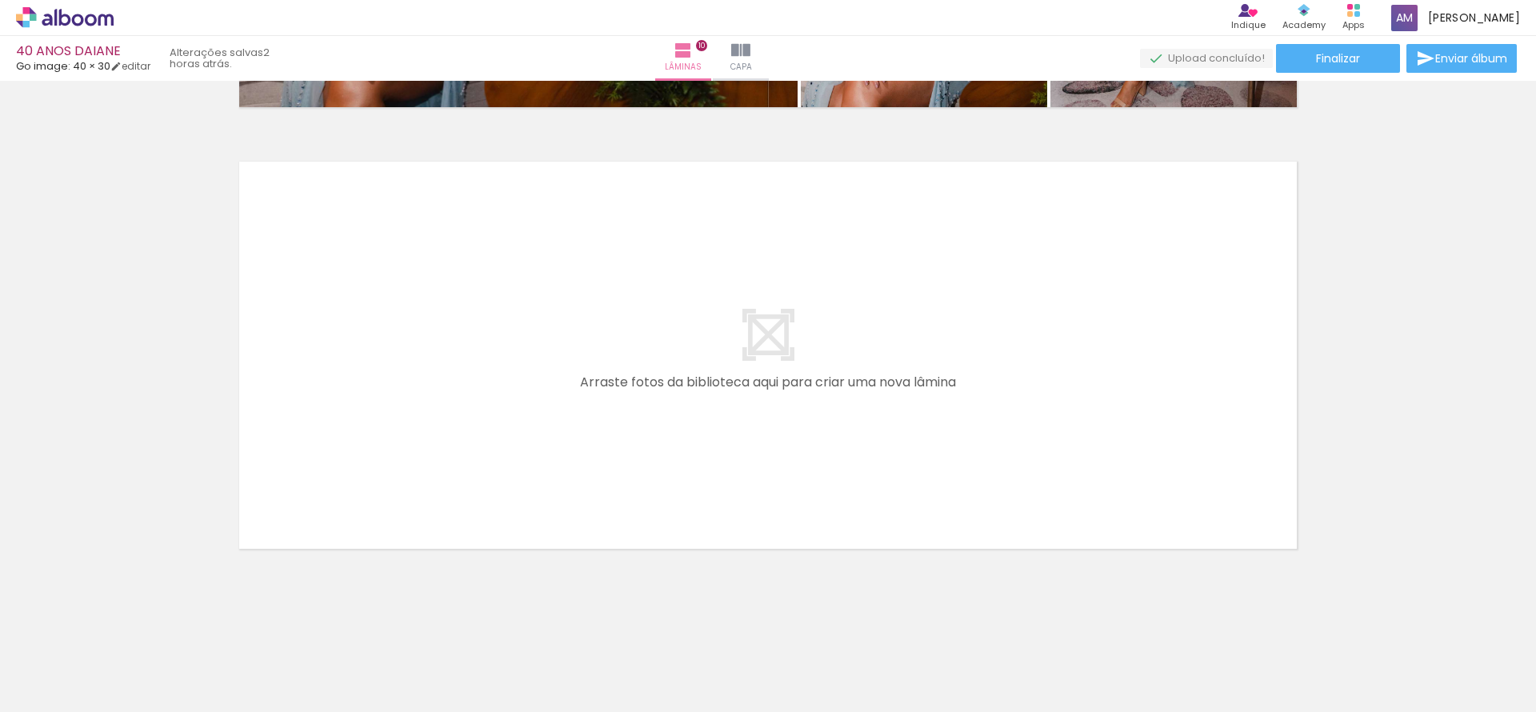
scroll to position [0, 4561]
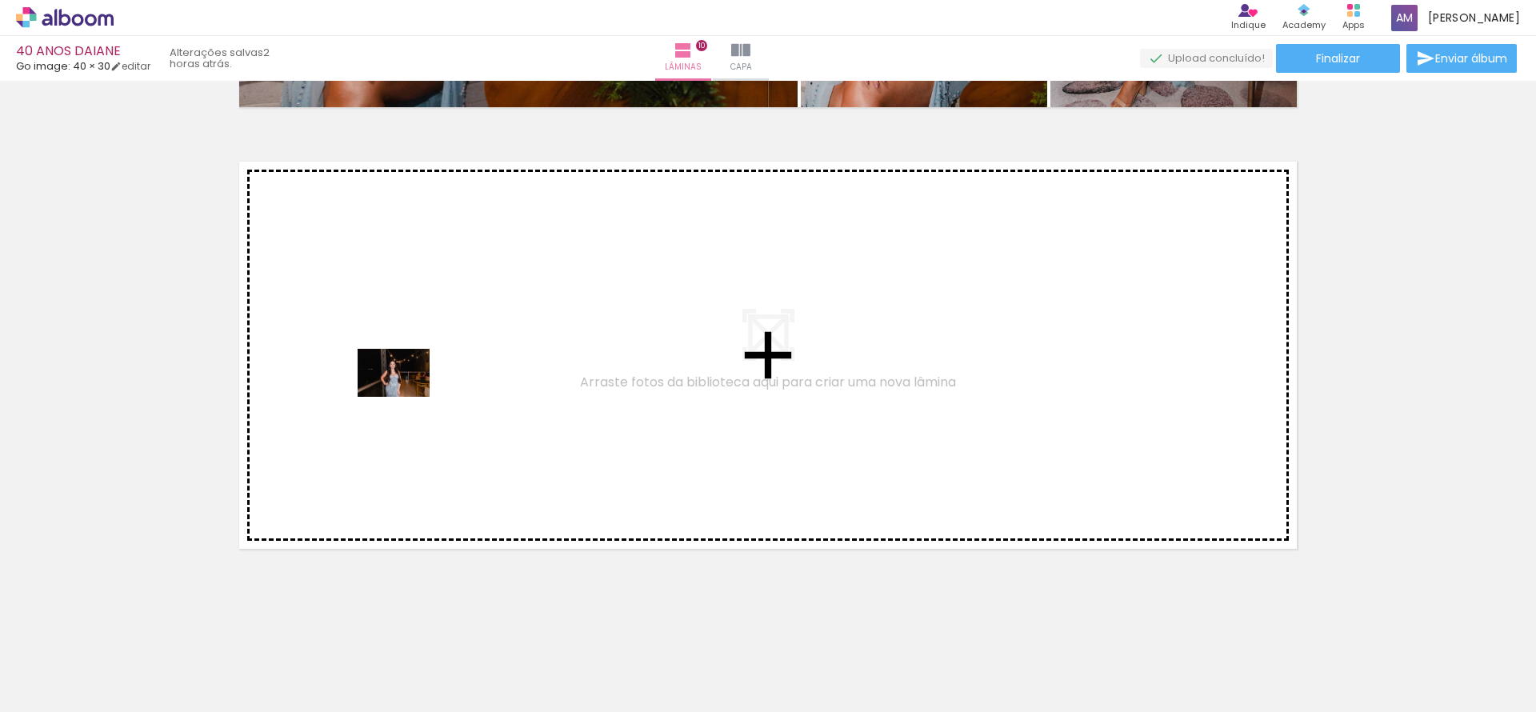
drag, startPoint x: 352, startPoint y: 670, endPoint x: 406, endPoint y: 397, distance: 278.8
click at [406, 397] on quentale-workspace at bounding box center [768, 356] width 1536 height 712
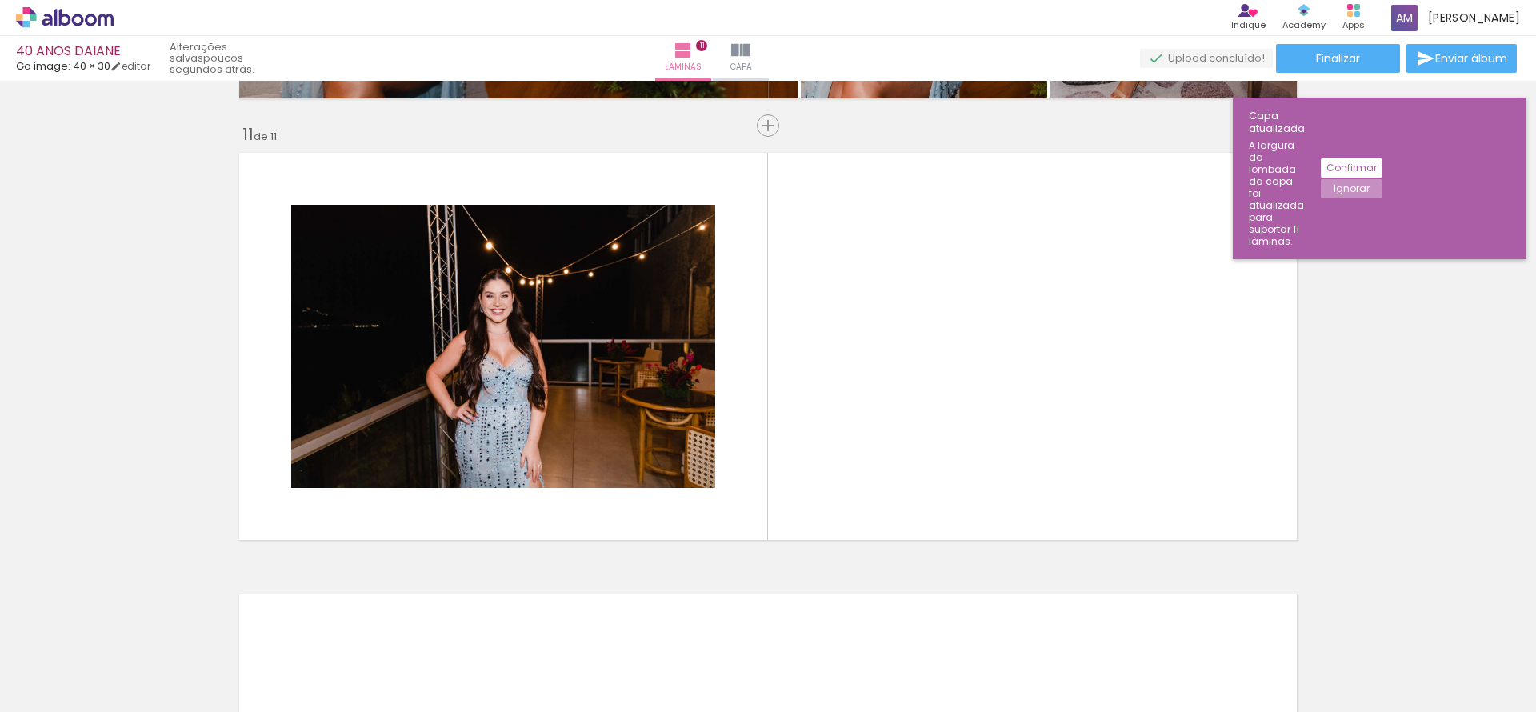
scroll to position [0, 9353]
